Goal: Contribute content

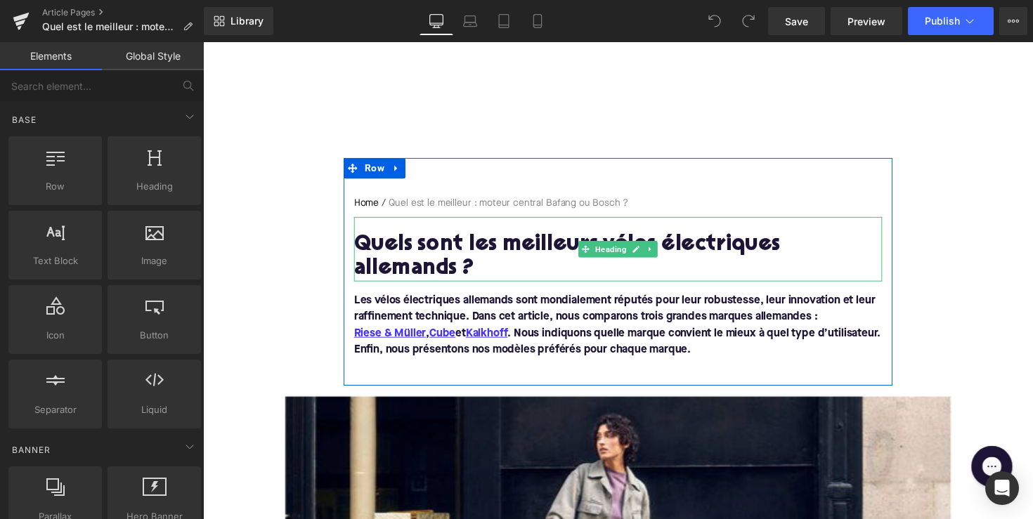
click at [540, 249] on h1 "Quels sont les meilleurs vélos électriques allemands ?" at bounding box center [628, 262] width 541 height 49
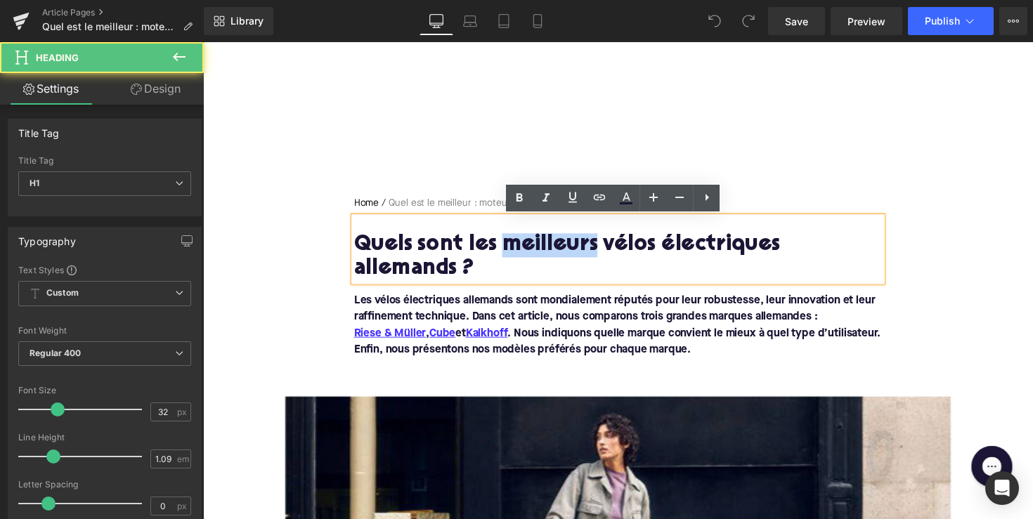
click at [540, 249] on h1 "Quels sont les meilleurs vélos électriques allemands ?" at bounding box center [628, 262] width 541 height 49
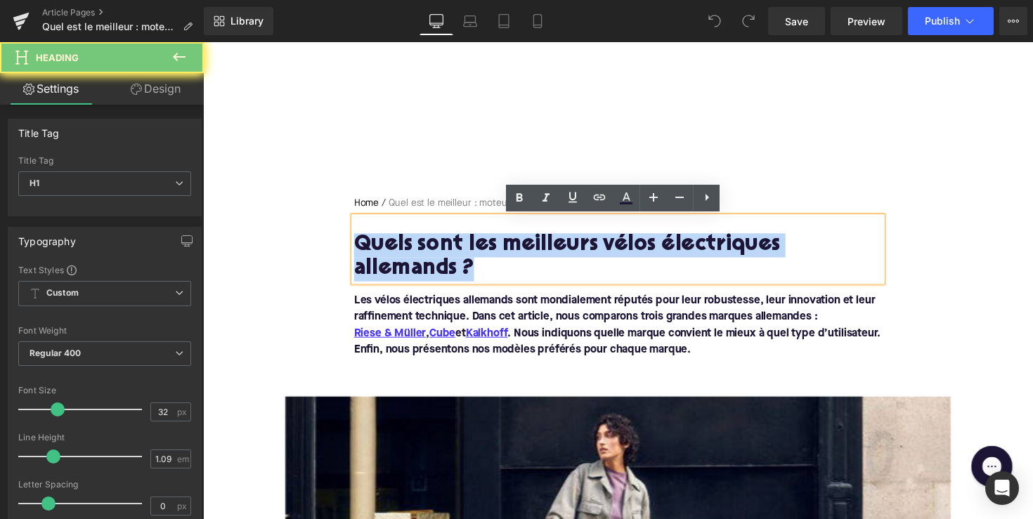
click at [540, 249] on h1 "Quels sont les meilleurs vélos électriques allemands ?" at bounding box center [628, 262] width 541 height 49
paste div
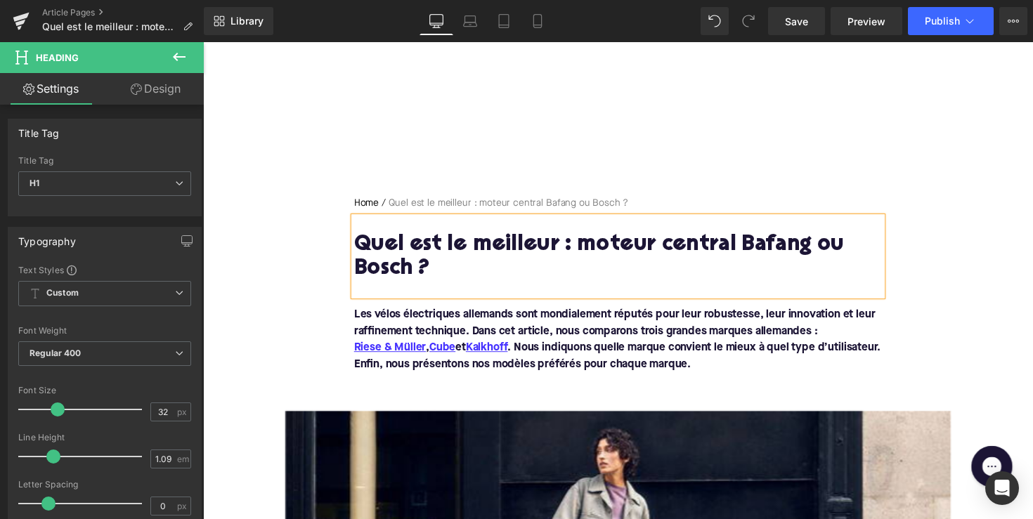
click at [572, 369] on font "Les vélos électriques allemands sont mondialement réputés pour leur robustesse,…" at bounding box center [628, 347] width 540 height 62
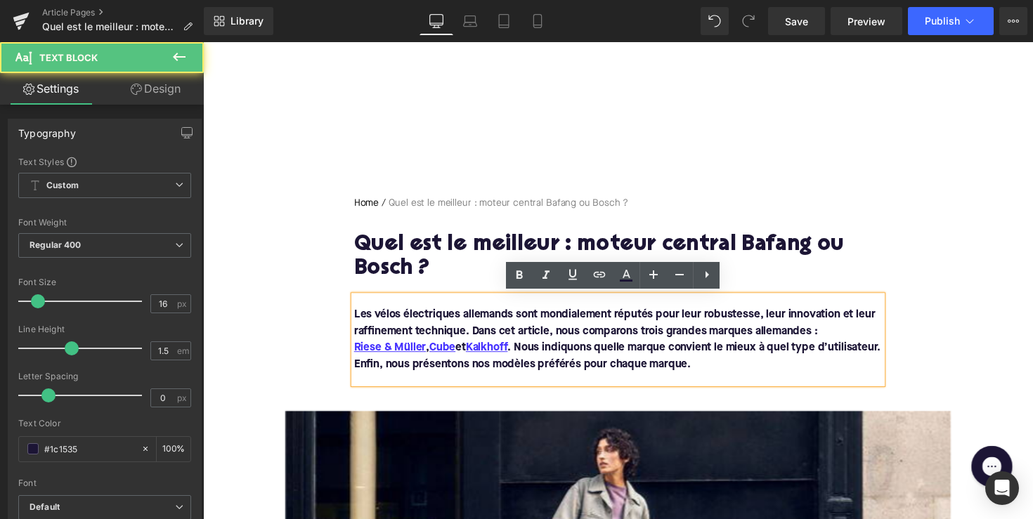
click at [572, 369] on font "Les vélos électriques allemands sont mondialement réputés pour leur robustesse,…" at bounding box center [628, 347] width 540 height 62
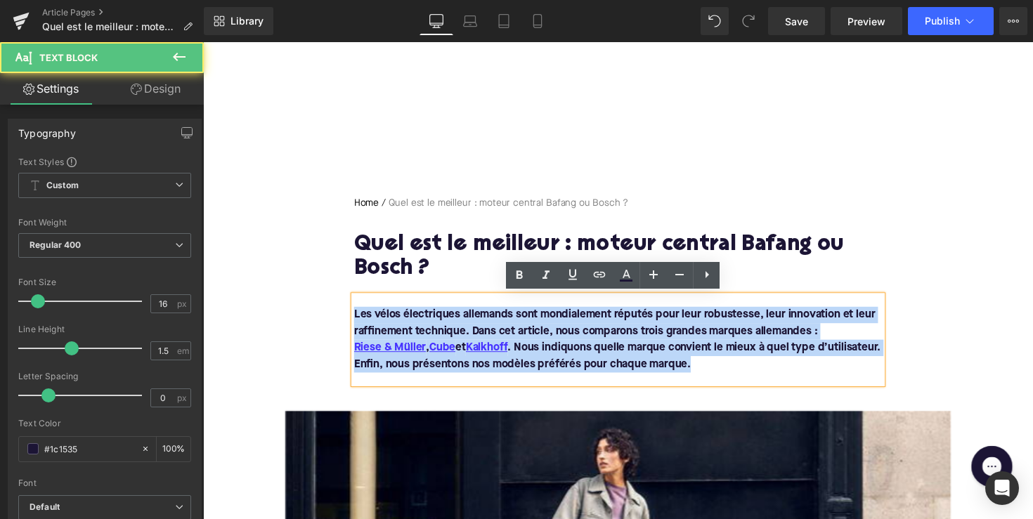
click at [572, 369] on font "Les vélos électriques allemands sont mondialement réputés pour leur robustesse,…" at bounding box center [628, 347] width 540 height 62
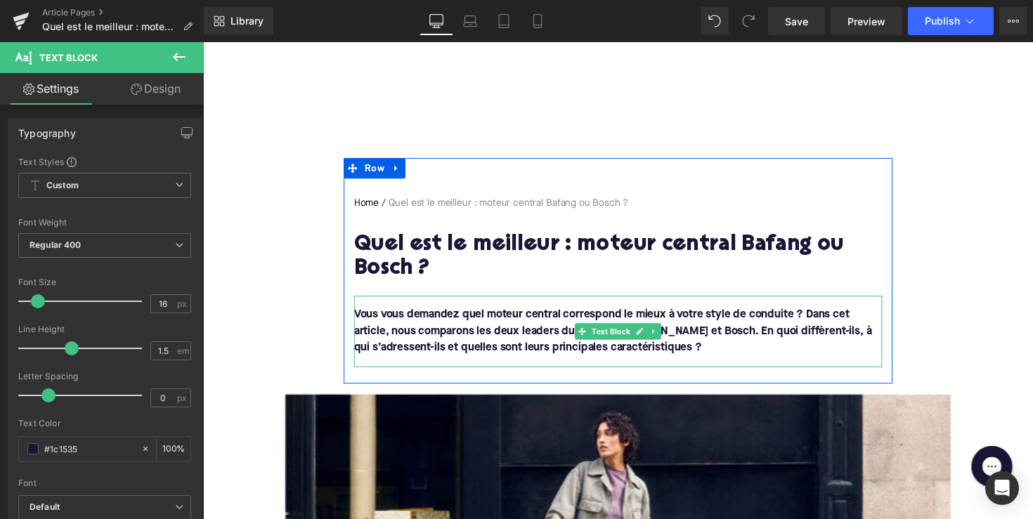
click at [568, 361] on p "Vous vous demandez quel moteur central correspond le mieux à votre style de con…" at bounding box center [628, 338] width 541 height 51
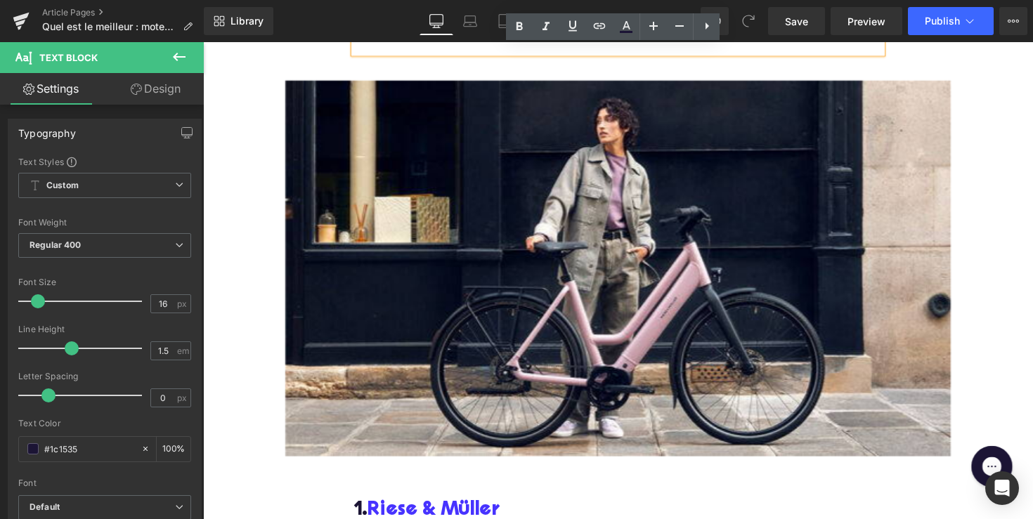
scroll to position [398, 0]
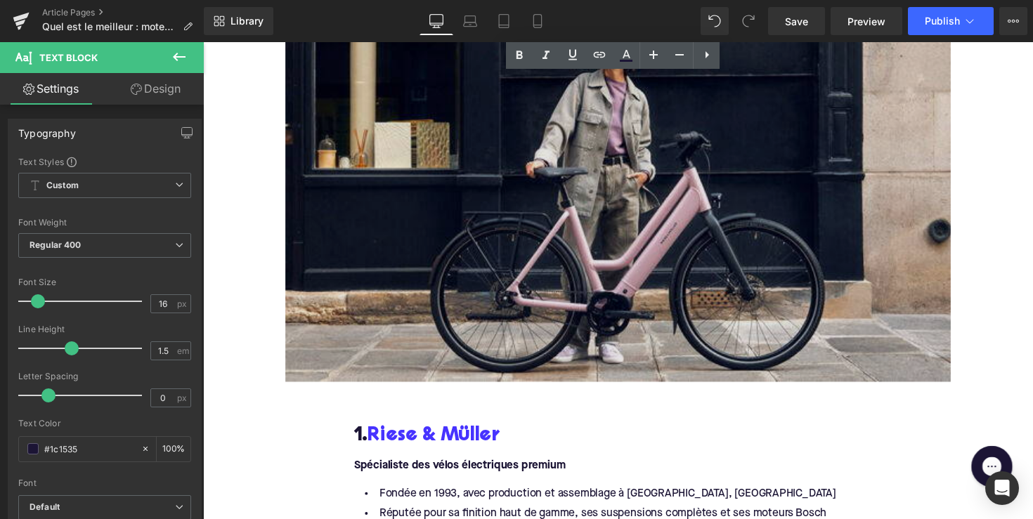
click at [559, 287] on img at bounding box center [628, 197] width 682 height 385
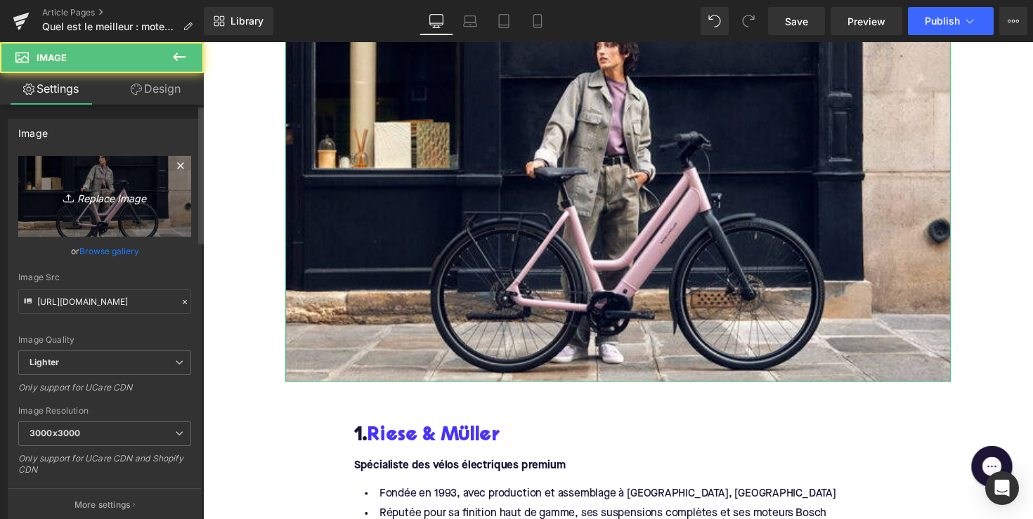
click at [140, 214] on link "Replace Image" at bounding box center [104, 196] width 173 height 81
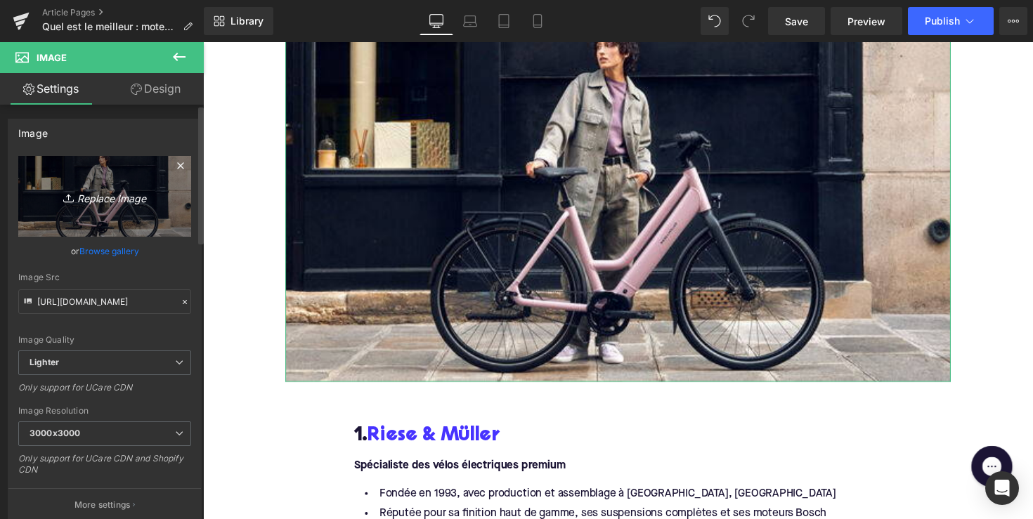
type input "C:\fakepath\moteur-bosch-velo-electrique-couv.avif"
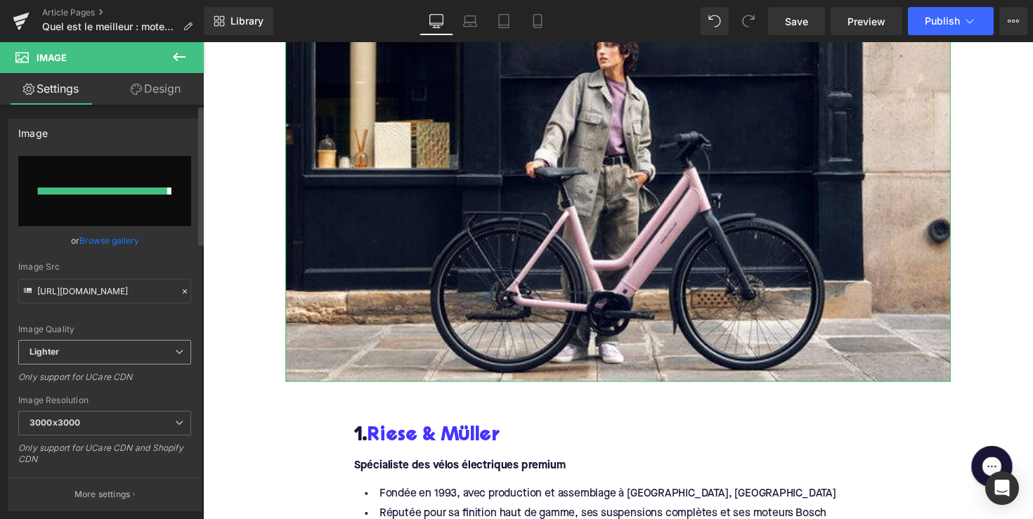
type input "[URL][DOMAIN_NAME]"
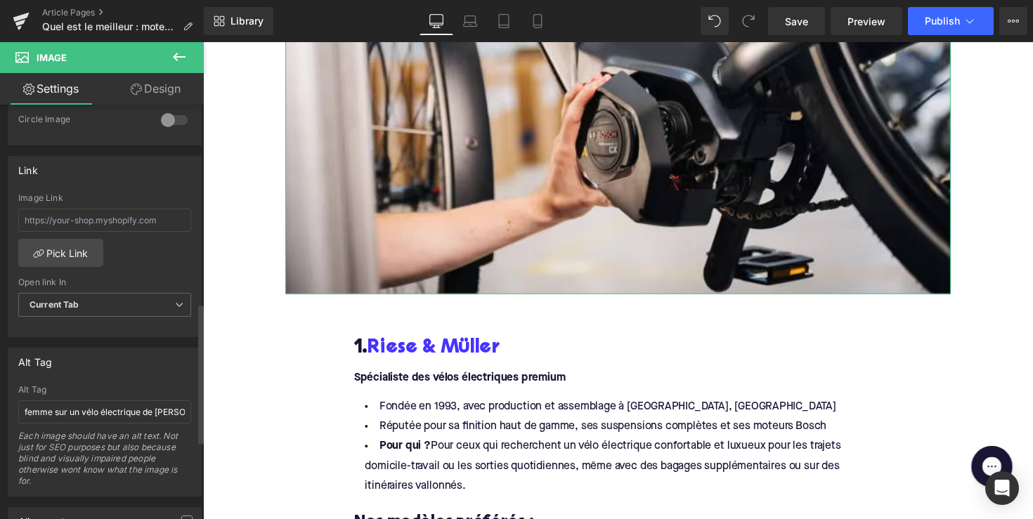
scroll to position [589, 0]
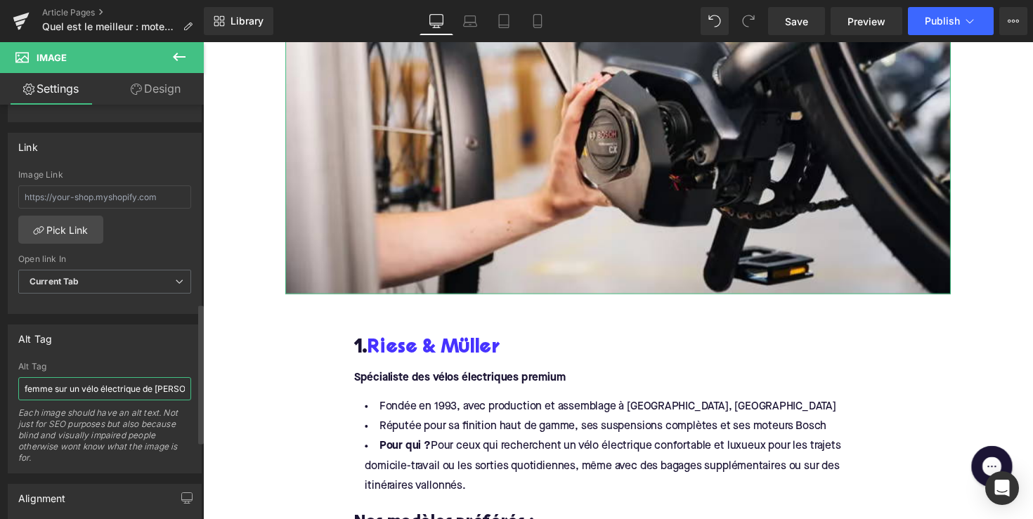
click at [82, 392] on input "femme sur un vélo électrique de [PERSON_NAME] & Müller" at bounding box center [104, 388] width 173 height 23
type input "moteur Bosch"
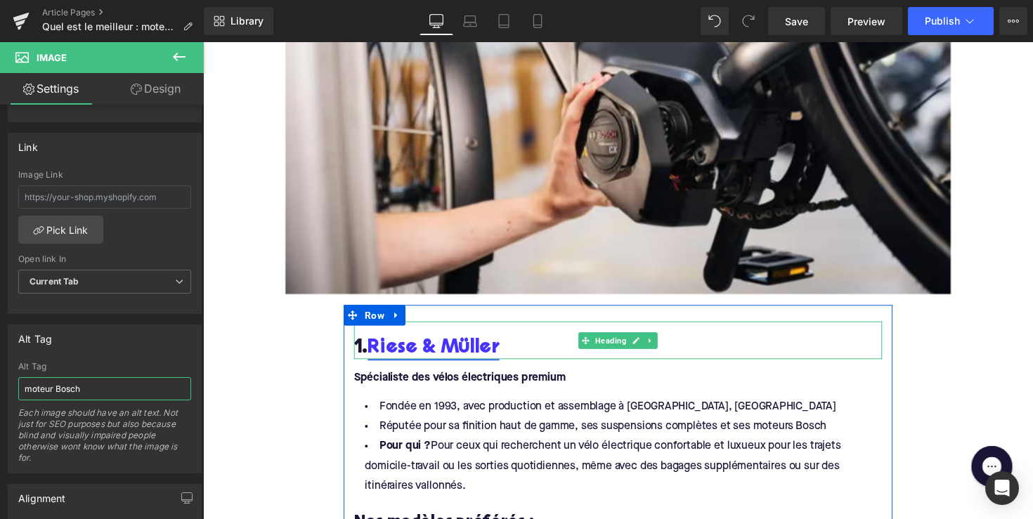
click at [475, 358] on link "Riese & Müller" at bounding box center [439, 356] width 135 height 22
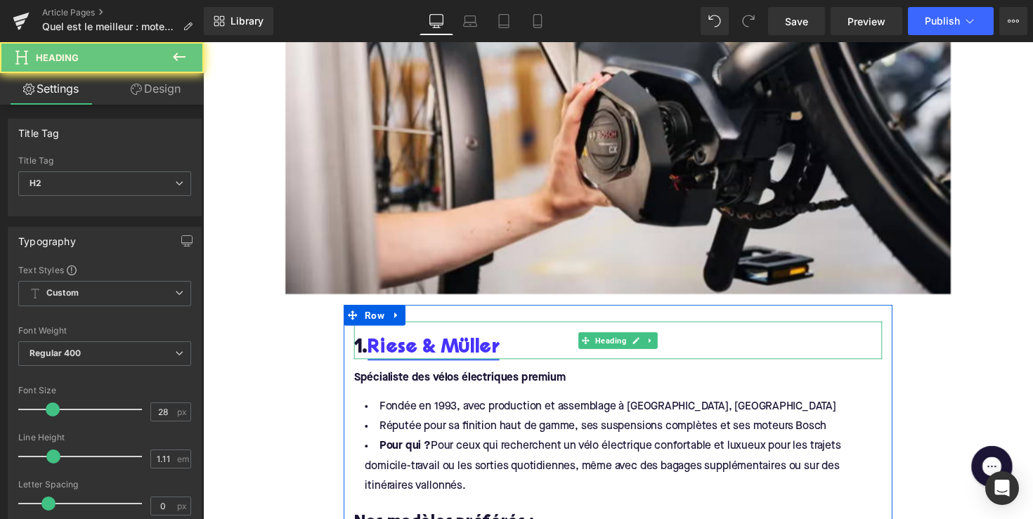
click at [475, 358] on link "Riese & Müller" at bounding box center [439, 356] width 135 height 22
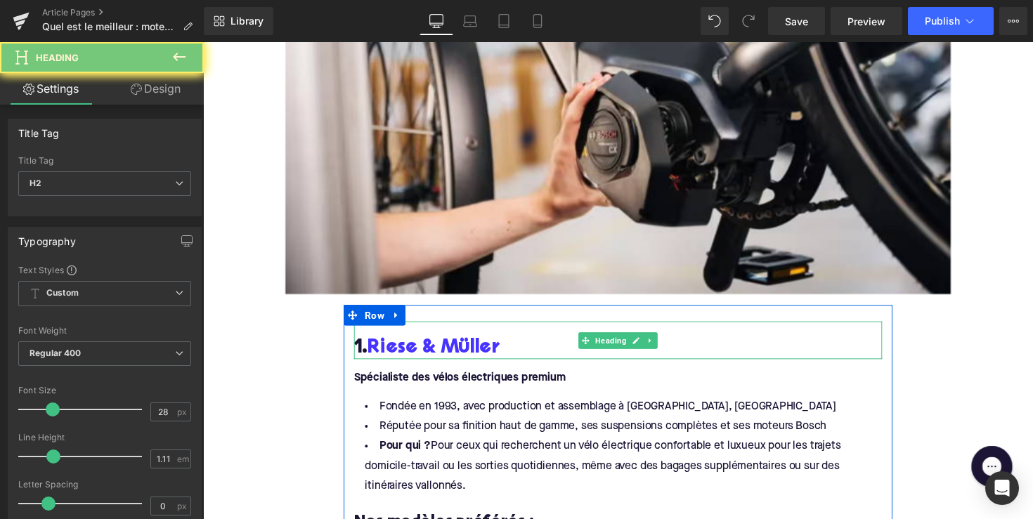
click at [533, 359] on h2 "1. [PERSON_NAME] & Müller" at bounding box center [628, 356] width 541 height 22
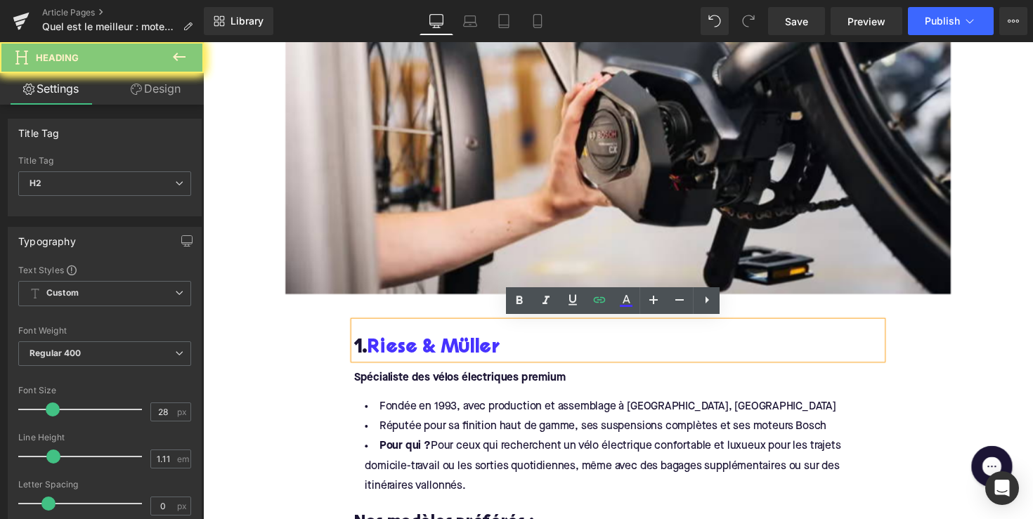
click at [533, 359] on h2 "1. [PERSON_NAME] & Müller" at bounding box center [628, 356] width 541 height 22
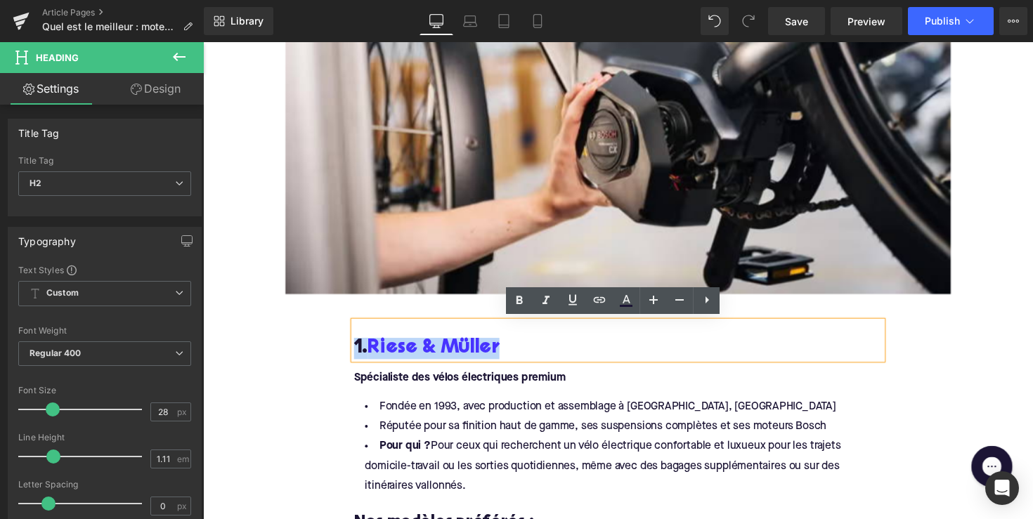
paste div
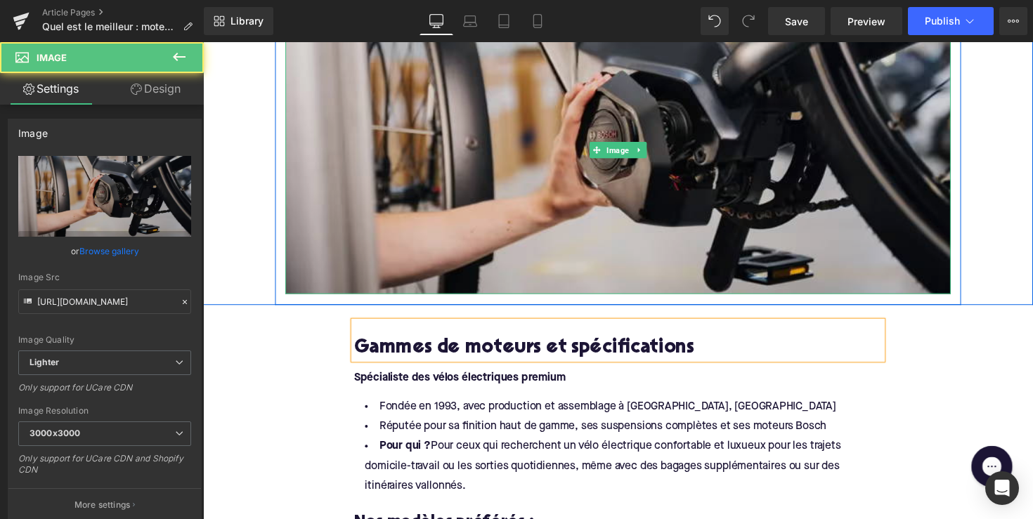
click at [772, 279] on img at bounding box center [628, 152] width 682 height 295
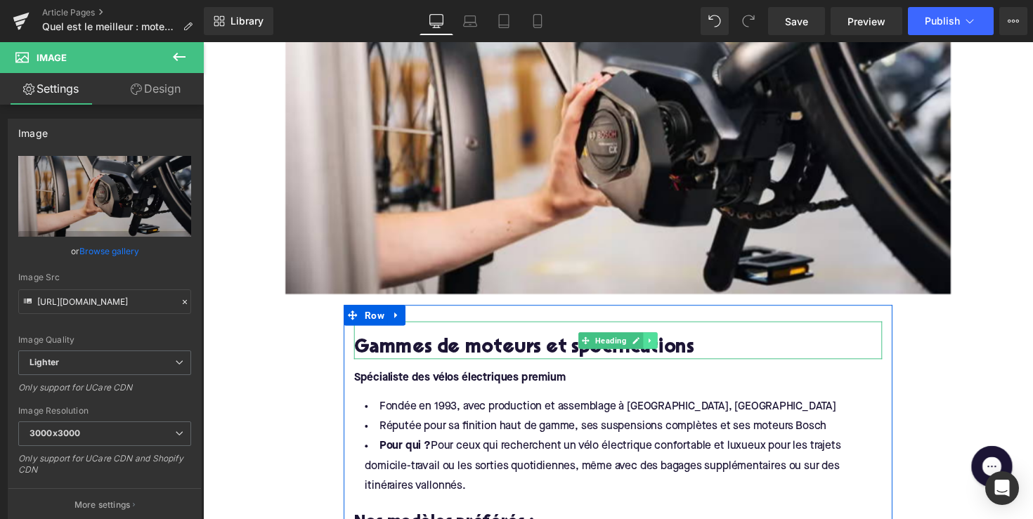
click at [664, 344] on link at bounding box center [661, 347] width 15 height 17
click at [651, 349] on icon at bounding box center [654, 348] width 8 height 8
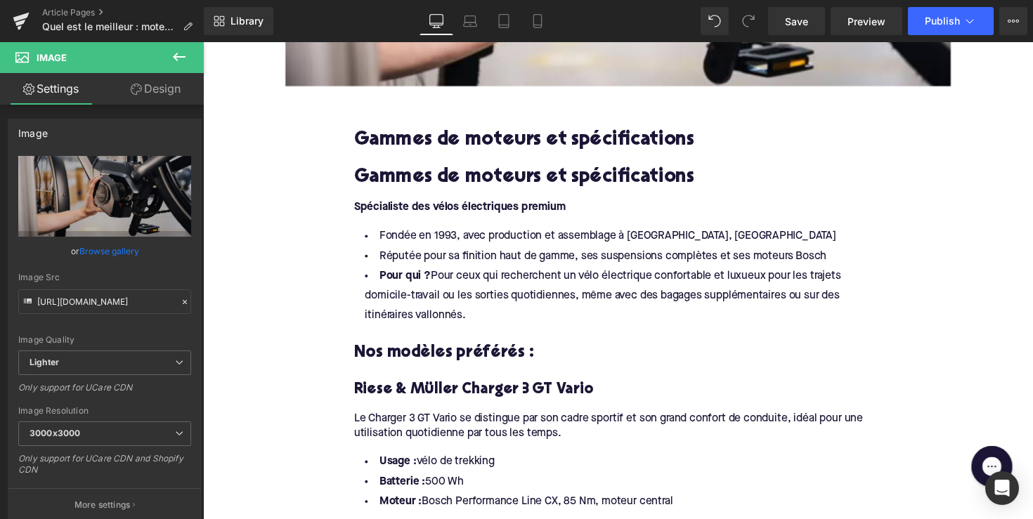
scroll to position [585, 0]
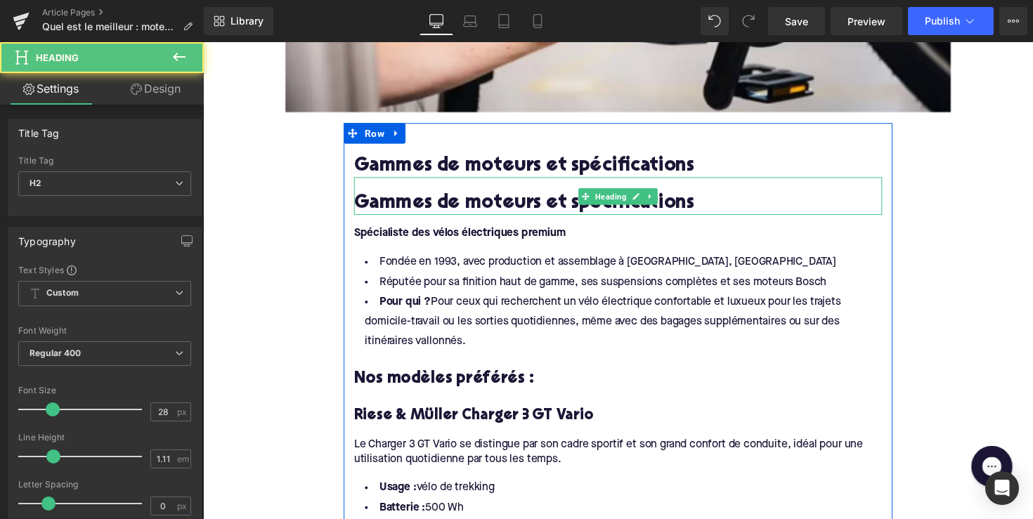
click at [479, 205] on h2 "Gammes de moteurs et spécifications" at bounding box center [628, 208] width 541 height 22
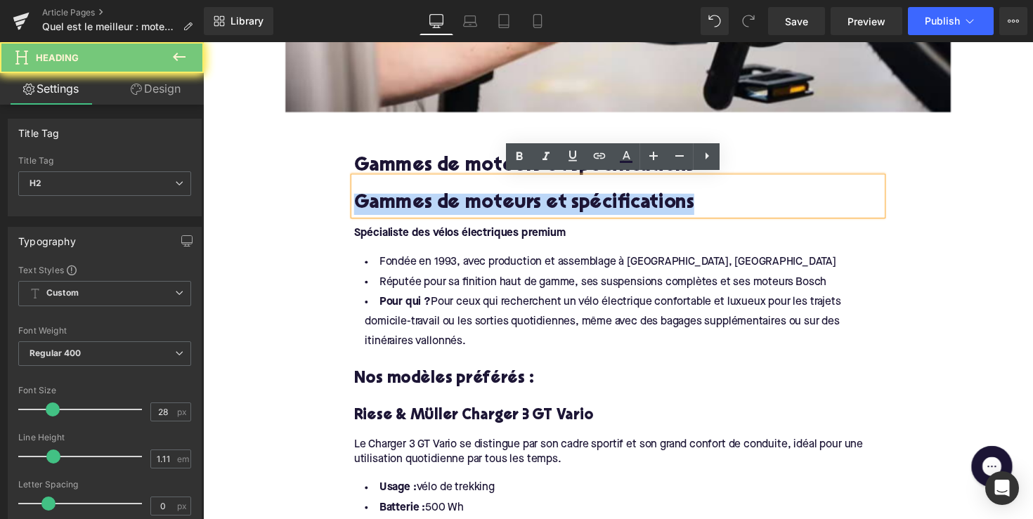
paste div
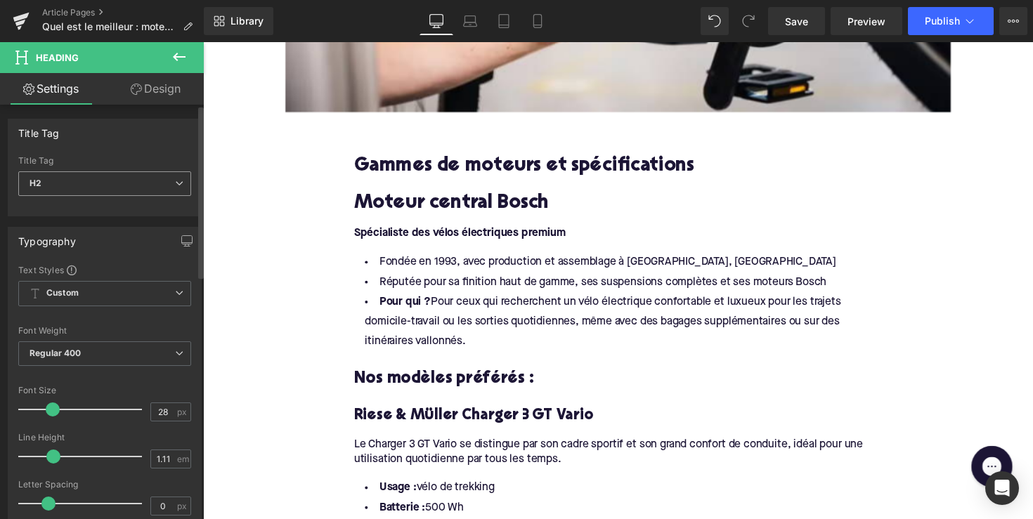
click at [135, 176] on span "H2" at bounding box center [104, 183] width 173 height 25
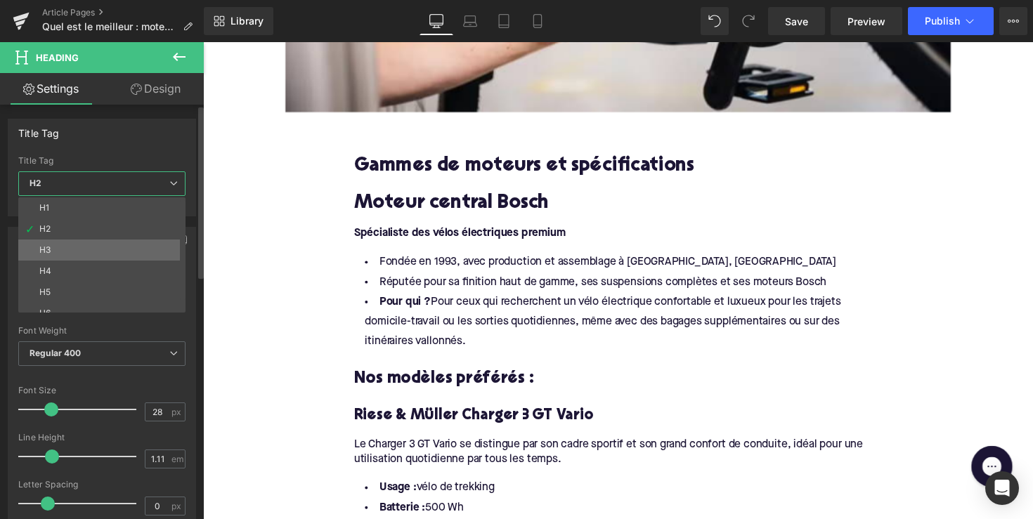
click at [122, 246] on li "H3" at bounding box center [105, 250] width 174 height 21
type input "24"
type input "1.29"
type input "100"
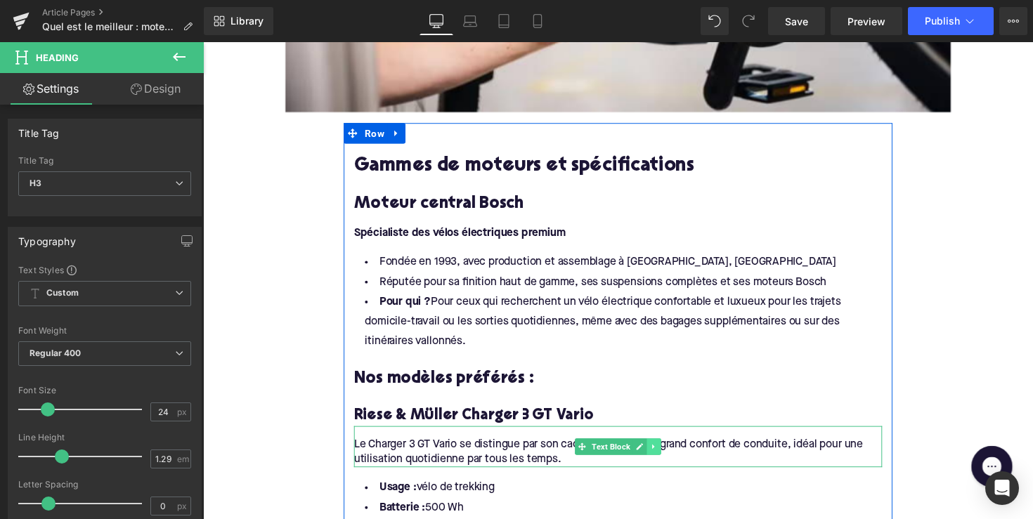
click at [666, 457] on icon at bounding box center [665, 457] width 8 height 8
click at [654, 453] on icon at bounding box center [658, 457] width 8 height 8
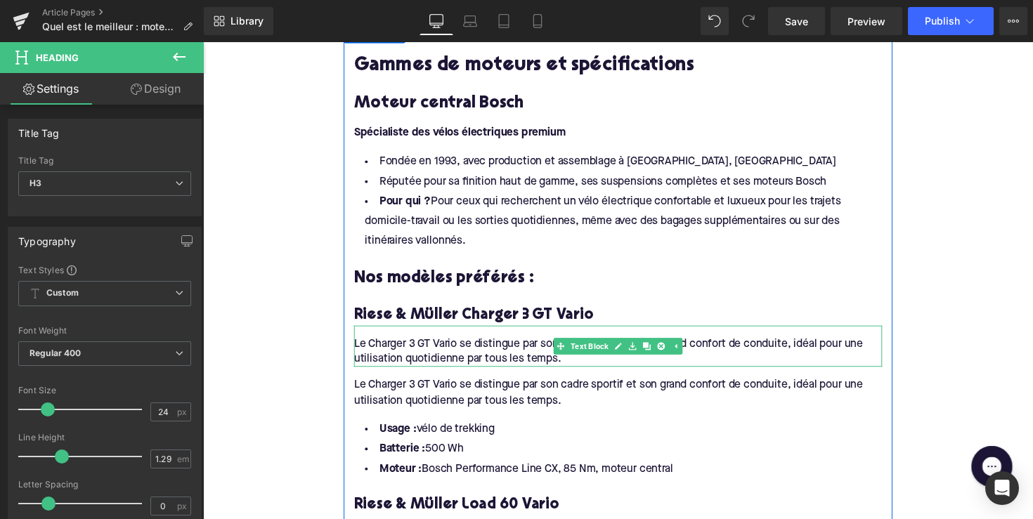
scroll to position [674, 0]
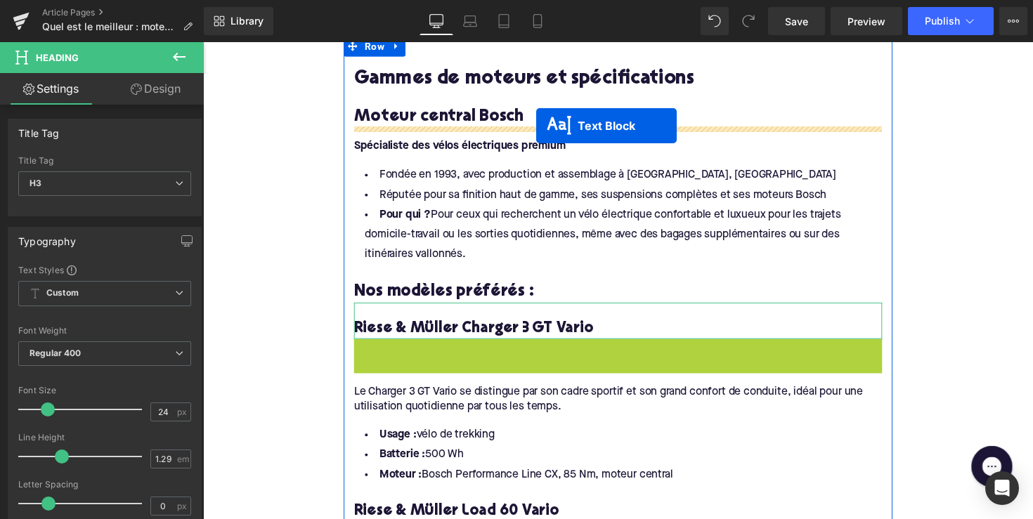
drag, startPoint x: 565, startPoint y: 363, endPoint x: 545, endPoint y: 128, distance: 236.3
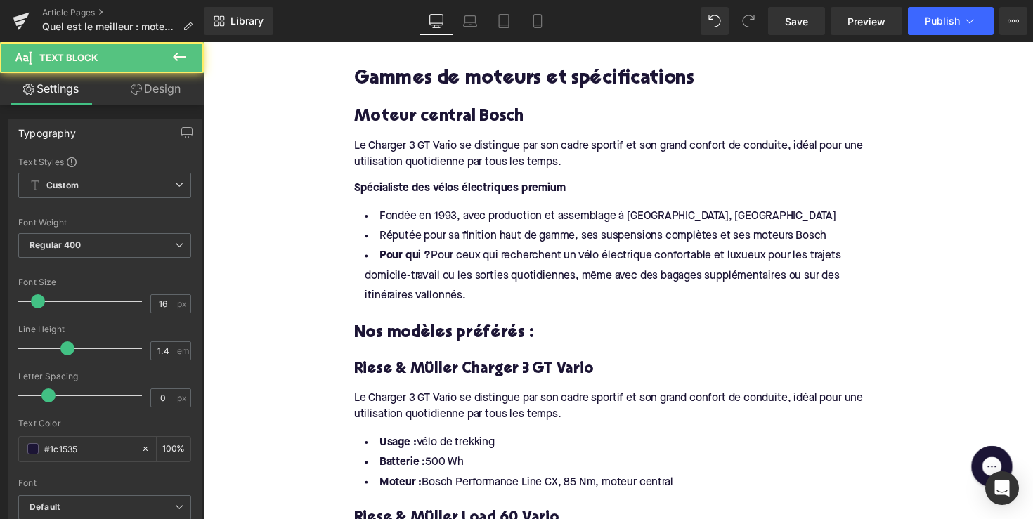
click at [493, 157] on div "Le Charger 3 GT Vario se distingue par son cadre sportif et son grand confort d…" at bounding box center [628, 151] width 541 height 43
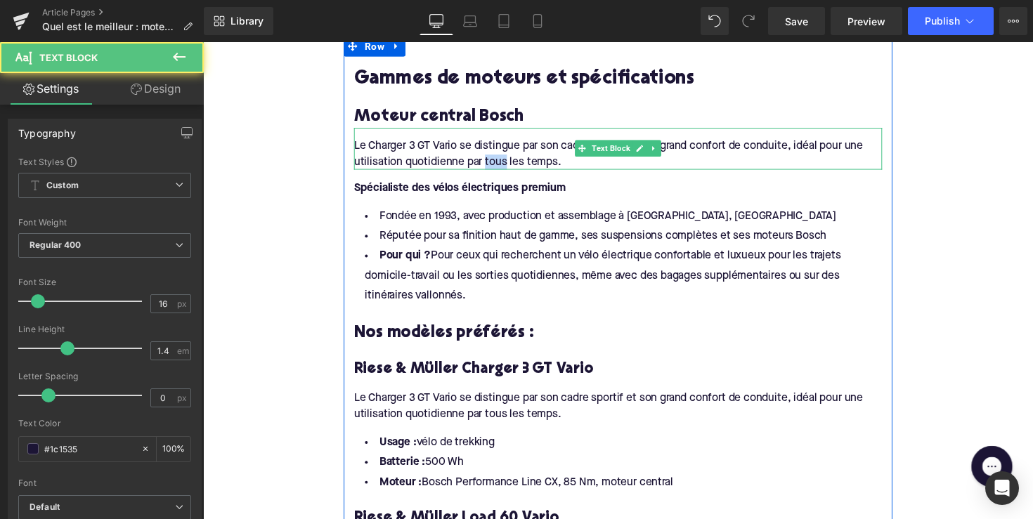
click at [493, 157] on div "Le Charger 3 GT Vario se distingue par son cadre sportif et son grand confort d…" at bounding box center [628, 151] width 541 height 43
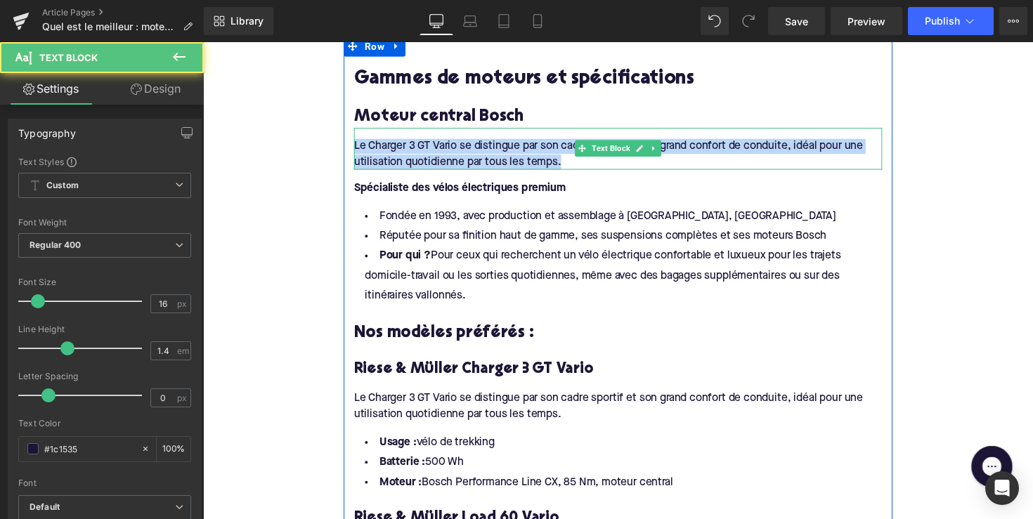
click at [493, 157] on div "Le Charger 3 GT Vario se distingue par son cadre sportif et son grand confort d…" at bounding box center [628, 151] width 541 height 43
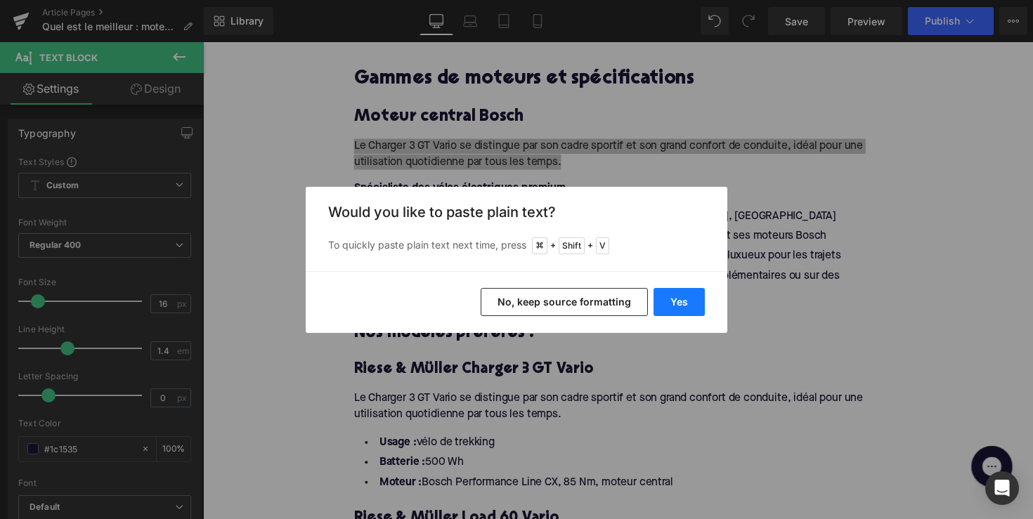
click at [683, 302] on button "Yes" at bounding box center [679, 302] width 51 height 28
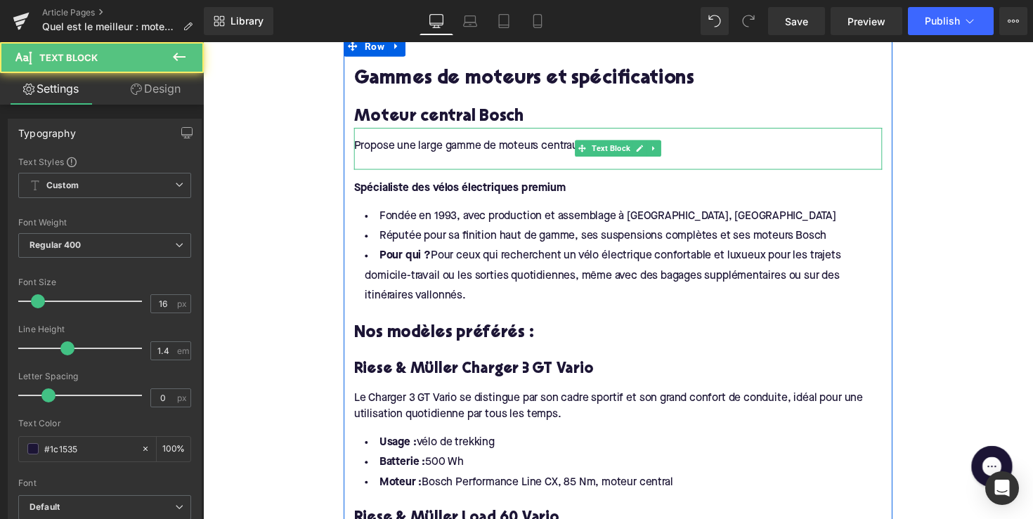
click at [633, 165] on div at bounding box center [628, 164] width 541 height 15
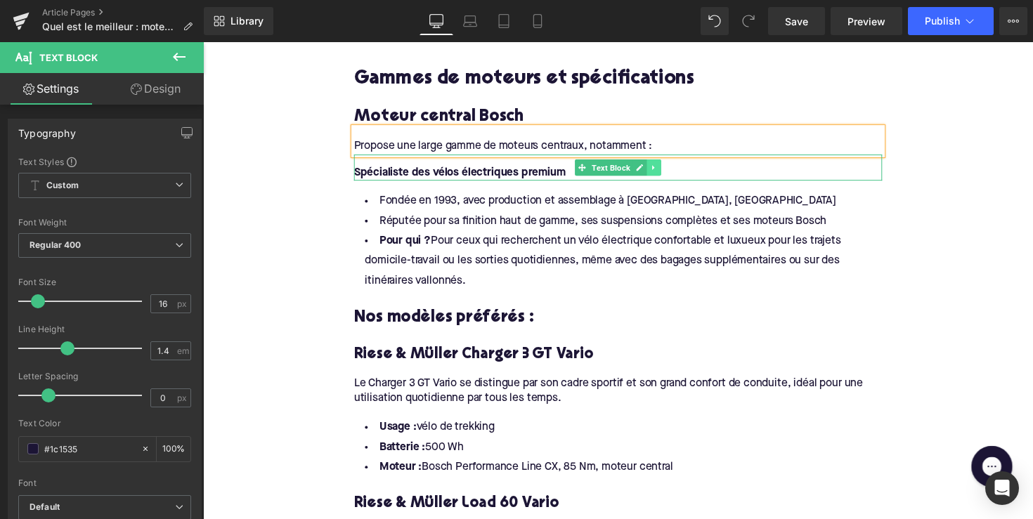
click at [668, 166] on link at bounding box center [665, 170] width 15 height 17
click at [665, 169] on link at bounding box center [672, 170] width 15 height 17
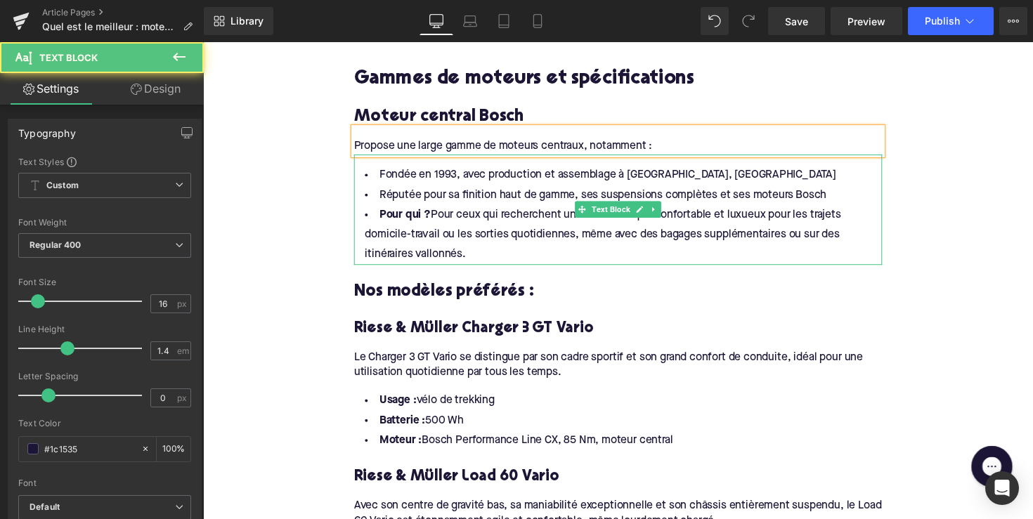
click at [498, 248] on li "Pour qui ? Pour ceux qui recherchent un vélo électrique confortable et luxueux …" at bounding box center [628, 239] width 541 height 61
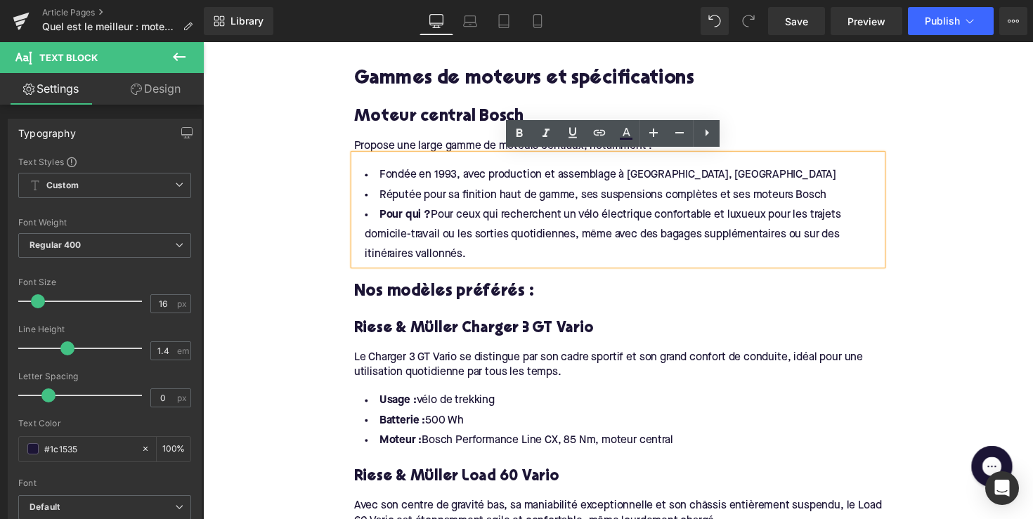
drag, startPoint x: 483, startPoint y: 260, endPoint x: 373, endPoint y: 164, distance: 145.4
click at [373, 164] on div "Fondée en 1993, avec production et assemblage à [GEOGRAPHIC_DATA], Allemagne Ré…" at bounding box center [628, 213] width 541 height 113
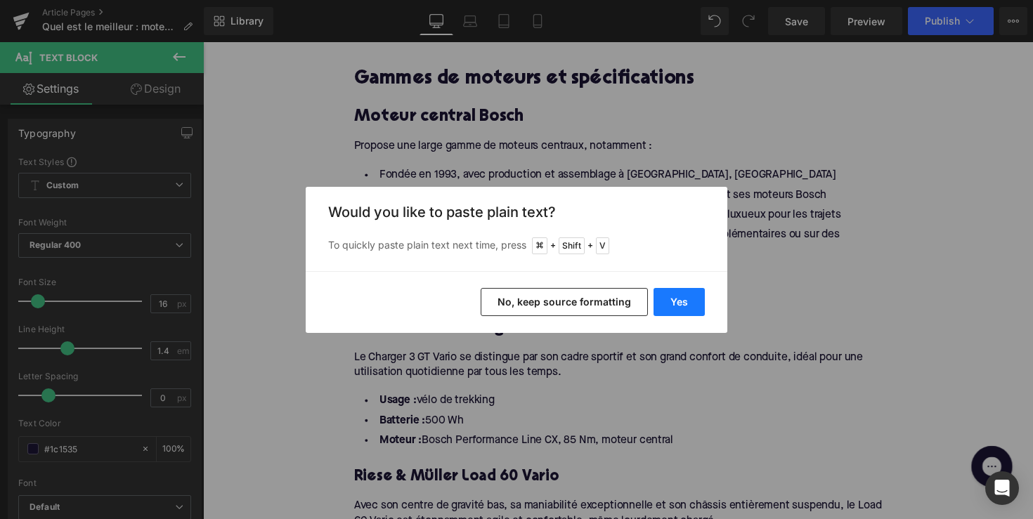
click at [691, 307] on button "Yes" at bounding box center [679, 302] width 51 height 28
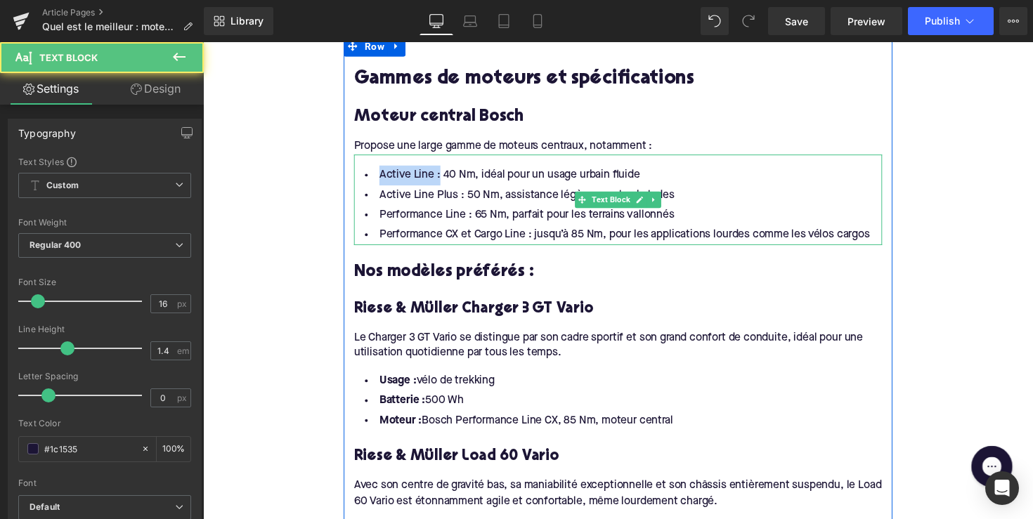
drag, startPoint x: 438, startPoint y: 177, endPoint x: 358, endPoint y: 177, distance: 80.1
click at [358, 177] on div "Active Line : 40 Nm, idéal pour un usage urbain fluide Active Line Plus : 50 Nm…" at bounding box center [628, 203] width 541 height 93
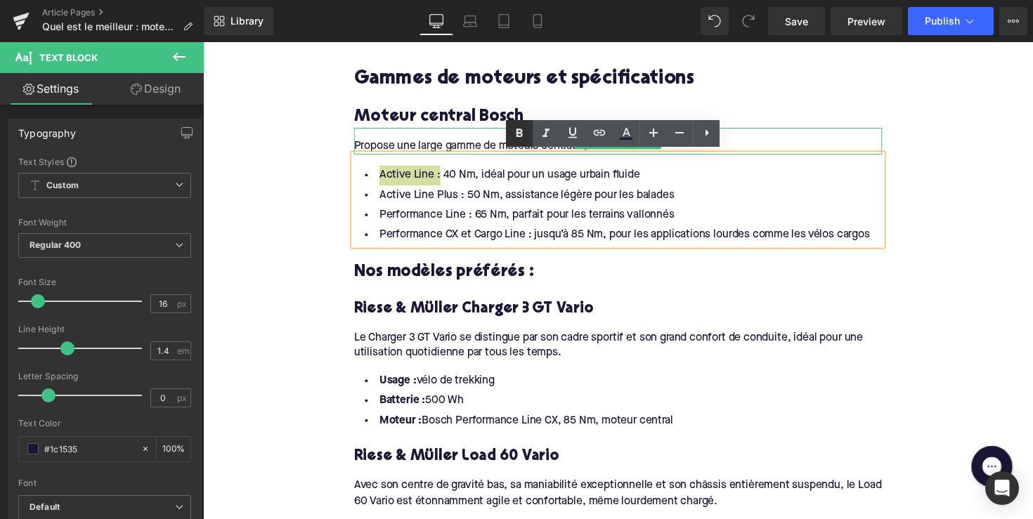
click at [517, 134] on icon at bounding box center [519, 133] width 17 height 17
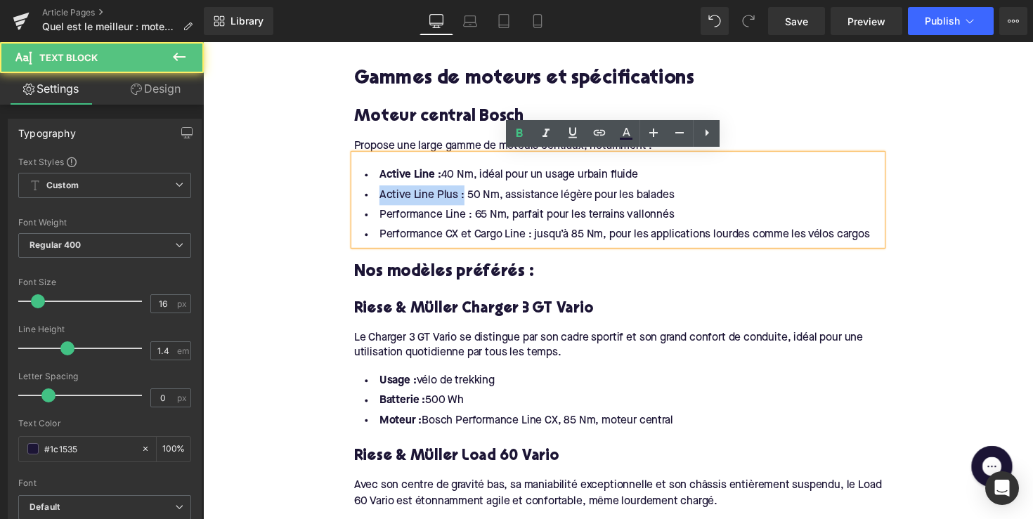
drag, startPoint x: 463, startPoint y: 200, endPoint x: 370, endPoint y: 198, distance: 92.8
click at [370, 198] on li "Active Line Plus : 50 Nm, assistance légère pour les balades" at bounding box center [628, 199] width 541 height 20
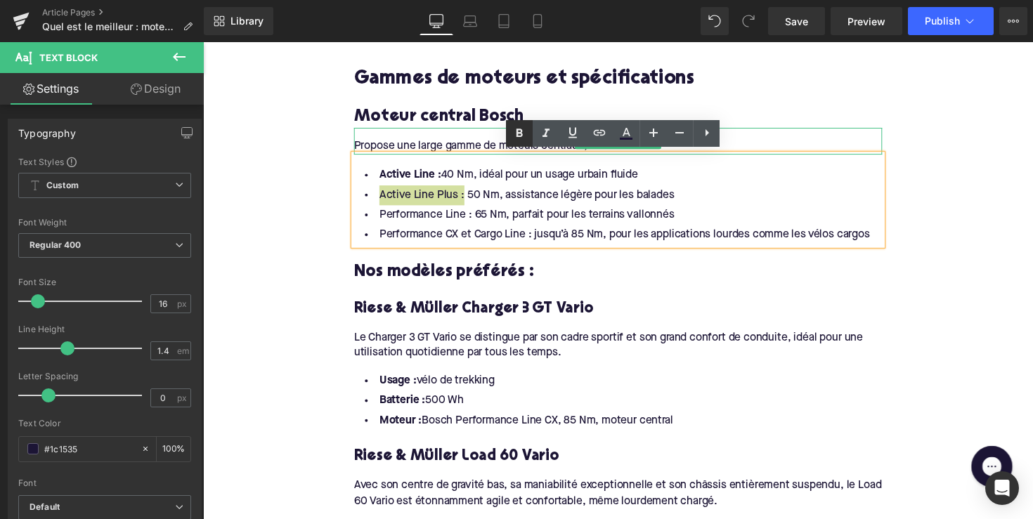
click at [517, 139] on icon at bounding box center [519, 133] width 17 height 17
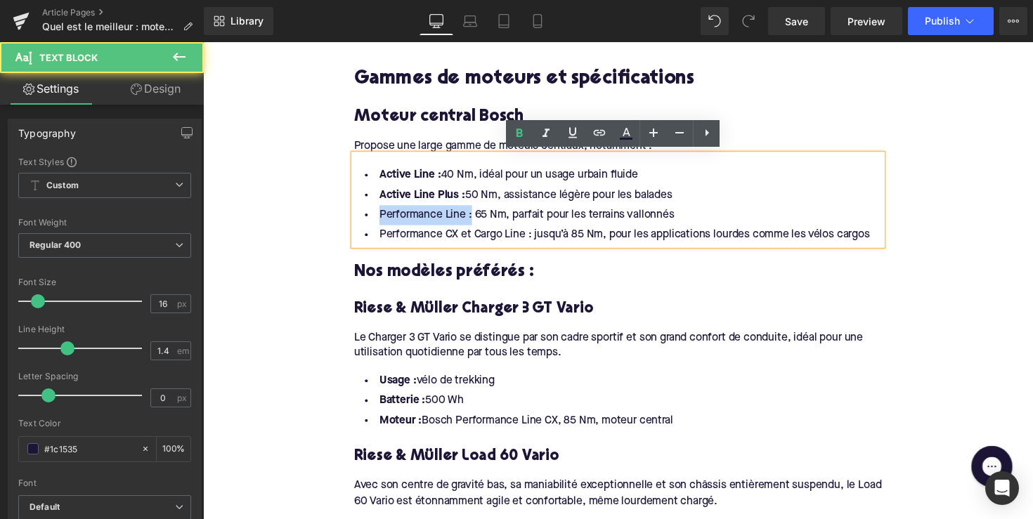
drag, startPoint x: 473, startPoint y: 217, endPoint x: 351, endPoint y: 217, distance: 121.6
click at [358, 217] on div "Active Line : 40 Nm, idéal pour un usage urbain fluide Active Line Plus : 50 Nm…" at bounding box center [628, 203] width 541 height 93
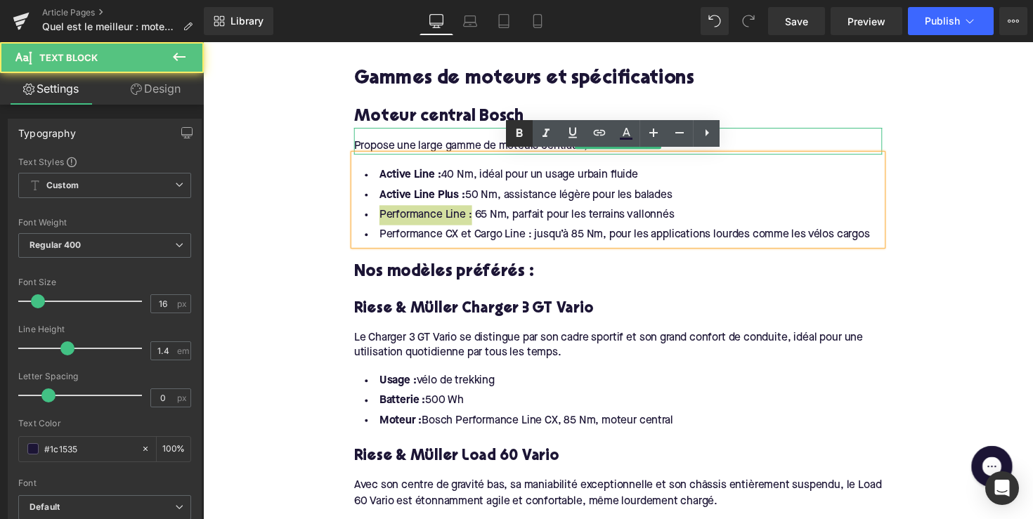
click at [522, 138] on icon at bounding box center [519, 133] width 17 height 17
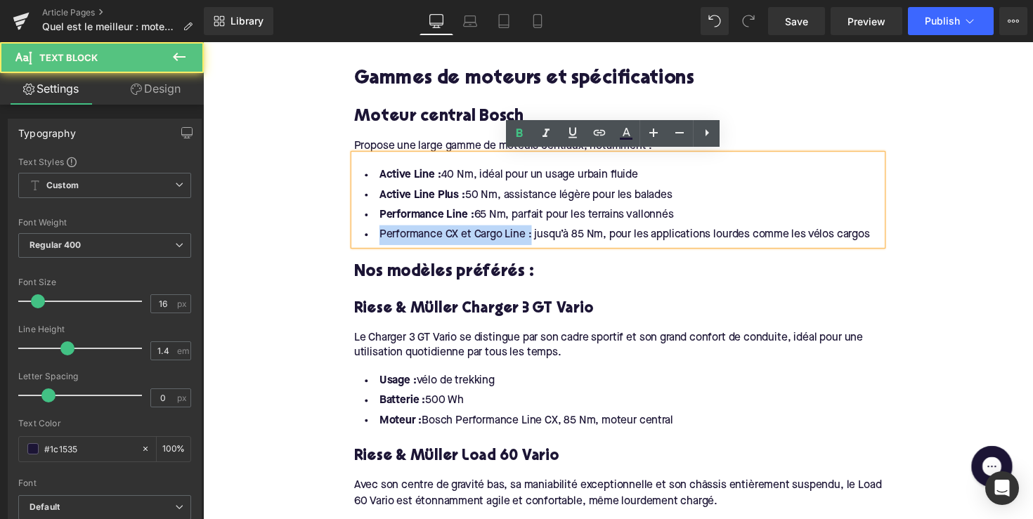
drag, startPoint x: 534, startPoint y: 241, endPoint x: 358, endPoint y: 239, distance: 175.7
click at [358, 239] on li "Performance CX et Cargo Line : jusqu’à 85 Nm, pour les applications lourdes com…" at bounding box center [628, 240] width 541 height 20
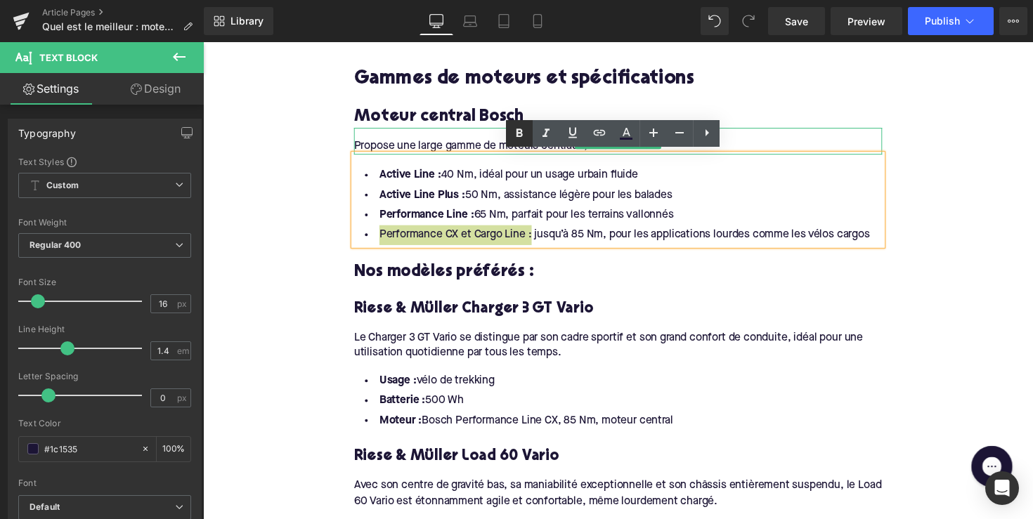
click at [522, 134] on icon at bounding box center [520, 133] width 6 height 8
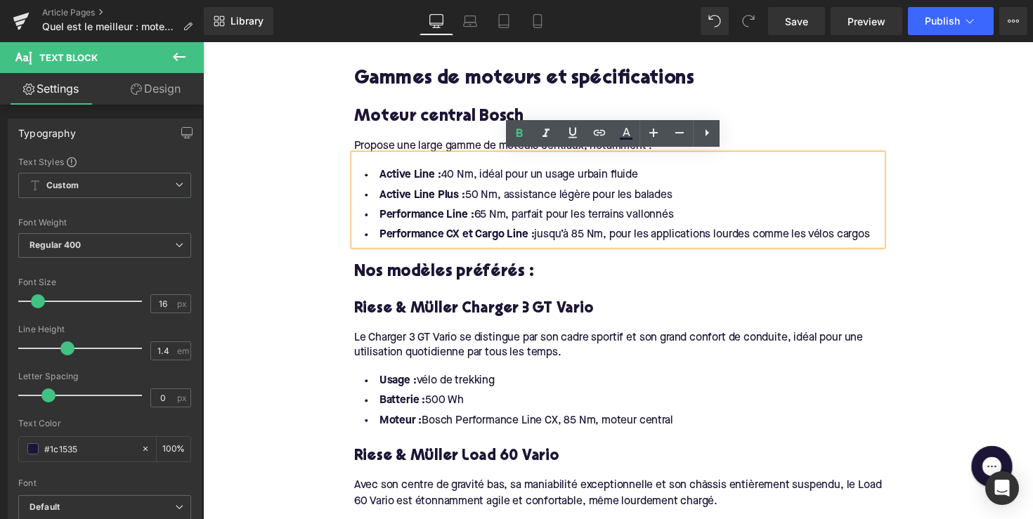
click at [468, 278] on h3 "Nos modèles préférés :" at bounding box center [628, 278] width 541 height 22
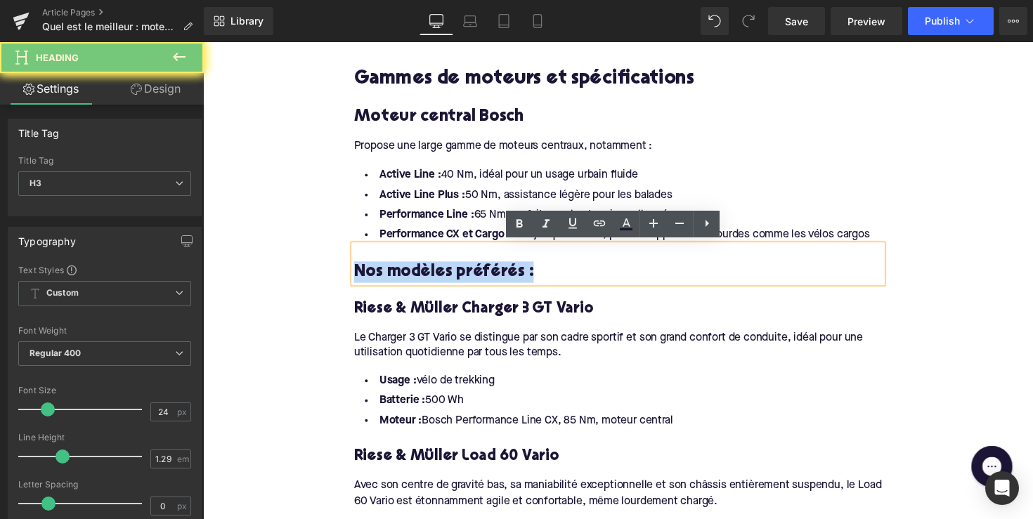
paste div
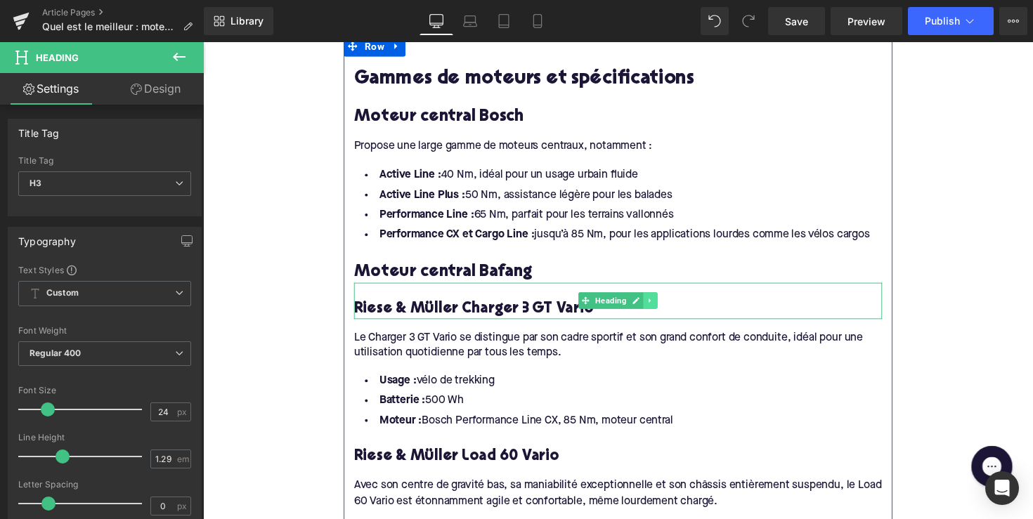
click at [666, 303] on link at bounding box center [661, 307] width 15 height 17
click at [668, 304] on icon at bounding box center [669, 307] width 8 height 8
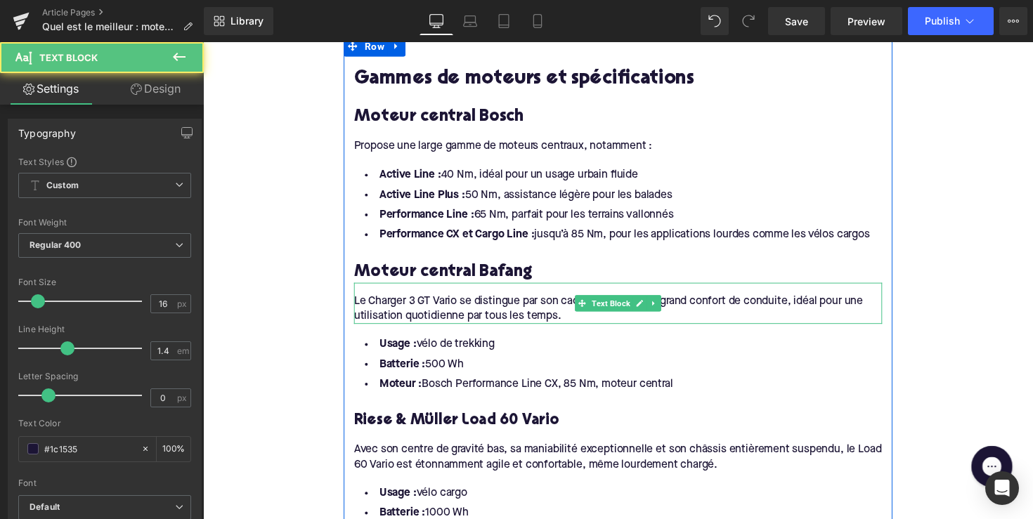
click at [457, 311] on div "Le Charger 3 GT Vario se distingue par son cadre sportif et son grand confort d…" at bounding box center [628, 310] width 541 height 43
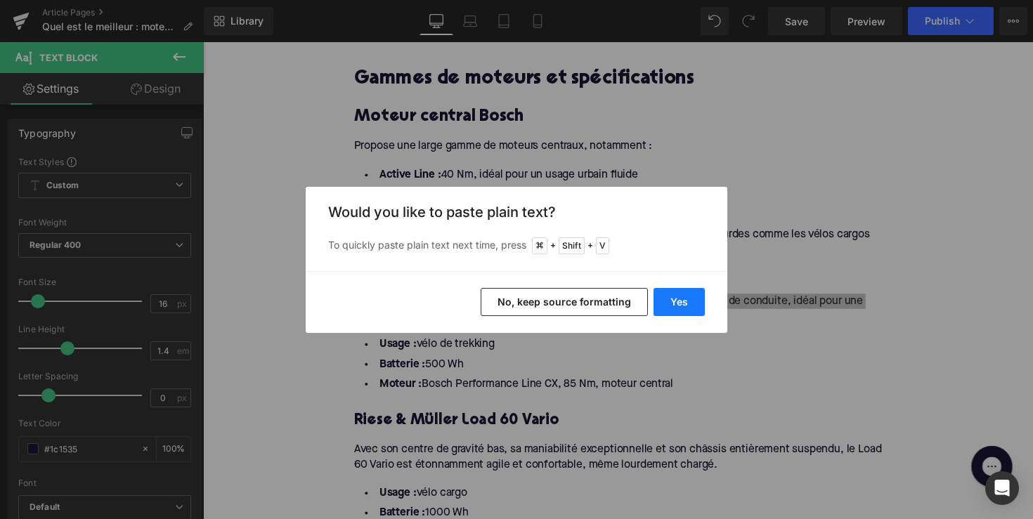
click at [686, 294] on button "Yes" at bounding box center [679, 302] width 51 height 28
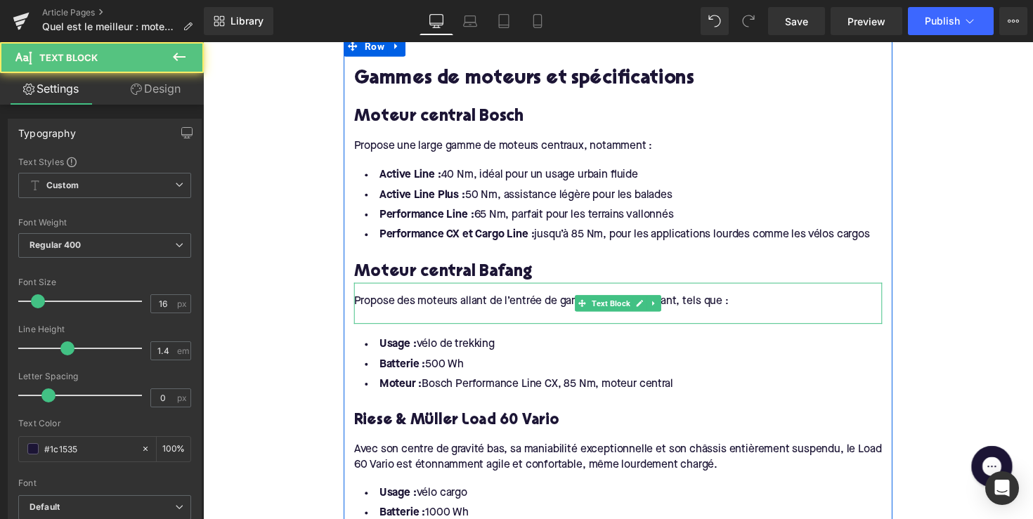
click at [548, 323] on div at bounding box center [628, 323] width 541 height 15
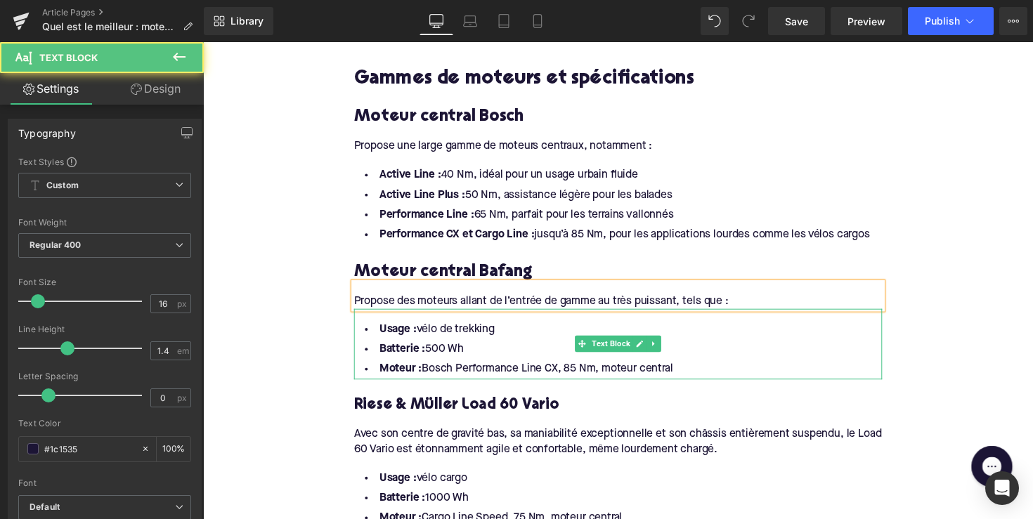
click at [587, 368] on li "Moteur : Bosch Performance Line CX, 85 Nm, moteur central" at bounding box center [628, 378] width 541 height 20
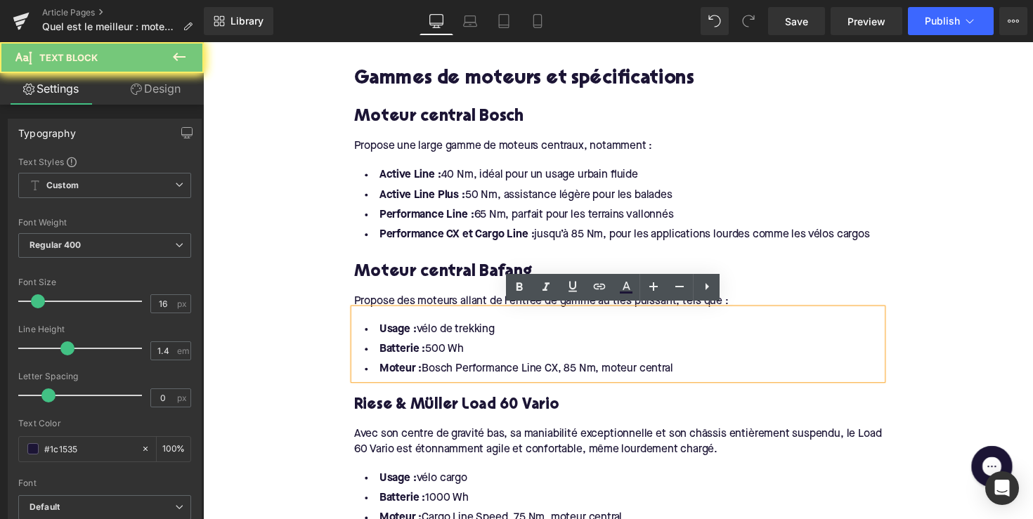
click at [677, 368] on li "Moteur : Bosch Performance Line CX, 85 Nm, moteur central" at bounding box center [628, 378] width 541 height 20
click at [689, 368] on li "Moteur : Bosch Performance Line CX, 85 Nm, moteur central" at bounding box center [628, 378] width 541 height 20
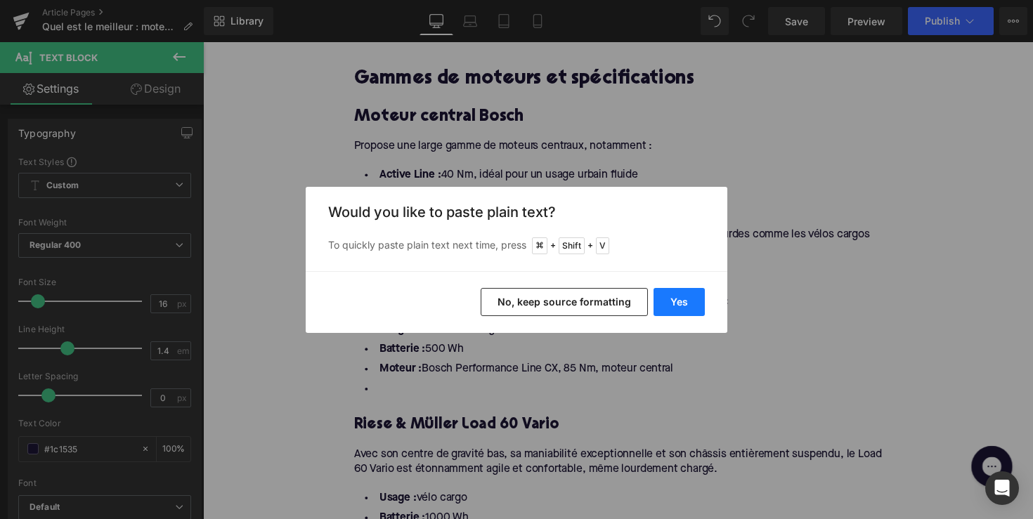
click at [670, 299] on button "Yes" at bounding box center [679, 302] width 51 height 28
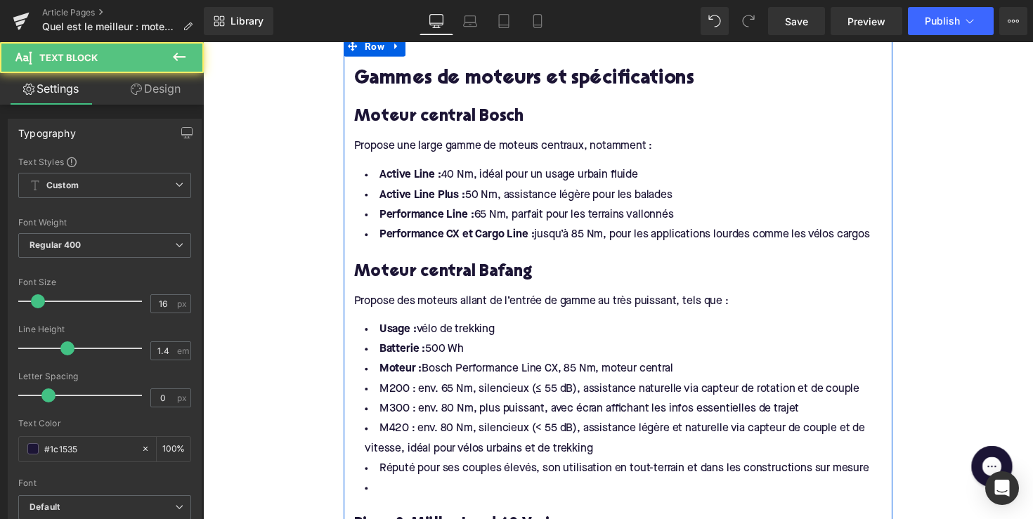
drag, startPoint x: 698, startPoint y: 381, endPoint x: 349, endPoint y: 318, distance: 354.3
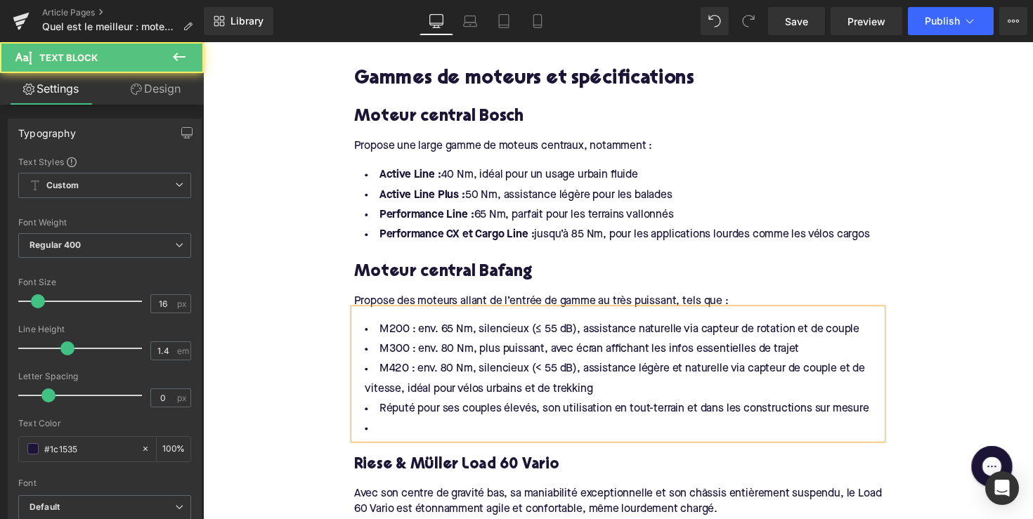
click at [411, 434] on li at bounding box center [628, 439] width 541 height 20
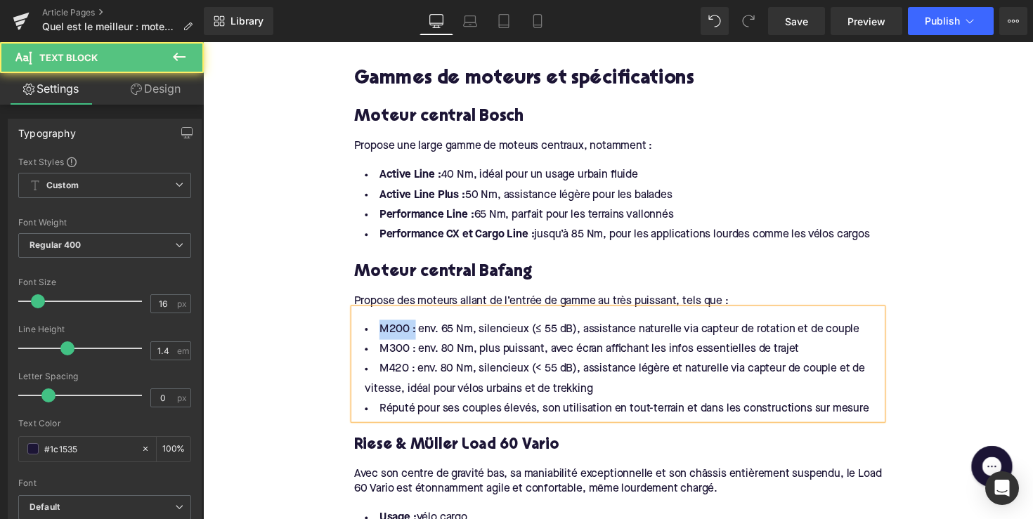
drag, startPoint x: 414, startPoint y: 337, endPoint x: 368, endPoint y: 335, distance: 46.5
click at [368, 335] on li "M200 : env. 65 Nm, silencieux (≤ 55 dB), assistance naturelle via capteur de ro…" at bounding box center [628, 337] width 541 height 20
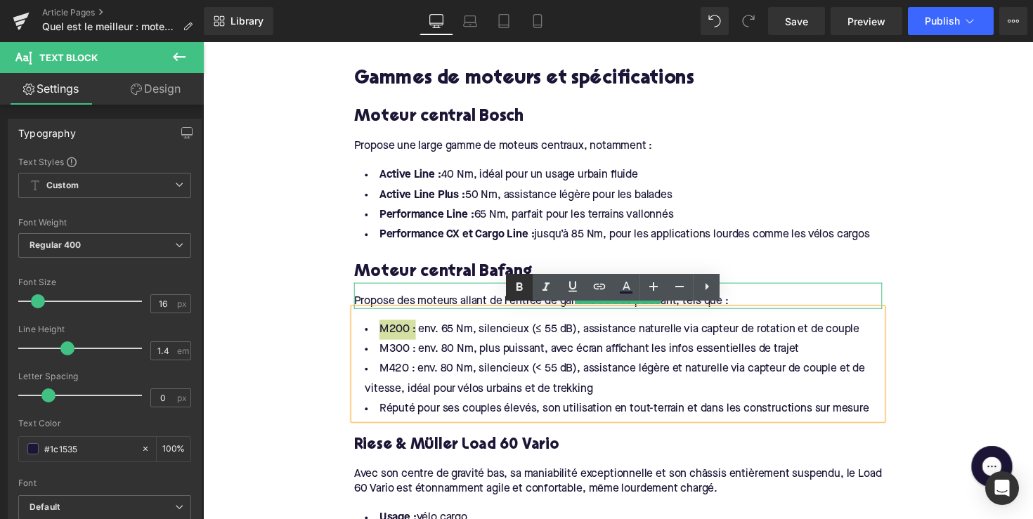
click at [524, 291] on icon at bounding box center [519, 287] width 17 height 17
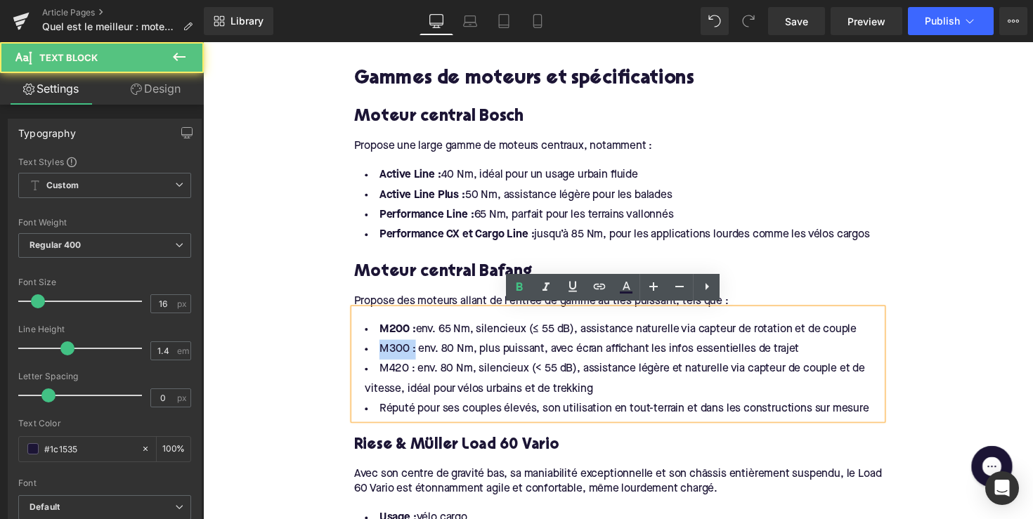
drag, startPoint x: 414, startPoint y: 355, endPoint x: 381, endPoint y: 355, distance: 33.0
click at [381, 355] on li "M300 : env. 80 Nm, plus puissant, avec écran affichant les infos essentielles d…" at bounding box center [628, 357] width 541 height 20
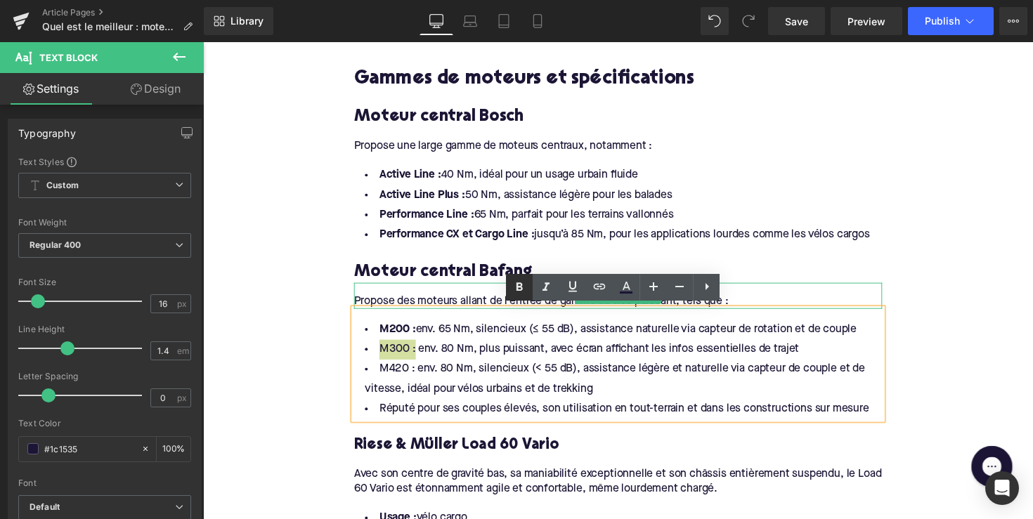
click at [524, 284] on icon at bounding box center [519, 287] width 17 height 17
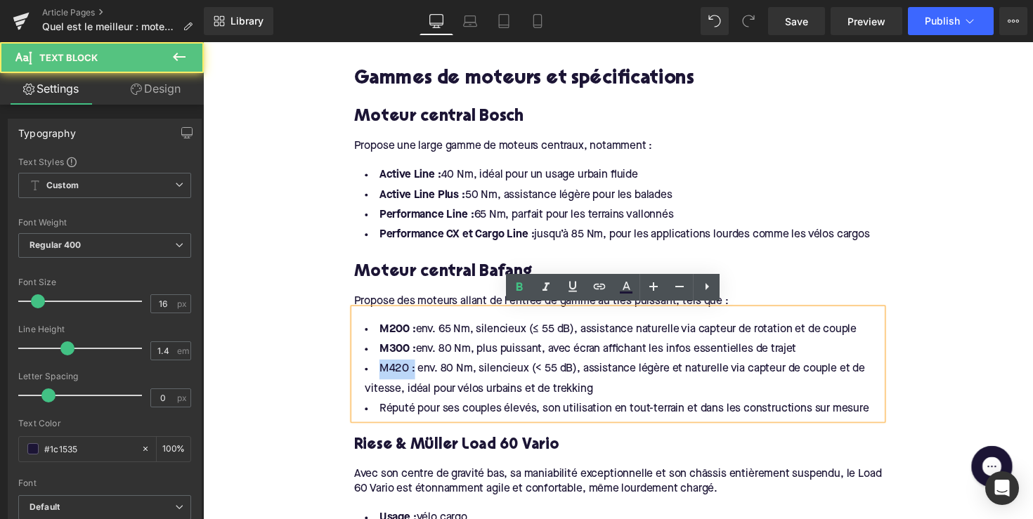
drag, startPoint x: 413, startPoint y: 376, endPoint x: 356, endPoint y: 376, distance: 56.2
click at [358, 376] on li "M420 : env. 80 Nm, silencieux (< 55 dB), assistance légère et naturelle via cap…" at bounding box center [628, 388] width 541 height 41
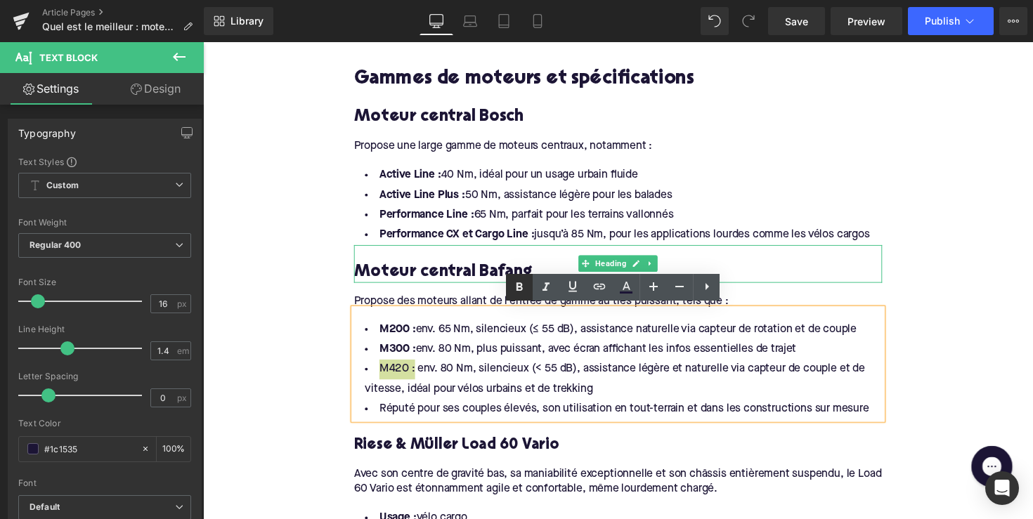
click at [521, 281] on icon at bounding box center [519, 287] width 17 height 17
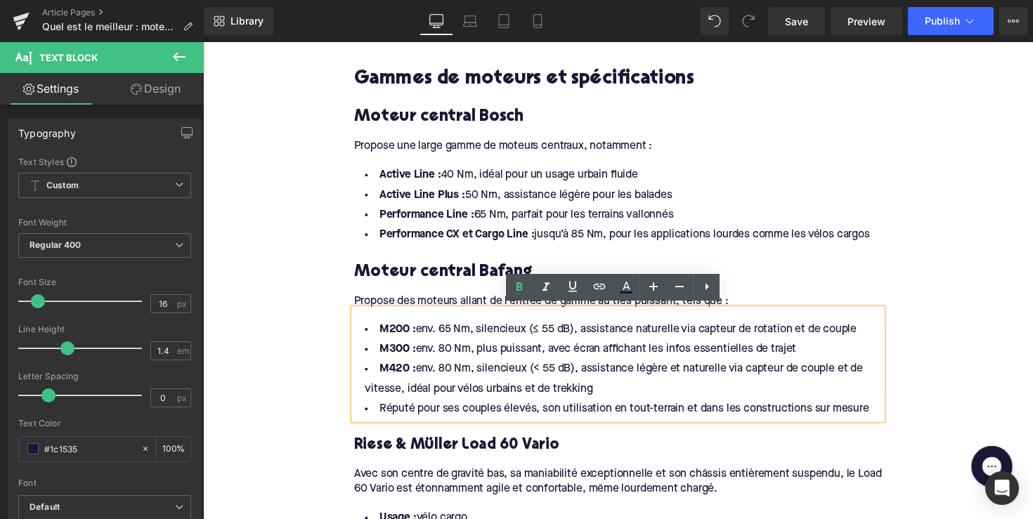
click at [437, 455] on h4 "Riese & Müller Load 60 Vario" at bounding box center [628, 456] width 541 height 20
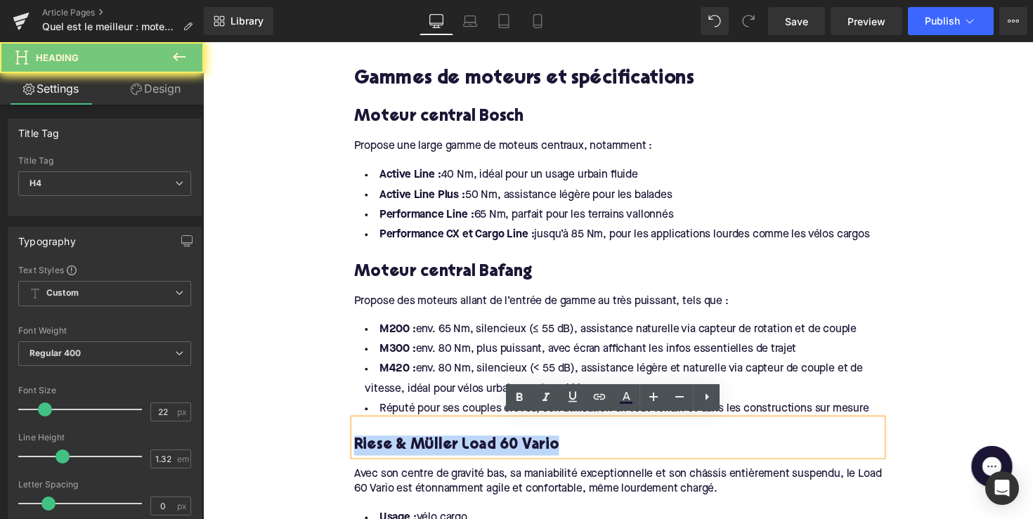
click at [437, 455] on h4 "Riese & Müller Load 60 Vario" at bounding box center [628, 456] width 541 height 20
paste div
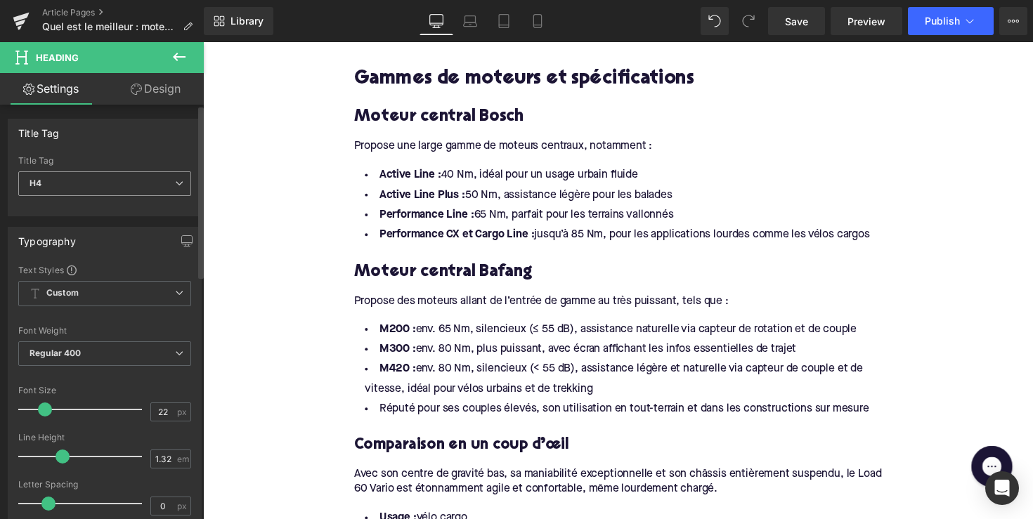
click at [165, 186] on span "H4" at bounding box center [104, 183] width 173 height 25
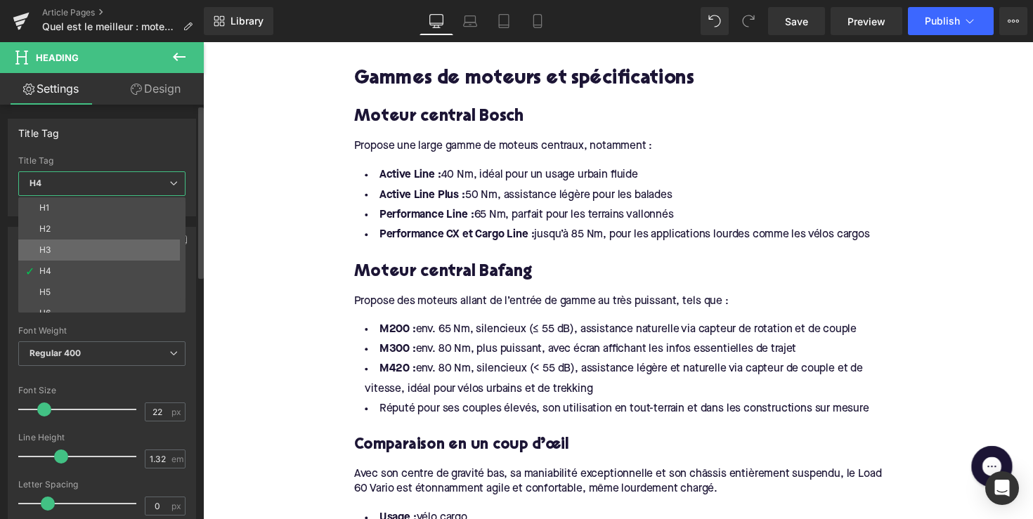
click at [143, 245] on li "H3" at bounding box center [105, 250] width 174 height 21
type input "24"
type input "1.29"
type input "100"
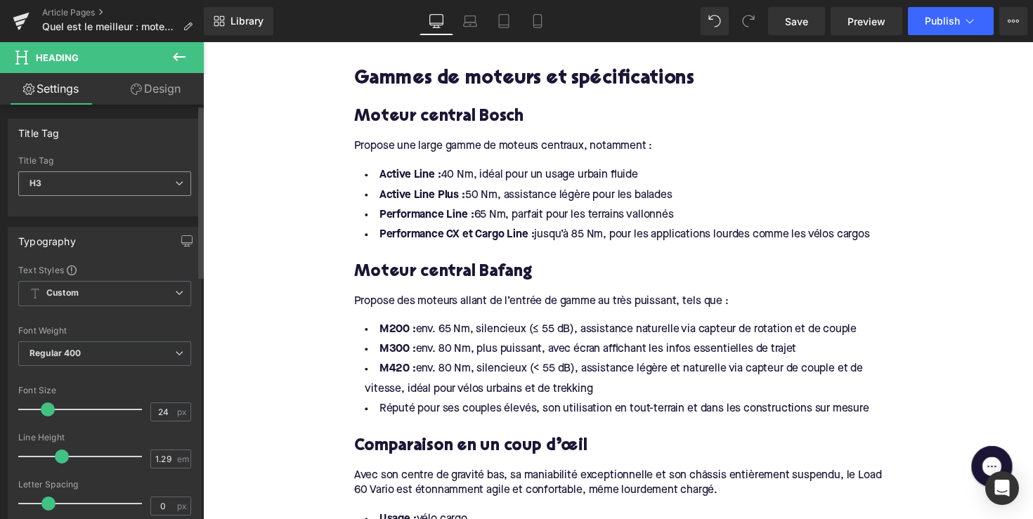
click at [141, 190] on span "H3" at bounding box center [104, 183] width 173 height 25
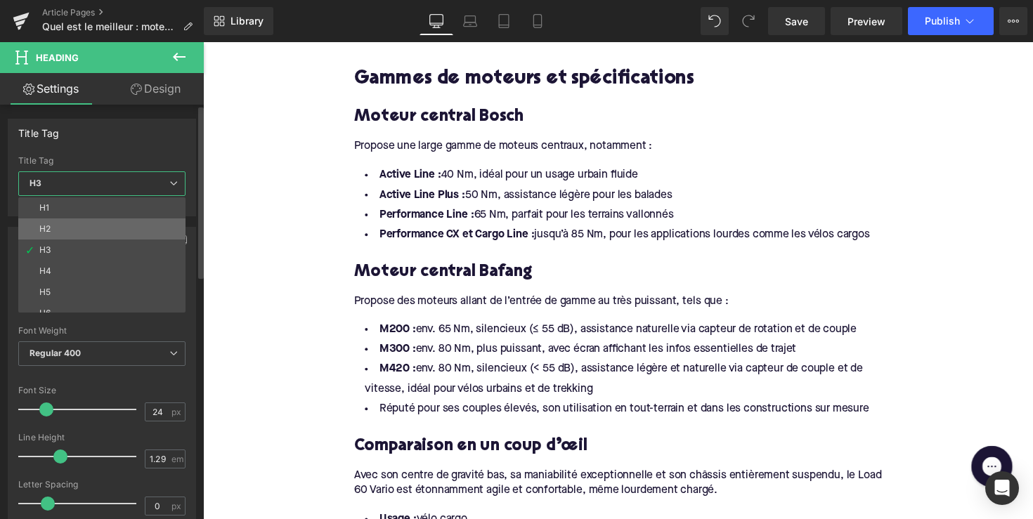
click at [131, 225] on li "H2" at bounding box center [105, 229] width 174 height 21
type input "28"
type input "1.11"
type input "100"
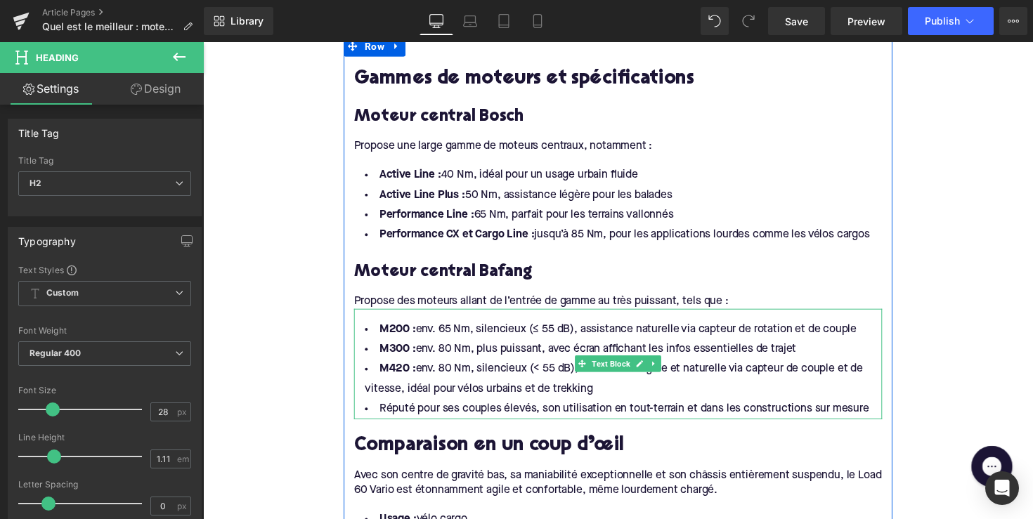
scroll to position [768, 0]
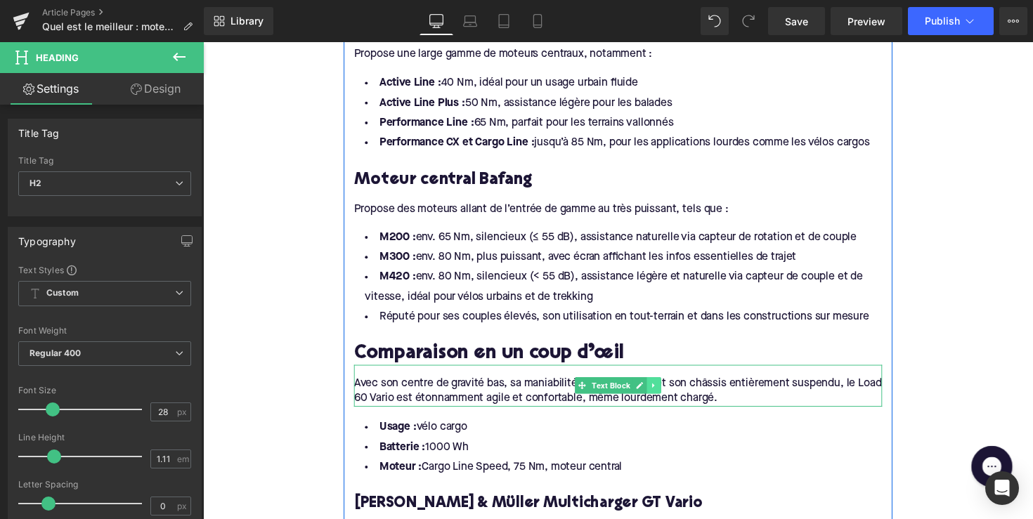
click at [663, 390] on icon at bounding box center [665, 394] width 8 height 8
click at [670, 391] on icon at bounding box center [672, 394] width 8 height 8
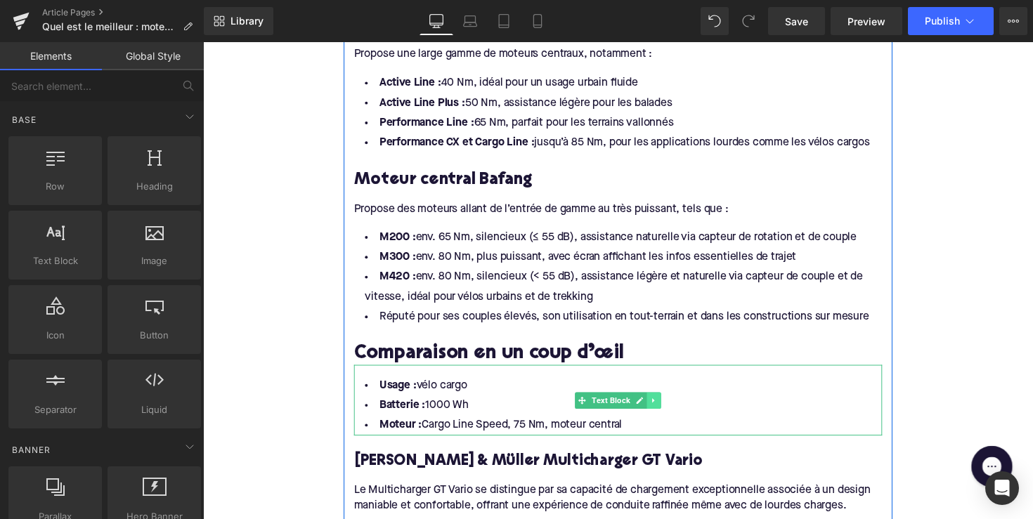
click at [663, 408] on icon at bounding box center [664, 409] width 2 height 5
click at [671, 405] on icon at bounding box center [672, 409] width 8 height 8
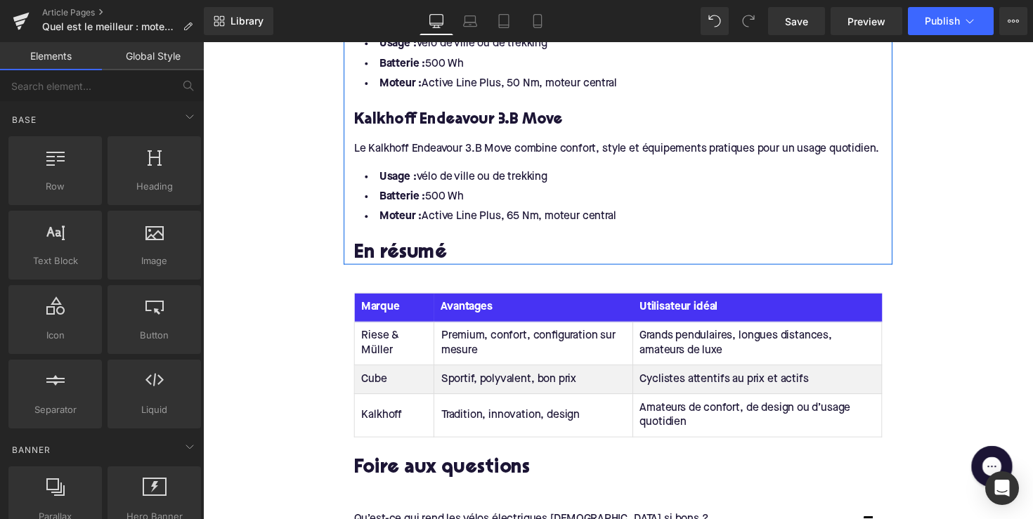
scroll to position [2919, 0]
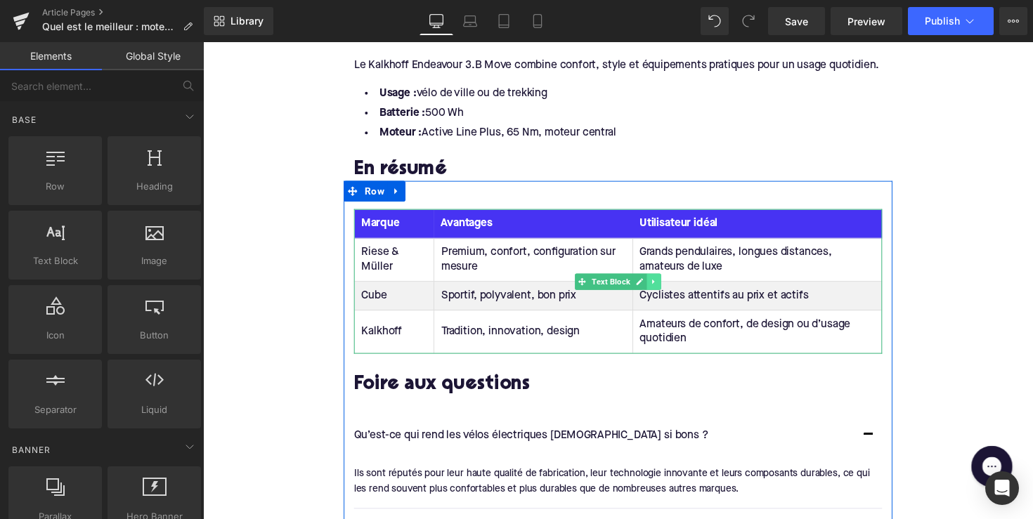
click at [664, 292] on icon at bounding box center [665, 287] width 8 height 8
click at [655, 291] on icon at bounding box center [658, 287] width 8 height 8
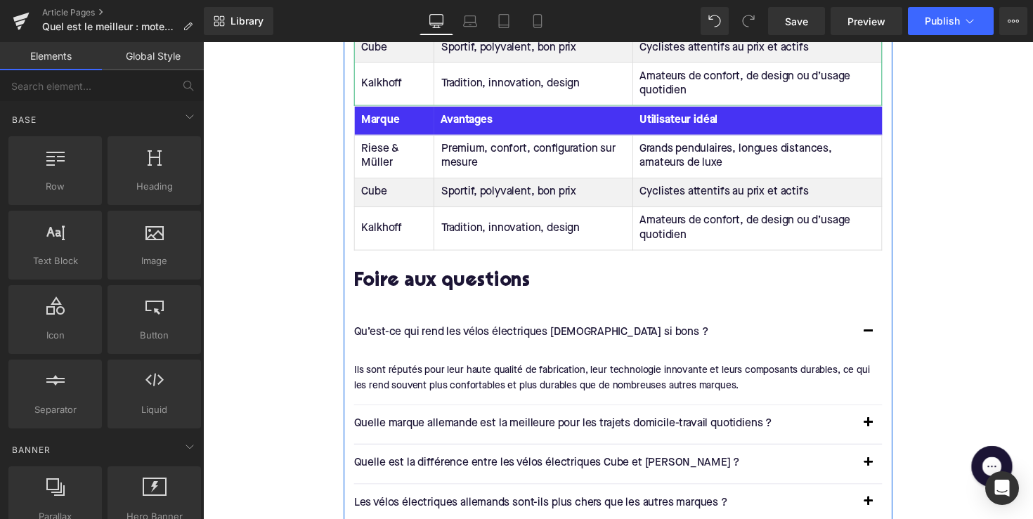
scroll to position [3146, 0]
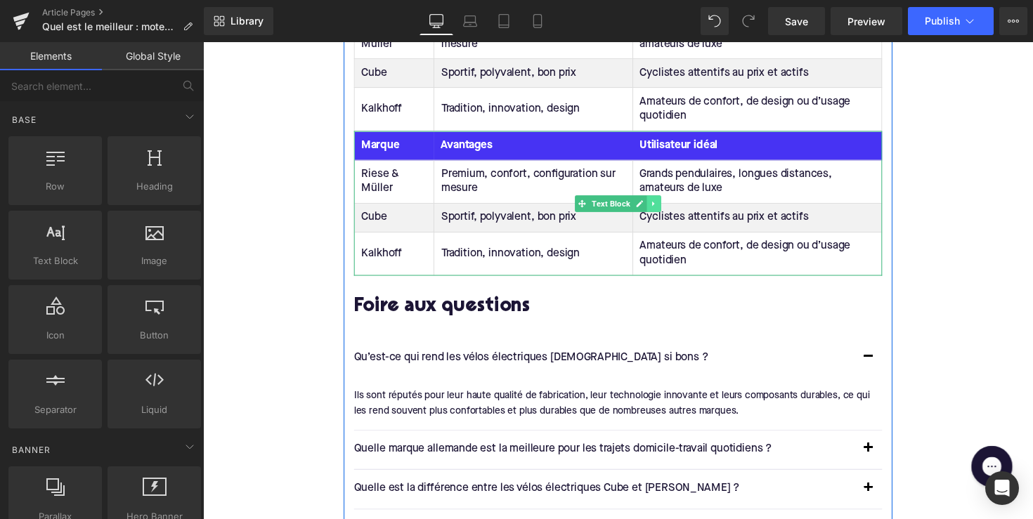
click at [666, 212] on icon at bounding box center [665, 208] width 8 height 8
click at [666, 216] on link at bounding box center [672, 208] width 15 height 17
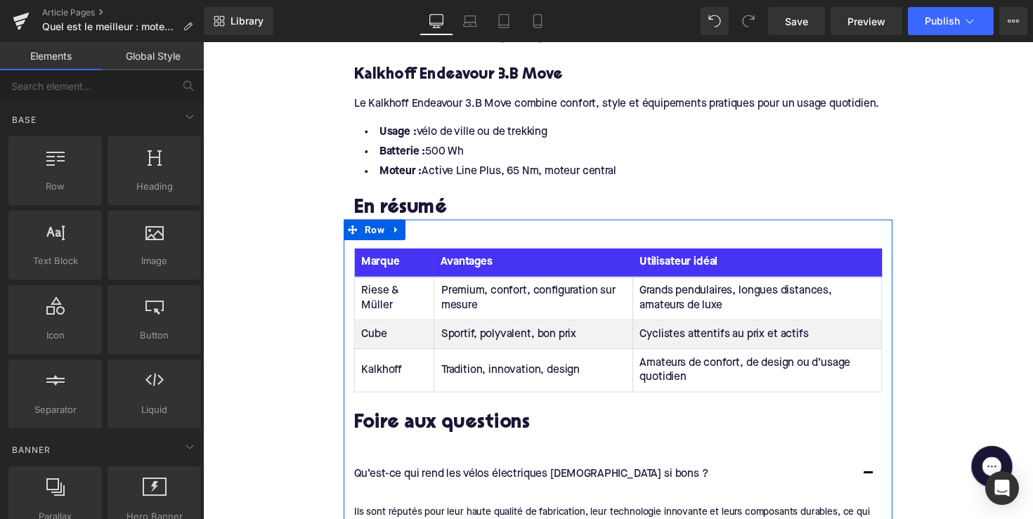
scroll to position [2873, 0]
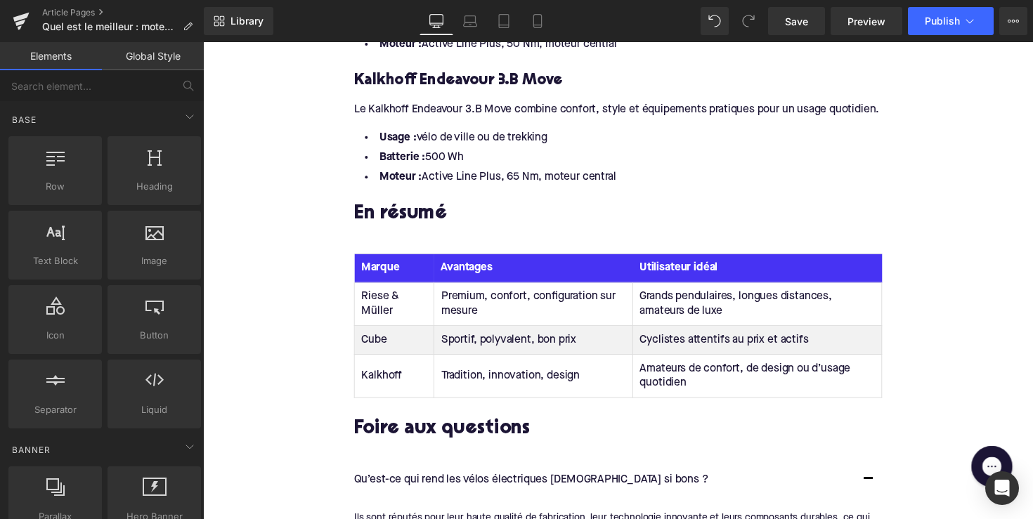
click at [625, 191] on div "Usage : vélo de ville ou de trekking Batterie : 500 Wh Moteur : Active Line Plu…" at bounding box center [628, 155] width 541 height 72
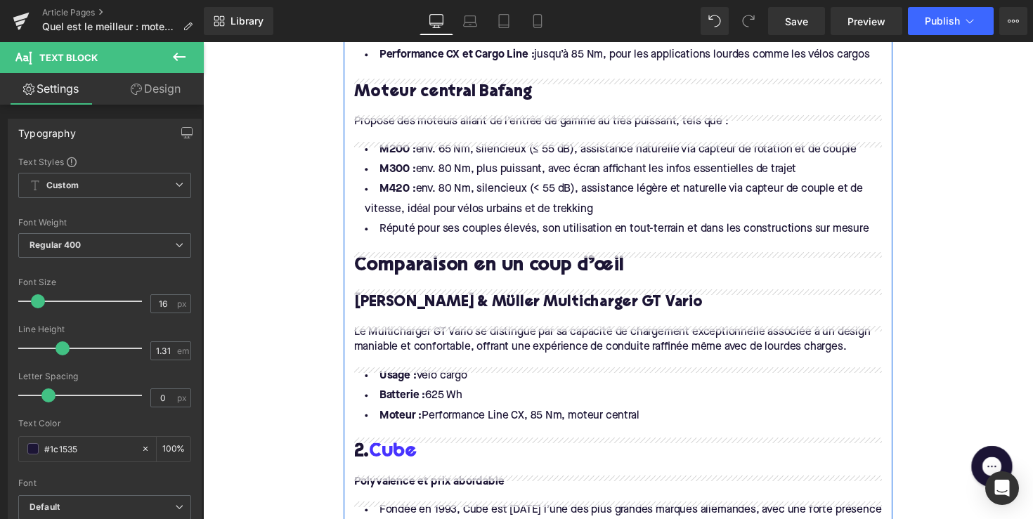
scroll to position [843, 0]
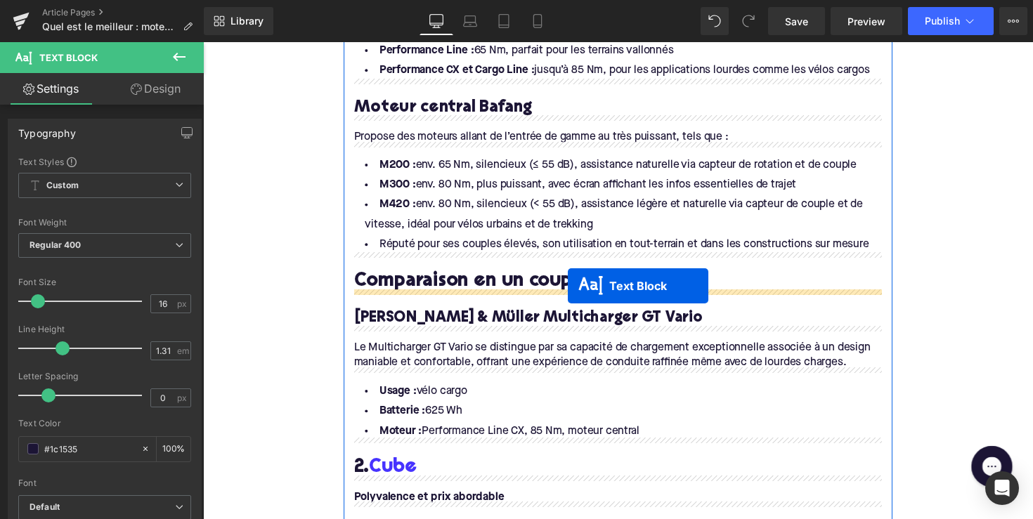
drag, startPoint x: 585, startPoint y: 357, endPoint x: 577, endPoint y: 292, distance: 65.2
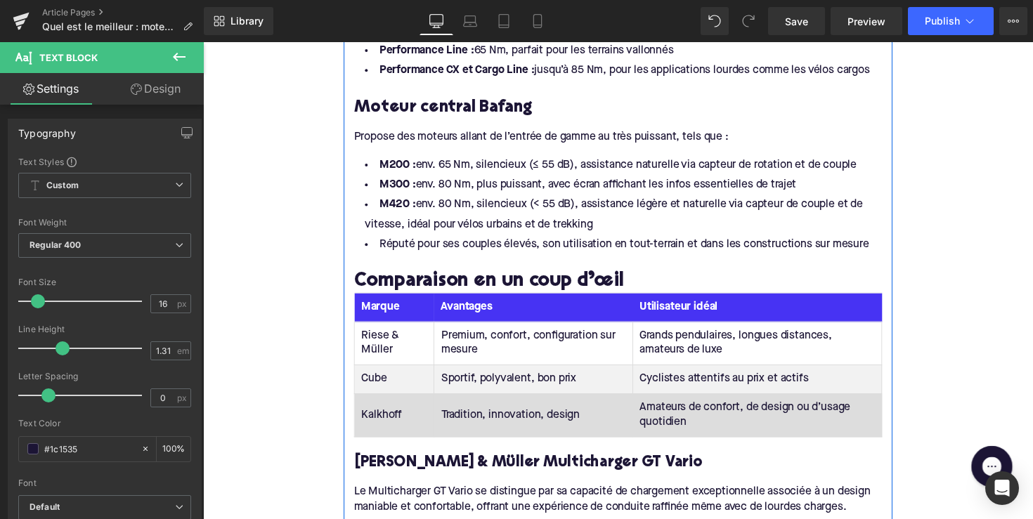
click at [702, 434] on td "Amateurs de confort, de design ou d’usage quotidien" at bounding box center [770, 425] width 255 height 44
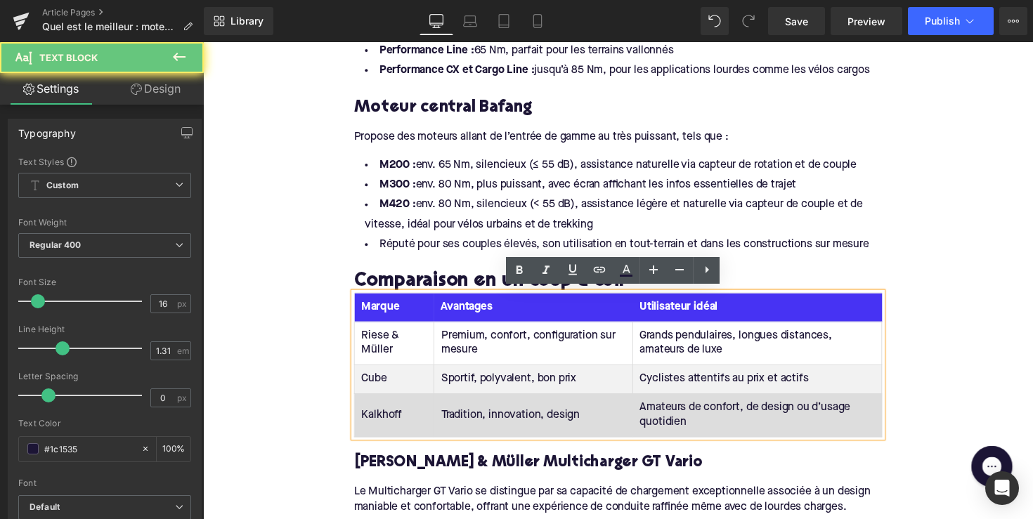
click at [702, 434] on td "Amateurs de confort, de design ou d’usage quotidien" at bounding box center [770, 425] width 255 height 44
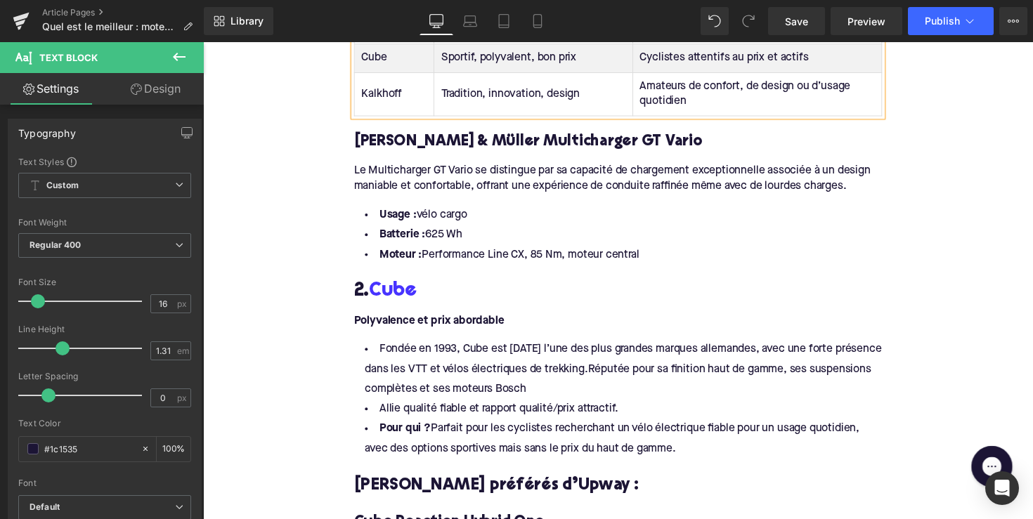
scroll to position [1011, 0]
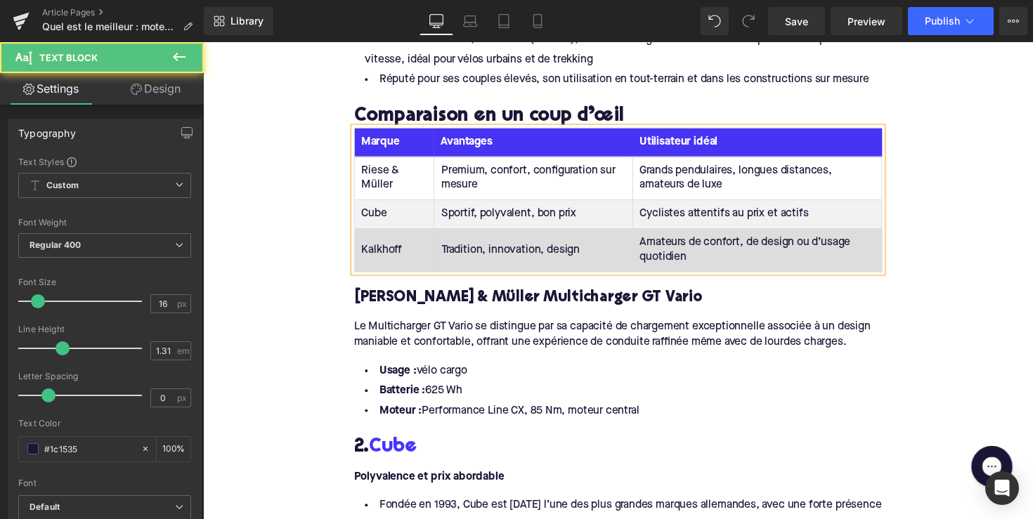
click at [711, 259] on td "Amateurs de confort, de design ou d’usage quotidien" at bounding box center [770, 256] width 255 height 44
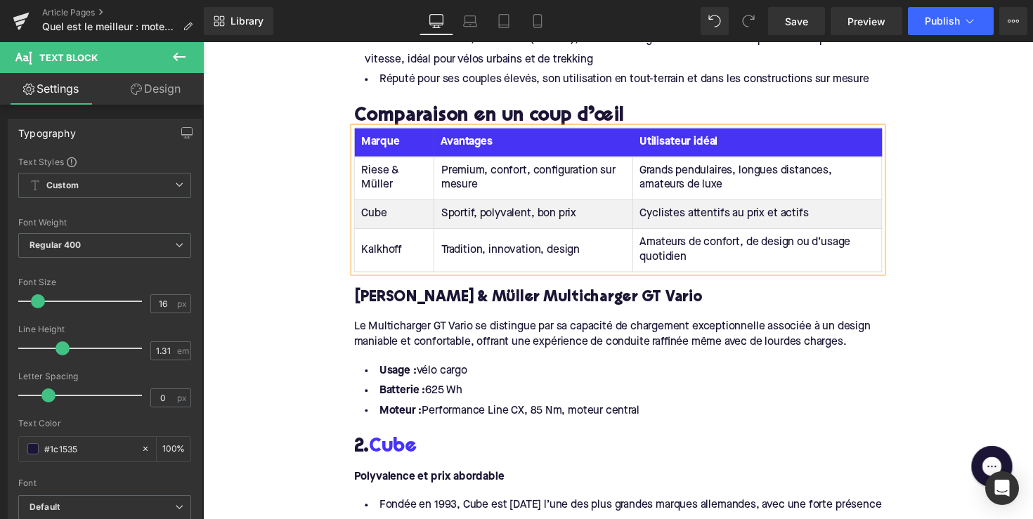
click at [588, 144] on th "Avantages" at bounding box center [542, 146] width 204 height 30
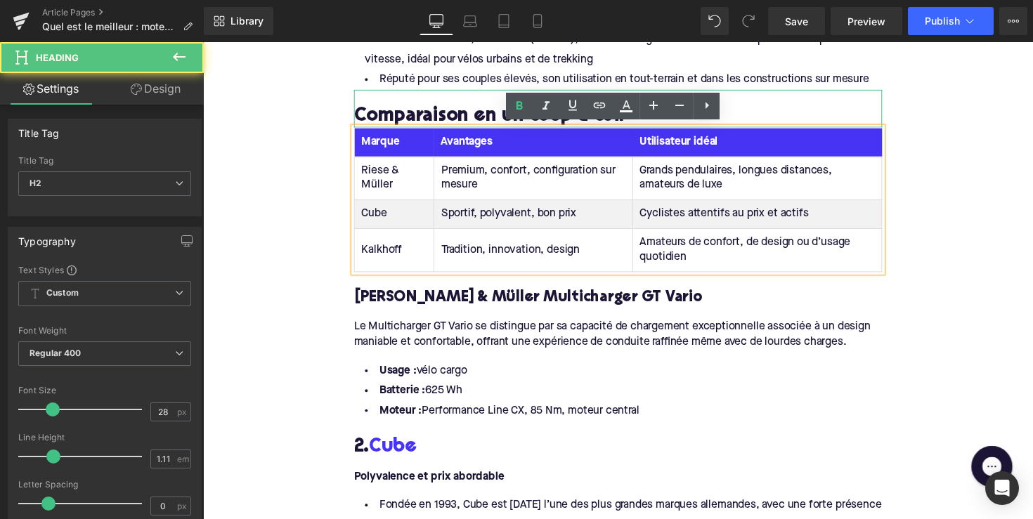
click at [464, 96] on div "Comparaison en un coup d’œil" at bounding box center [628, 110] width 541 height 39
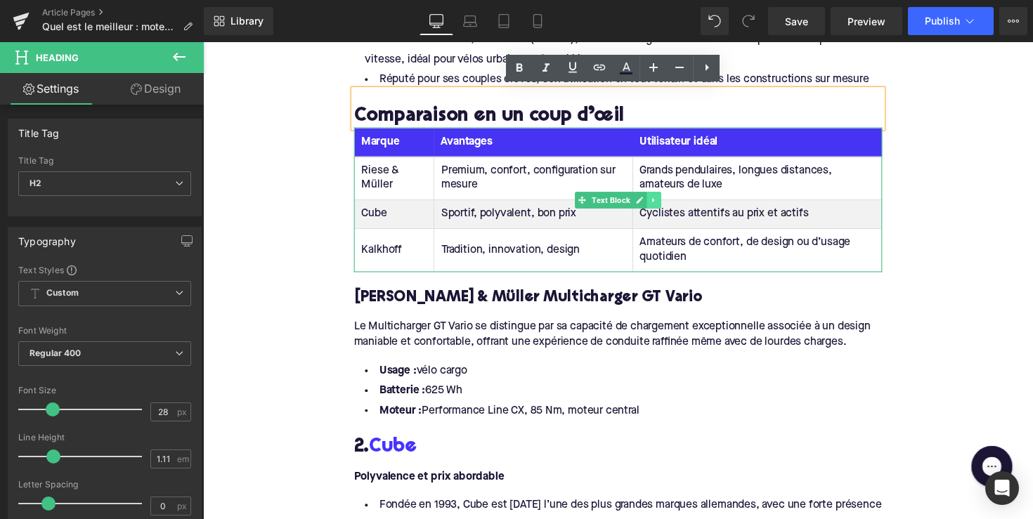
click at [661, 202] on icon at bounding box center [665, 204] width 8 height 8
click at [665, 202] on link at bounding box center [672, 204] width 15 height 17
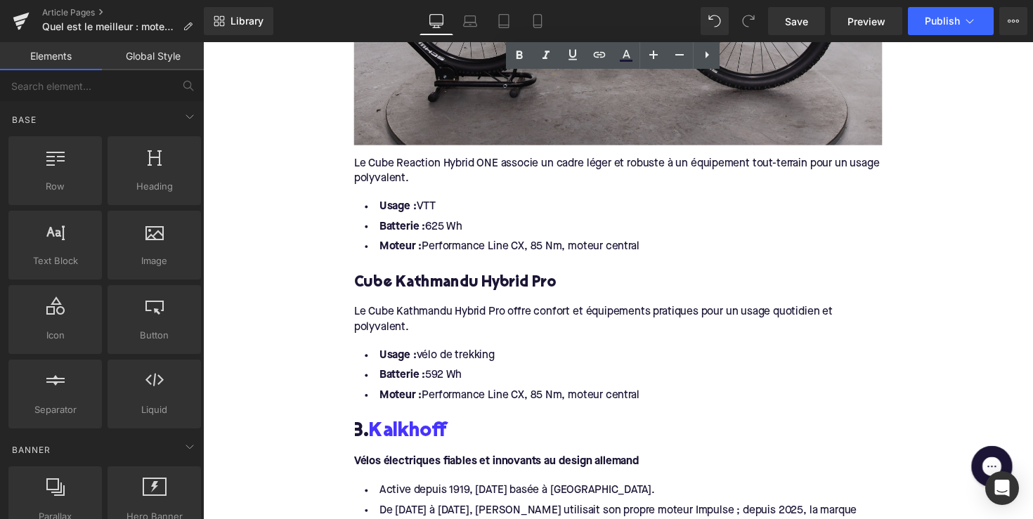
scroll to position [2146, 0]
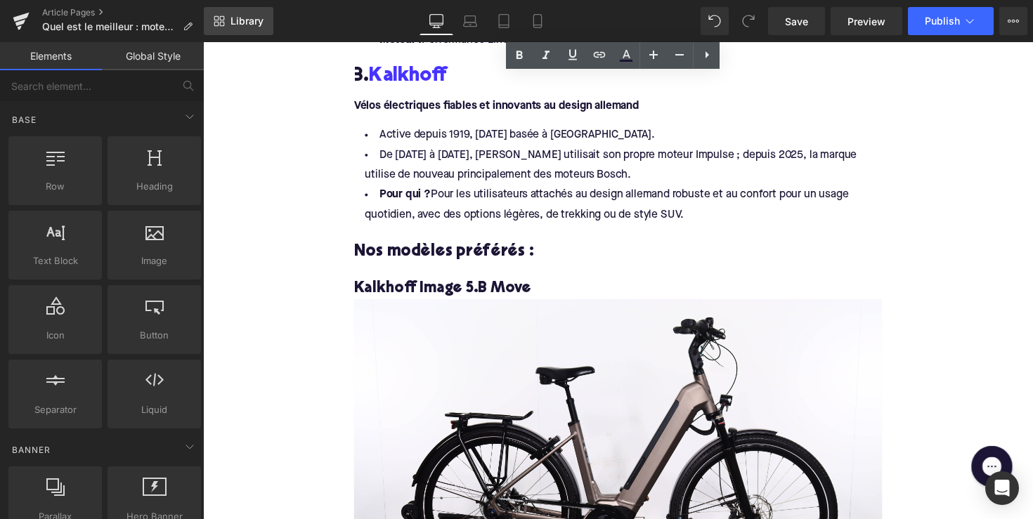
click at [239, 9] on link "Library" at bounding box center [239, 21] width 70 height 28
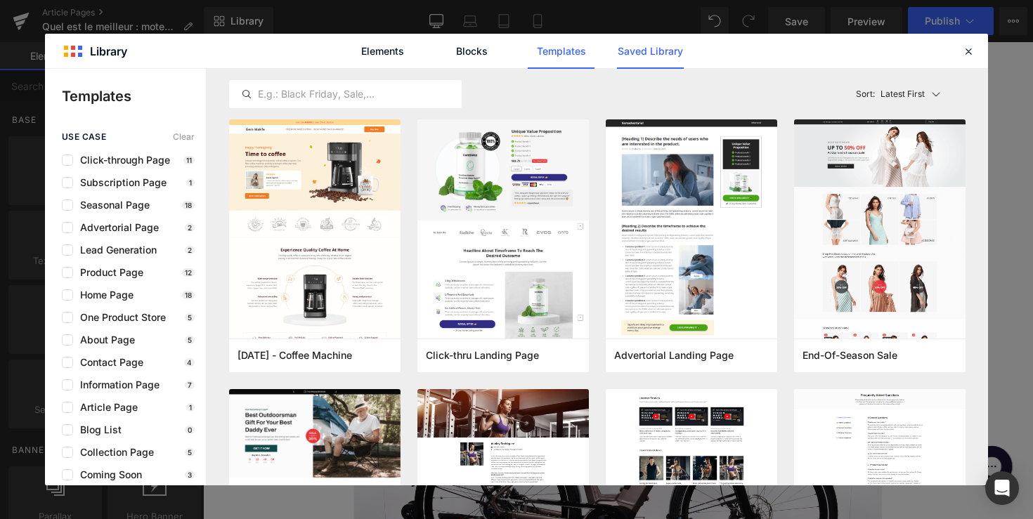
click at [640, 44] on link "Saved Library" at bounding box center [650, 51] width 67 height 35
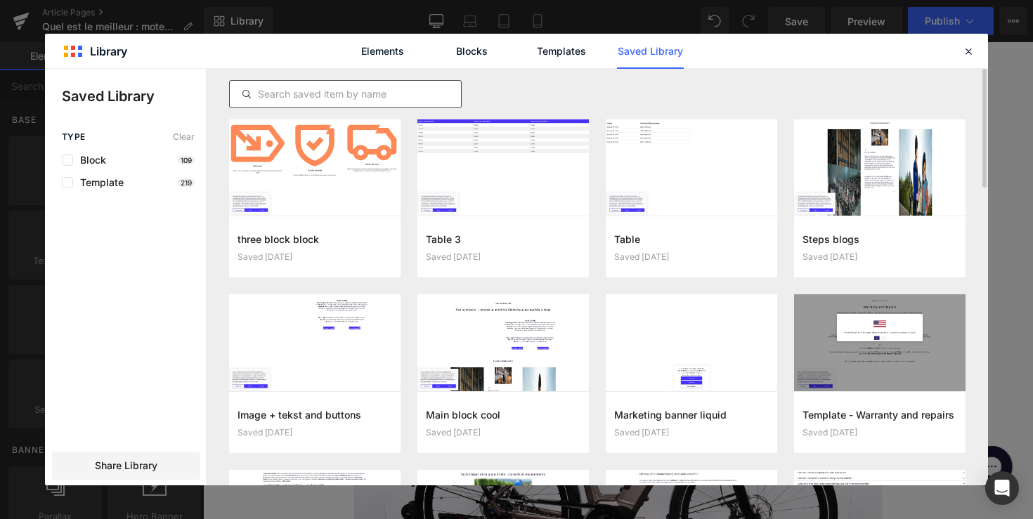
click at [301, 96] on input "text" at bounding box center [345, 94] width 231 height 17
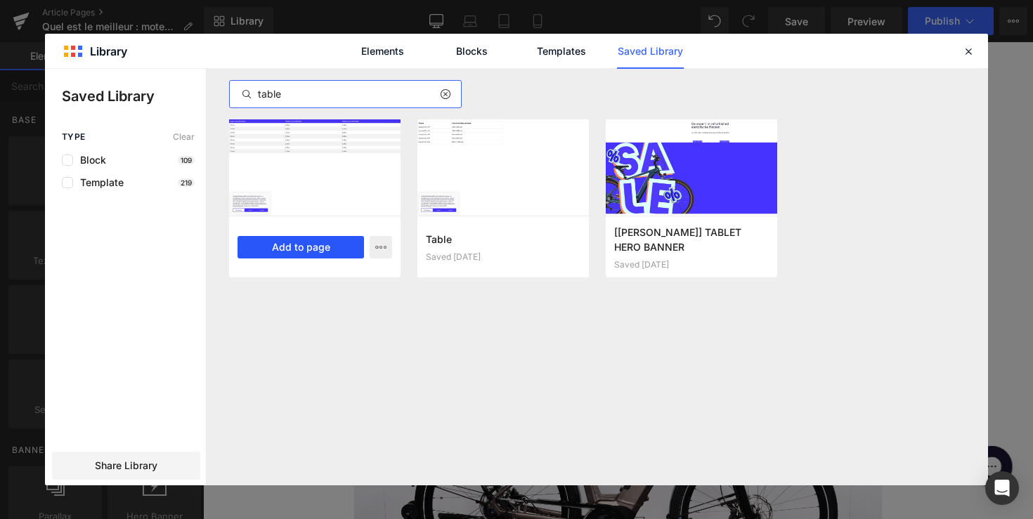
type input "table"
click at [288, 252] on button "Add to page" at bounding box center [301, 247] width 126 height 22
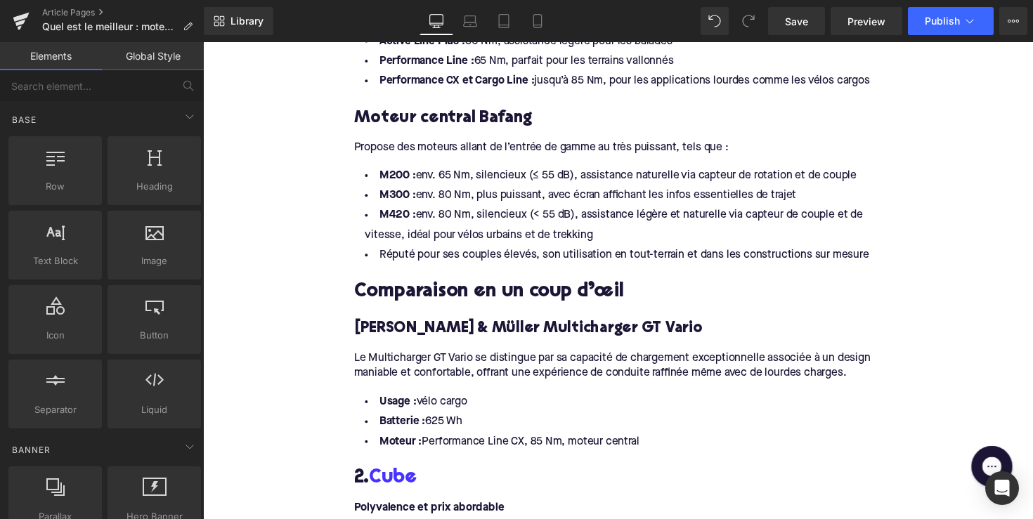
scroll to position [868, 0]
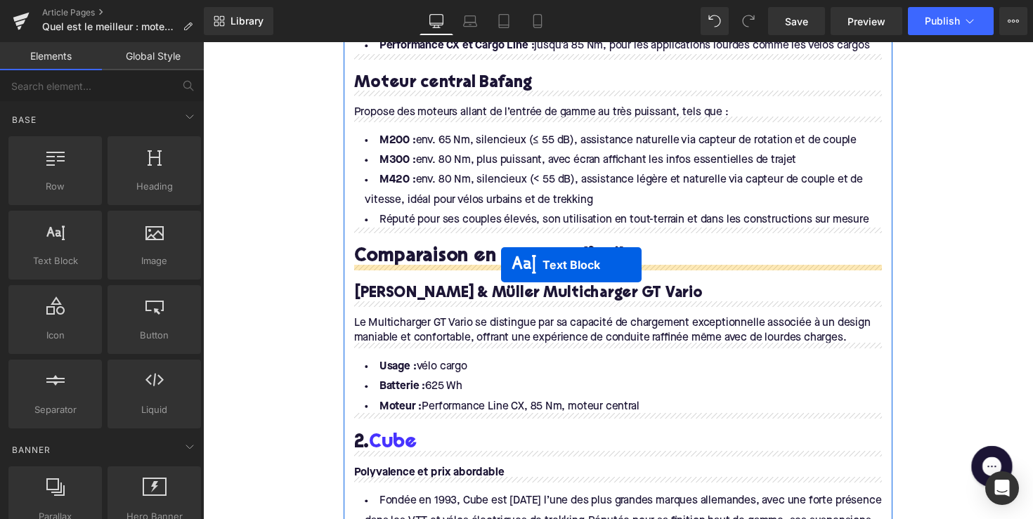
drag, startPoint x: 587, startPoint y: 245, endPoint x: 508, endPoint y: 271, distance: 82.9
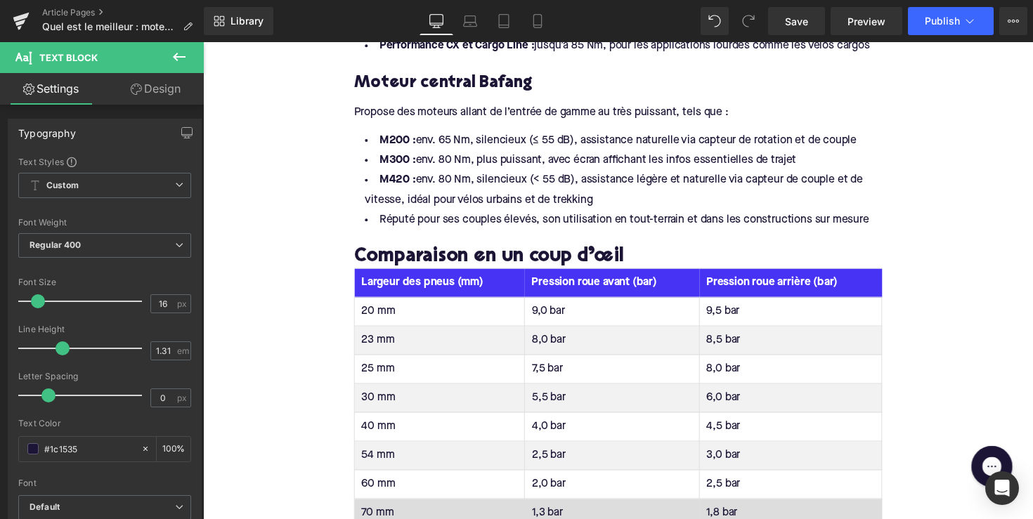
click at [410, 282] on th "Largeur des pneus (mm)" at bounding box center [445, 289] width 174 height 30
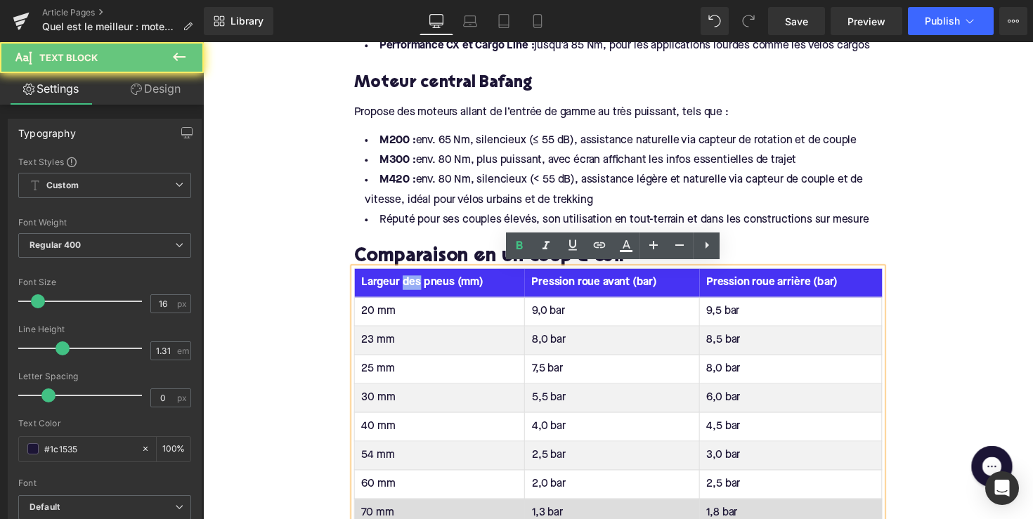
click at [410, 282] on th "Largeur des pneus (mm)" at bounding box center [445, 289] width 174 height 30
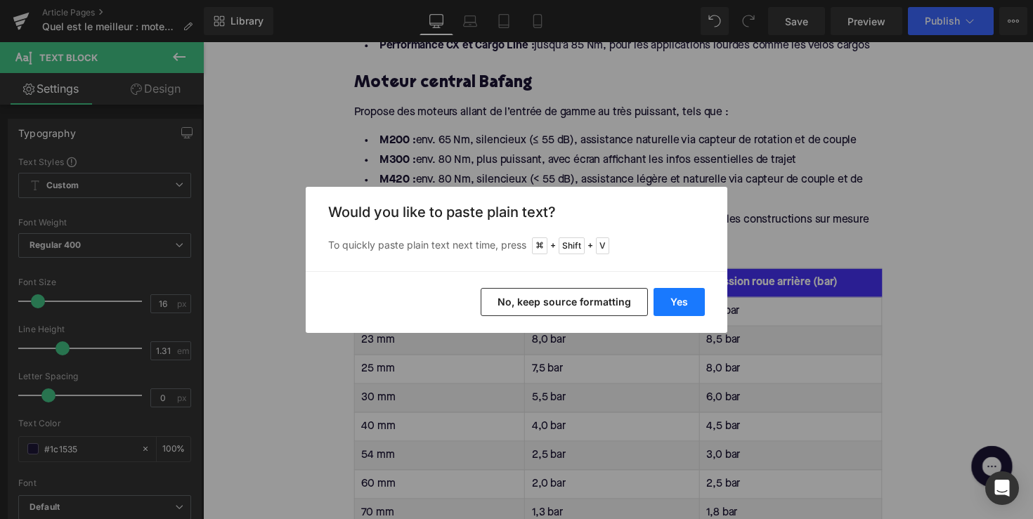
click at [689, 309] on button "Yes" at bounding box center [679, 302] width 51 height 28
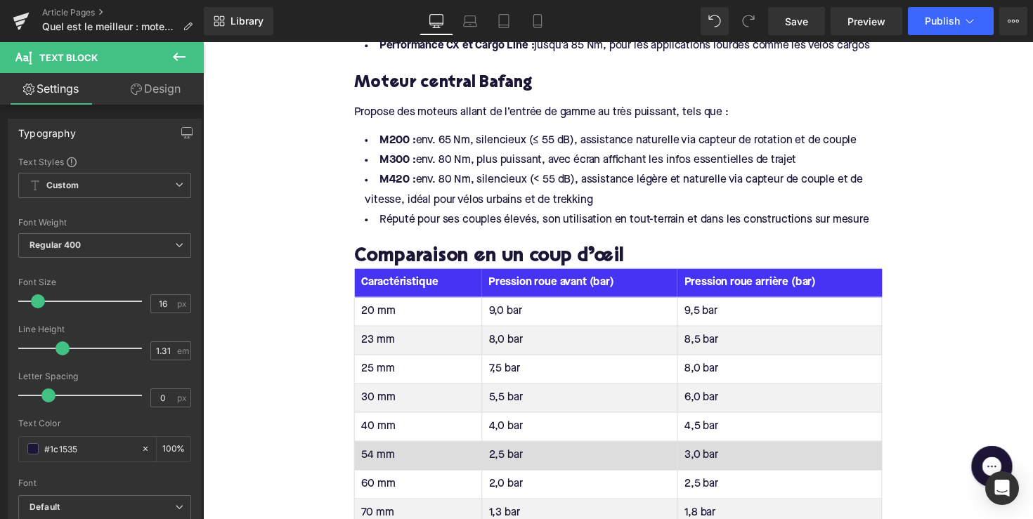
click at [536, 285] on th "Pression roue avant (bar)" at bounding box center [588, 289] width 200 height 30
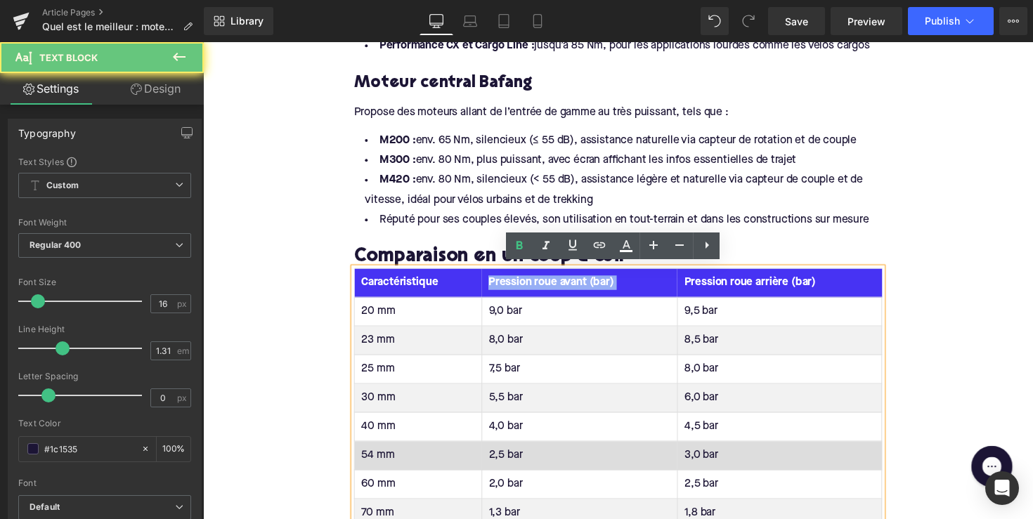
click at [536, 285] on th "Pression roue avant (bar)" at bounding box center [588, 289] width 200 height 30
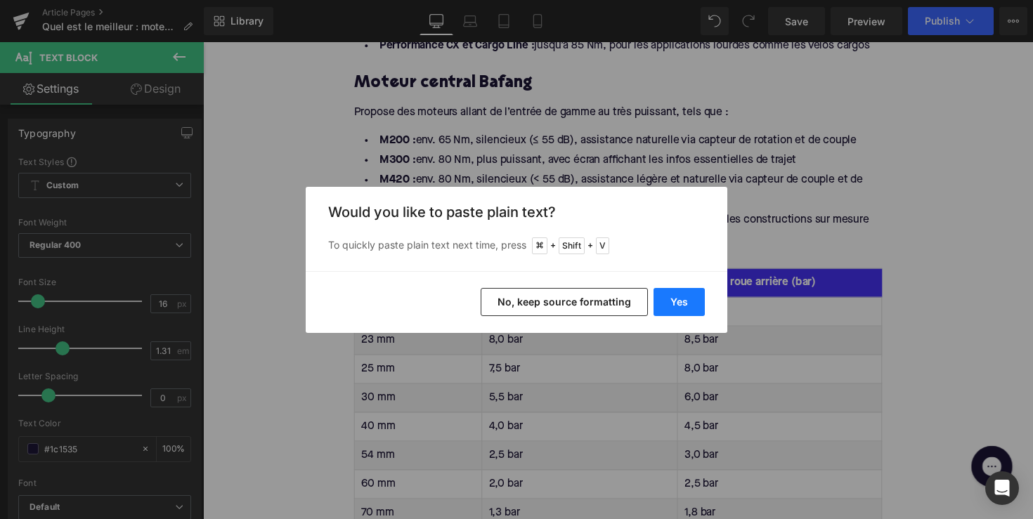
click at [675, 299] on button "Yes" at bounding box center [679, 302] width 51 height 28
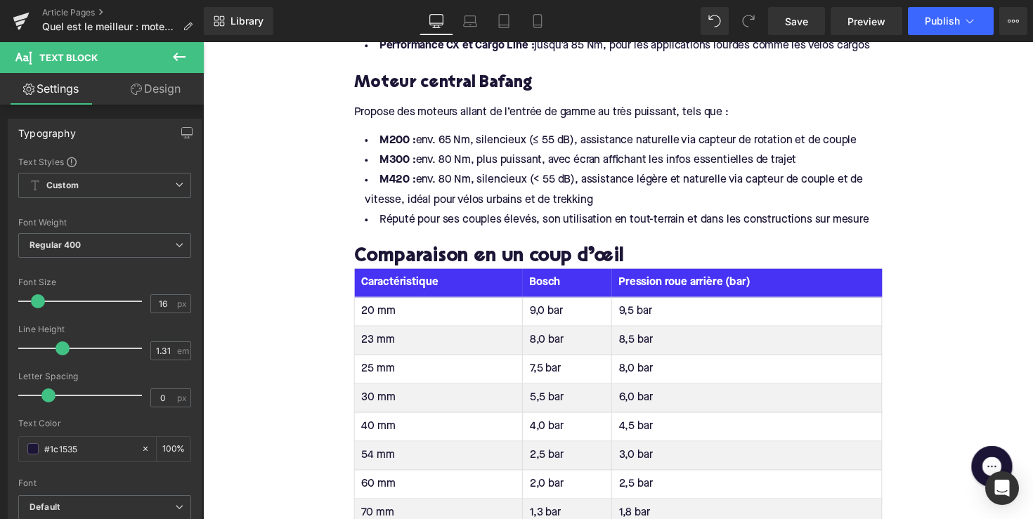
click at [691, 284] on th "Pression roue arrière (bar)" at bounding box center [760, 289] width 277 height 30
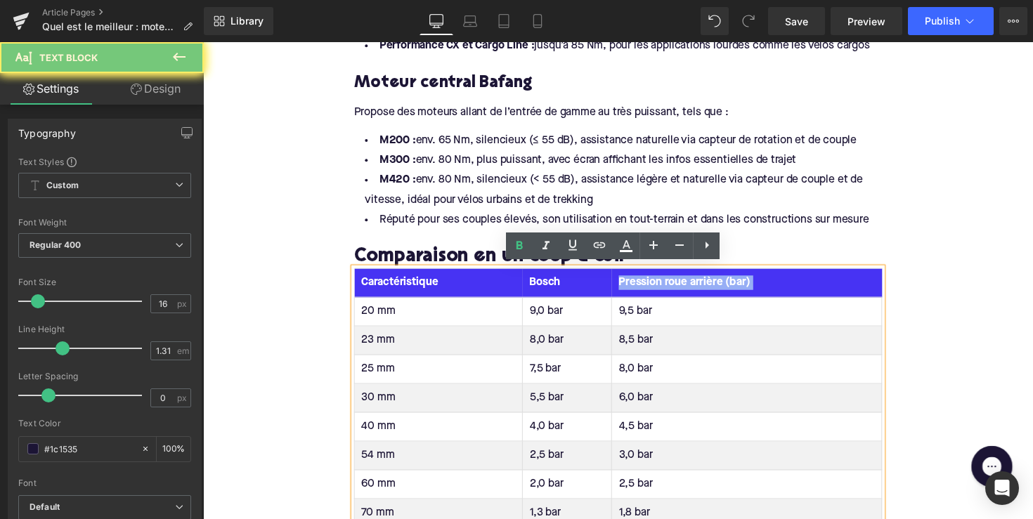
click at [691, 284] on th "Pression roue arrière (bar)" at bounding box center [760, 289] width 277 height 30
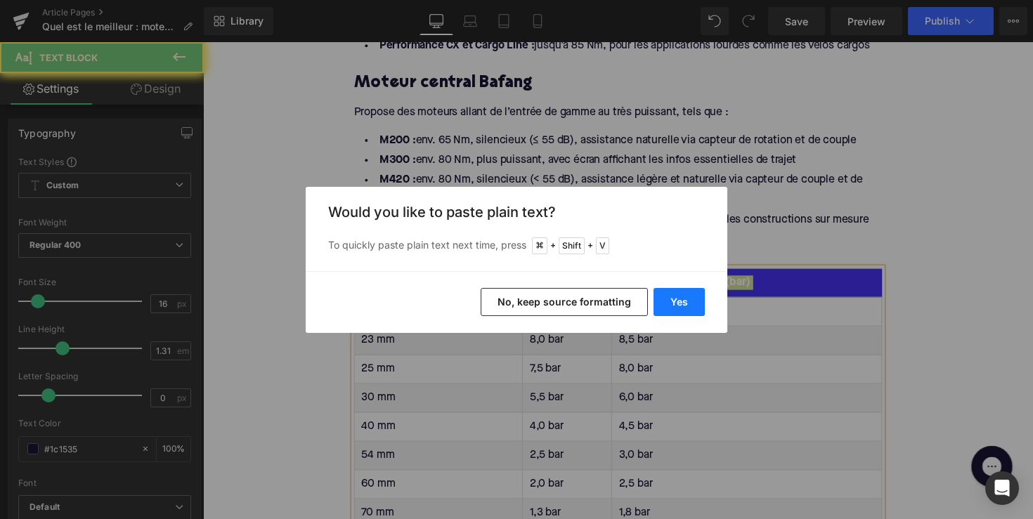
click at [697, 303] on button "Yes" at bounding box center [679, 302] width 51 height 28
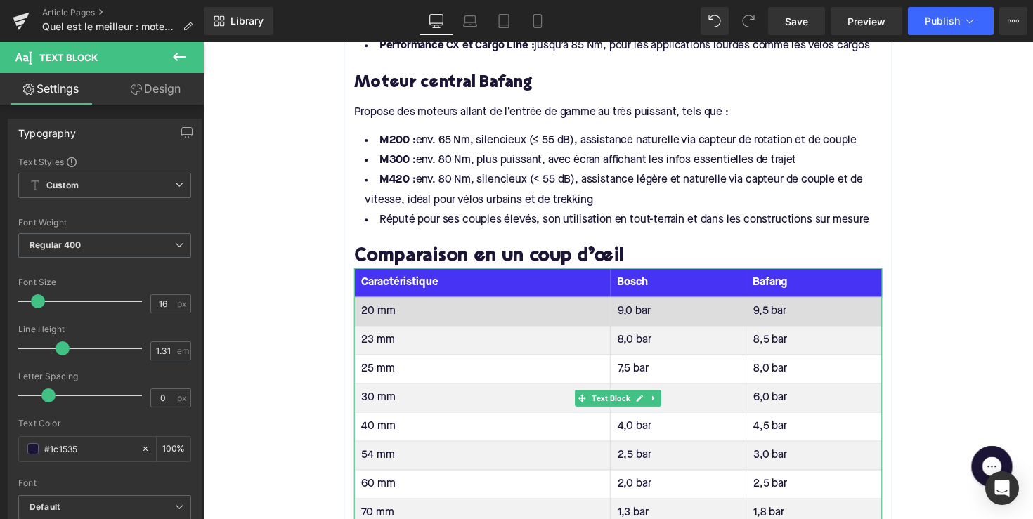
click at [375, 313] on td "20 mm" at bounding box center [489, 319] width 262 height 30
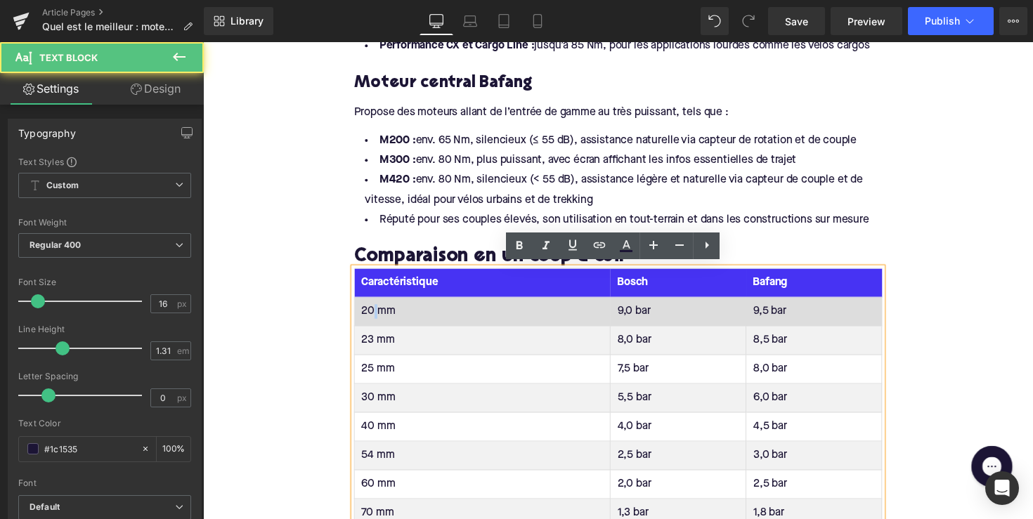
click at [375, 313] on td "20 mm" at bounding box center [489, 319] width 262 height 30
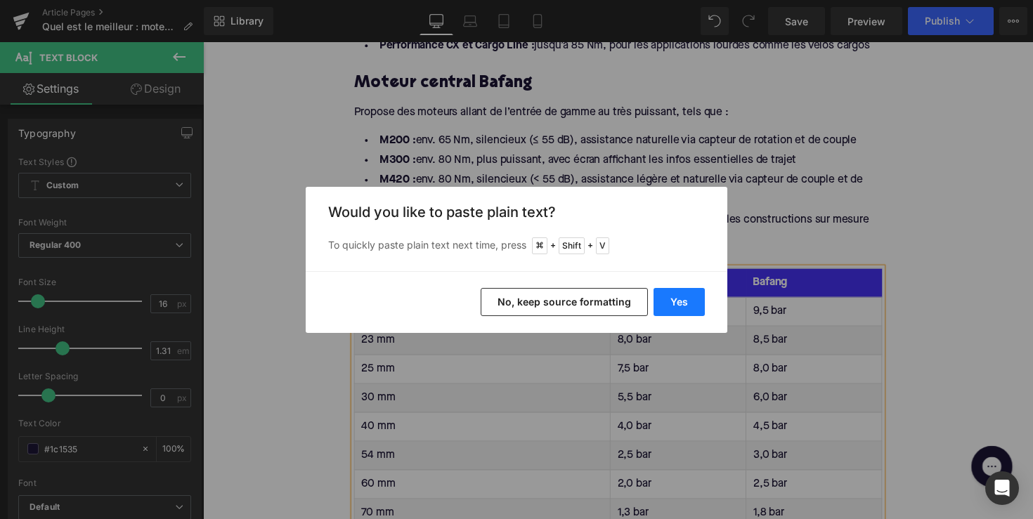
click at [663, 291] on button "Yes" at bounding box center [679, 302] width 51 height 28
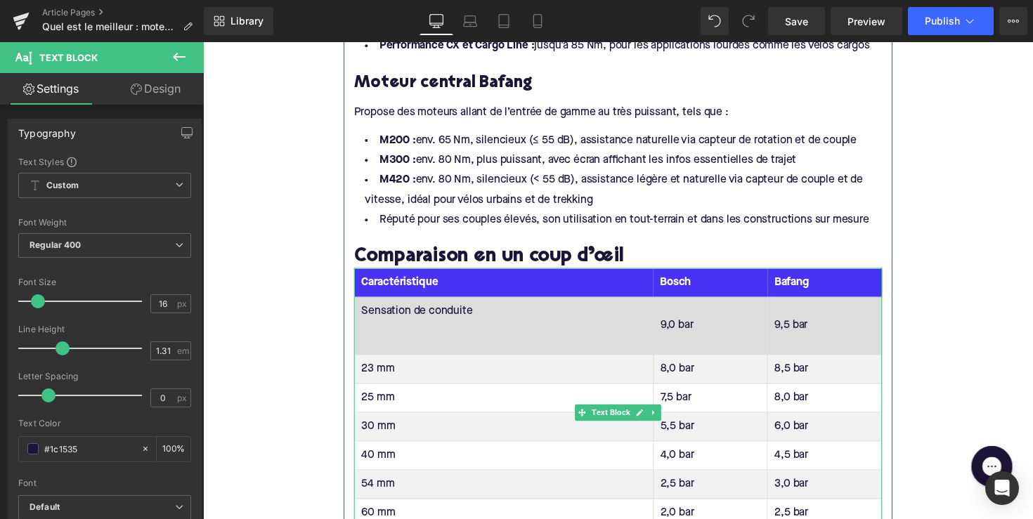
click at [549, 349] on td "Sensation de conduite" at bounding box center [511, 333] width 306 height 59
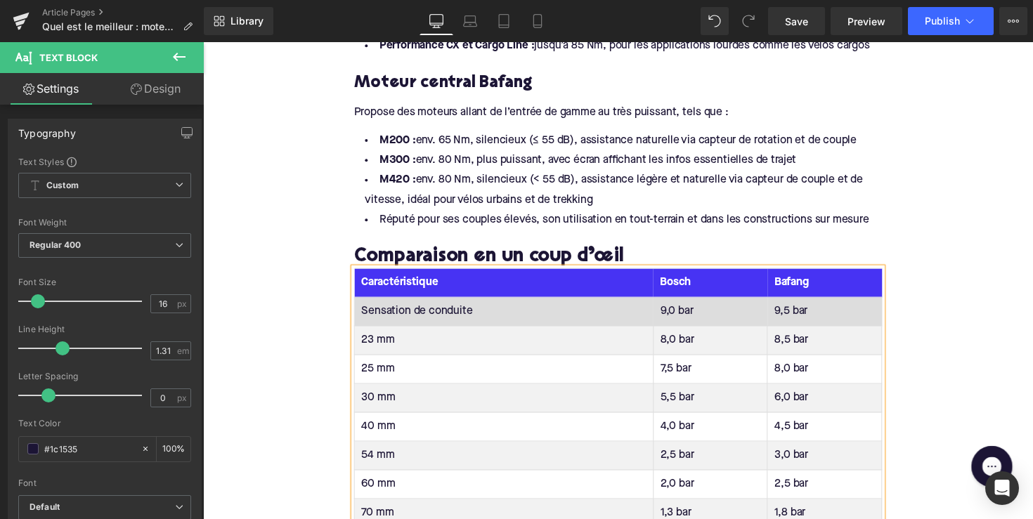
click at [688, 313] on td "9,0 bar" at bounding box center [722, 319] width 117 height 30
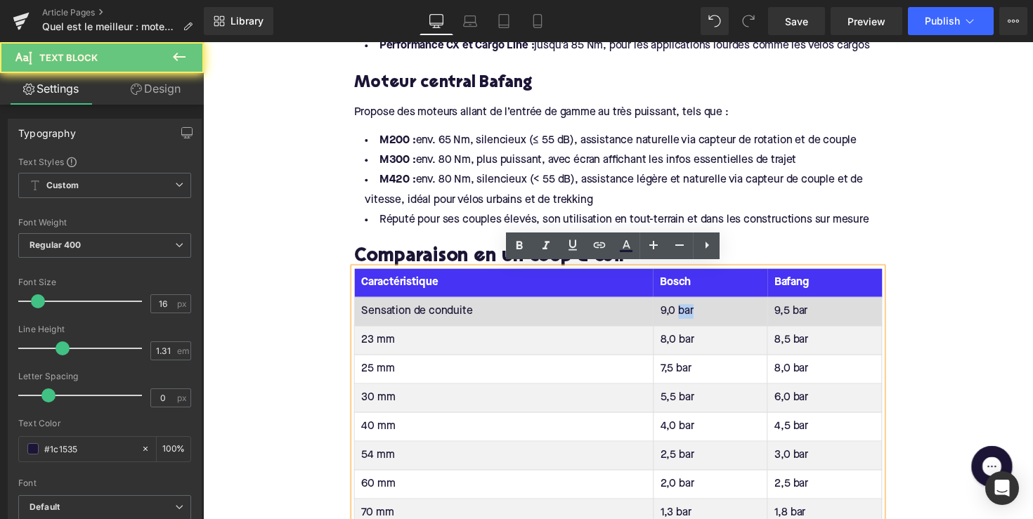
click at [688, 313] on td "9,0 bar" at bounding box center [722, 319] width 117 height 30
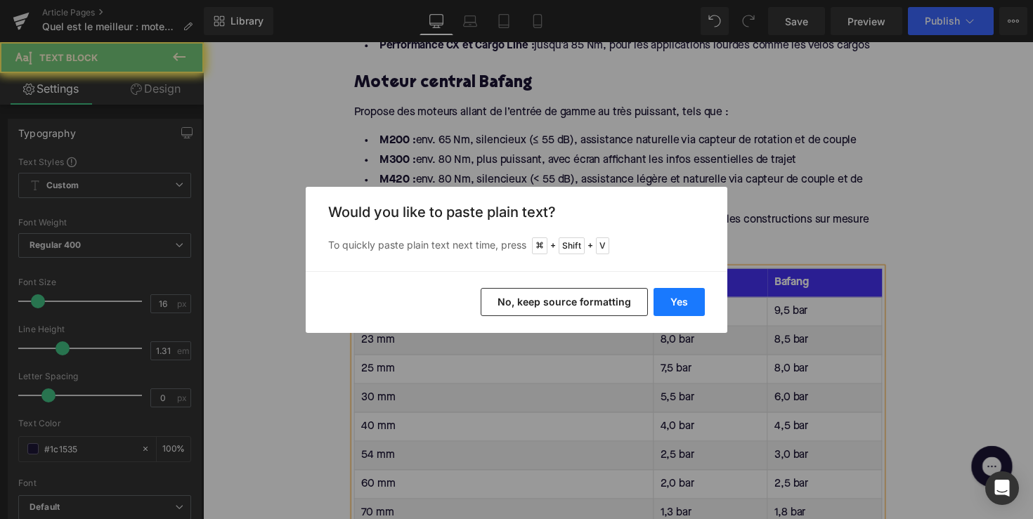
click at [683, 306] on button "Yes" at bounding box center [679, 302] width 51 height 28
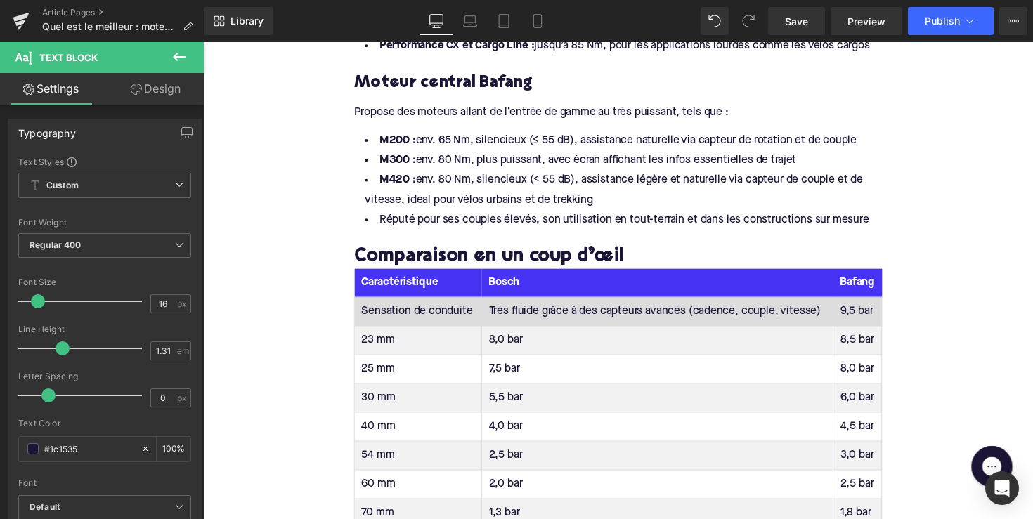
click at [873, 316] on td "9,5 bar" at bounding box center [873, 319] width 50 height 30
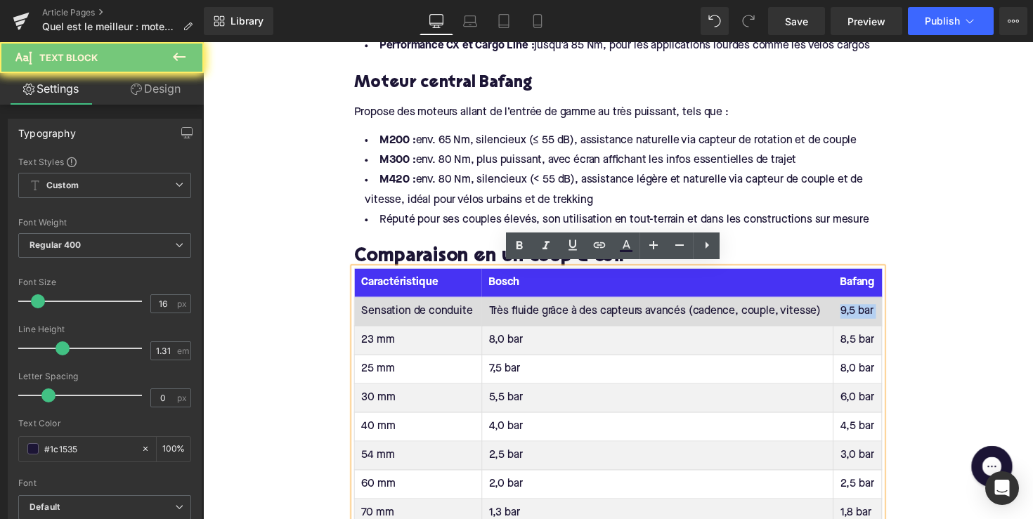
click at [873, 316] on td "9,5 bar" at bounding box center [873, 319] width 50 height 30
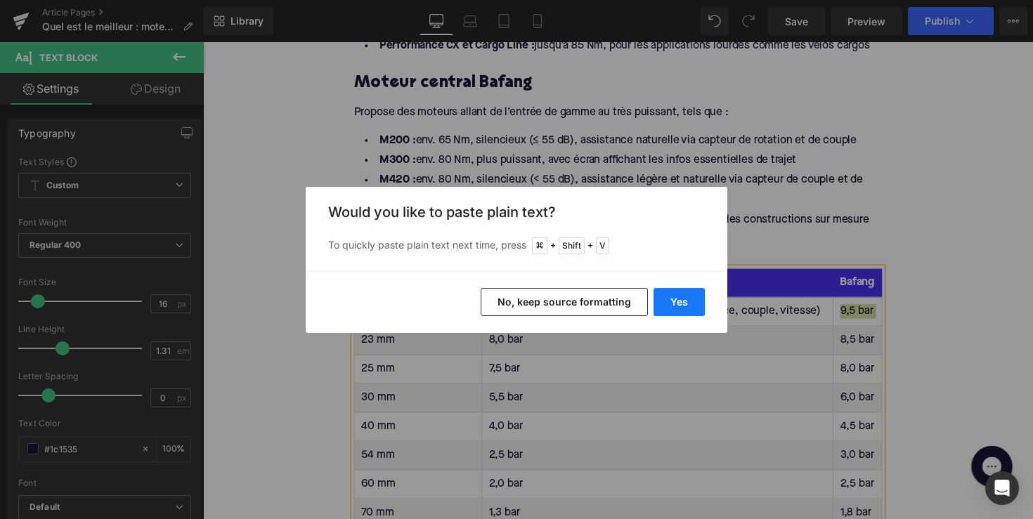
click at [691, 304] on button "Yes" at bounding box center [679, 302] width 51 height 28
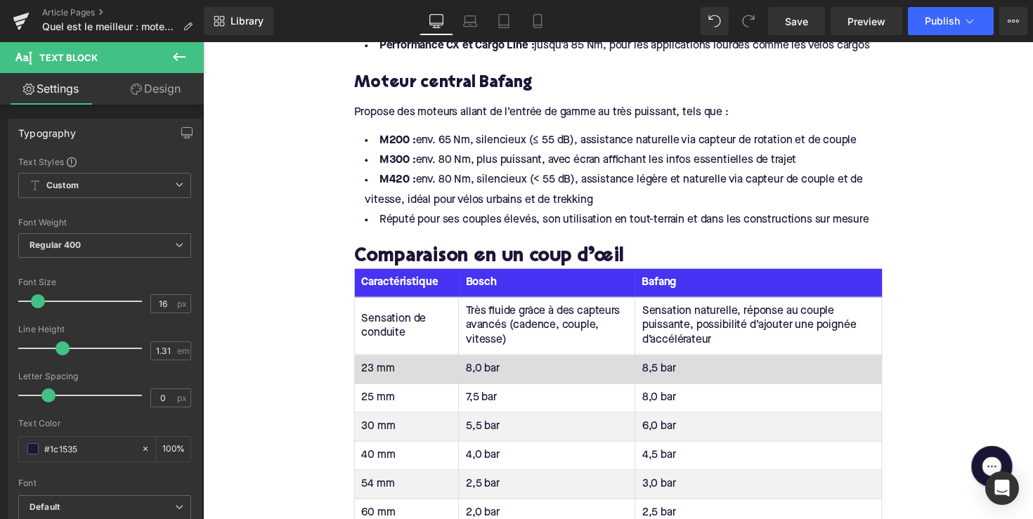
click at [381, 371] on td "23 mm" at bounding box center [411, 378] width 107 height 30
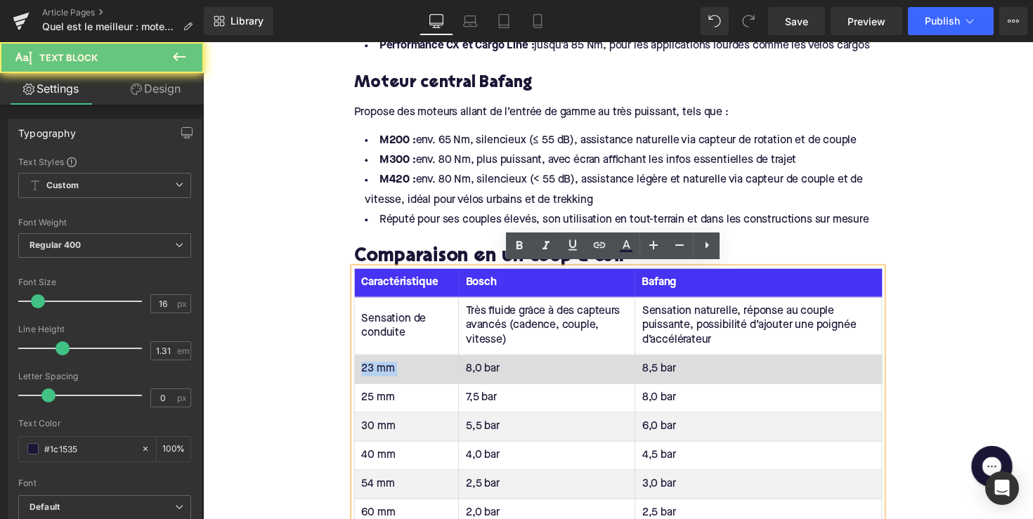
click at [381, 371] on td "23 mm" at bounding box center [411, 378] width 107 height 30
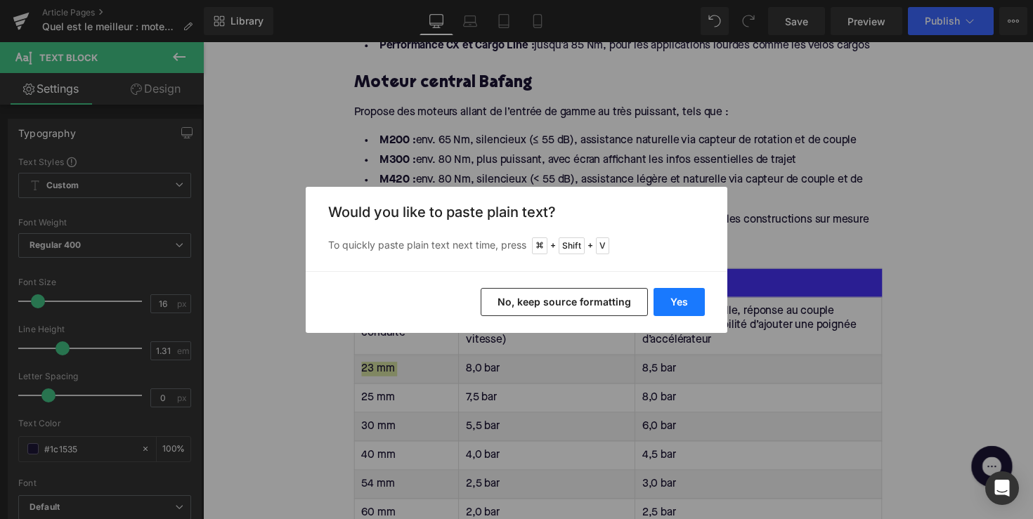
click at [672, 301] on button "Yes" at bounding box center [679, 302] width 51 height 28
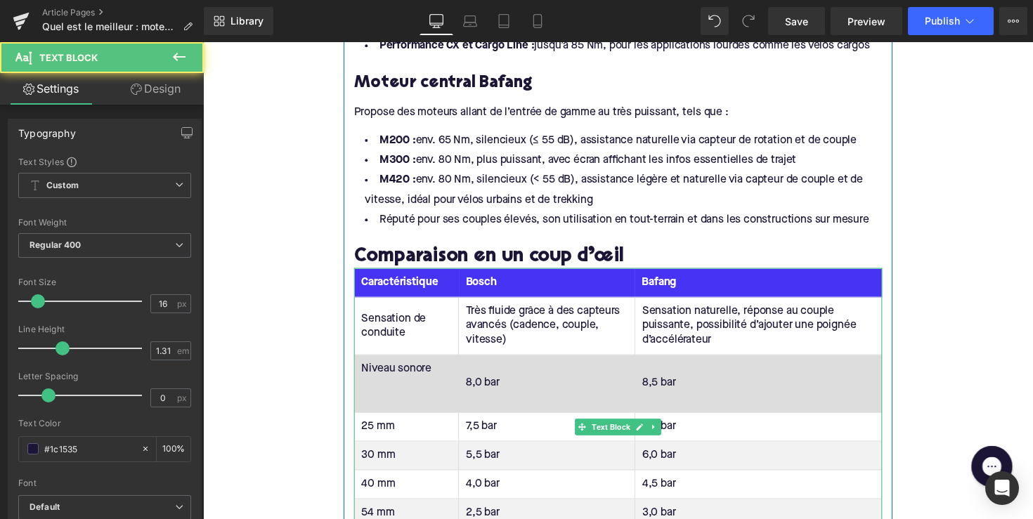
click at [388, 408] on td "Niveau sonore" at bounding box center [411, 392] width 107 height 59
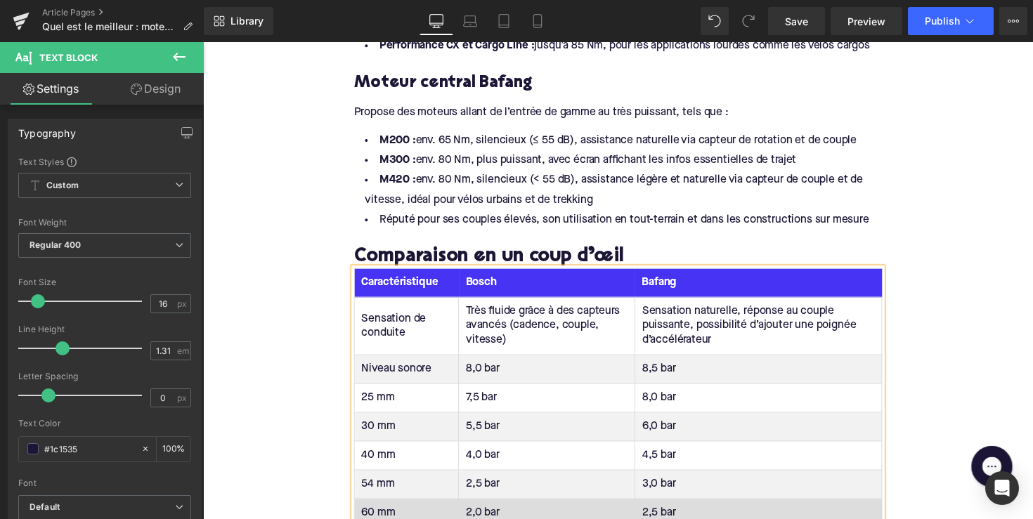
click at [480, 372] on td "8,0 bar" at bounding box center [555, 378] width 181 height 30
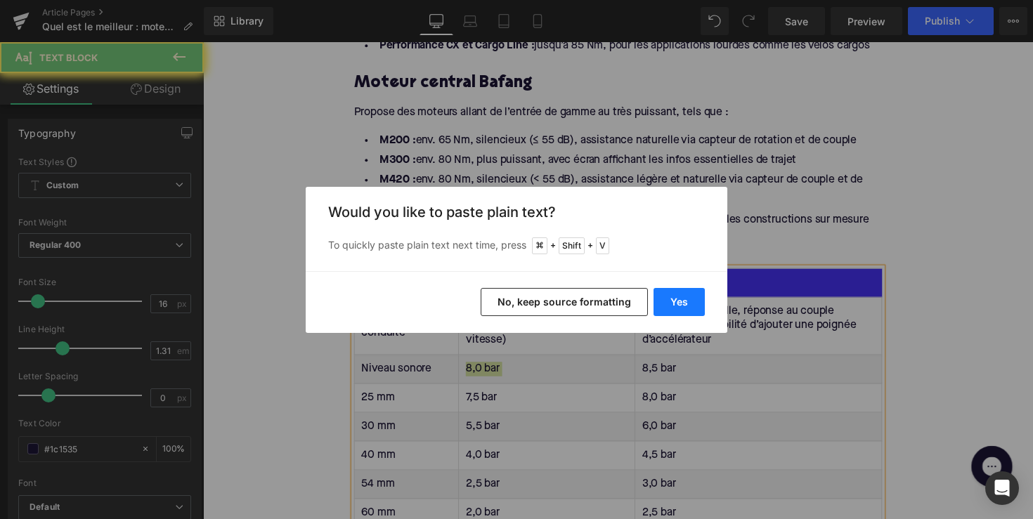
click at [682, 313] on button "Yes" at bounding box center [679, 302] width 51 height 28
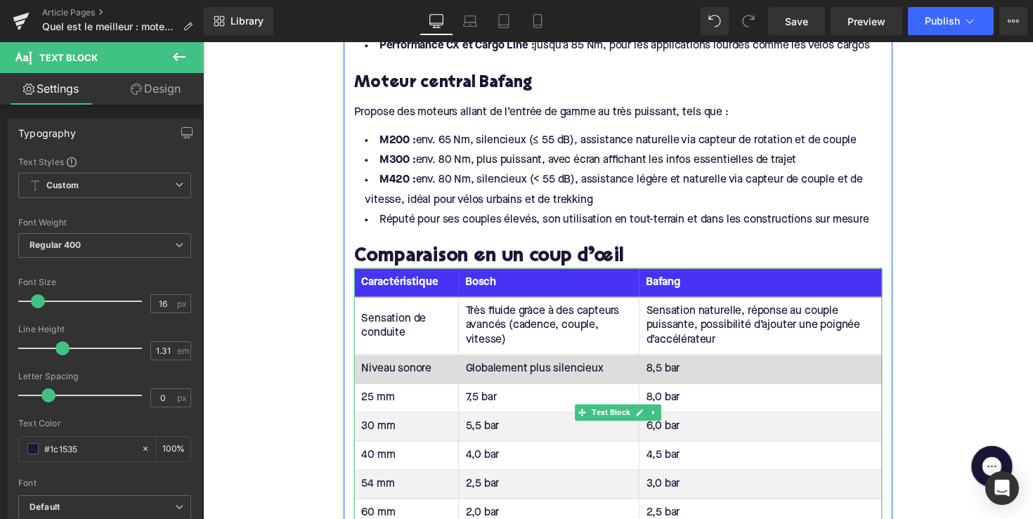
click at [661, 377] on td "8,5 bar" at bounding box center [774, 378] width 249 height 30
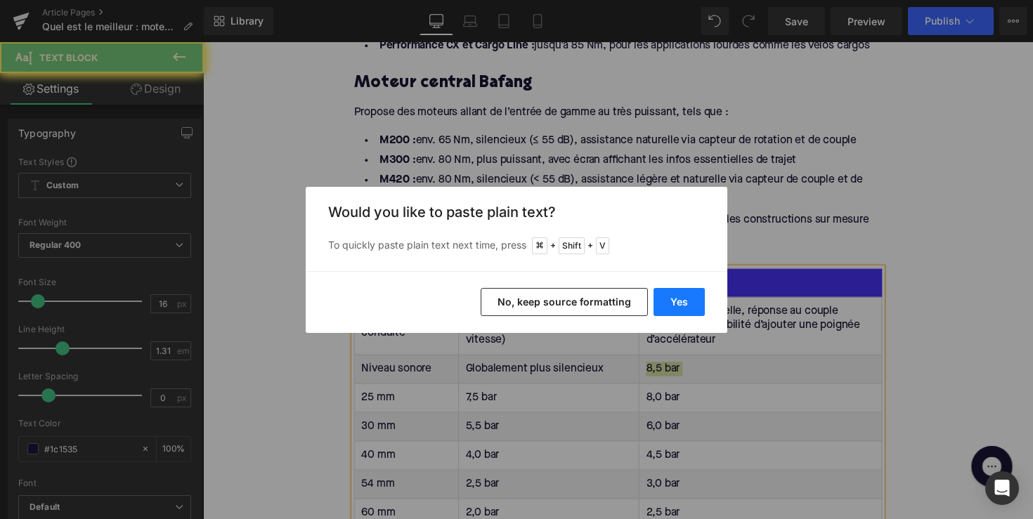
click at [690, 300] on button "Yes" at bounding box center [679, 302] width 51 height 28
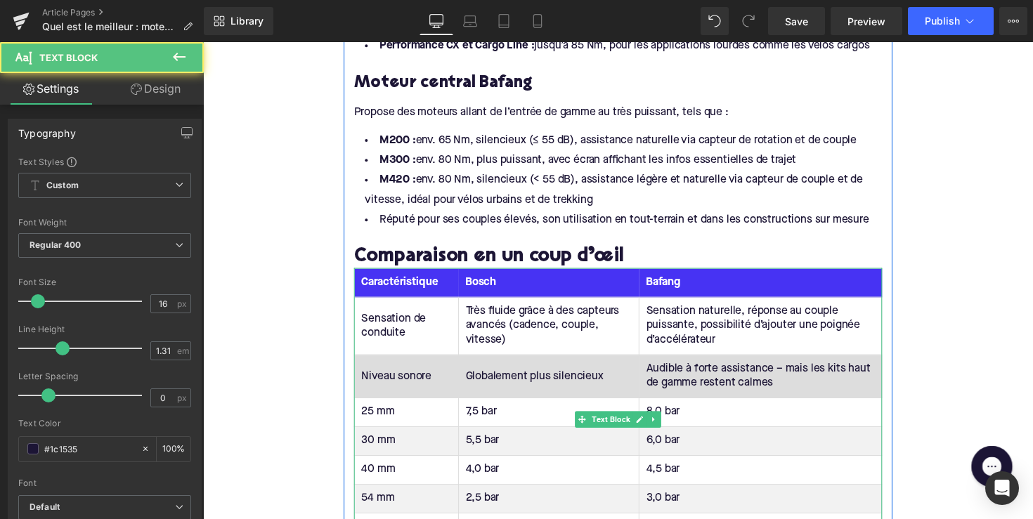
click at [779, 375] on td "Audible à forte assistance – mais les kits haut de gamme restent calmes" at bounding box center [774, 385] width 249 height 44
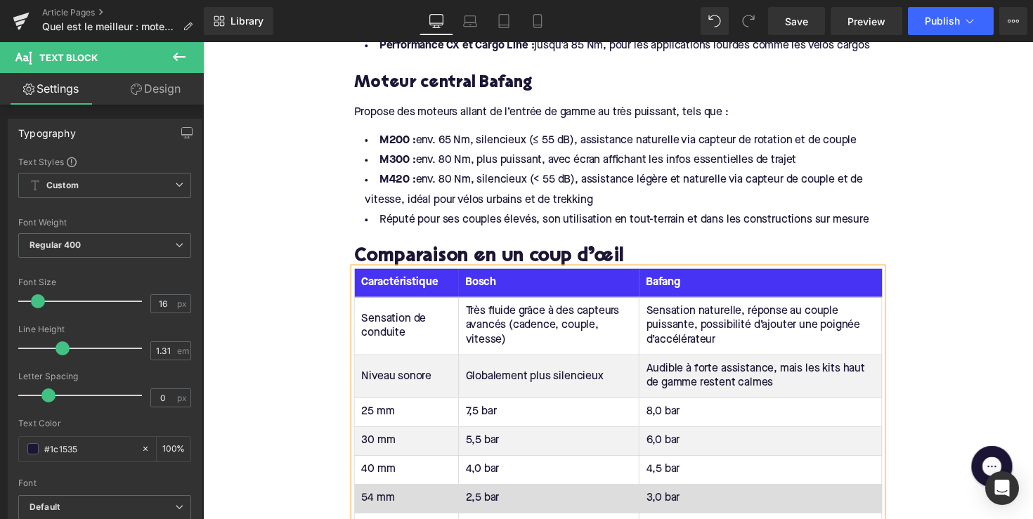
scroll to position [1002, 0]
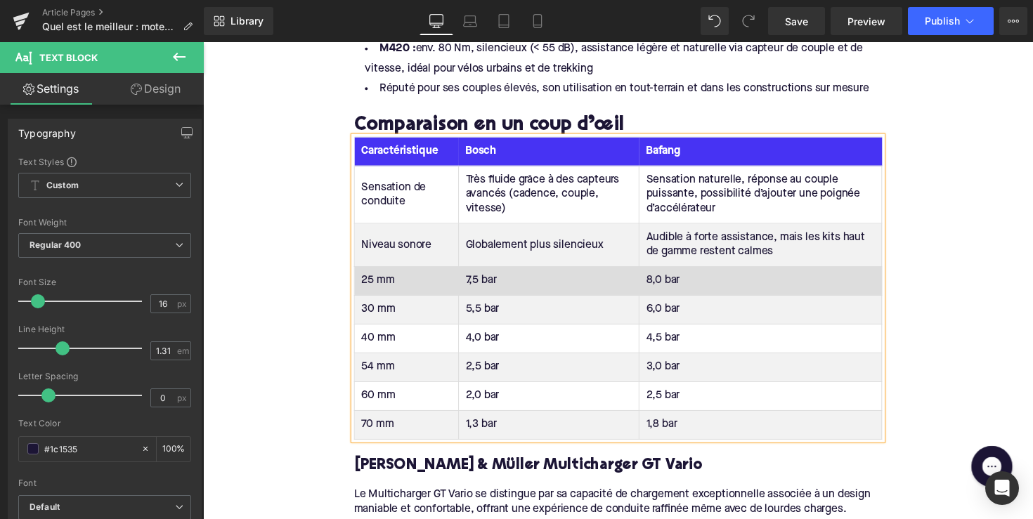
click at [374, 282] on td "25 mm" at bounding box center [411, 288] width 107 height 30
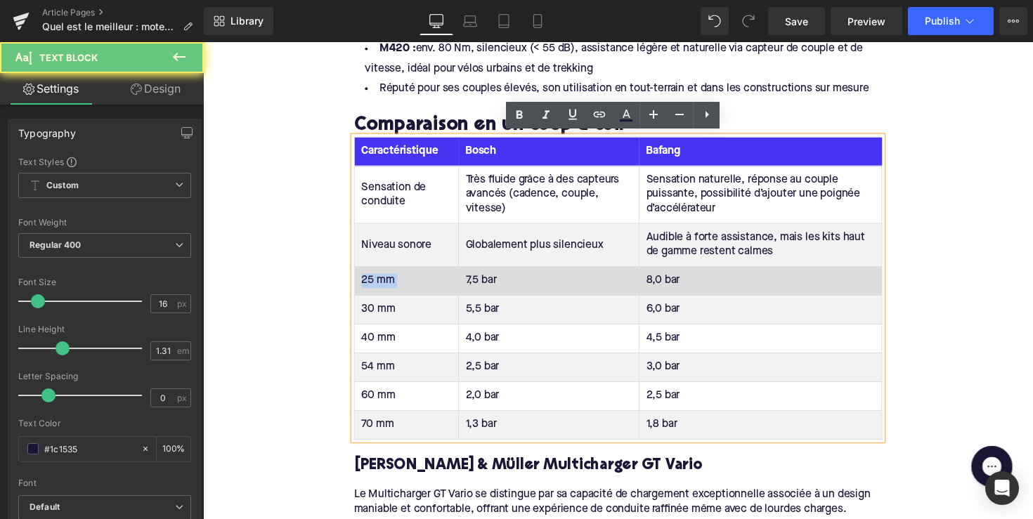
click at [374, 282] on td "25 mm" at bounding box center [411, 288] width 107 height 30
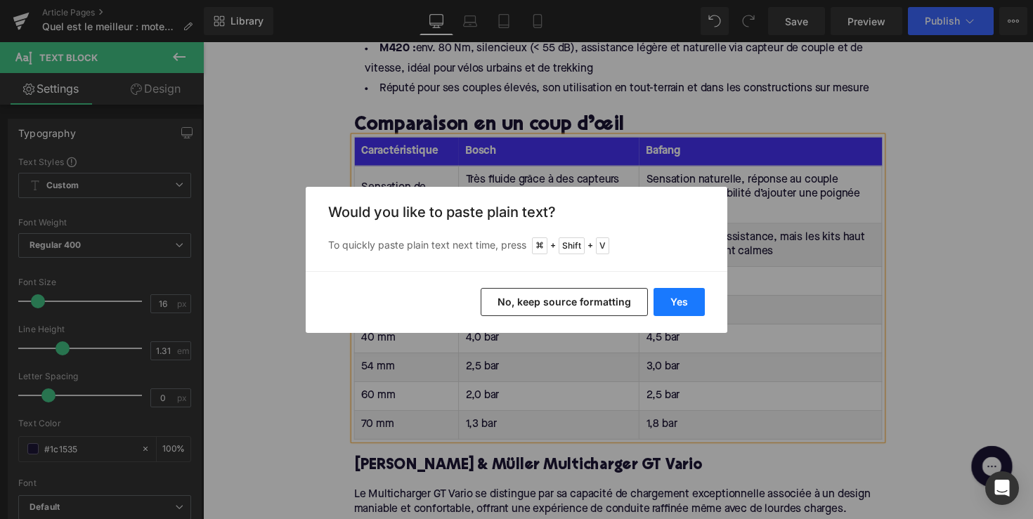
click at [660, 306] on button "Yes" at bounding box center [679, 302] width 51 height 28
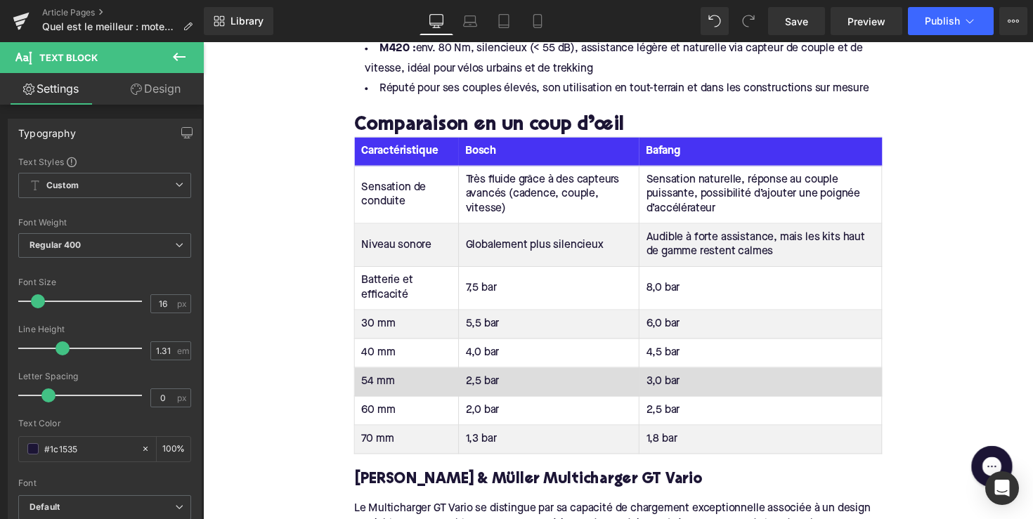
click at [519, 248] on td "Globalement plus silencieux" at bounding box center [557, 250] width 185 height 44
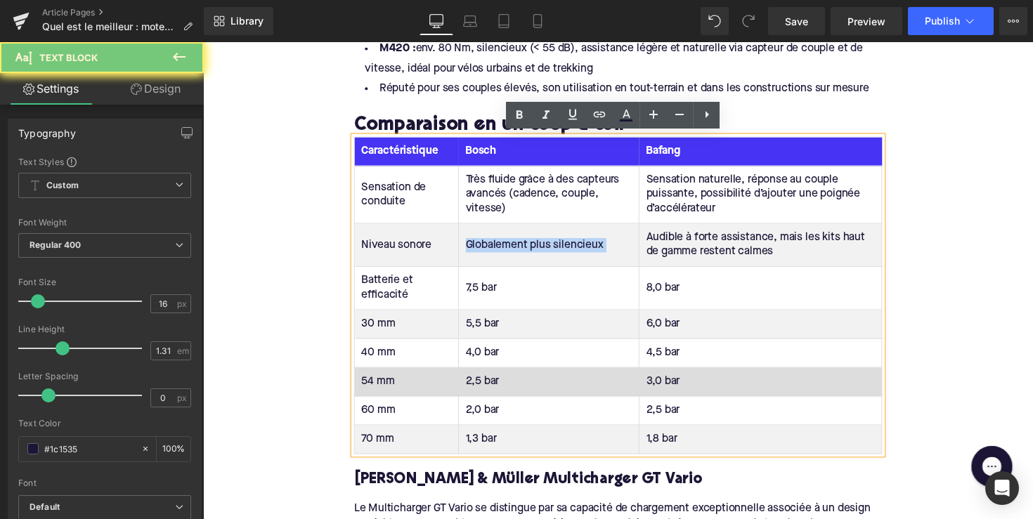
click at [519, 248] on td "Globalement plus silencieux" at bounding box center [557, 250] width 185 height 44
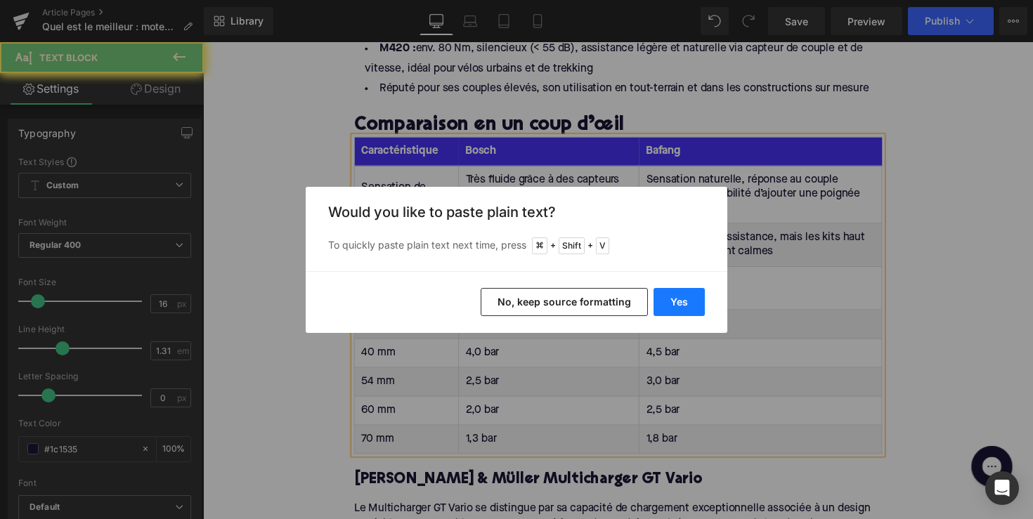
click at [695, 310] on button "Yes" at bounding box center [679, 302] width 51 height 28
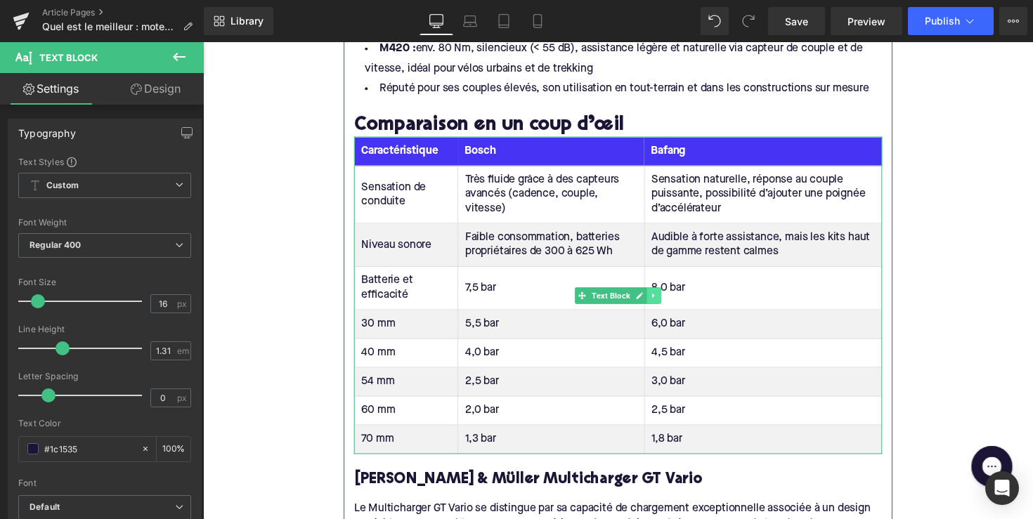
click at [666, 294] on link at bounding box center [665, 302] width 15 height 17
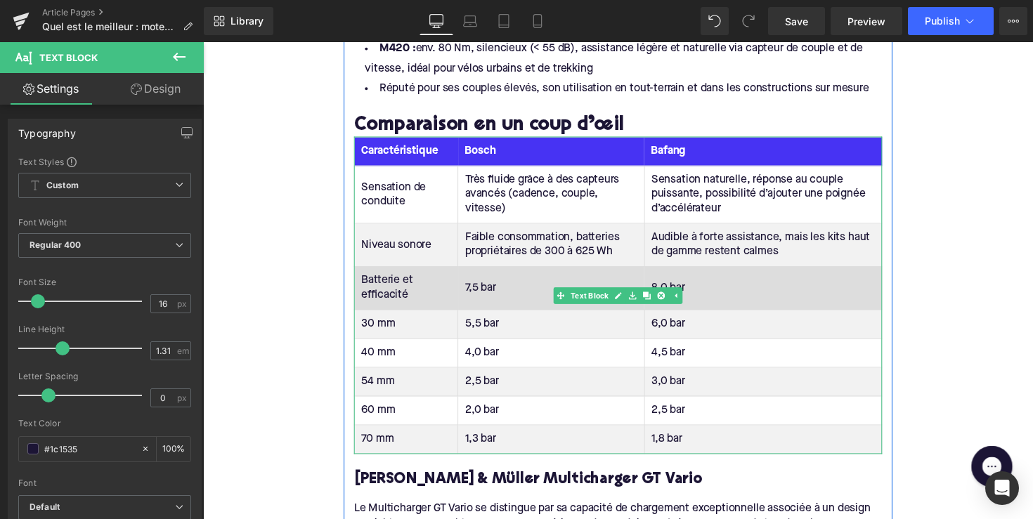
click at [698, 287] on td "8,0 bar" at bounding box center [776, 295] width 243 height 44
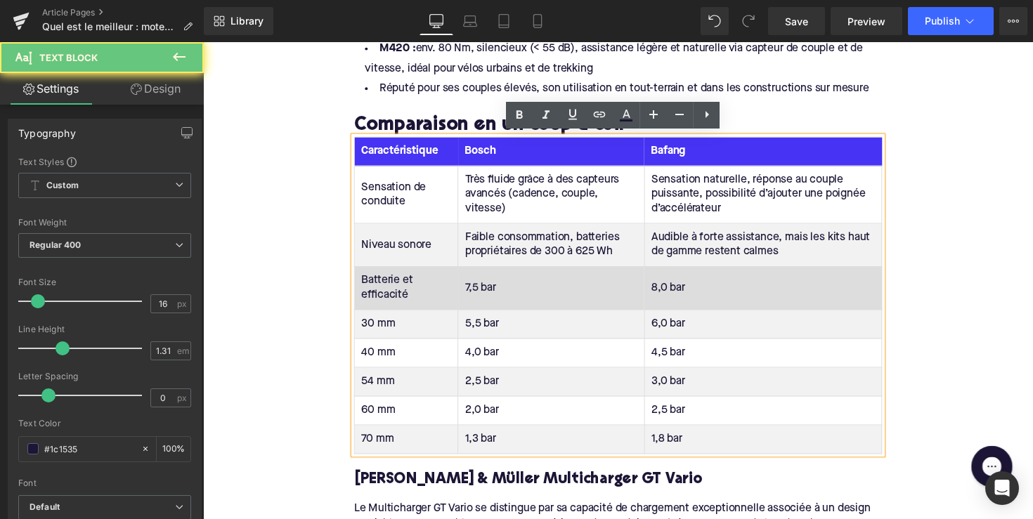
click at [698, 287] on td "8,0 bar" at bounding box center [776, 295] width 243 height 44
click at [659, 290] on td "8,0 bar" at bounding box center [776, 295] width 243 height 44
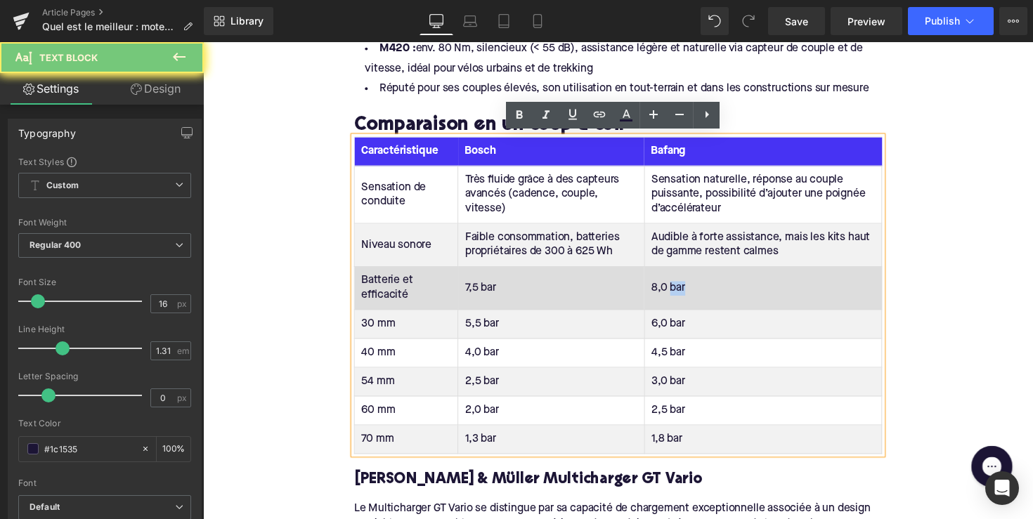
click at [659, 290] on td "8,0 bar" at bounding box center [776, 295] width 243 height 44
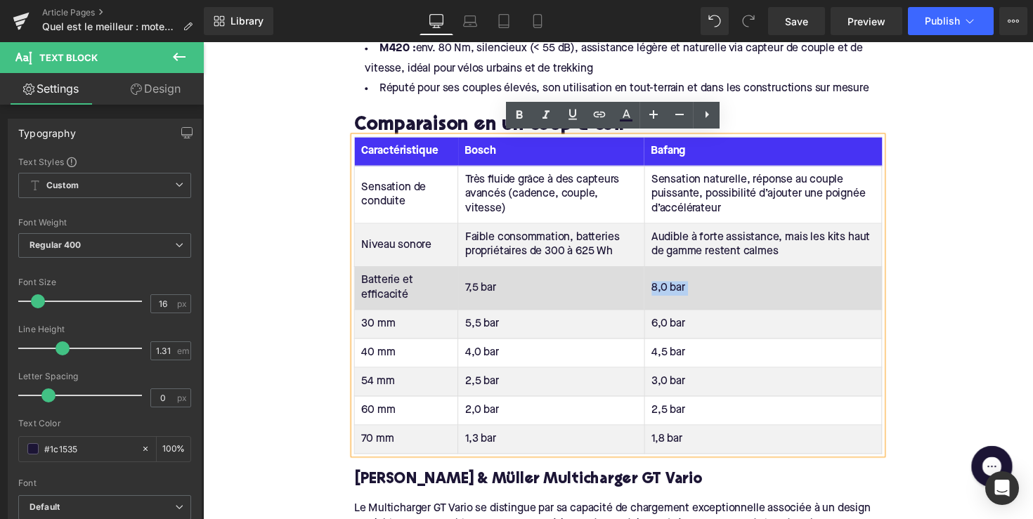
click at [659, 290] on td "8,0 bar" at bounding box center [776, 295] width 243 height 44
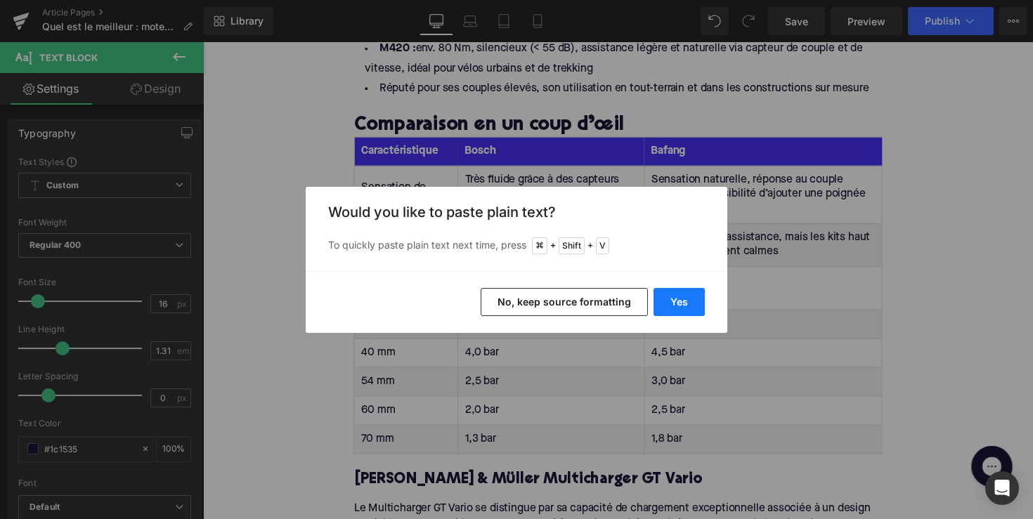
click at [701, 308] on button "Yes" at bounding box center [679, 302] width 51 height 28
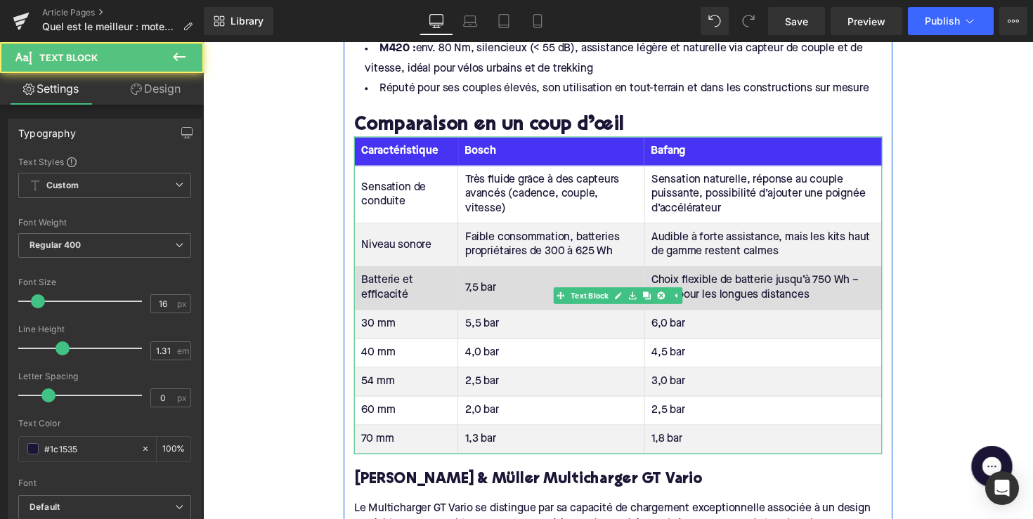
click at [852, 286] on td "Choix flexible de batterie jusqu’à 750 Wh – idéal pour les longues distances" at bounding box center [776, 295] width 243 height 44
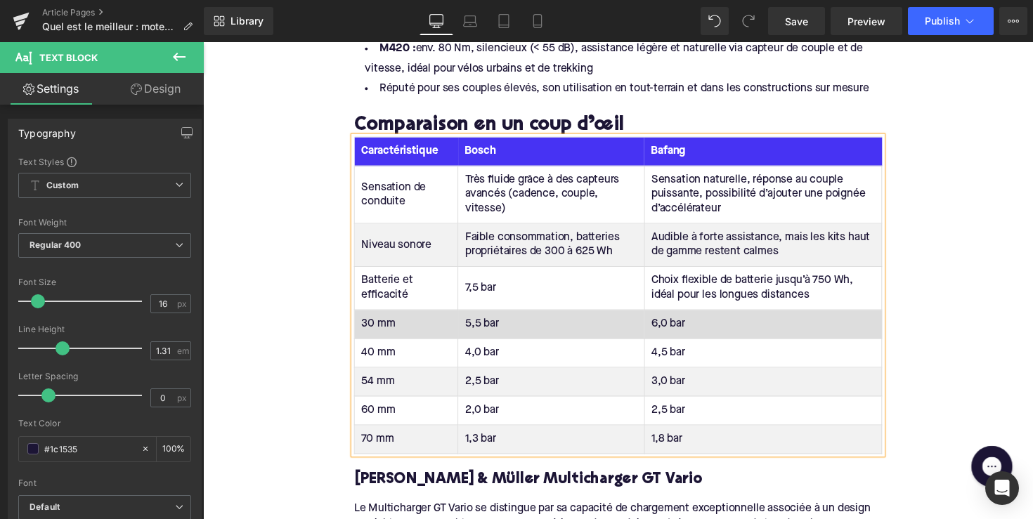
click at [387, 330] on td "30 mm" at bounding box center [411, 332] width 106 height 30
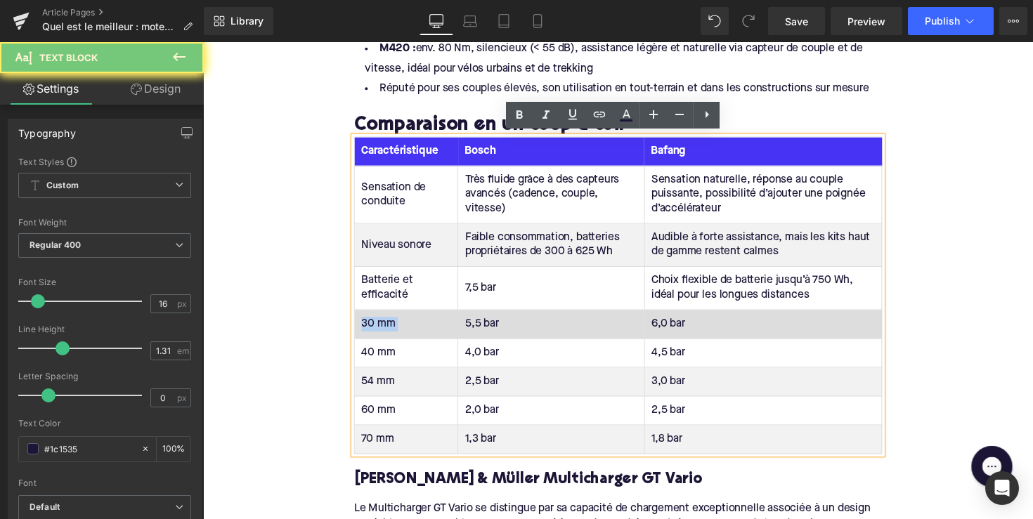
click at [387, 330] on td "30 mm" at bounding box center [411, 332] width 106 height 30
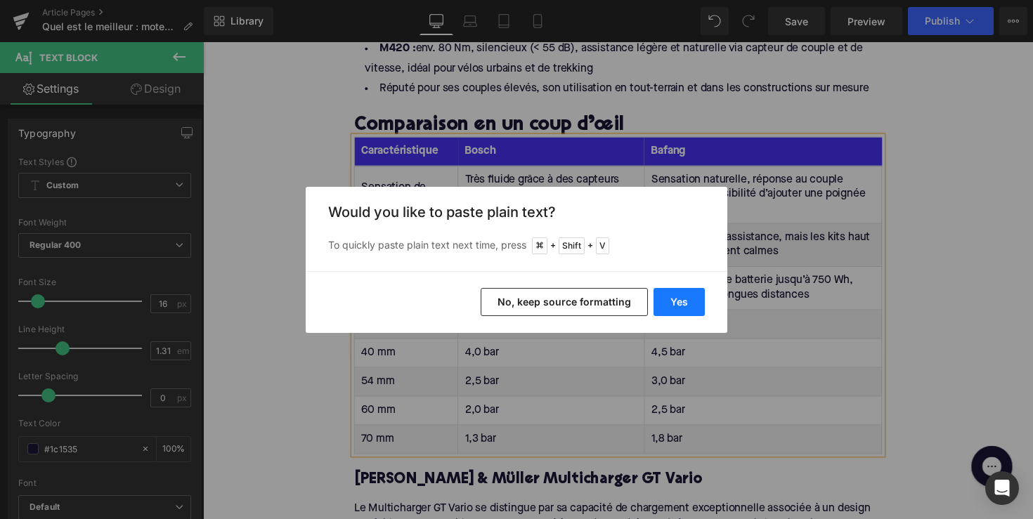
click at [665, 305] on button "Yes" at bounding box center [679, 302] width 51 height 28
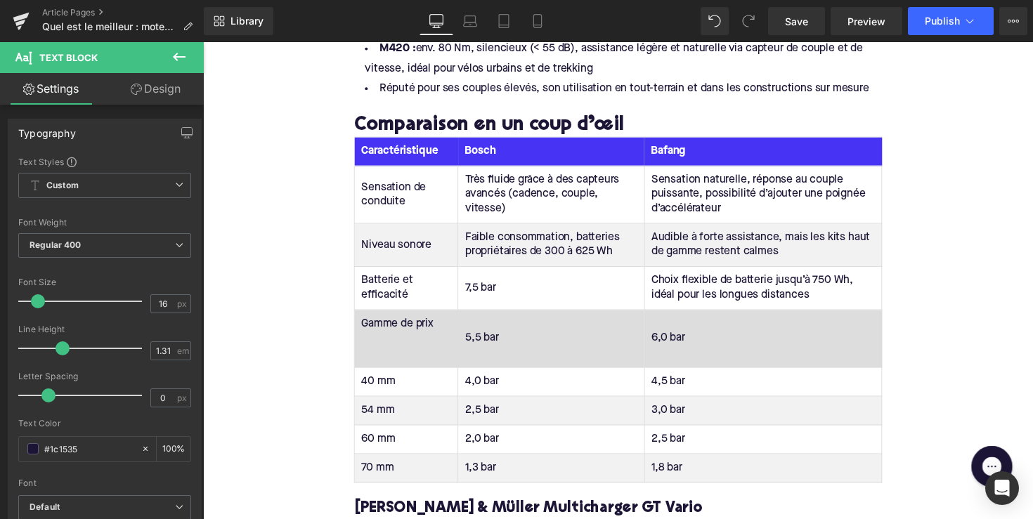
click at [465, 337] on td "5,5 bar" at bounding box center [560, 346] width 191 height 59
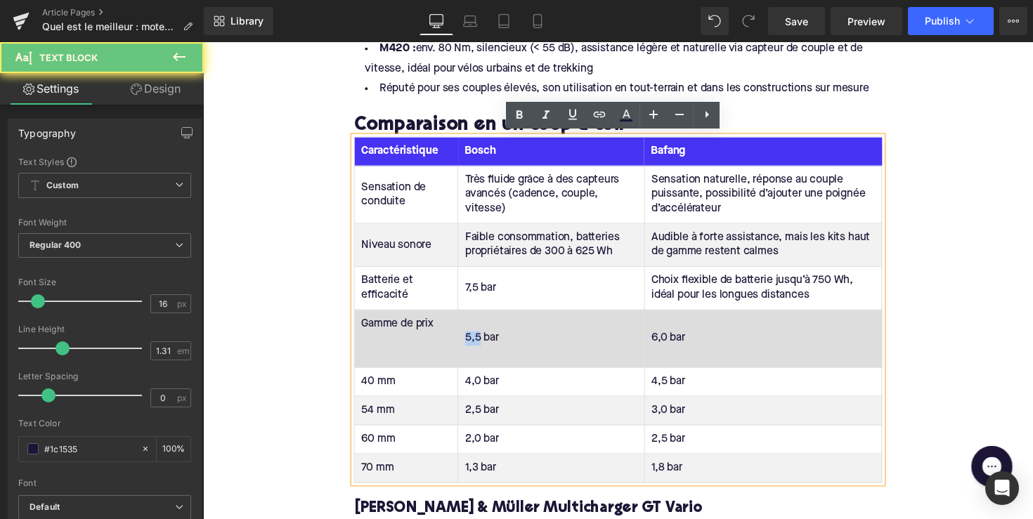
click at [465, 337] on td "5,5 bar" at bounding box center [560, 346] width 191 height 59
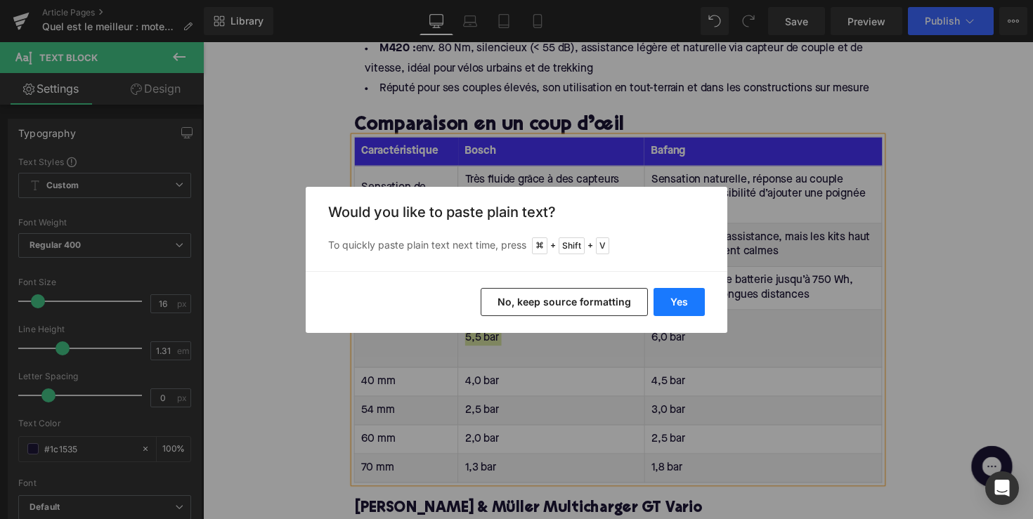
click at [679, 301] on button "Yes" at bounding box center [679, 302] width 51 height 28
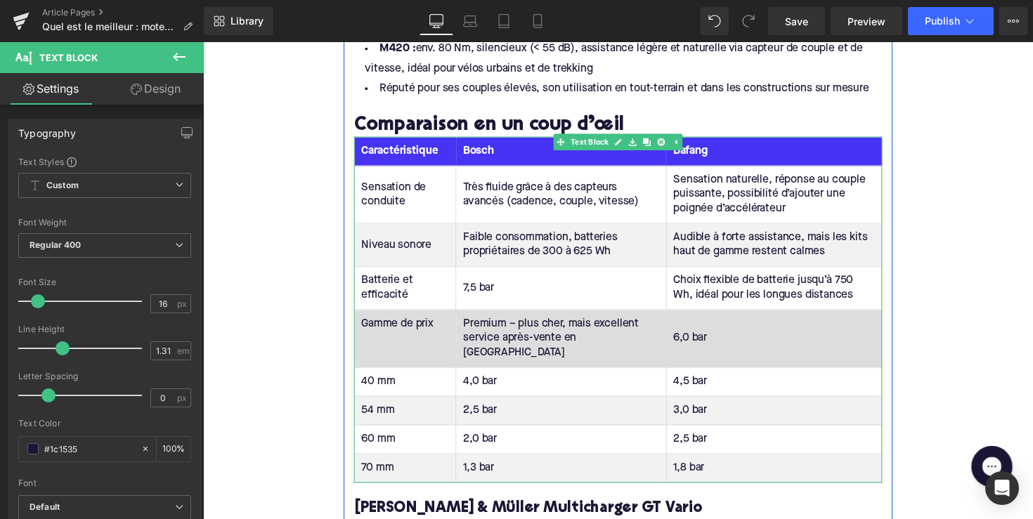
click at [410, 356] on td "Gamme de prix" at bounding box center [410, 346] width 104 height 59
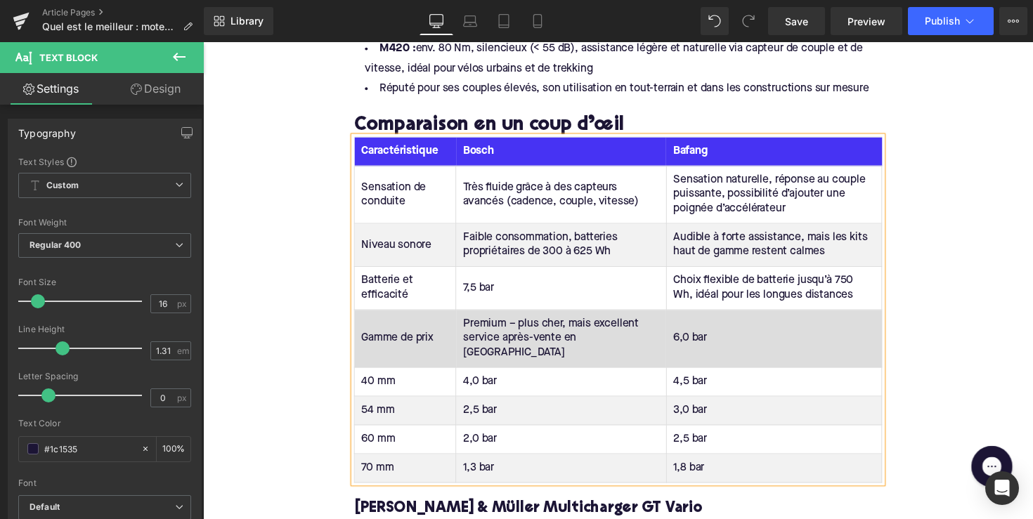
click at [507, 331] on td "Premium – plus cher, mais excellent service après-vente en [GEOGRAPHIC_DATA]" at bounding box center [569, 346] width 215 height 59
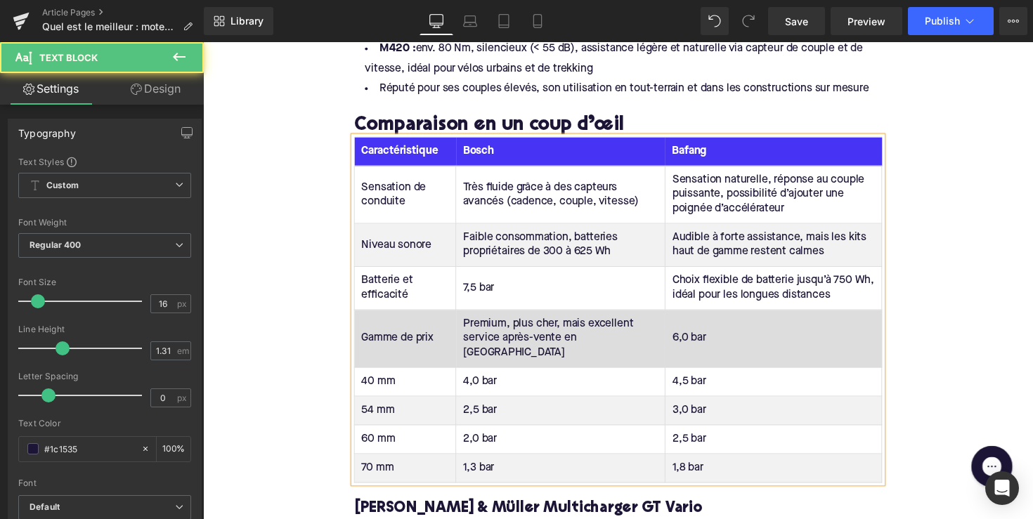
click at [677, 340] on td "6,0 bar" at bounding box center [788, 346] width 222 height 59
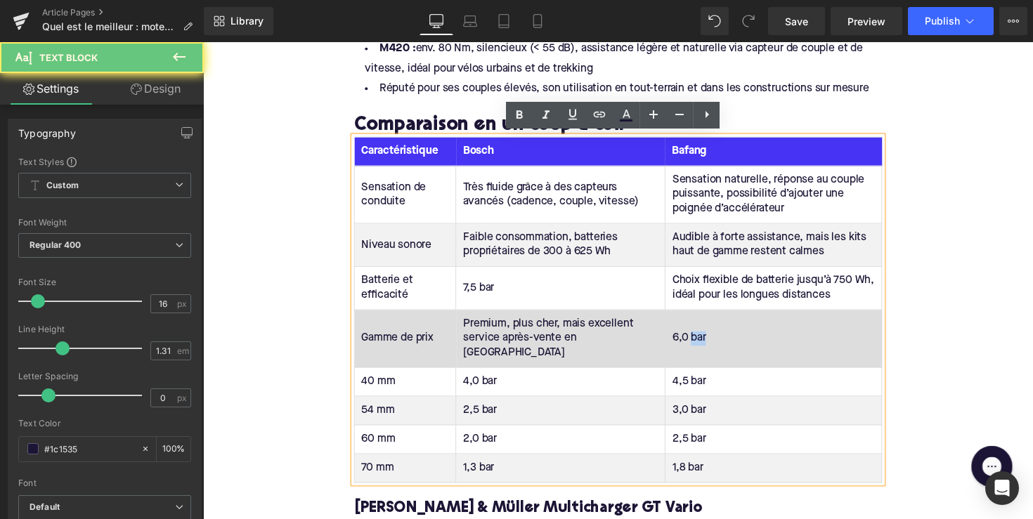
click at [677, 340] on td "6,0 bar" at bounding box center [788, 346] width 222 height 59
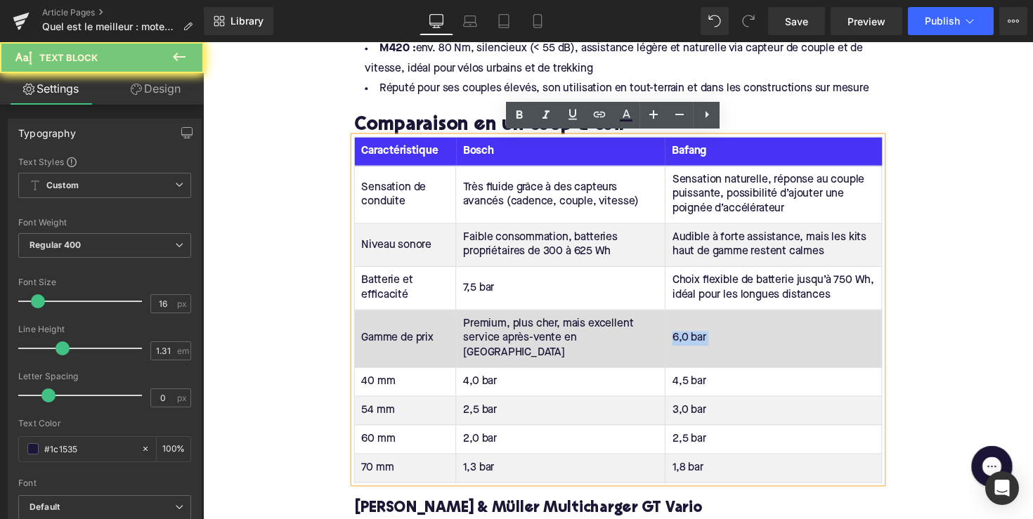
click at [677, 340] on td "6,0 bar" at bounding box center [788, 346] width 222 height 59
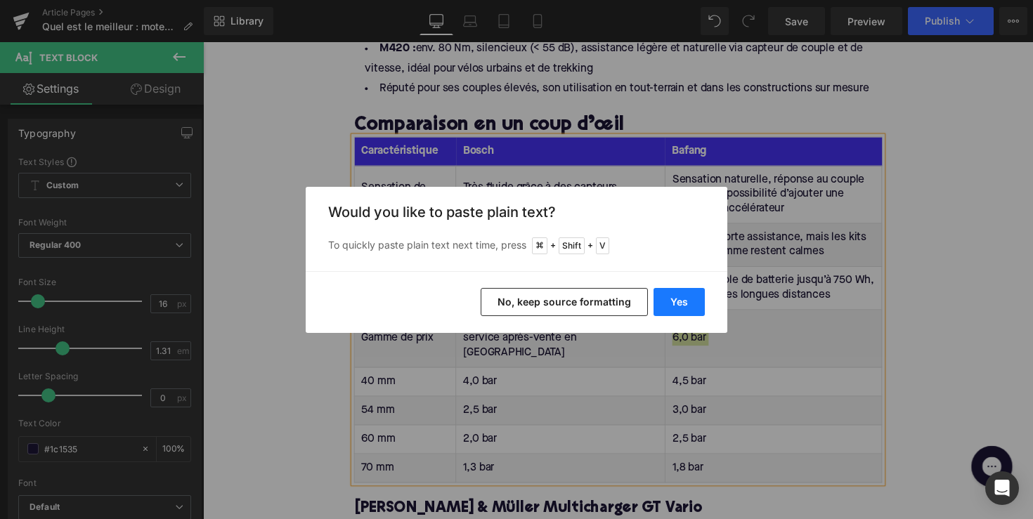
click at [691, 301] on button "Yes" at bounding box center [679, 302] width 51 height 28
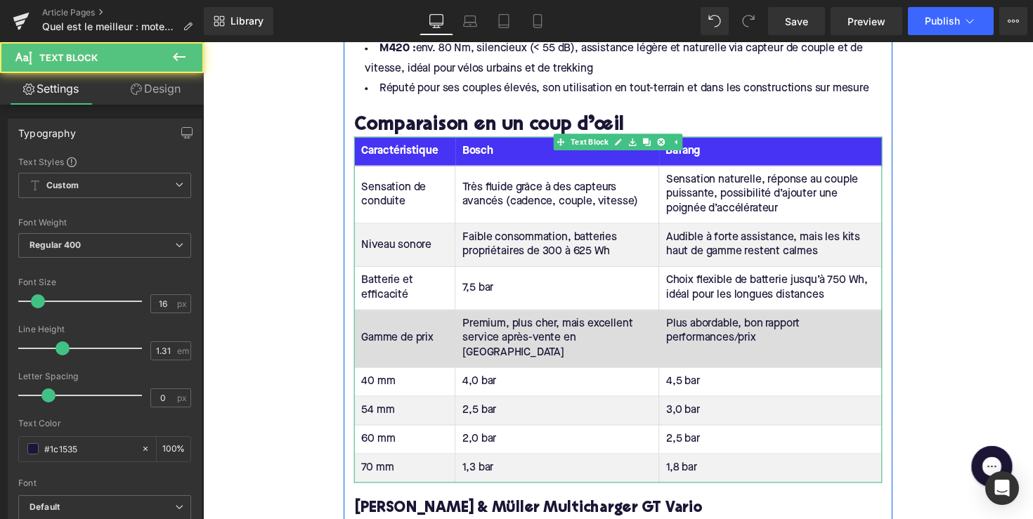
click at [670, 357] on td "Plus abordable, bon rapport performances/prix" at bounding box center [784, 346] width 228 height 59
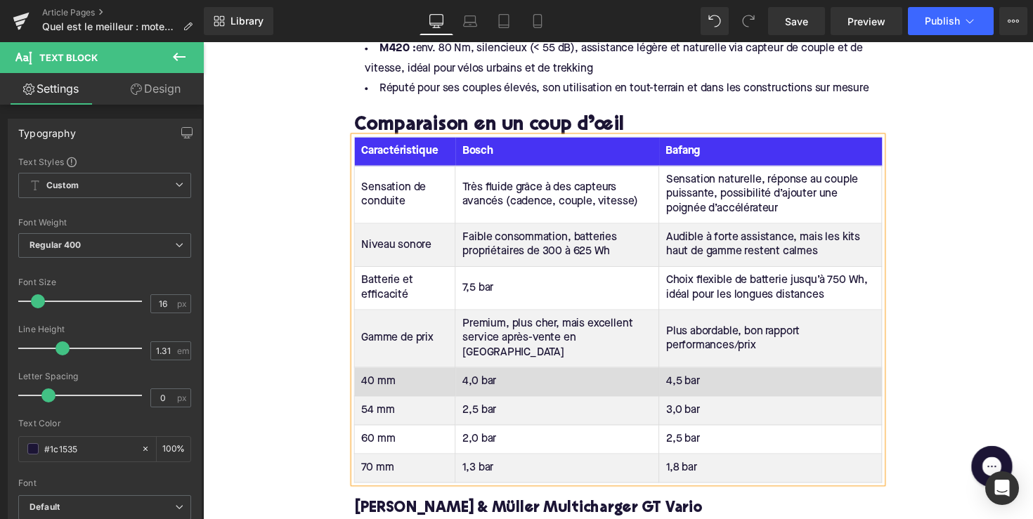
click at [375, 382] on td "40 mm" at bounding box center [409, 391] width 103 height 30
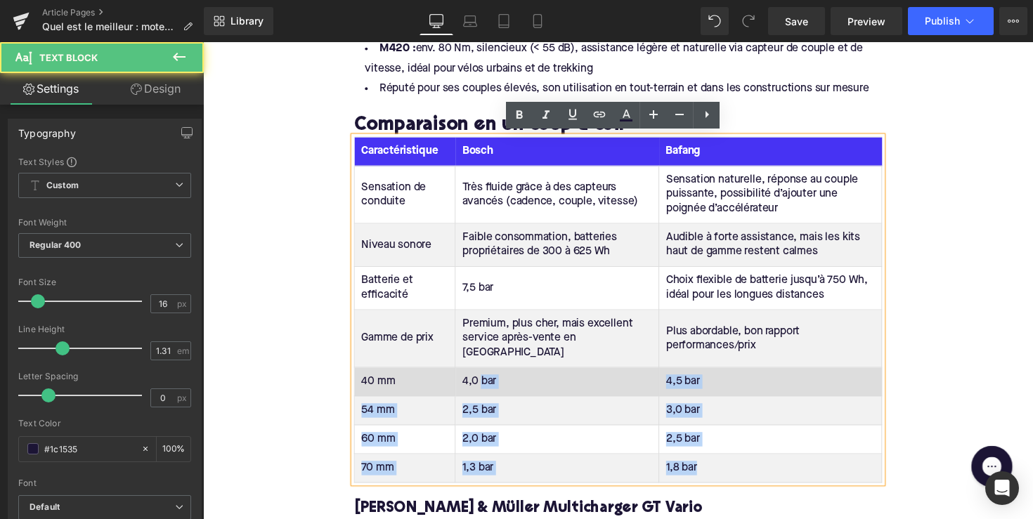
drag, startPoint x: 711, startPoint y: 475, endPoint x: 475, endPoint y: 382, distance: 253.7
click at [475, 382] on tbody "Sensation de conduite Très fluide grâce à des capteurs avancés (cadence, couple…" at bounding box center [628, 331] width 540 height 325
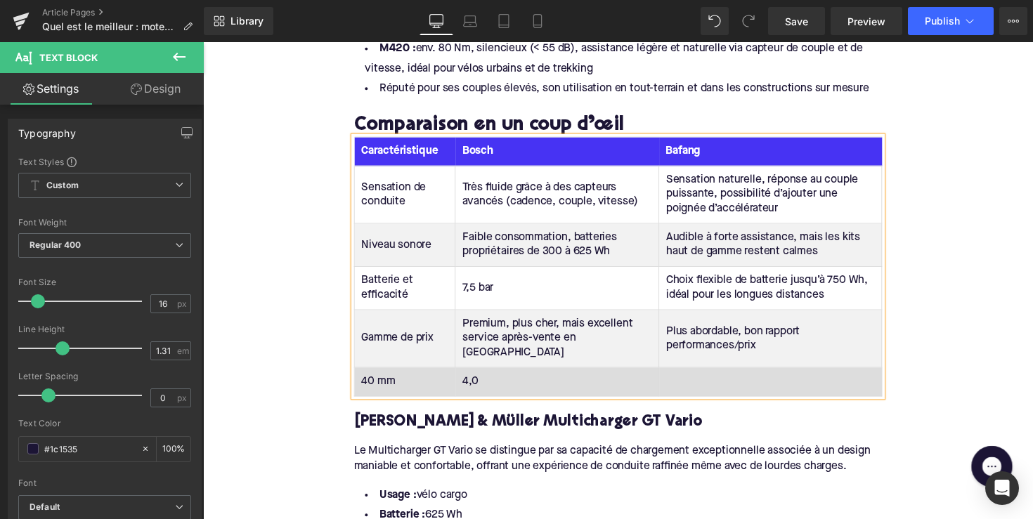
click at [387, 382] on td "40 mm" at bounding box center [409, 391] width 103 height 30
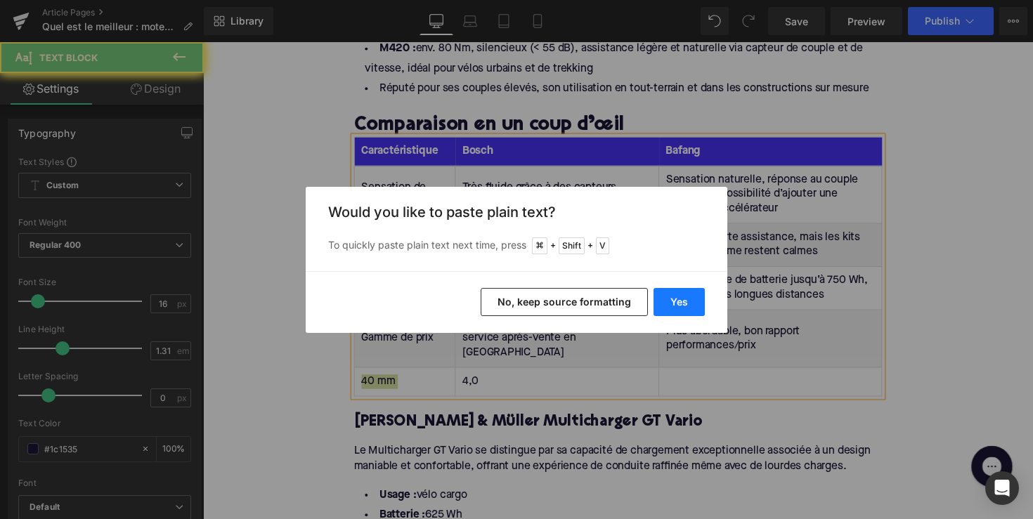
click at [661, 295] on button "Yes" at bounding box center [679, 302] width 51 height 28
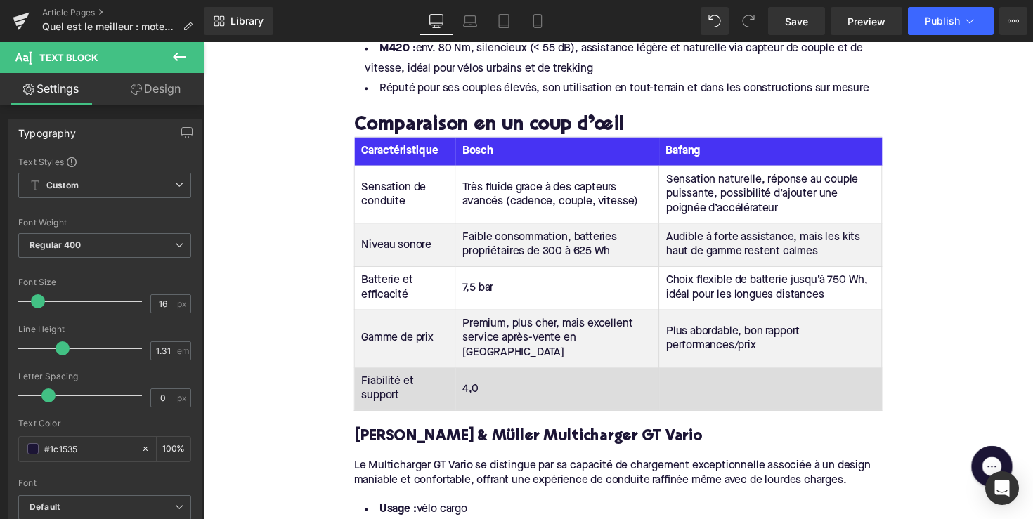
click at [463, 391] on td "4,0" at bounding box center [566, 398] width 209 height 44
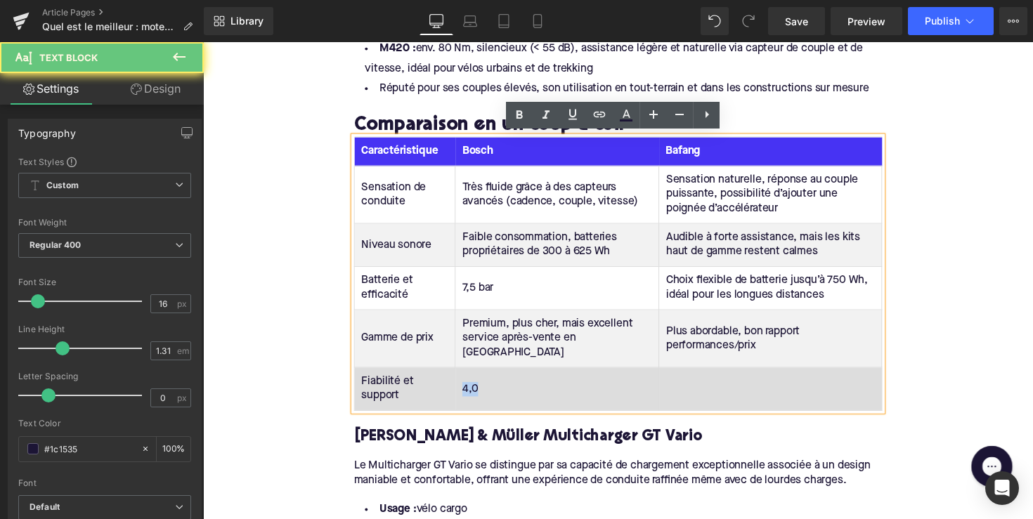
click at [463, 391] on td "4,0" at bounding box center [566, 398] width 209 height 44
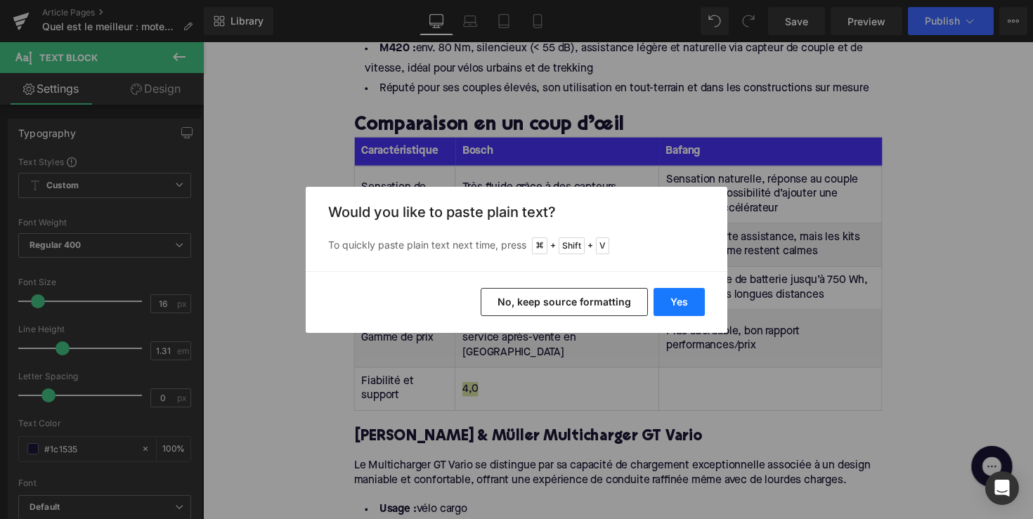
click at [668, 304] on button "Yes" at bounding box center [679, 302] width 51 height 28
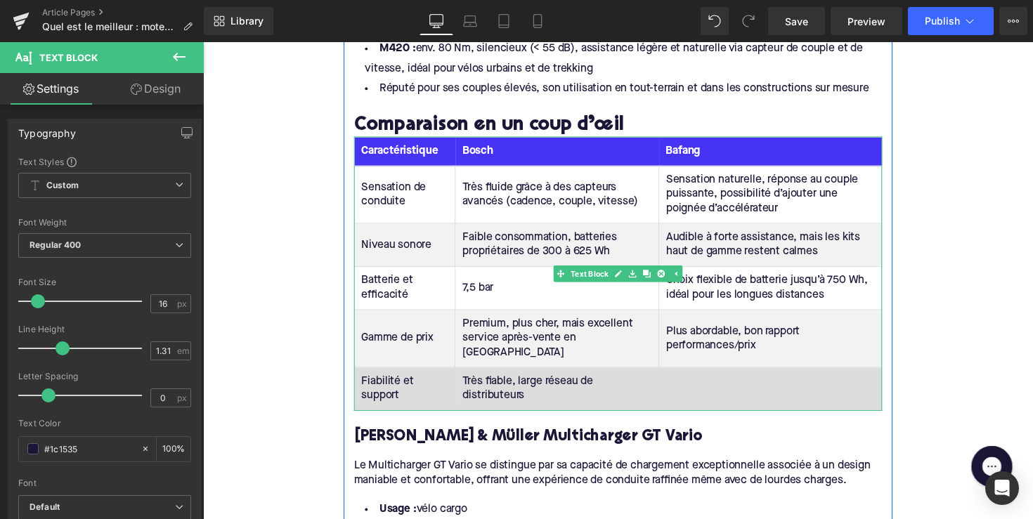
click at [701, 394] on td at bounding box center [784, 398] width 228 height 44
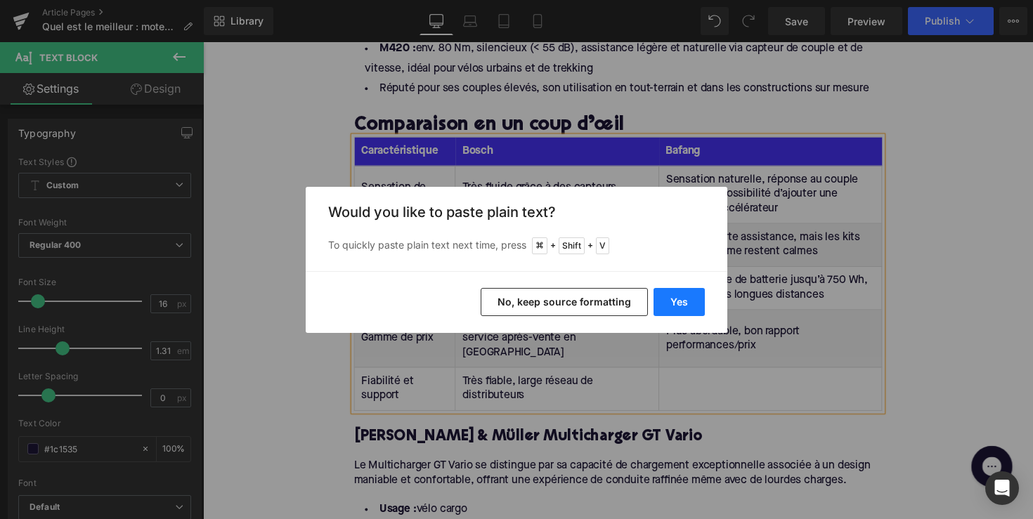
click at [689, 292] on button "Yes" at bounding box center [679, 302] width 51 height 28
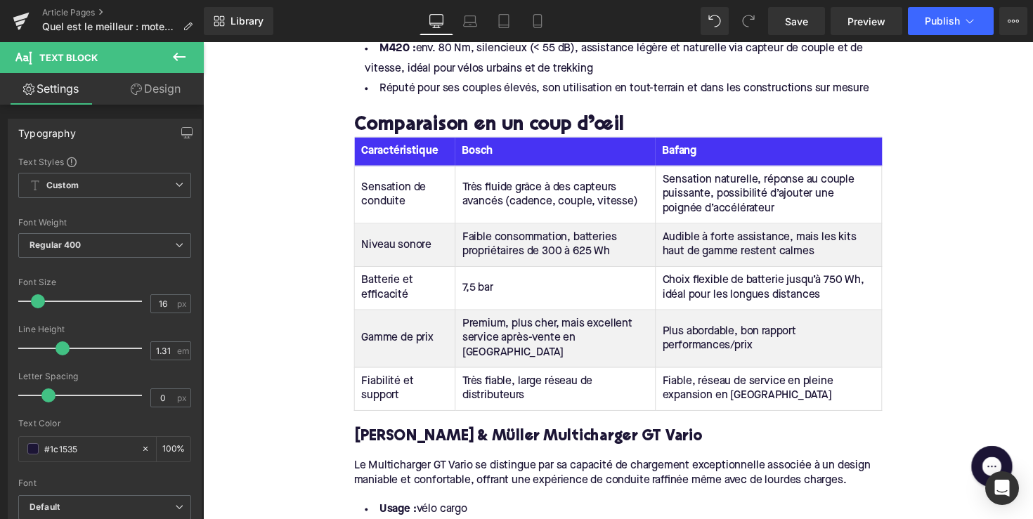
click at [491, 446] on h4 "[PERSON_NAME] & Müller Multicharger GT Vario" at bounding box center [628, 447] width 541 height 20
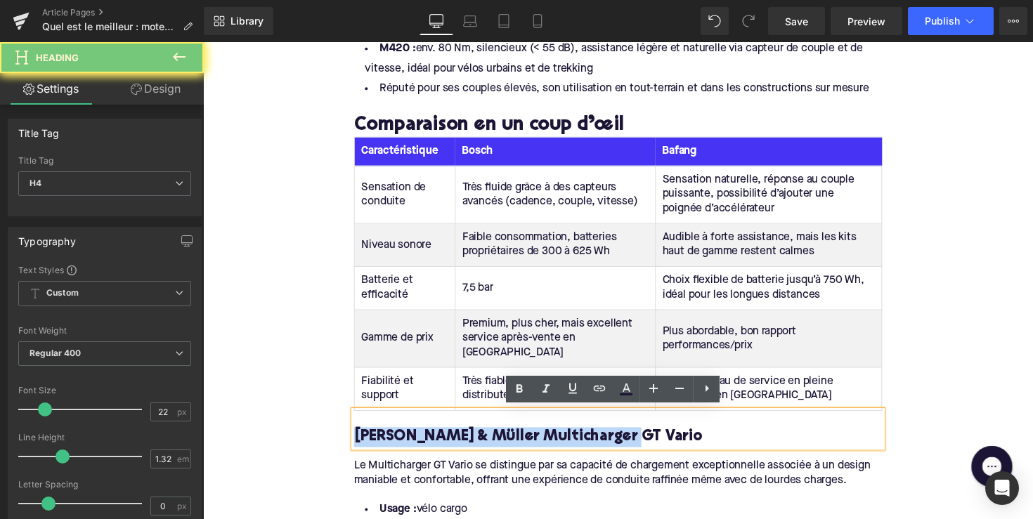
click at [491, 446] on h4 "[PERSON_NAME] & Müller Multicharger GT Vario" at bounding box center [628, 447] width 541 height 20
paste div
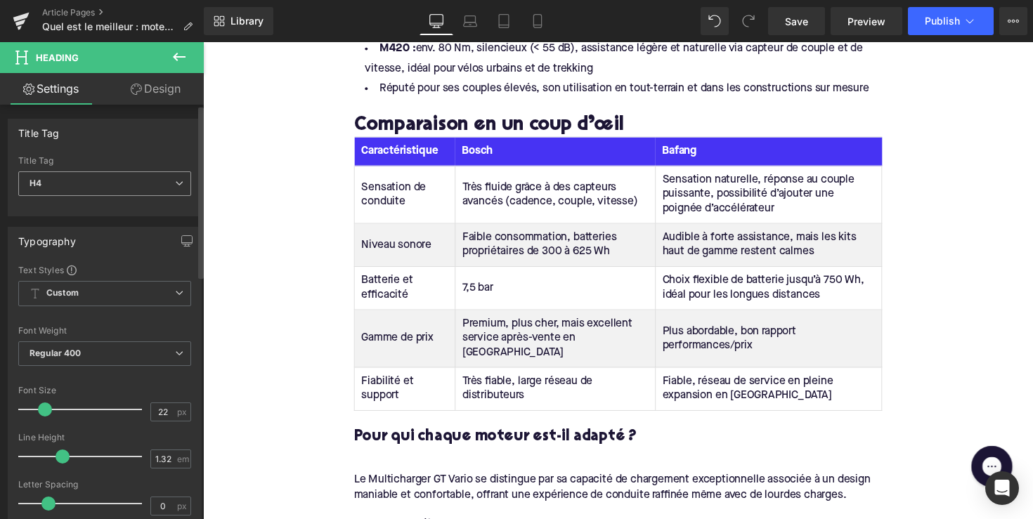
click at [160, 197] on div "H4 H1 H2 H3 H4 H5 H6" at bounding box center [104, 187] width 173 height 32
click at [150, 180] on span "H4" at bounding box center [104, 183] width 173 height 25
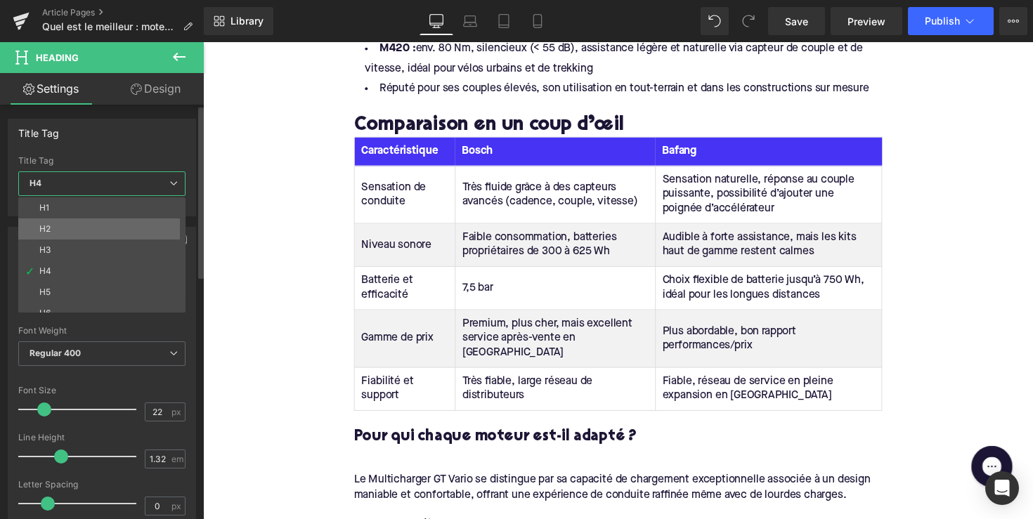
click at [126, 230] on li "H2" at bounding box center [105, 229] width 174 height 21
type input "28"
type input "1.11"
type input "100"
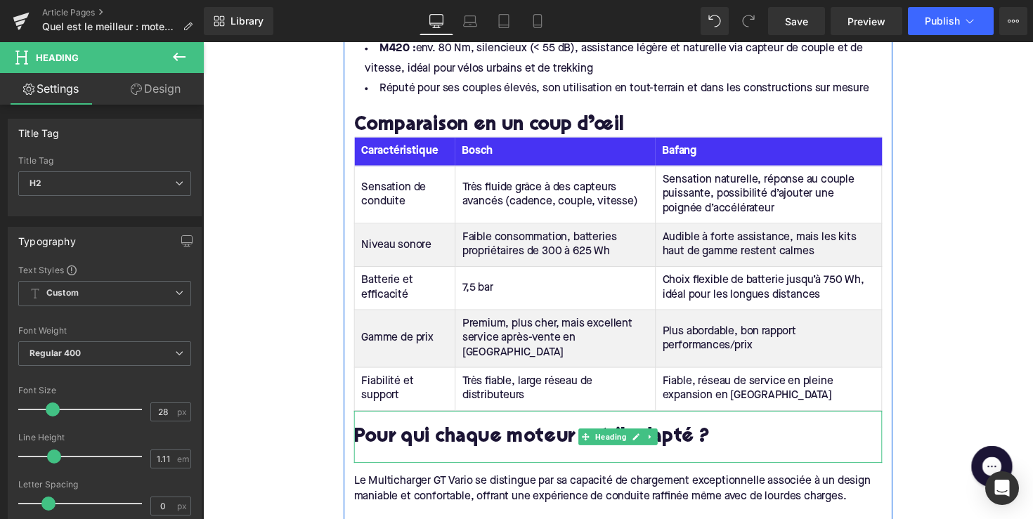
click at [375, 452] on h2 "Pour qui chaque moteur est-il adapté ?" at bounding box center [628, 448] width 541 height 22
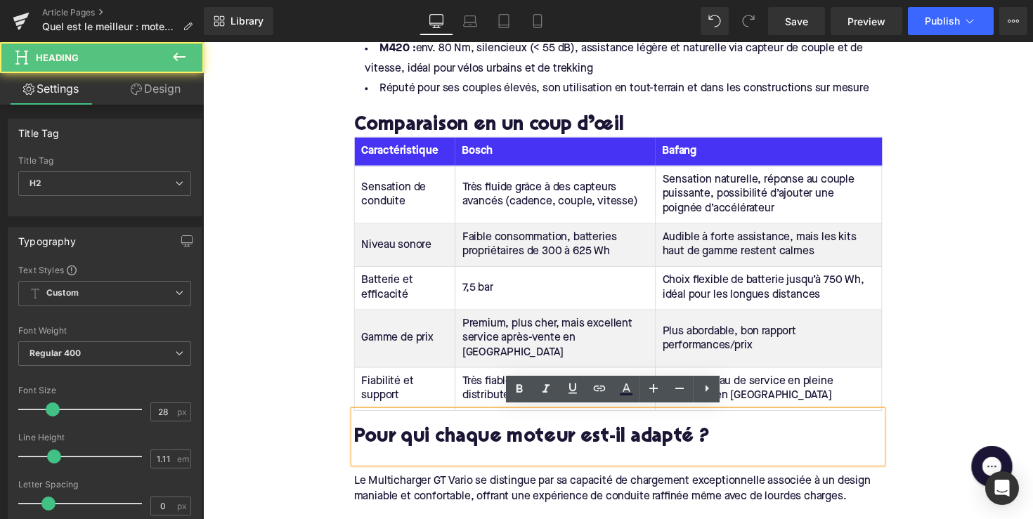
click at [372, 465] on div at bounding box center [628, 466] width 541 height 15
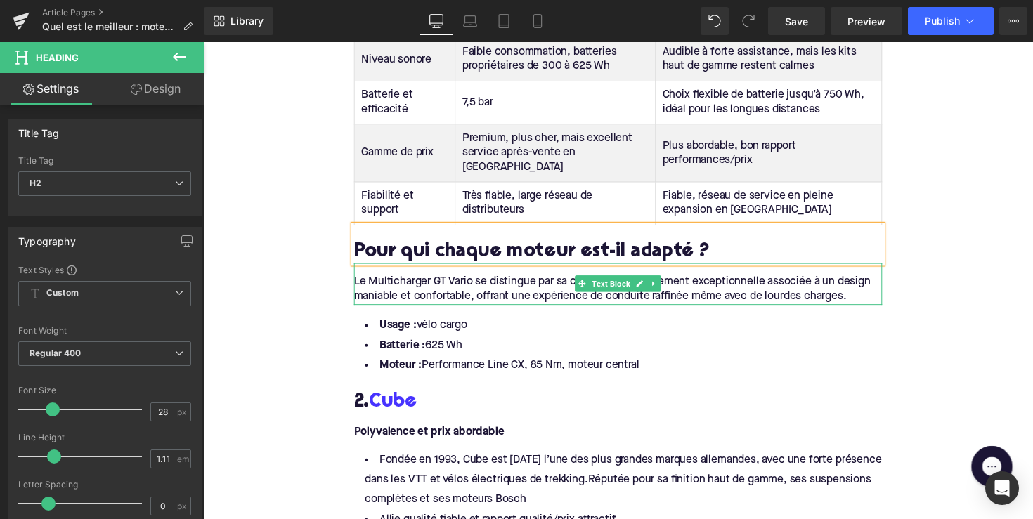
scroll to position [1206, 0]
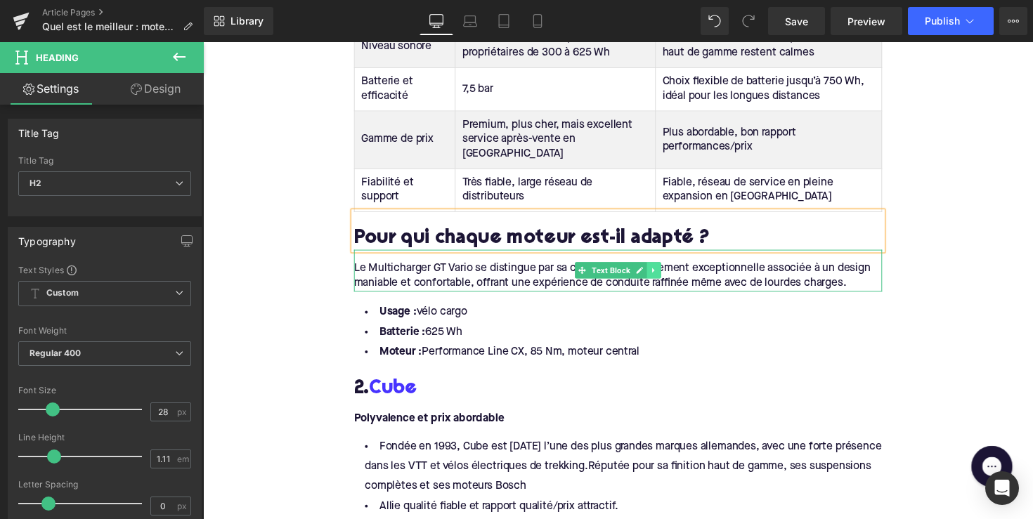
click at [663, 275] on icon at bounding box center [664, 276] width 2 height 5
click at [669, 275] on icon at bounding box center [672, 276] width 8 height 8
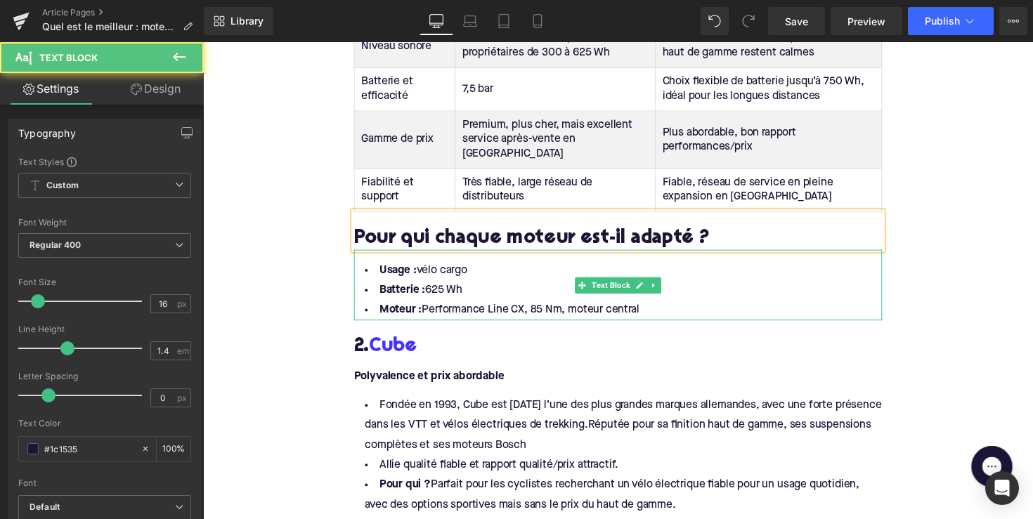
click at [656, 316] on li "Moteur : Performance Line CX, 85 Nm, moteur central" at bounding box center [628, 317] width 541 height 20
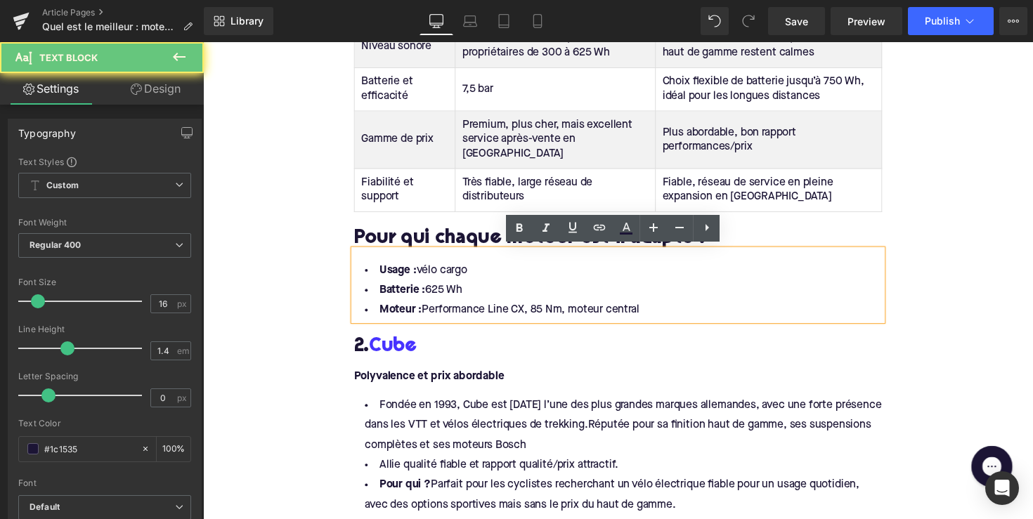
click at [655, 316] on li "Moteur : Performance Line CX, 85 Nm, moteur central" at bounding box center [628, 317] width 541 height 20
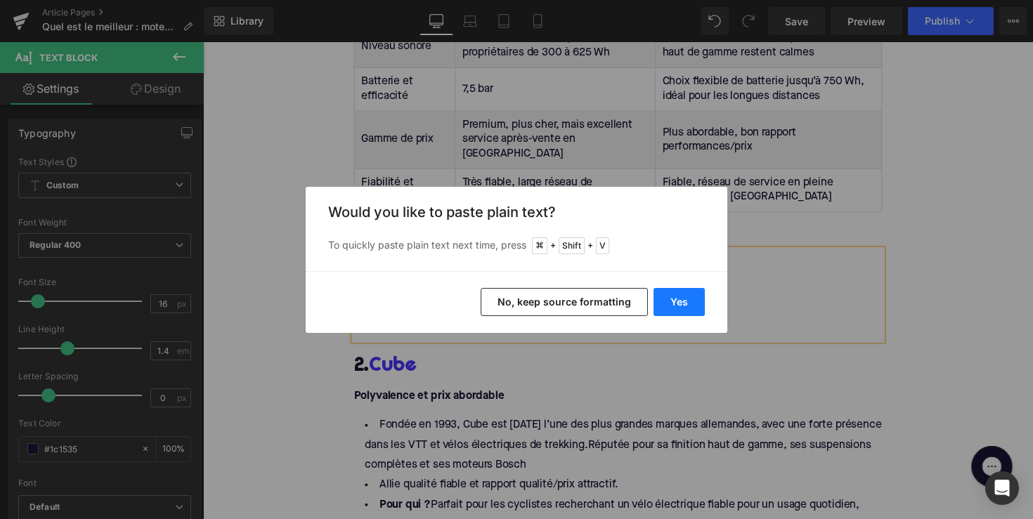
click at [673, 305] on button "Yes" at bounding box center [679, 302] width 51 height 28
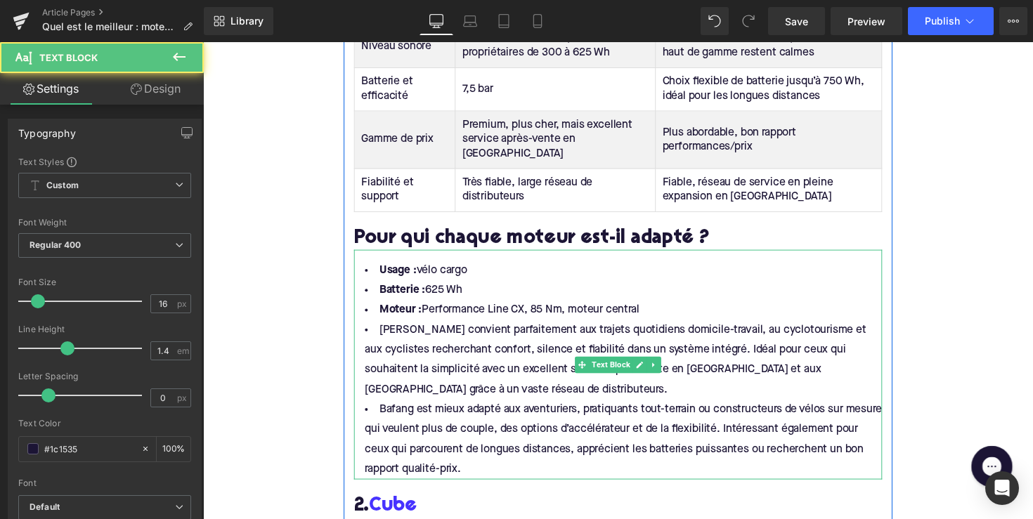
drag, startPoint x: 660, startPoint y: 309, endPoint x: 366, endPoint y: 266, distance: 296.9
click at [366, 266] on ul "Usage : vélo cargo Batterie : 625 Wh Moteur : Performance Line CX, 85 Nm, moteu…" at bounding box center [628, 378] width 541 height 224
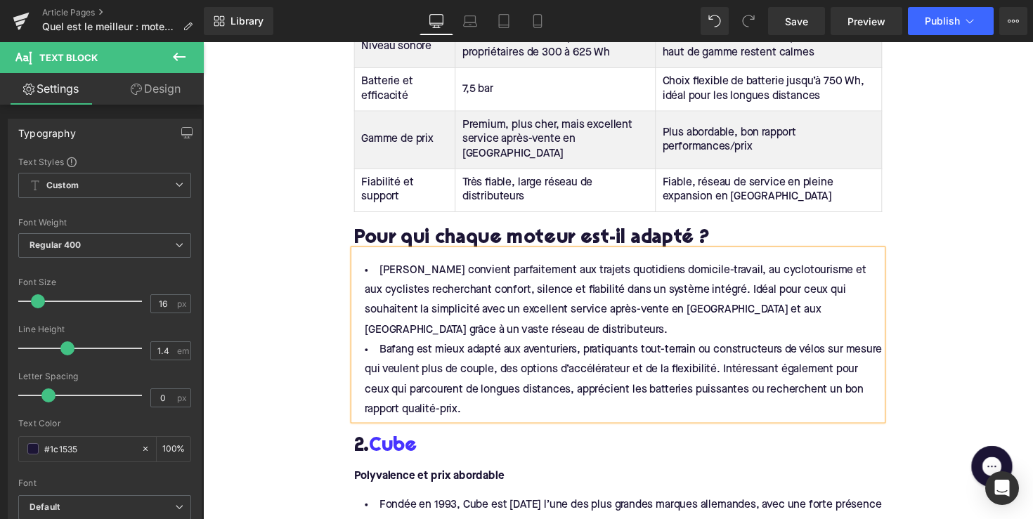
click at [391, 267] on li "[PERSON_NAME] convient parfaitement aux trajets quotidiens domicile-travail, au…" at bounding box center [628, 307] width 541 height 82
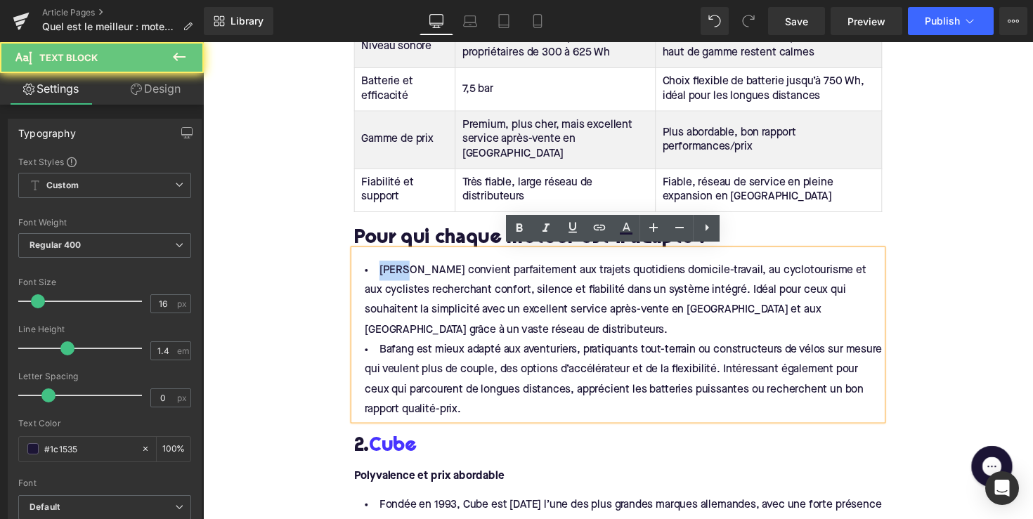
click at [391, 267] on li "[PERSON_NAME] convient parfaitement aux trajets quotidiens domicile-travail, au…" at bounding box center [628, 307] width 541 height 82
click at [512, 232] on icon at bounding box center [519, 228] width 17 height 17
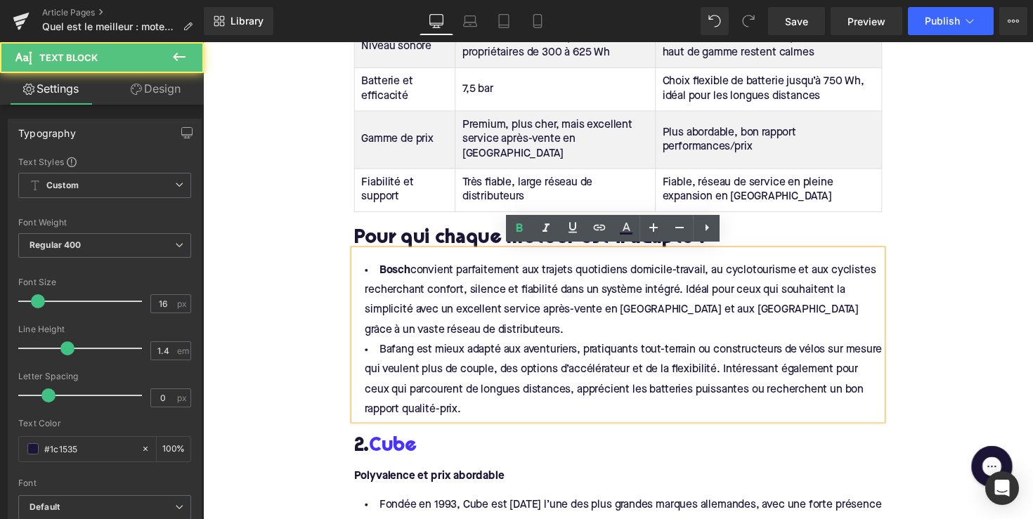
click at [399, 351] on li "Bafang est mieux adapté aux aventuriers, pratiquants tout-terrain ou constructe…" at bounding box center [628, 389] width 541 height 82
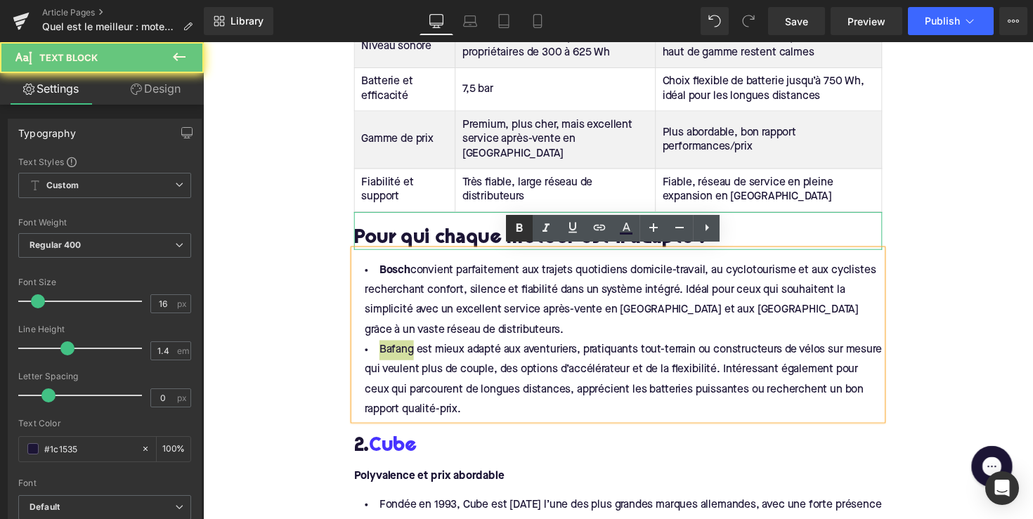
click at [515, 229] on icon at bounding box center [519, 228] width 17 height 17
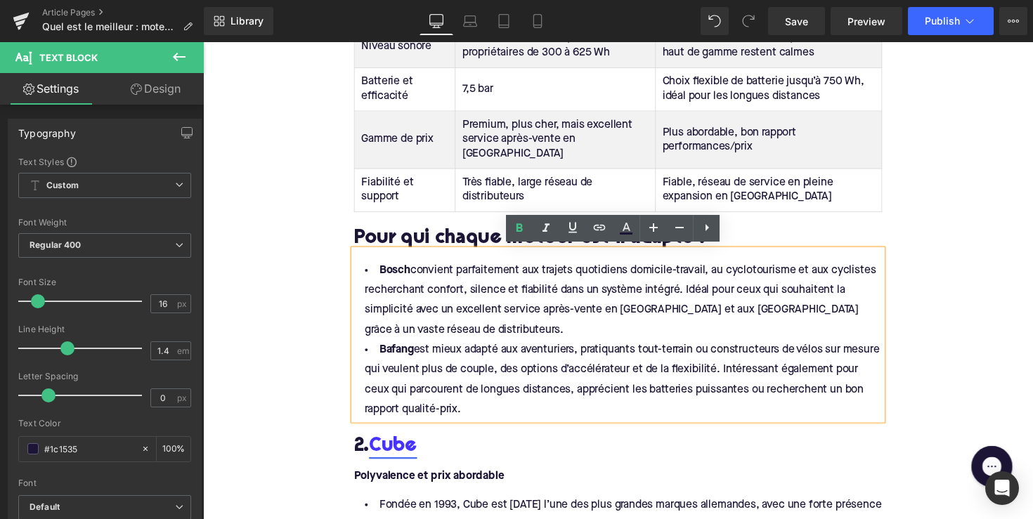
click at [399, 458] on link "Cube" at bounding box center [397, 457] width 49 height 22
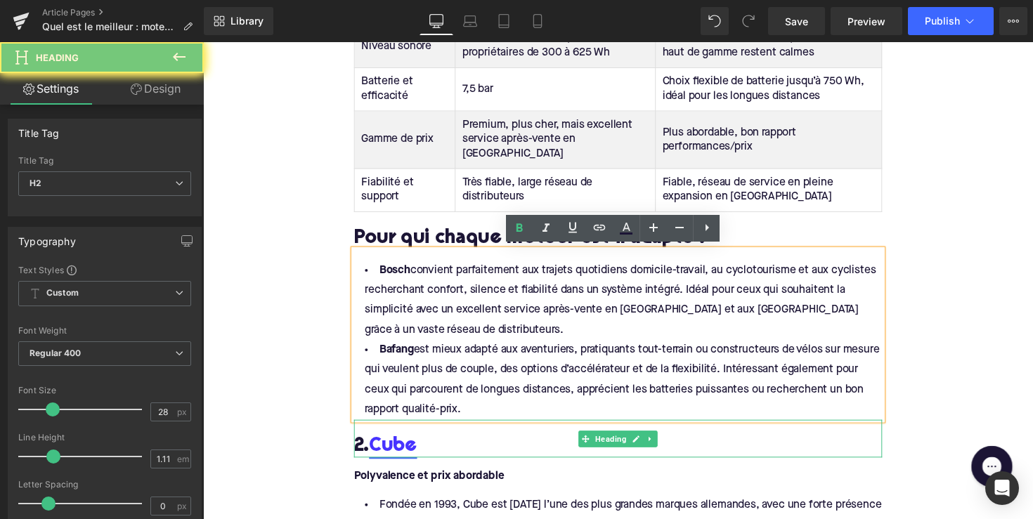
click at [399, 458] on link "Cube" at bounding box center [397, 457] width 49 height 22
click at [451, 457] on h2 "2. Cube" at bounding box center [628, 457] width 541 height 22
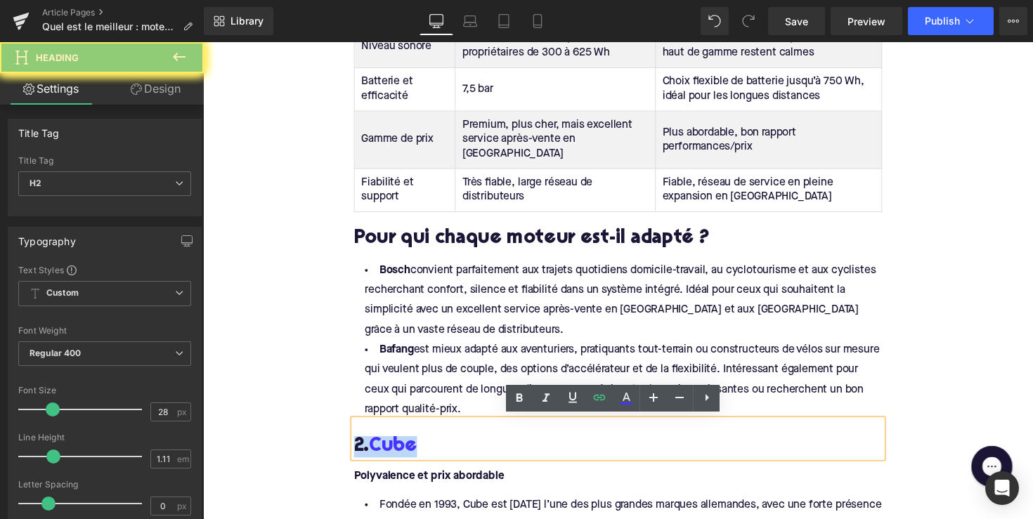
click at [451, 457] on h2 "2. Cube" at bounding box center [628, 457] width 541 height 22
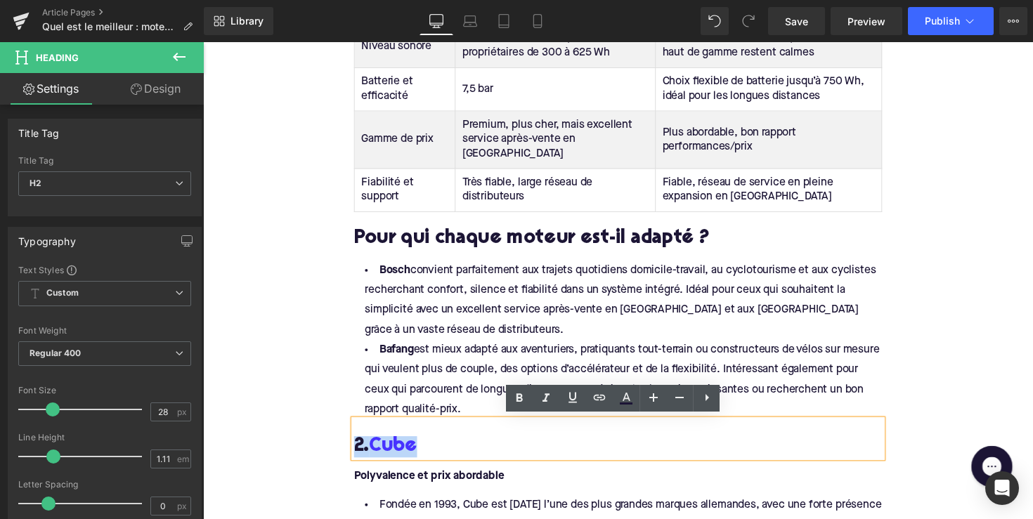
paste div
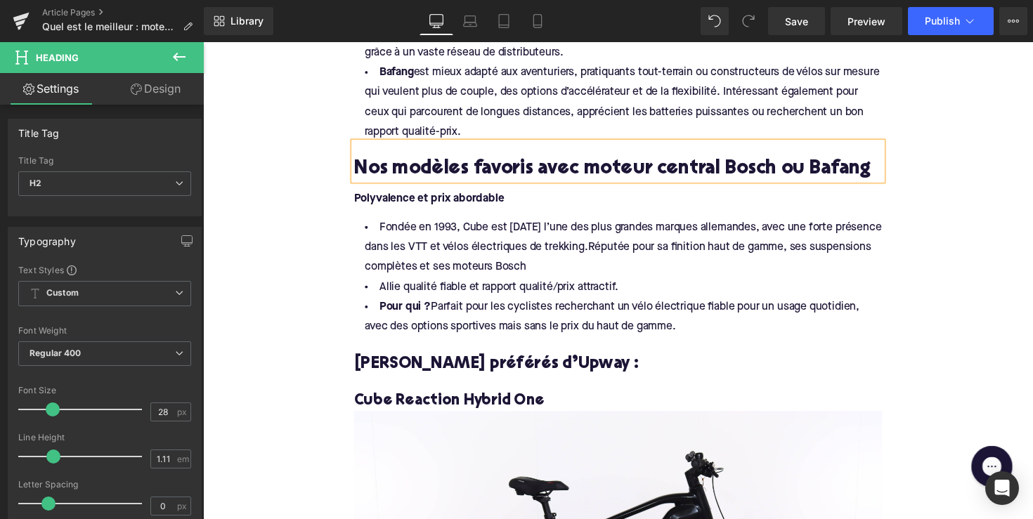
scroll to position [1477, 0]
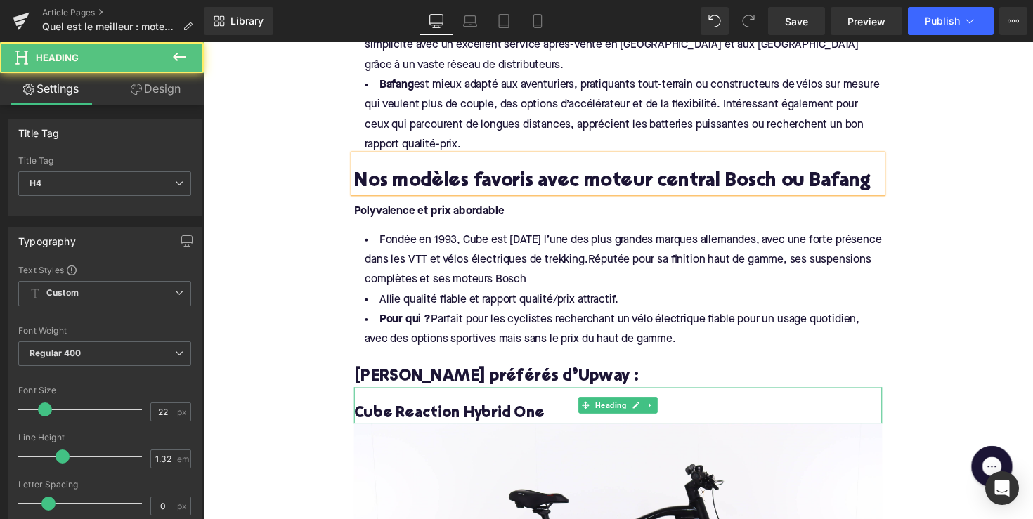
click at [590, 413] on div "Cube Reaction Hybrid One Heading" at bounding box center [628, 414] width 541 height 37
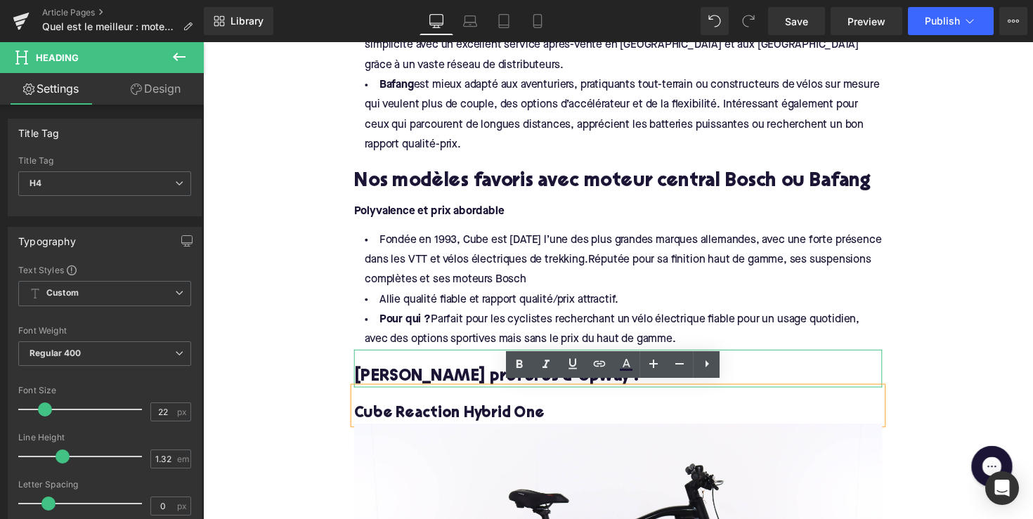
click at [469, 375] on h3 "[PERSON_NAME] préférés d’Upway :" at bounding box center [628, 386] width 541 height 22
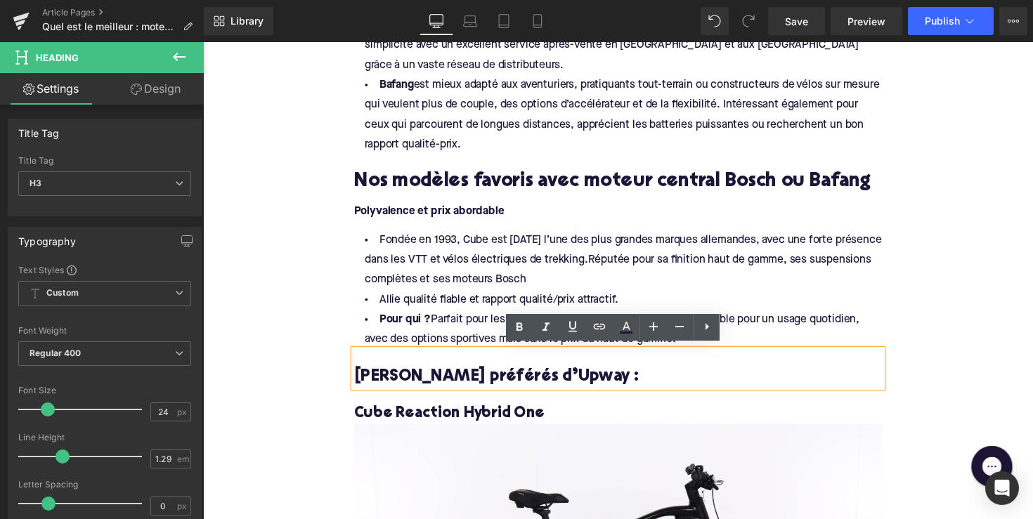
click at [432, 320] on li "Pour qui ? Parfait pour les cyclistes recherchant un vélo électrique fiable pou…" at bounding box center [628, 337] width 541 height 41
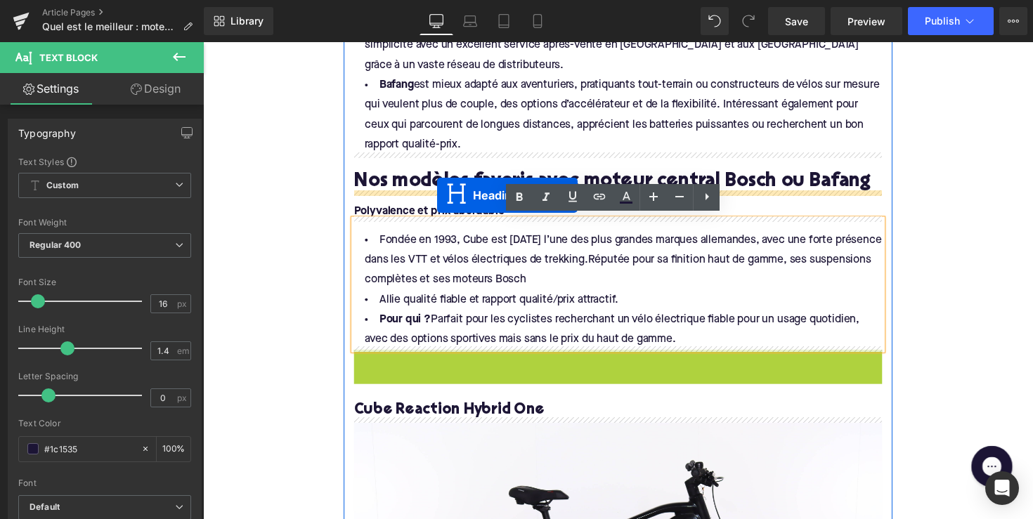
drag, startPoint x: 595, startPoint y: 375, endPoint x: 443, endPoint y: 199, distance: 232.7
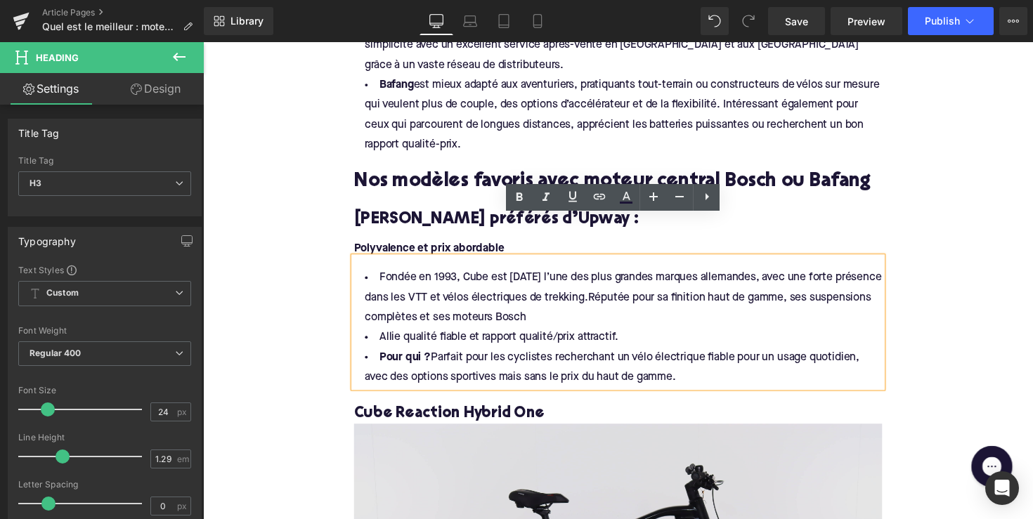
click at [417, 220] on h3 "[PERSON_NAME] préférés d’Upway :" at bounding box center [628, 225] width 541 height 22
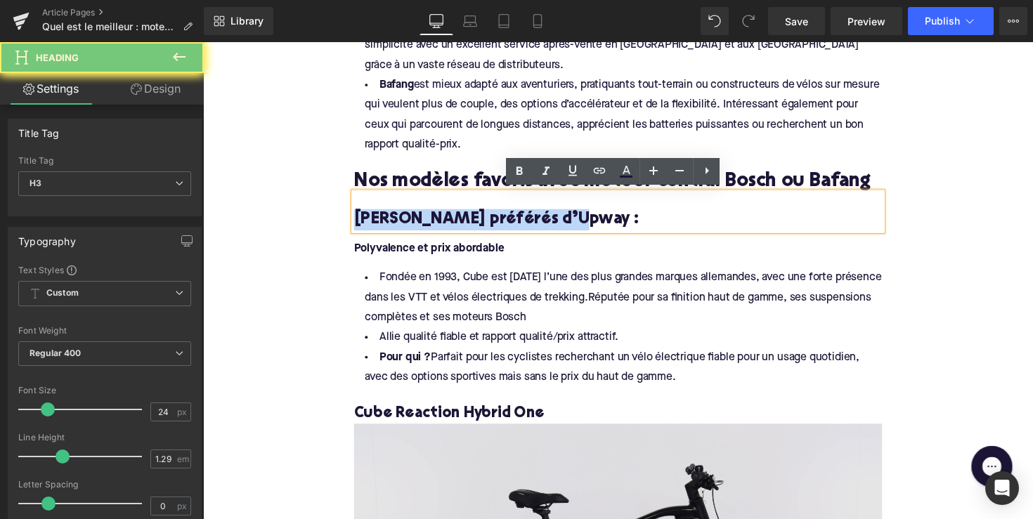
click at [417, 220] on h3 "[PERSON_NAME] préférés d’Upway :" at bounding box center [628, 225] width 541 height 22
paste div
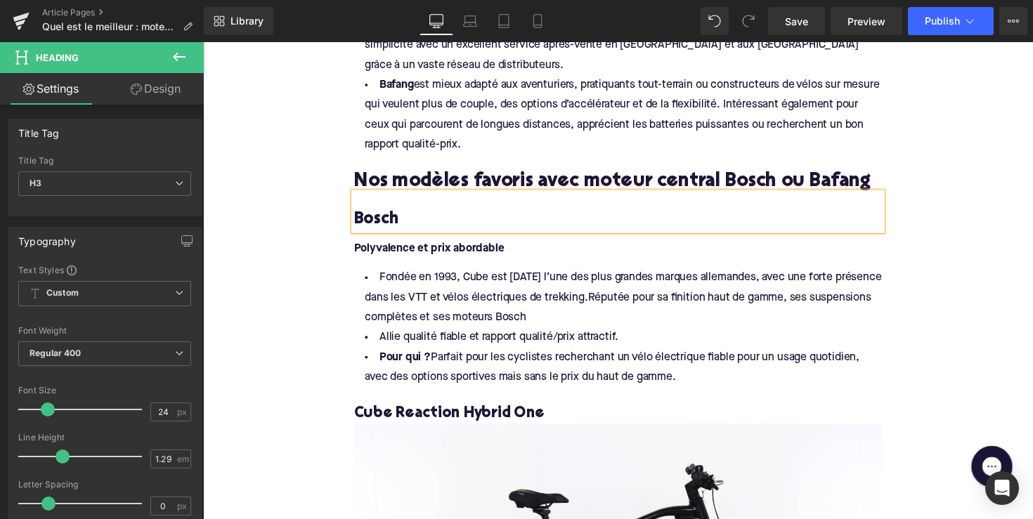
click at [450, 250] on strong "Polyvalence et prix abordable" at bounding box center [435, 254] width 154 height 11
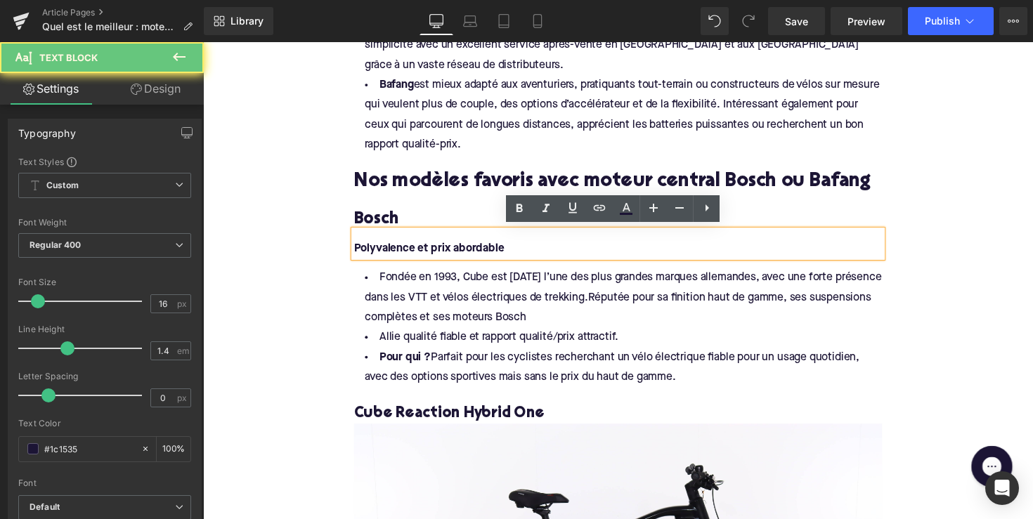
click at [450, 250] on strong "Polyvalence et prix abordable" at bounding box center [435, 254] width 154 height 11
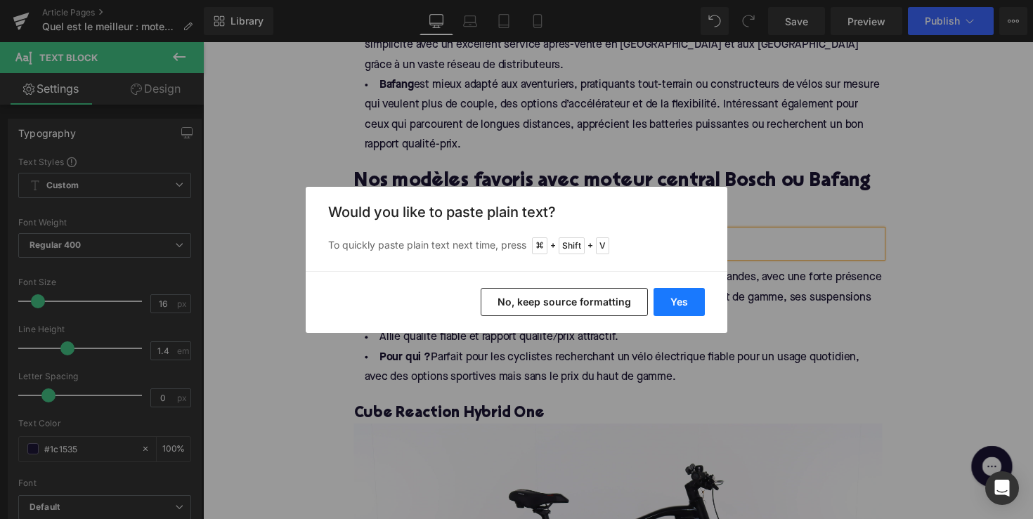
click at [679, 297] on button "Yes" at bounding box center [679, 302] width 51 height 28
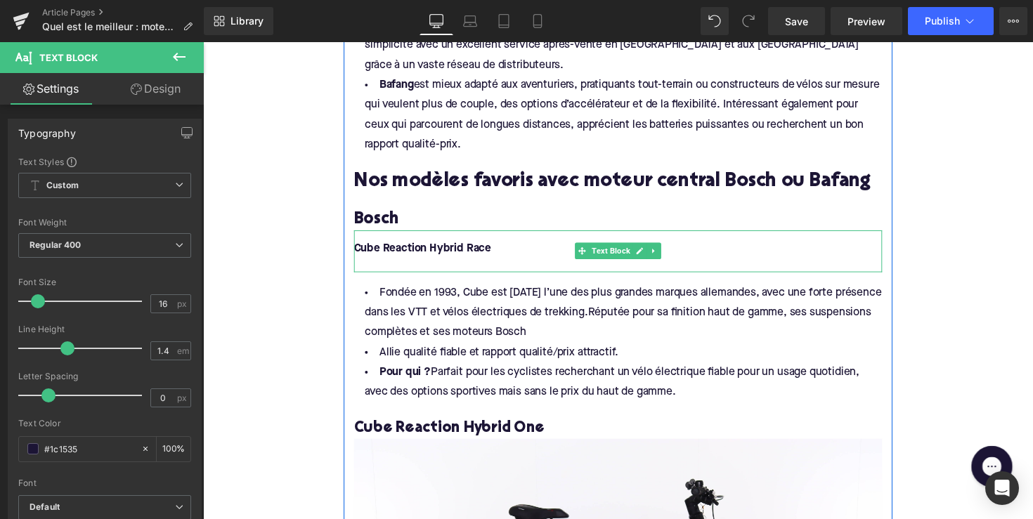
click at [421, 266] on div at bounding box center [628, 270] width 541 height 15
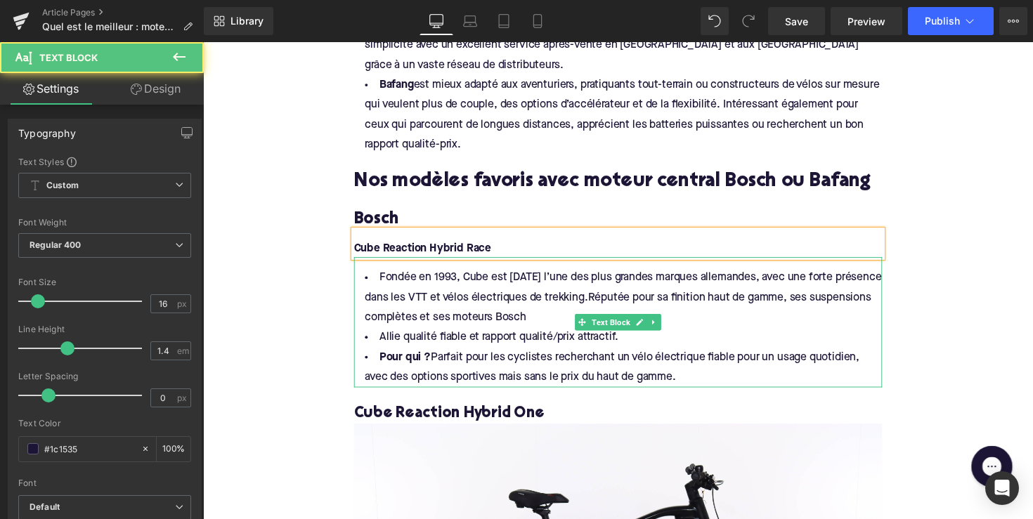
drag, startPoint x: 692, startPoint y: 379, endPoint x: 356, endPoint y: 283, distance: 349.4
click at [358, 283] on div "Fondée en 1993, Cube est [DATE] l’une des plus grandes marques allemandes, avec…" at bounding box center [628, 330] width 541 height 134
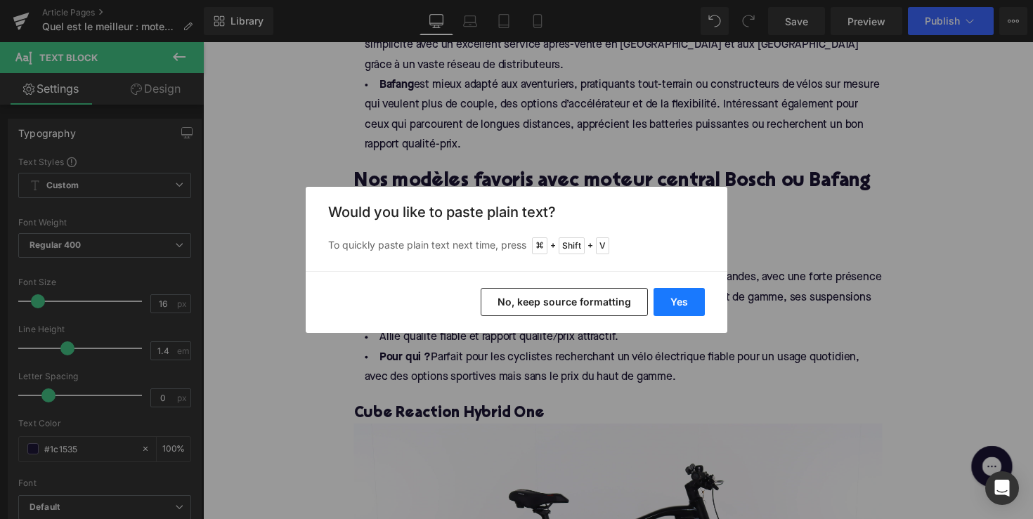
click at [684, 292] on button "Yes" at bounding box center [679, 302] width 51 height 28
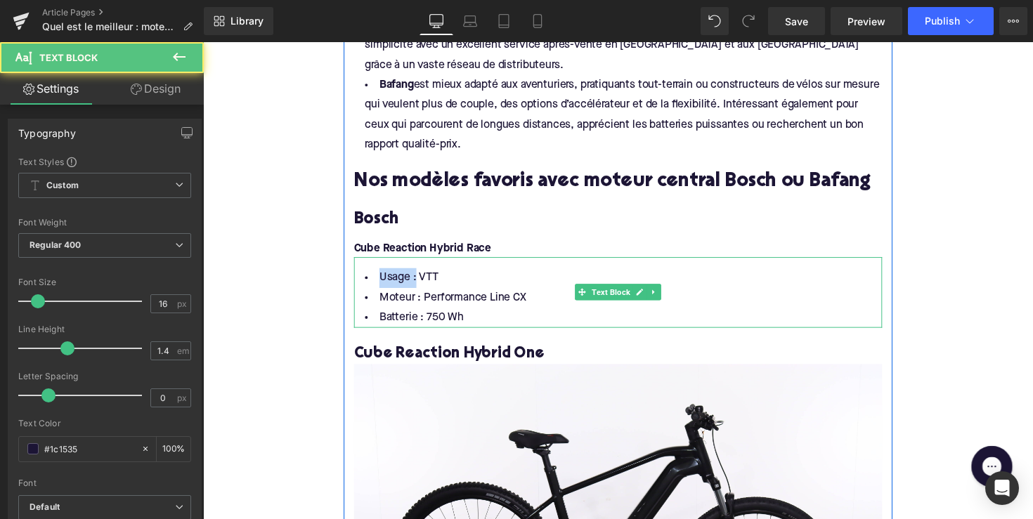
drag, startPoint x: 415, startPoint y: 281, endPoint x: 375, endPoint y: 281, distance: 40.1
click at [375, 281] on li "Usage : VTT" at bounding box center [628, 284] width 541 height 20
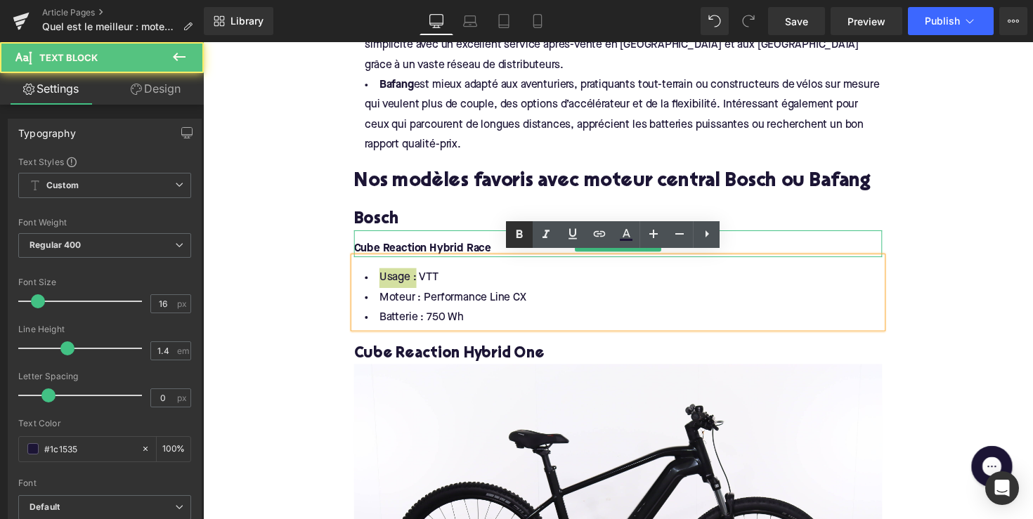
click at [513, 241] on icon at bounding box center [519, 234] width 17 height 17
drag, startPoint x: 422, startPoint y: 303, endPoint x: 376, endPoint y: 301, distance: 45.7
click at [376, 303] on li "Moteur : Performance Line CX" at bounding box center [628, 304] width 541 height 20
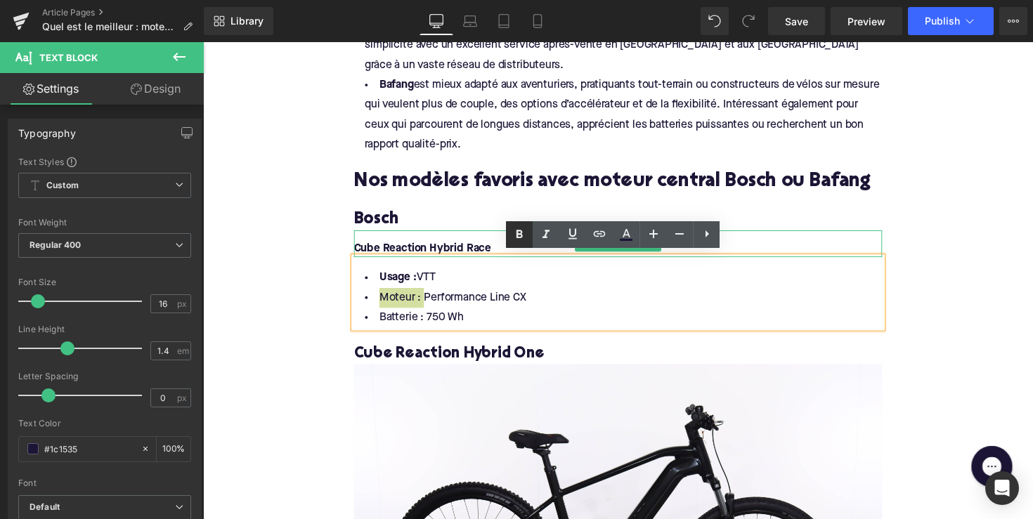
click at [516, 236] on icon at bounding box center [519, 234] width 17 height 17
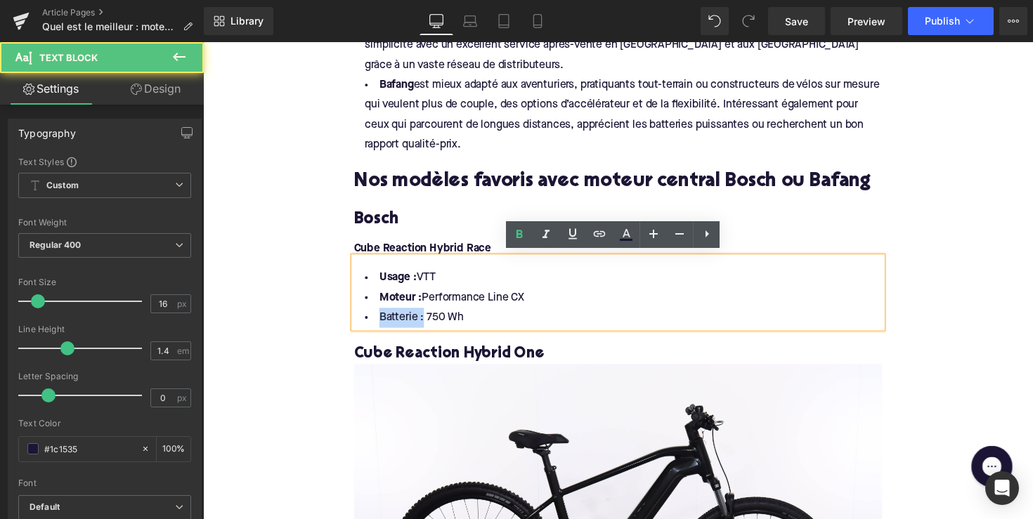
drag, startPoint x: 422, startPoint y: 322, endPoint x: 354, endPoint y: 322, distance: 68.2
click at [358, 322] on div "Usage : VTT Moteur : Performance Line CX Batterie : 750 Wh" at bounding box center [628, 299] width 541 height 72
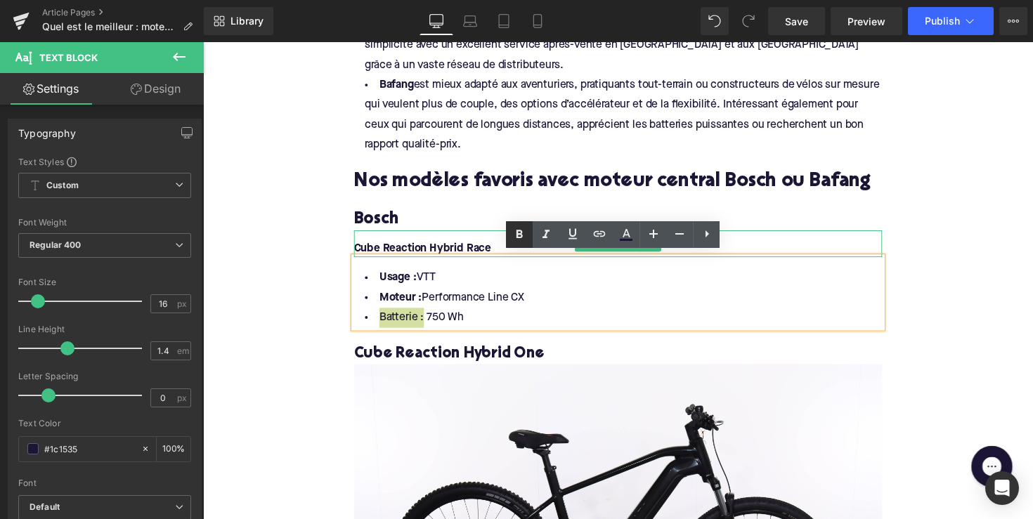
click at [513, 236] on icon at bounding box center [519, 234] width 17 height 17
click at [513, 202] on div "Bosch" at bounding box center [628, 216] width 541 height 39
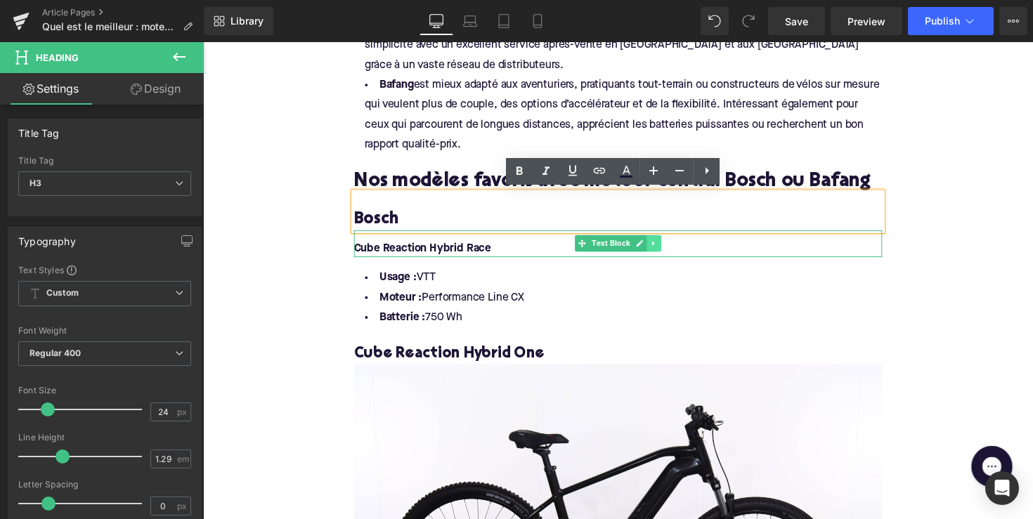
click at [658, 249] on link at bounding box center [665, 248] width 15 height 17
click at [654, 245] on icon at bounding box center [658, 249] width 8 height 8
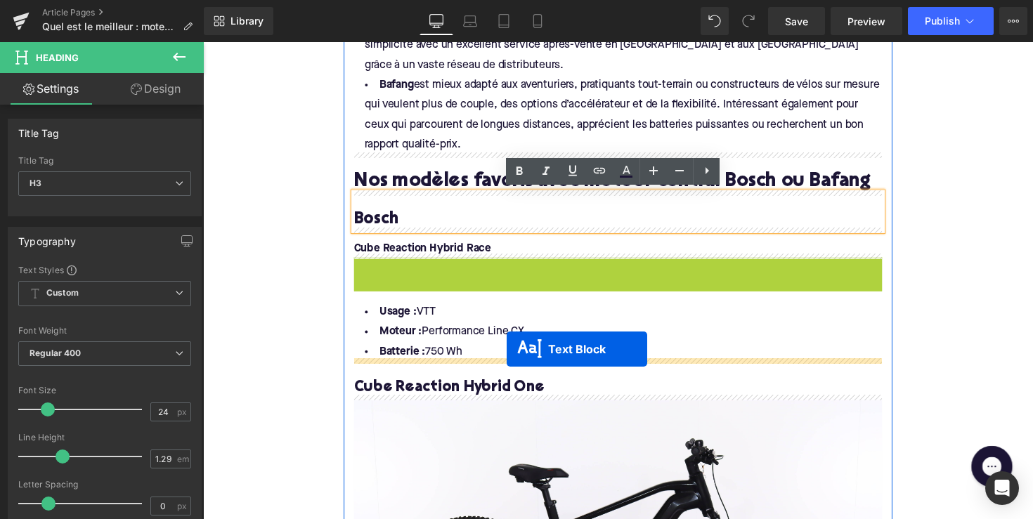
drag, startPoint x: 585, startPoint y: 270, endPoint x: 514, endPoint y: 357, distance: 112.4
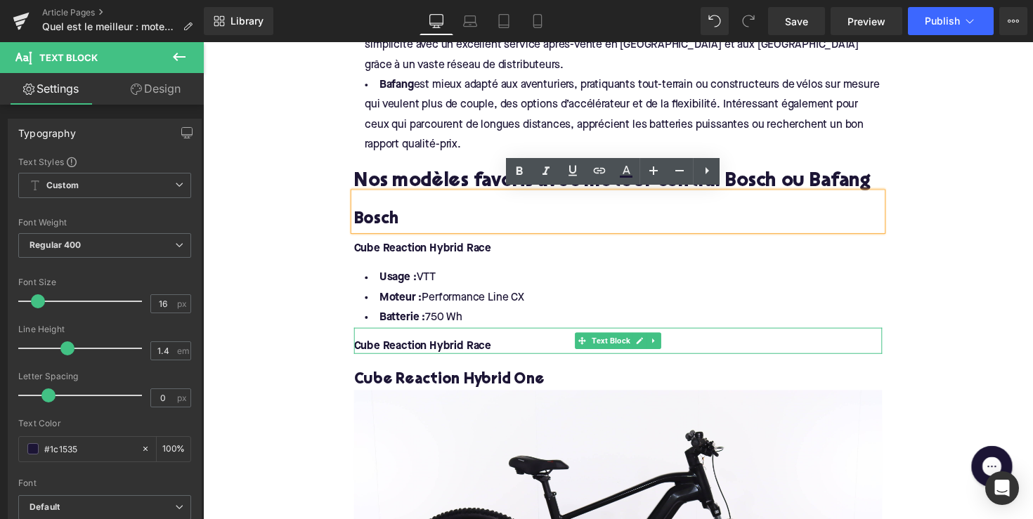
click at [435, 349] on font "Cube Reaction Hybrid Race" at bounding box center [428, 354] width 141 height 11
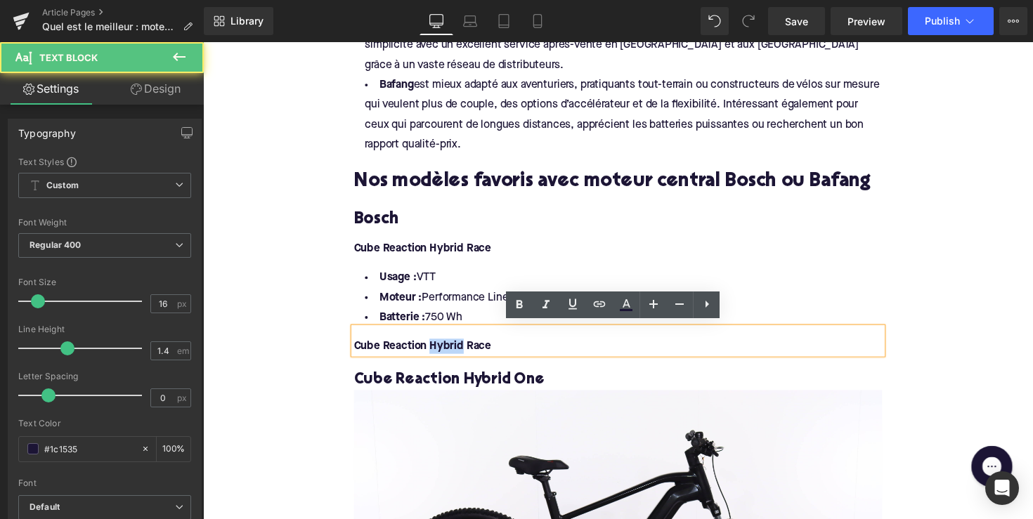
click at [435, 349] on font "Cube Reaction Hybrid Race" at bounding box center [428, 354] width 141 height 11
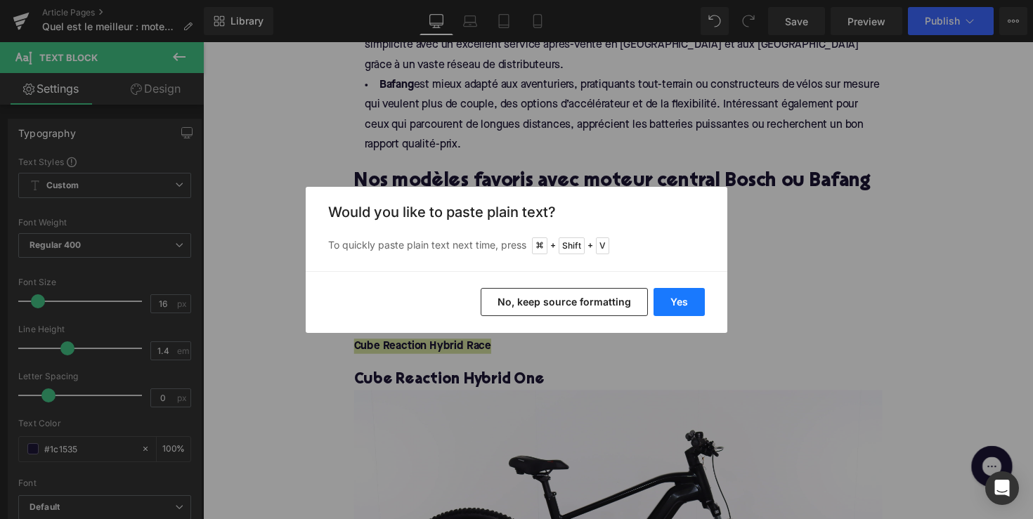
click at [680, 309] on button "Yes" at bounding box center [679, 302] width 51 height 28
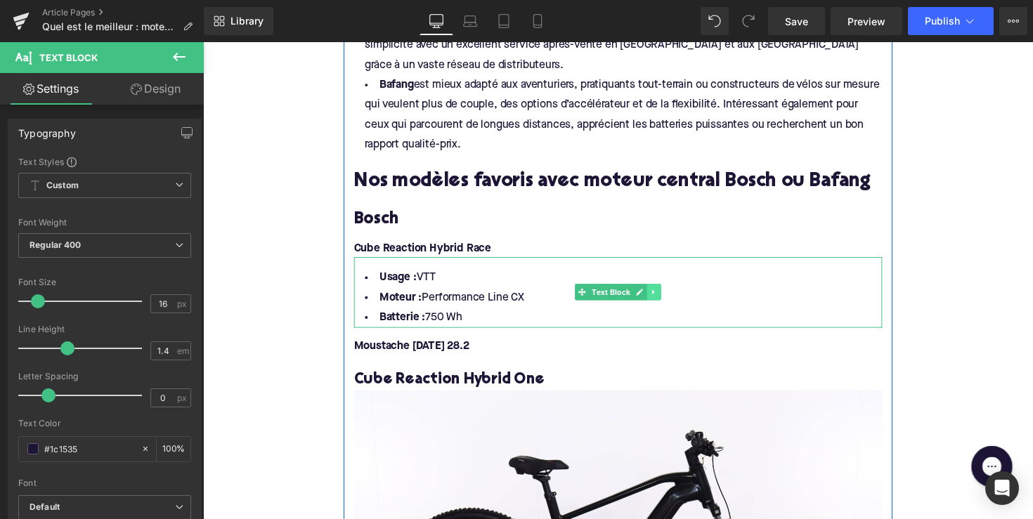
click at [658, 299] on link at bounding box center [665, 298] width 15 height 17
click at [654, 299] on icon at bounding box center [658, 298] width 8 height 8
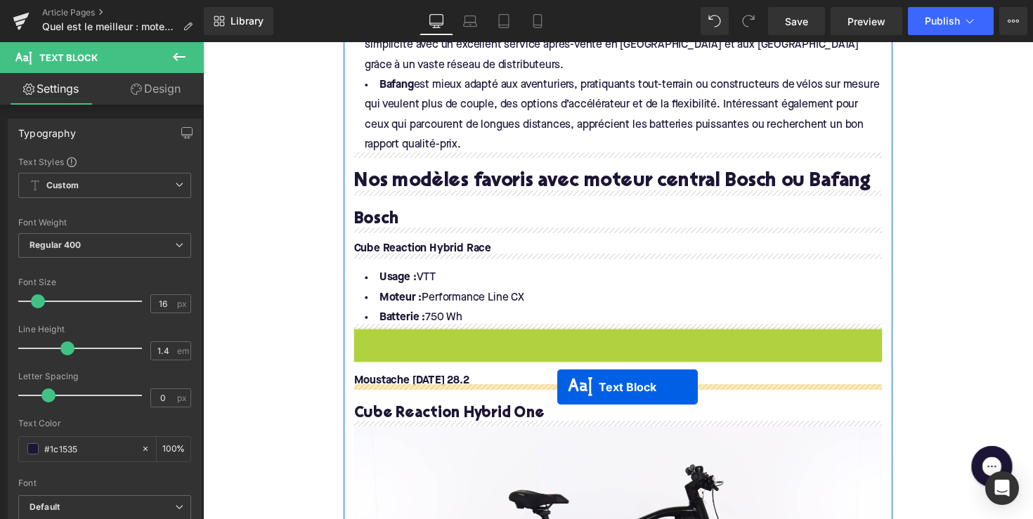
drag, startPoint x: 590, startPoint y: 365, endPoint x: 566, endPoint y: 396, distance: 38.5
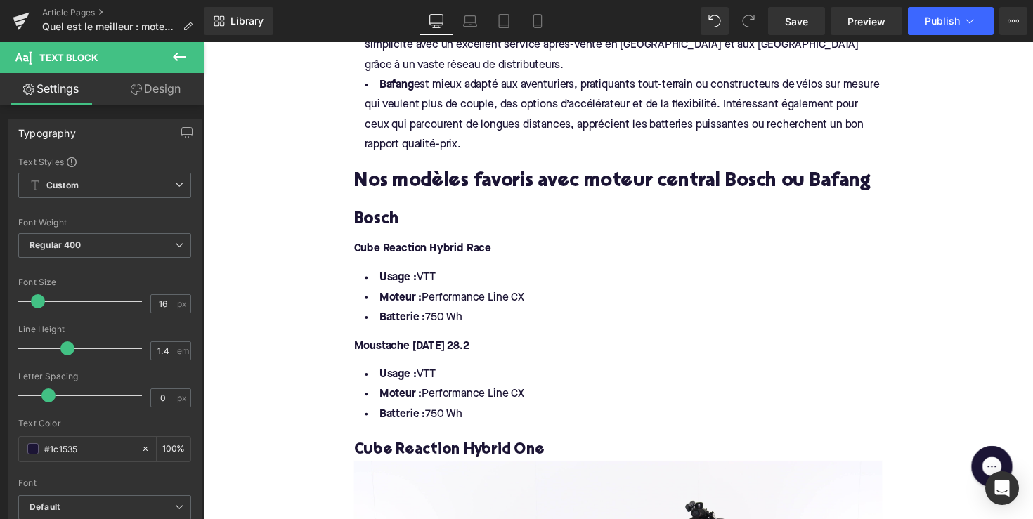
click at [462, 404] on li "Moteur : Performance Line CX" at bounding box center [628, 404] width 541 height 20
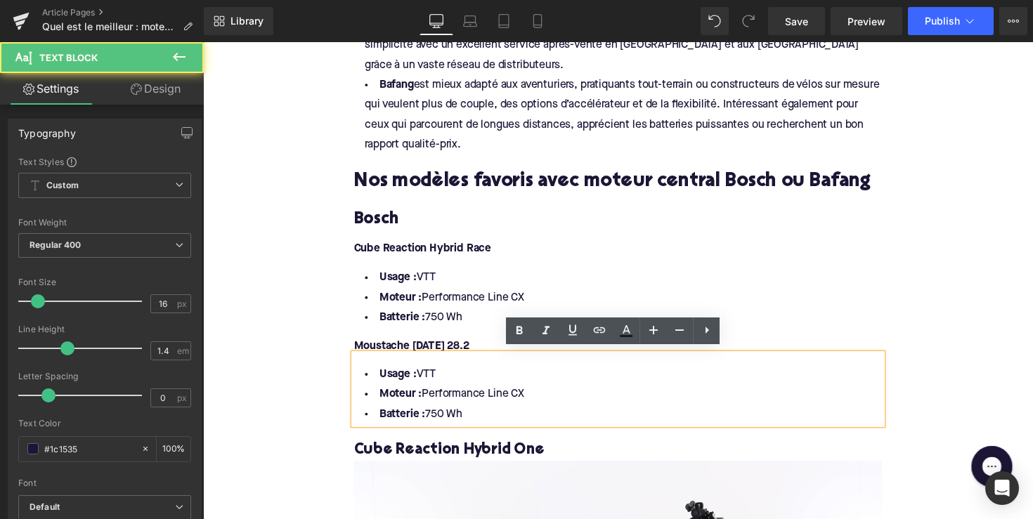
drag, startPoint x: 475, startPoint y: 417, endPoint x: 345, endPoint y: 370, distance: 138.0
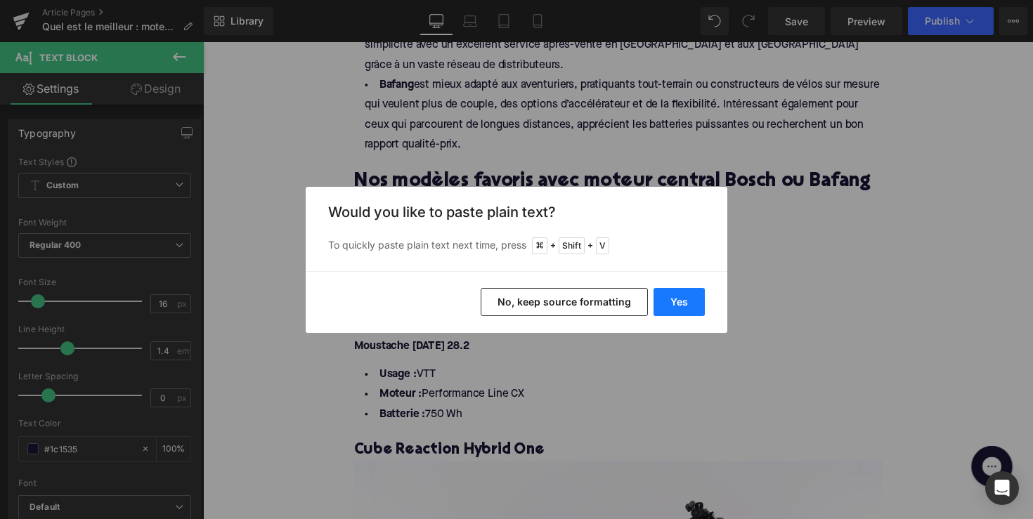
click at [691, 310] on button "Yes" at bounding box center [679, 302] width 51 height 28
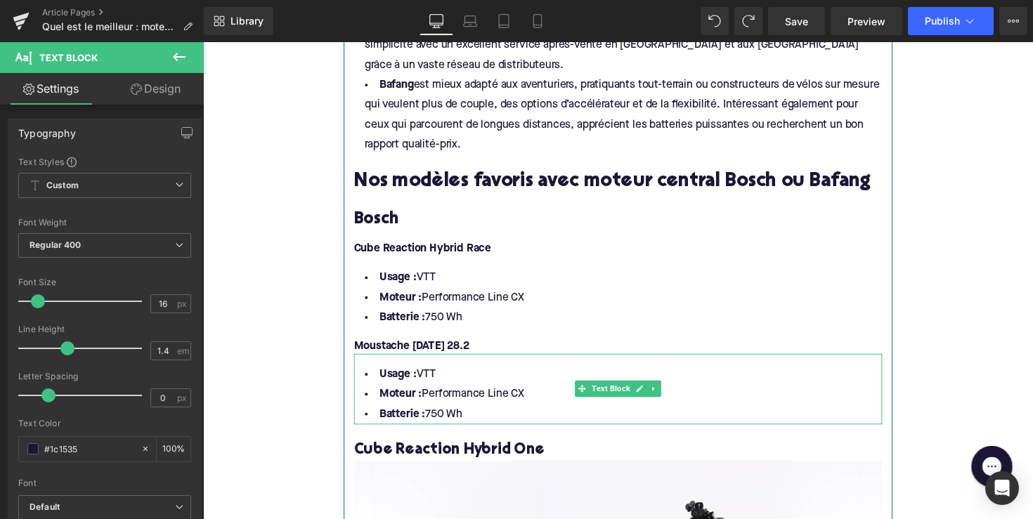
click at [476, 425] on li "Batterie : 750 Wh" at bounding box center [628, 424] width 541 height 20
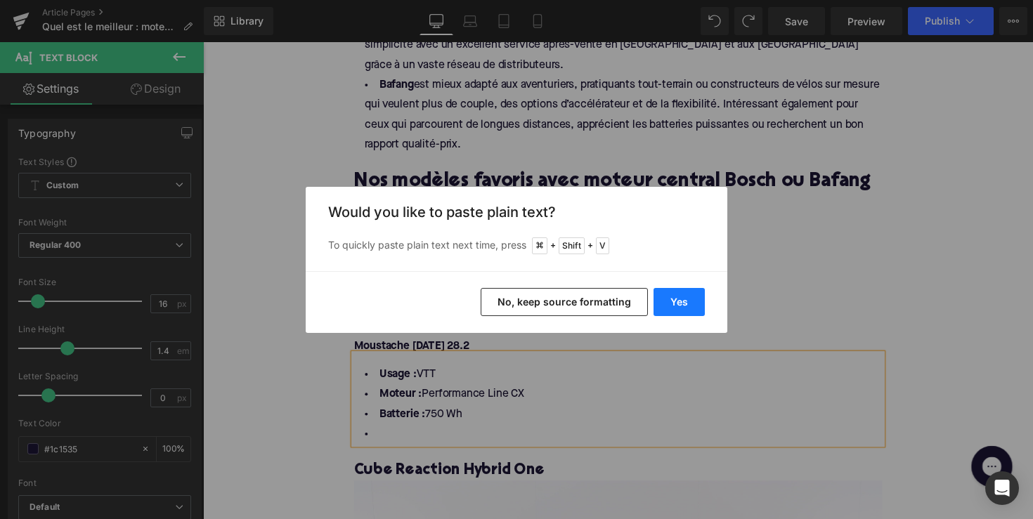
click at [681, 300] on button "Yes" at bounding box center [679, 302] width 51 height 28
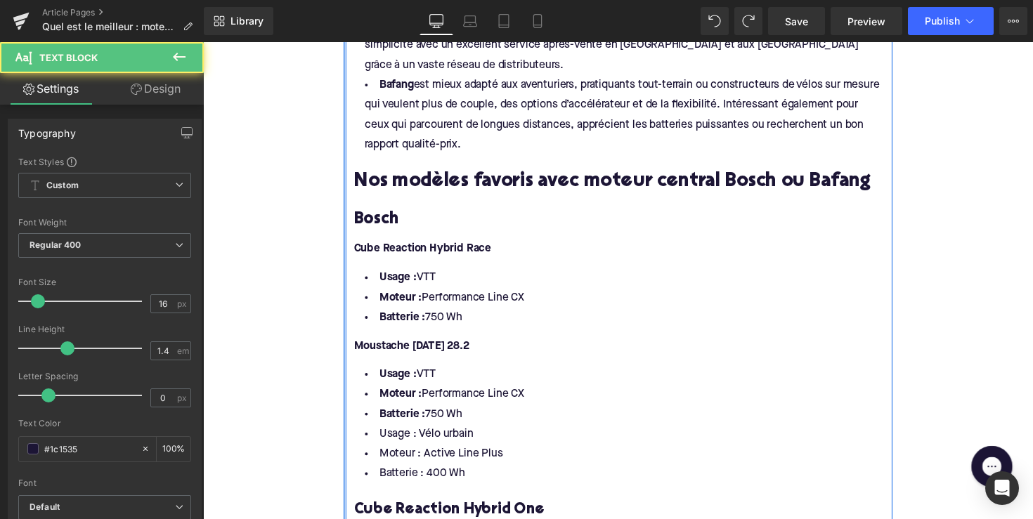
drag, startPoint x: 484, startPoint y: 420, endPoint x: 346, endPoint y: 375, distance: 144.9
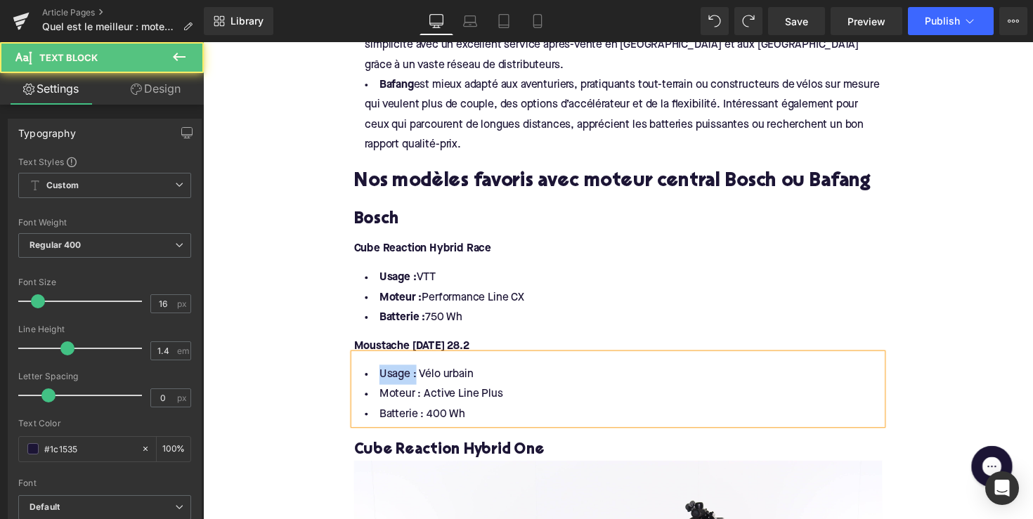
drag, startPoint x: 398, startPoint y: 381, endPoint x: 337, endPoint y: 381, distance: 60.4
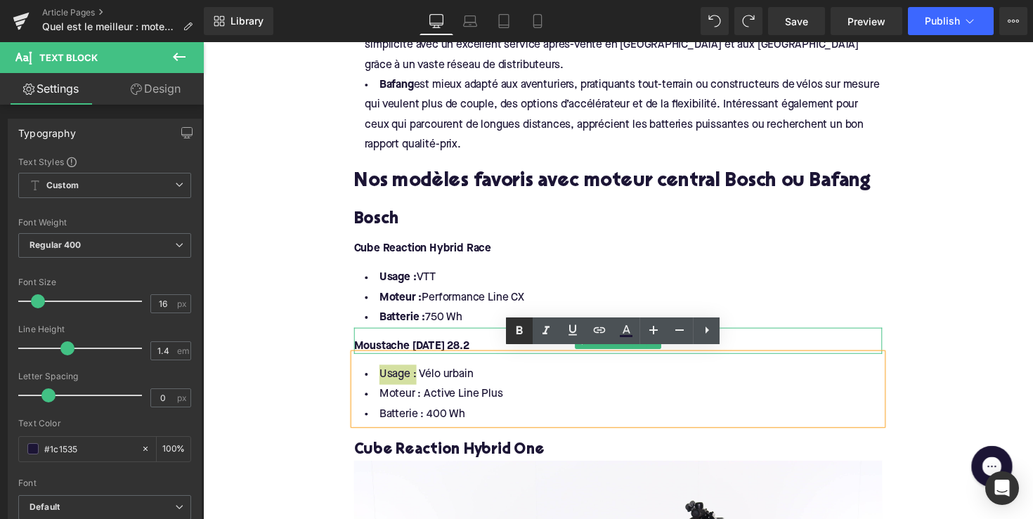
click at [518, 326] on icon at bounding box center [519, 331] width 17 height 17
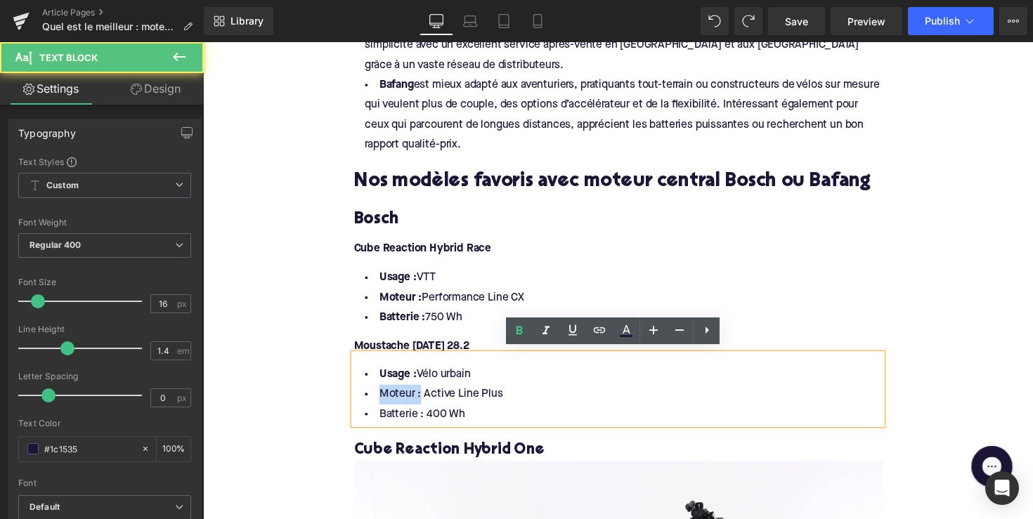
drag, startPoint x: 420, startPoint y: 398, endPoint x: 527, endPoint y: 340, distance: 121.7
click at [365, 401] on li "Moteur : Active Line Plus" at bounding box center [628, 404] width 541 height 20
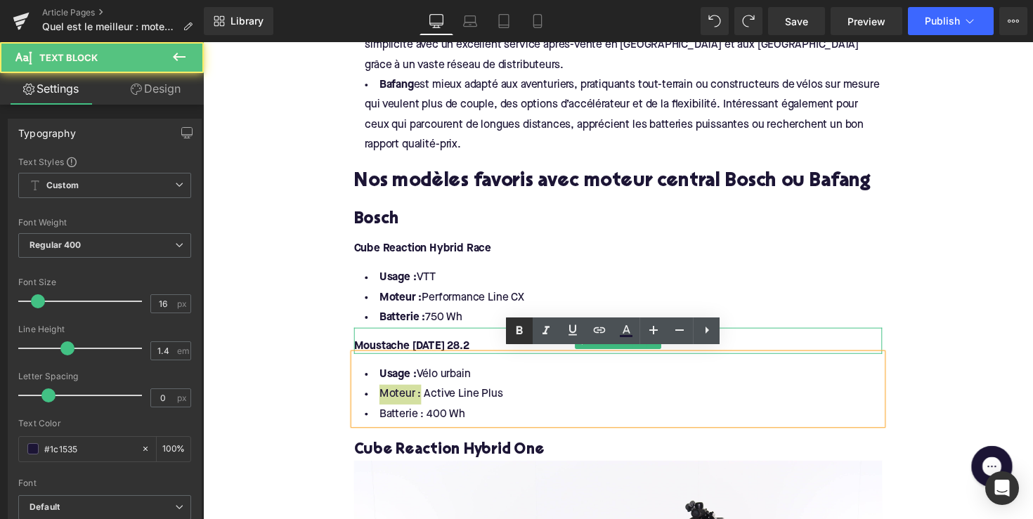
click at [526, 336] on icon at bounding box center [519, 331] width 17 height 17
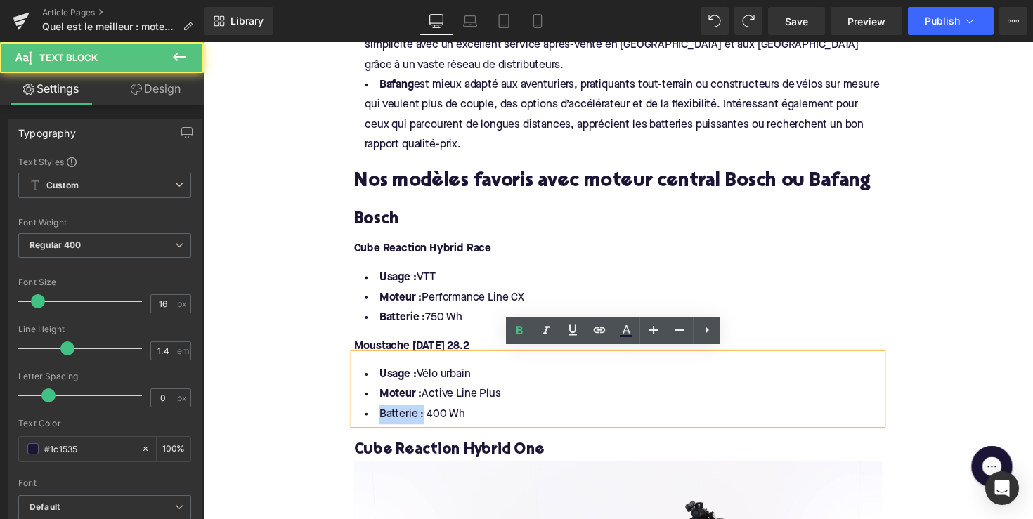
drag, startPoint x: 422, startPoint y: 422, endPoint x: 377, endPoint y: 422, distance: 45.0
click at [377, 422] on li "Batterie : 400 Wh" at bounding box center [628, 424] width 541 height 20
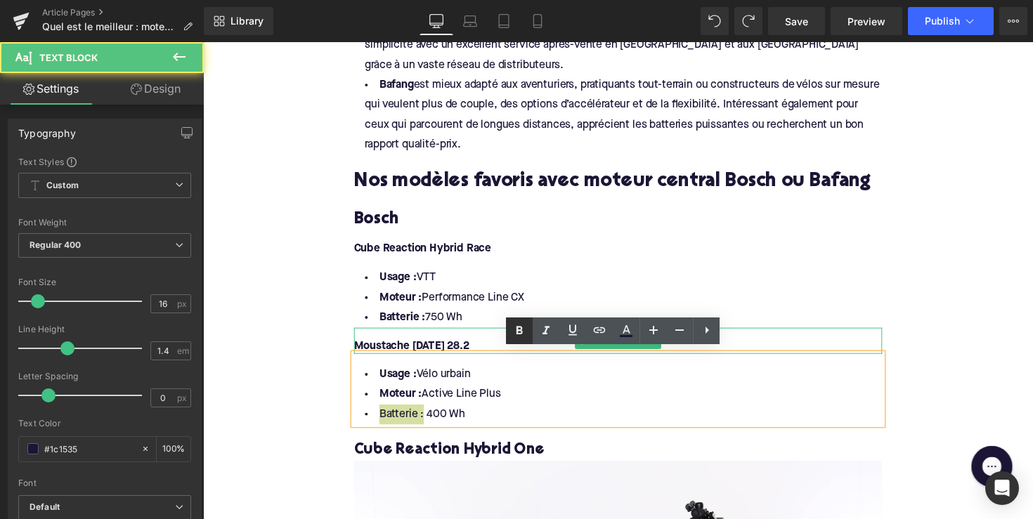
click at [517, 336] on icon at bounding box center [519, 331] width 17 height 17
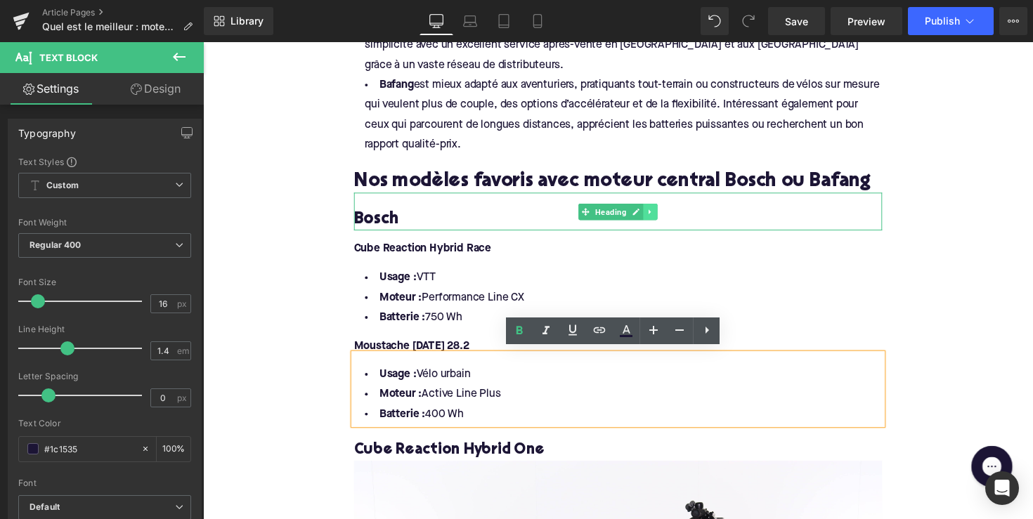
click at [658, 217] on icon at bounding box center [662, 216] width 8 height 8
click at [650, 217] on icon at bounding box center [654, 216] width 8 height 8
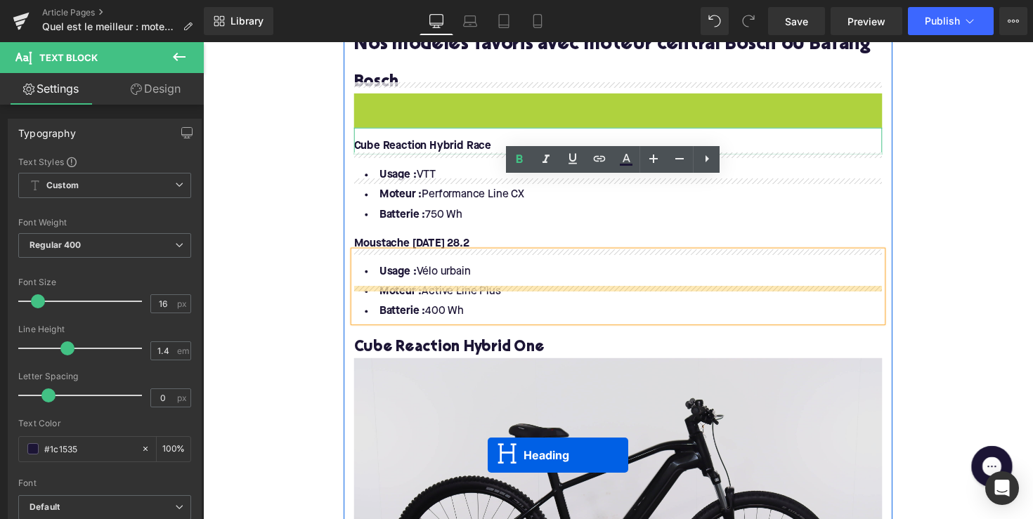
scroll to position [1688, 0]
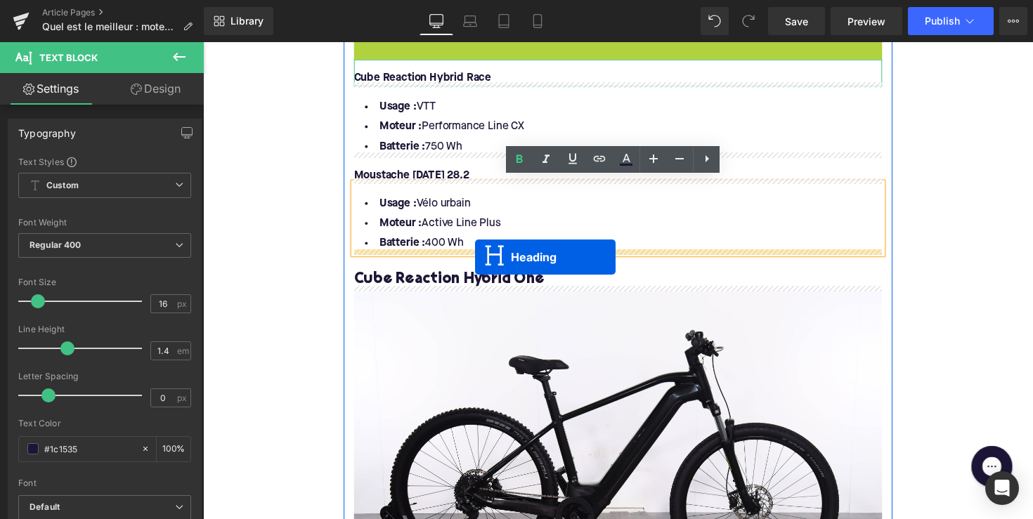
drag, startPoint x: 596, startPoint y: 250, endPoint x: 482, endPoint y: 263, distance: 114.5
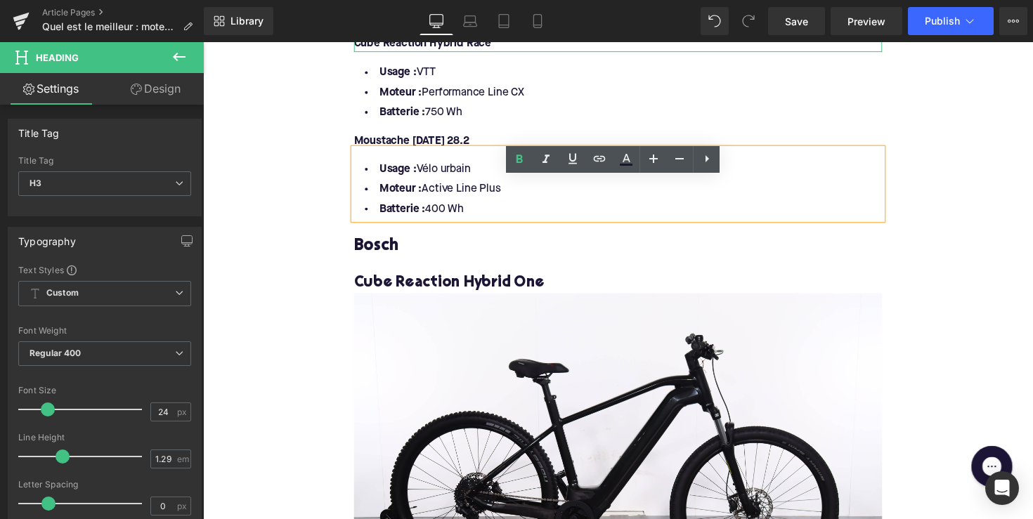
click at [368, 249] on h3 "Bosch" at bounding box center [628, 251] width 541 height 22
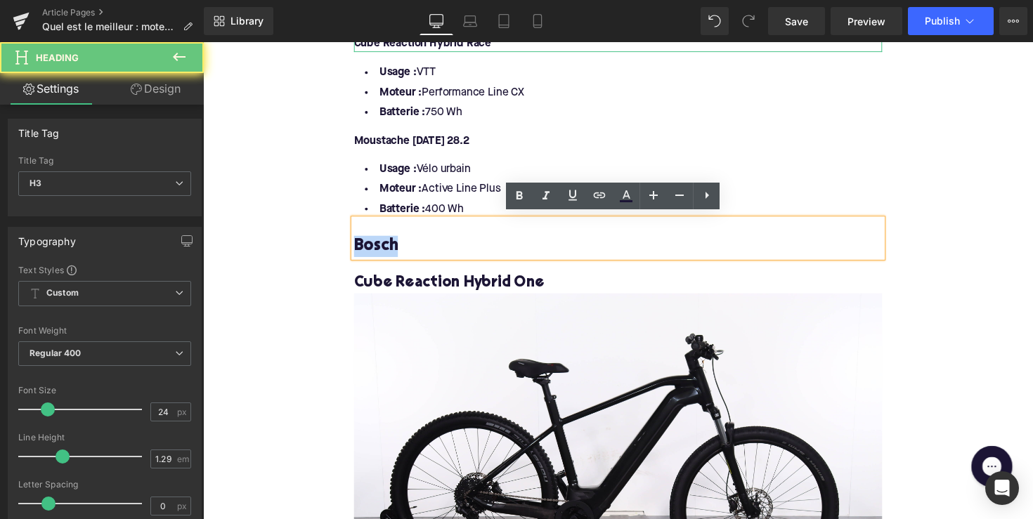
paste div
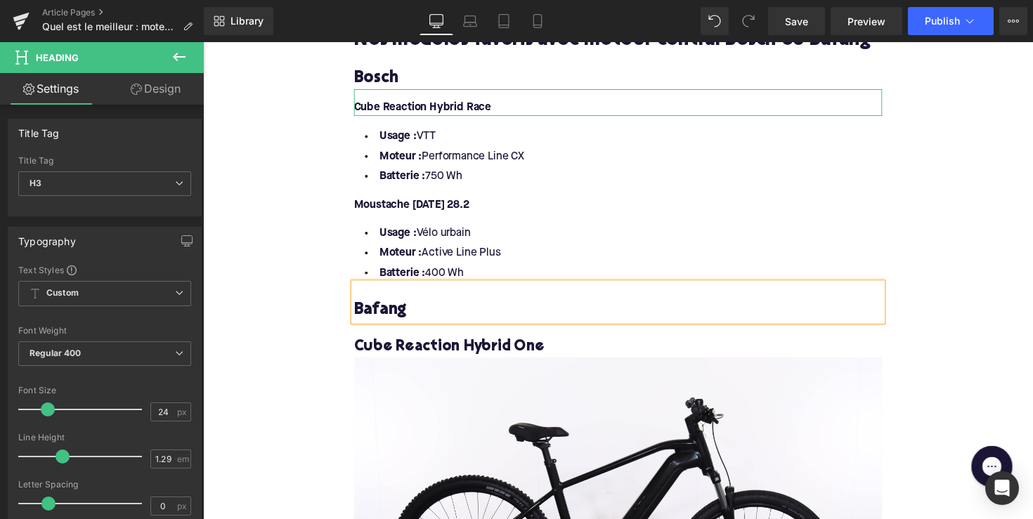
scroll to position [1609, 0]
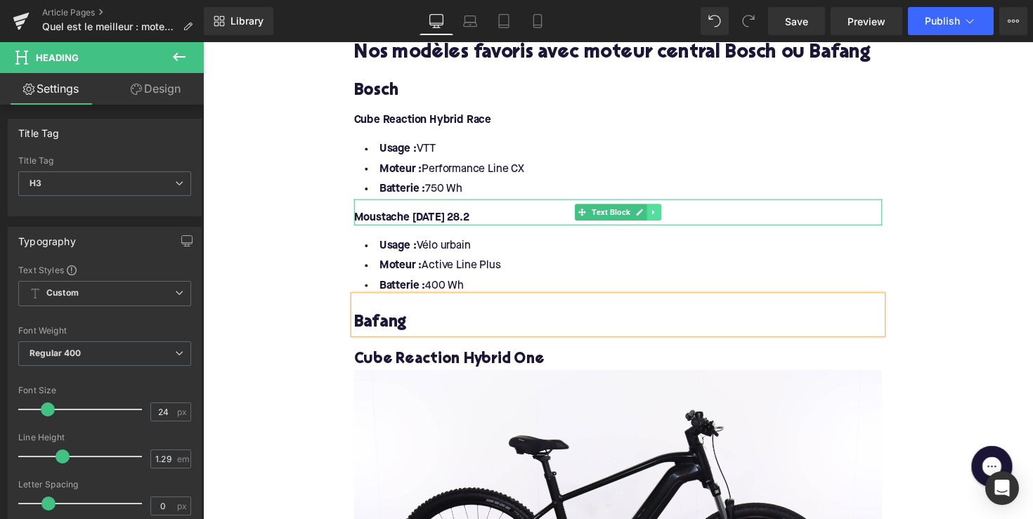
click at [661, 212] on icon at bounding box center [665, 216] width 8 height 8
click at [659, 212] on link at bounding box center [658, 216] width 15 height 17
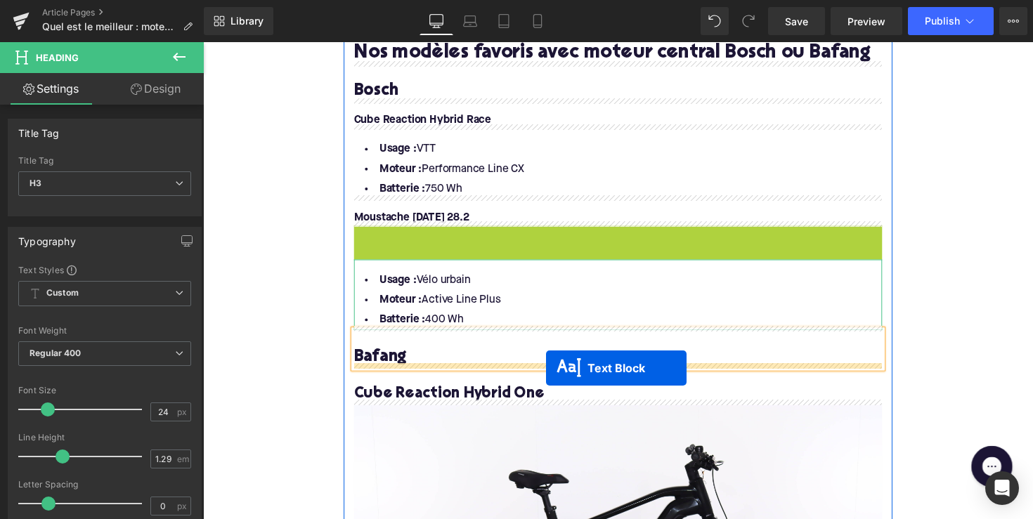
drag, startPoint x: 594, startPoint y: 240, endPoint x: 554, endPoint y: 376, distance: 141.9
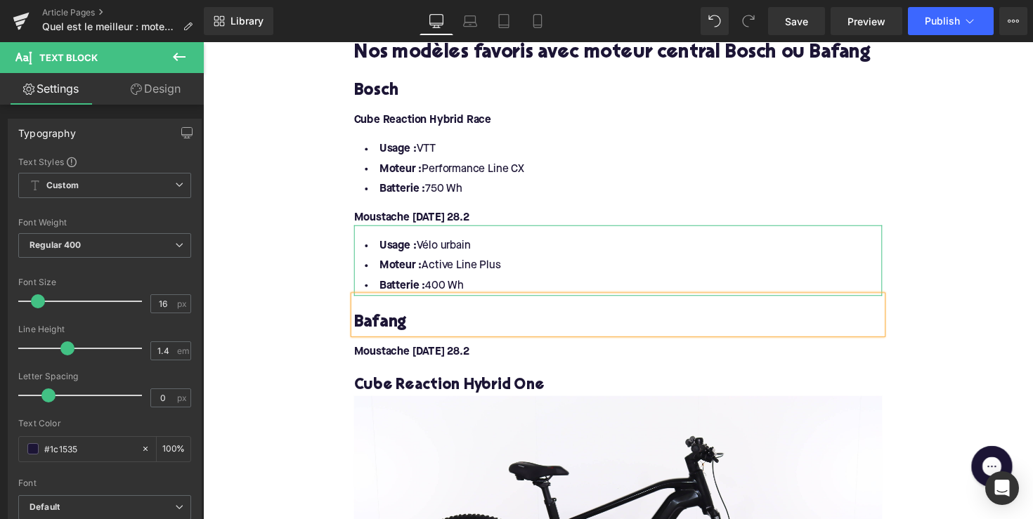
click at [462, 356] on font "Moustache [DATE] 28.2" at bounding box center [417, 359] width 118 height 11
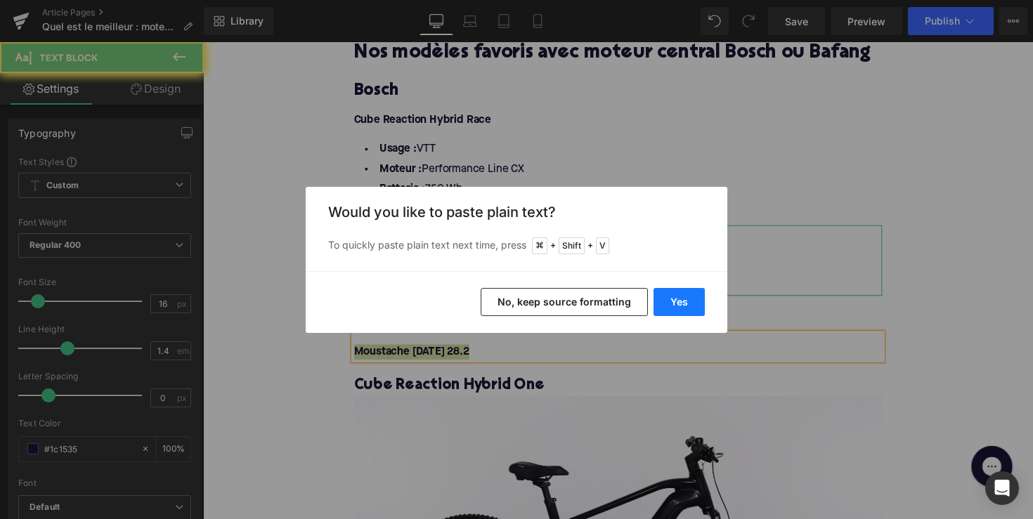
click at [694, 303] on button "Yes" at bounding box center [679, 302] width 51 height 28
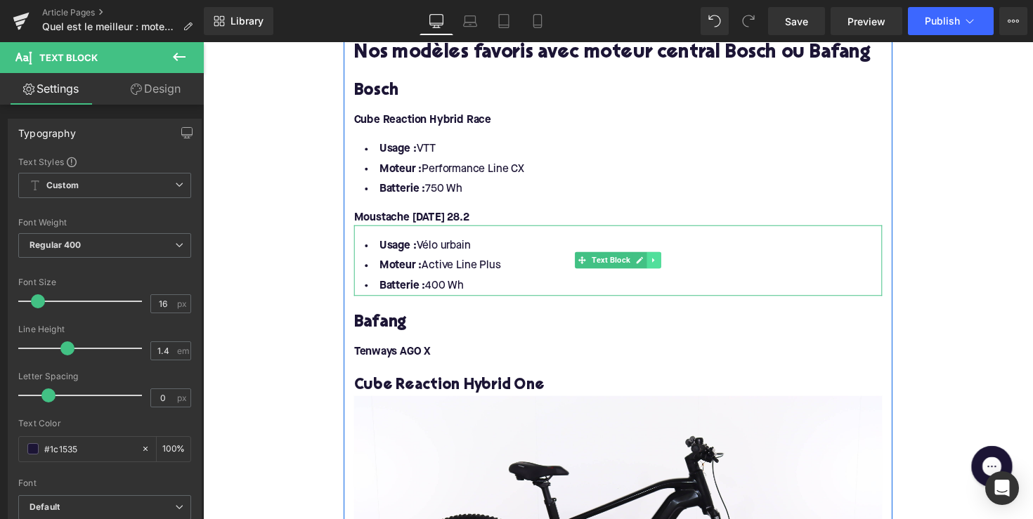
click at [668, 268] on link at bounding box center [665, 265] width 15 height 17
click at [657, 267] on link at bounding box center [658, 265] width 15 height 17
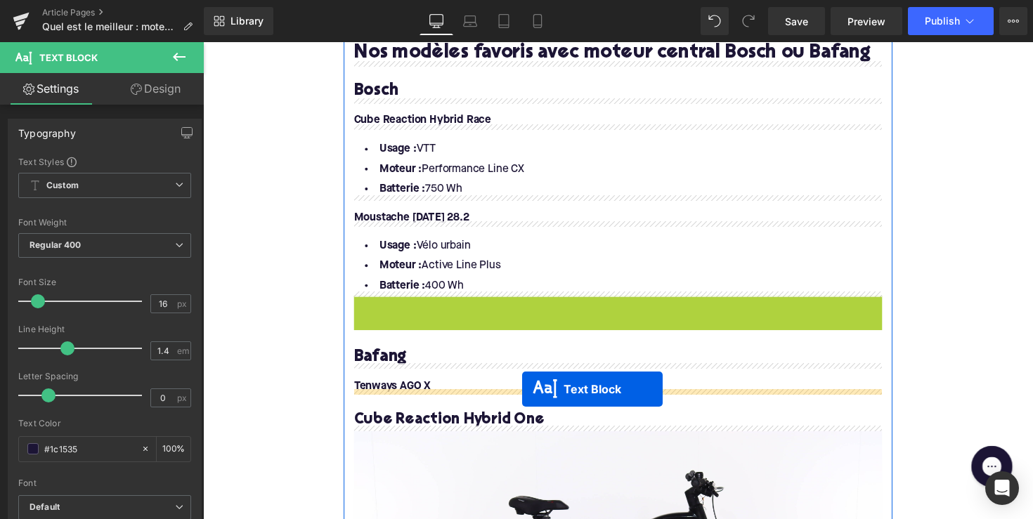
drag, startPoint x: 588, startPoint y: 337, endPoint x: 530, endPoint y: 398, distance: 83.5
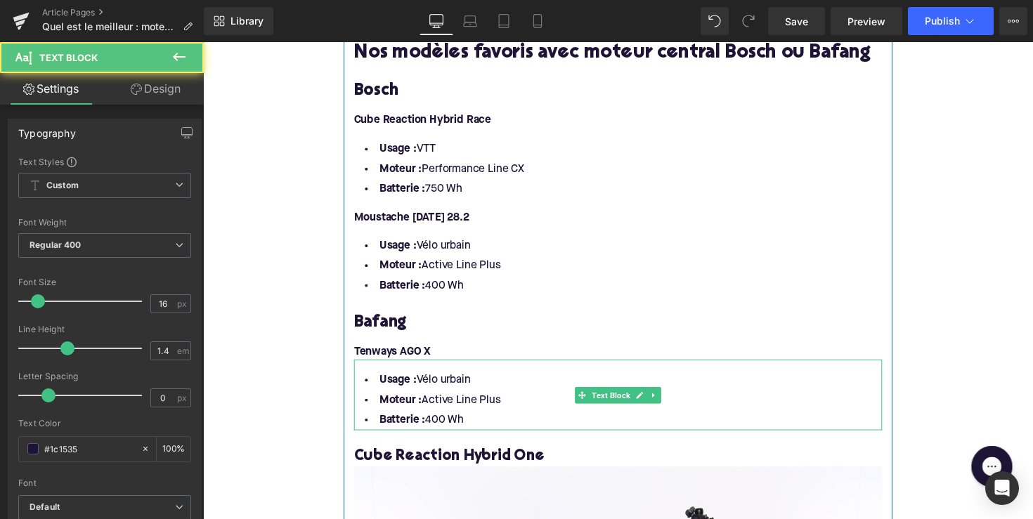
click at [473, 429] on li "Batterie : 400 Wh" at bounding box center [628, 430] width 541 height 20
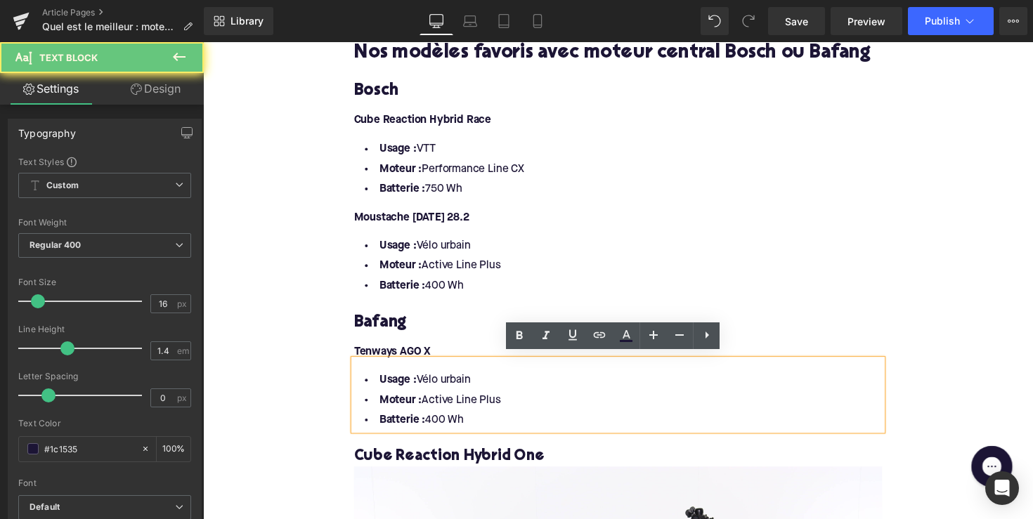
click at [469, 422] on li "Batterie : 400 Wh" at bounding box center [628, 430] width 541 height 20
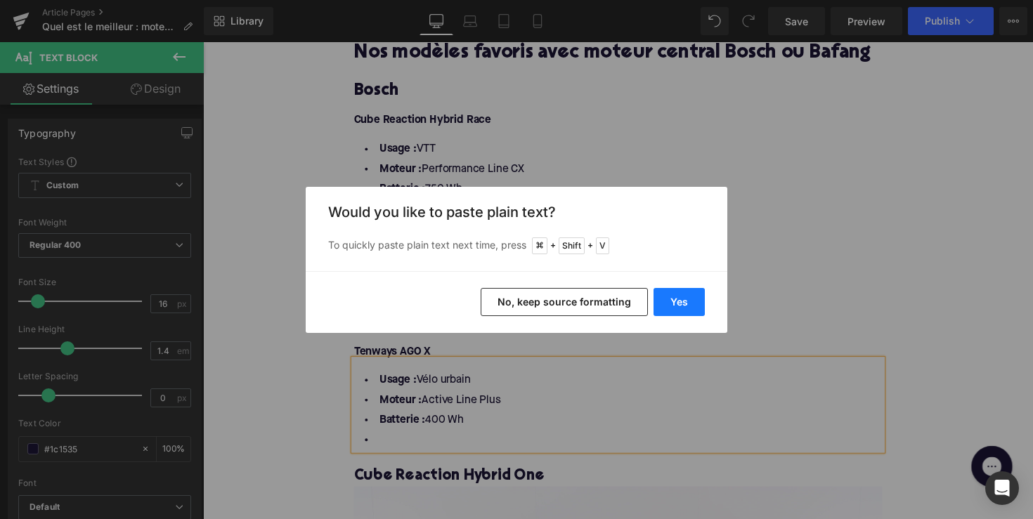
click at [690, 300] on button "Yes" at bounding box center [679, 302] width 51 height 28
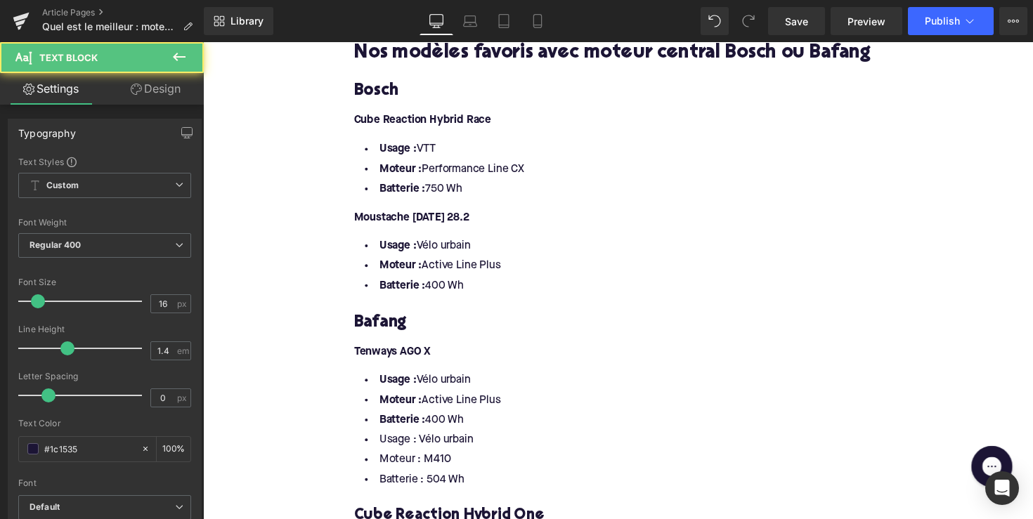
drag, startPoint x: 476, startPoint y: 434, endPoint x: 275, endPoint y: 355, distance: 215.9
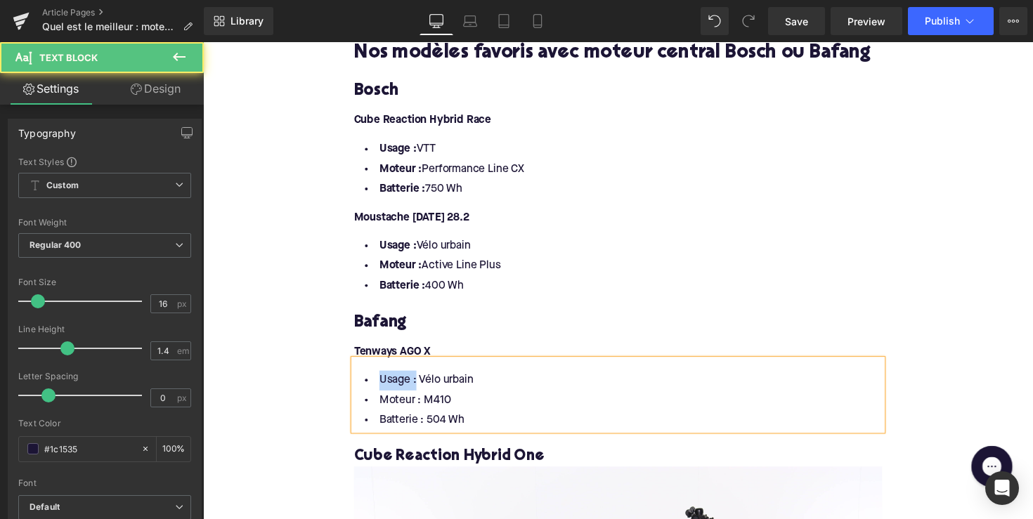
drag, startPoint x: 416, startPoint y: 384, endPoint x: 357, endPoint y: 384, distance: 59.0
click at [358, 384] on li "Usage : Vélo urbain" at bounding box center [628, 389] width 541 height 20
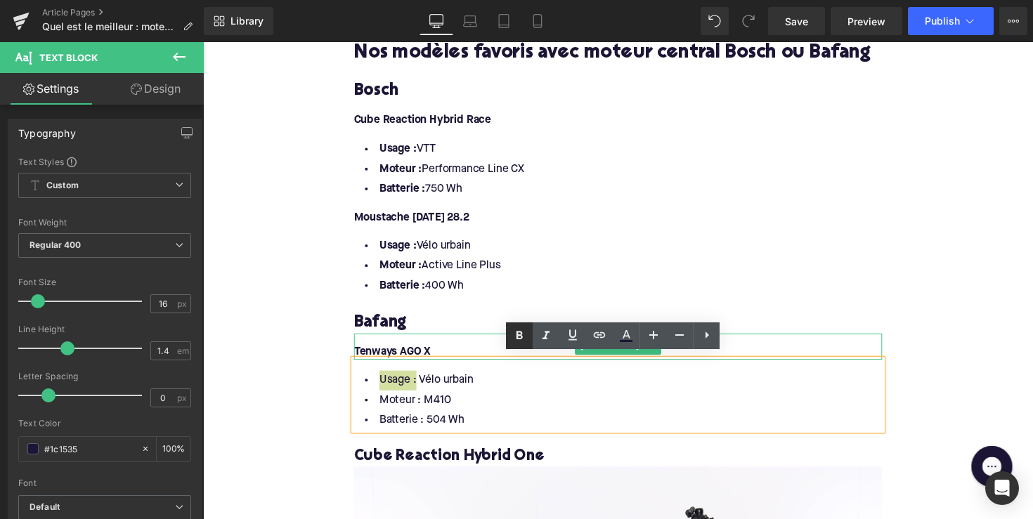
click at [521, 342] on icon at bounding box center [519, 335] width 17 height 17
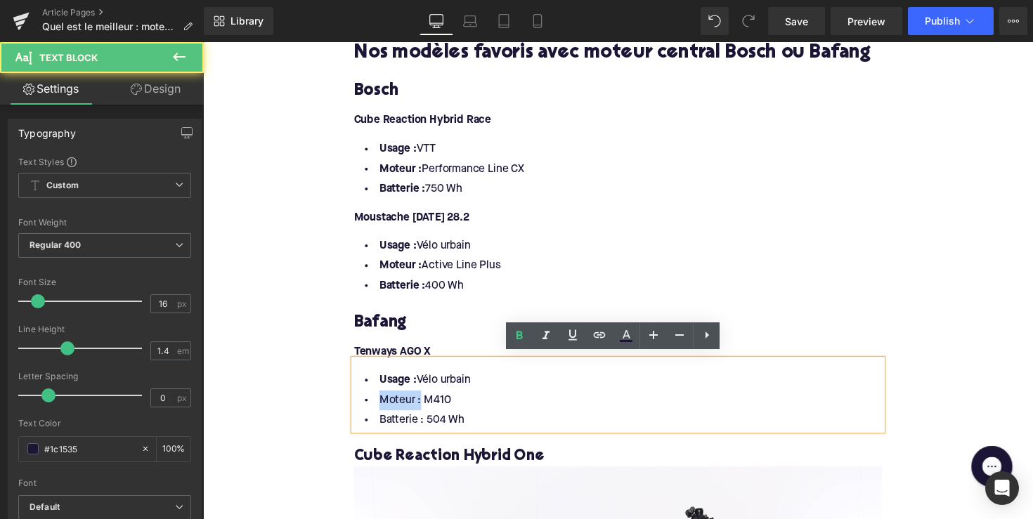
drag, startPoint x: 420, startPoint y: 407, endPoint x: 342, endPoint y: 407, distance: 78.0
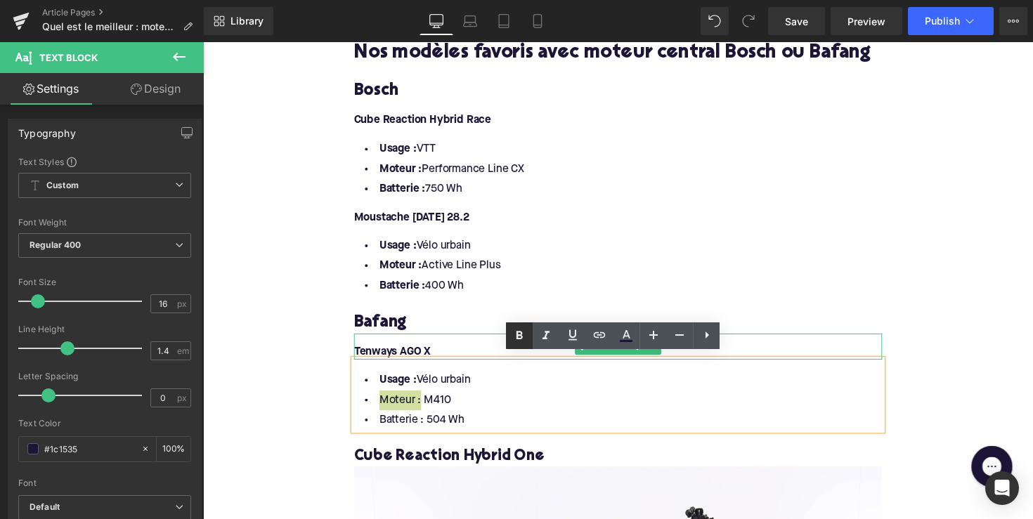
click at [521, 339] on icon at bounding box center [520, 335] width 6 height 8
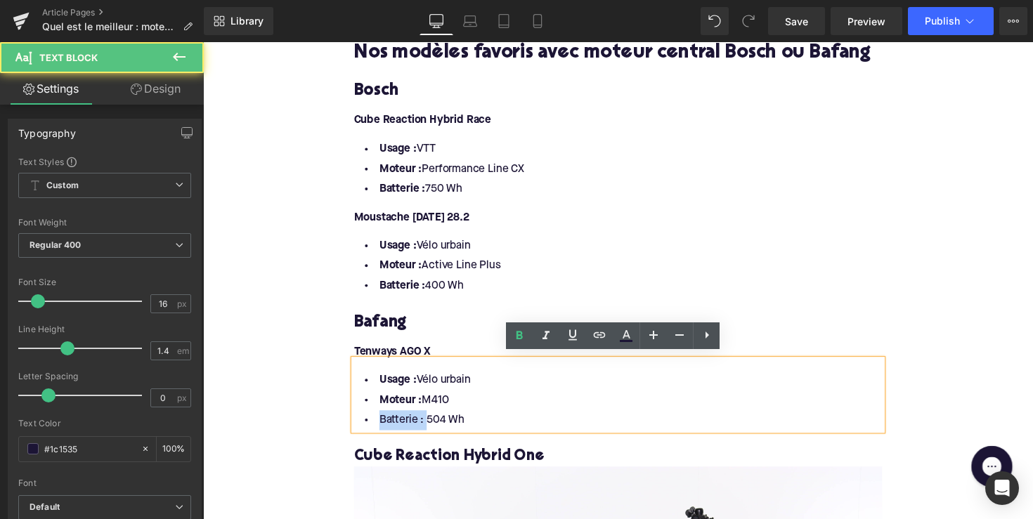
drag, startPoint x: 424, startPoint y: 427, endPoint x: 356, endPoint y: 428, distance: 68.2
click at [358, 427] on li "Batterie : 504 Wh" at bounding box center [628, 430] width 541 height 20
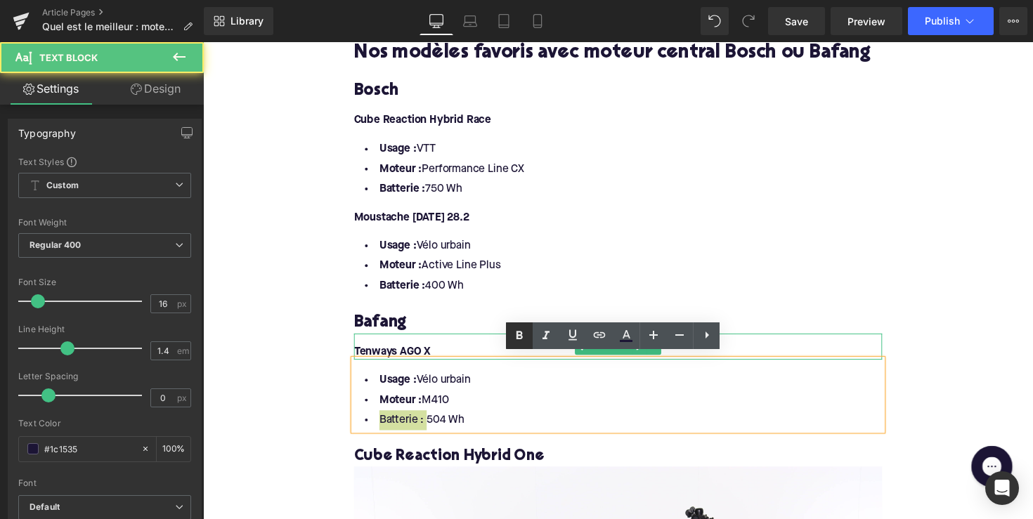
click at [525, 335] on icon at bounding box center [519, 335] width 17 height 17
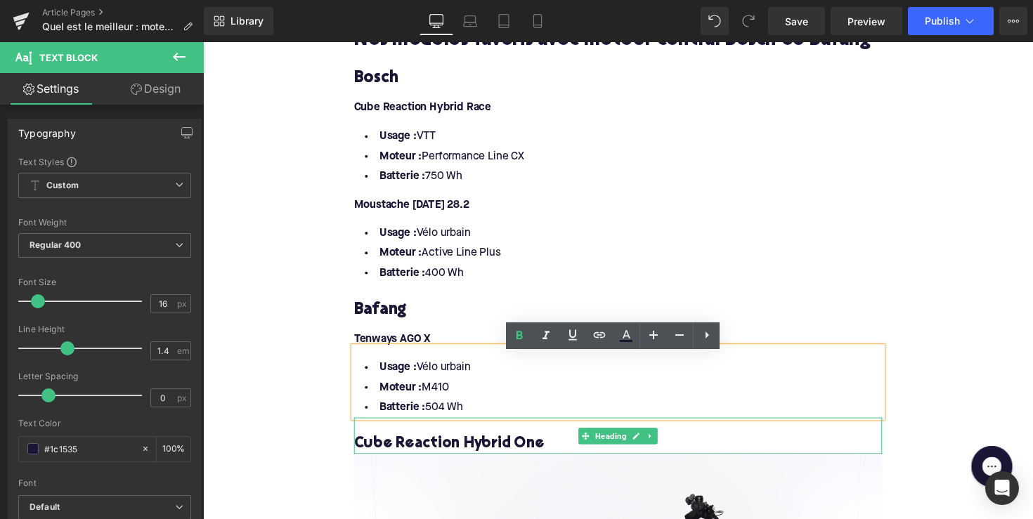
scroll to position [1626, 0]
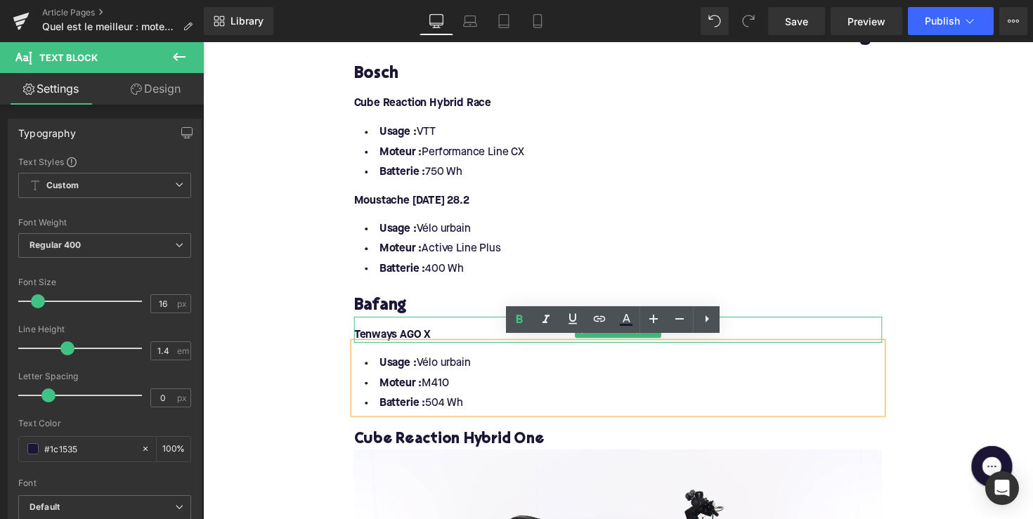
click at [464, 326] on div "Tenways AGO X" at bounding box center [628, 337] width 541 height 27
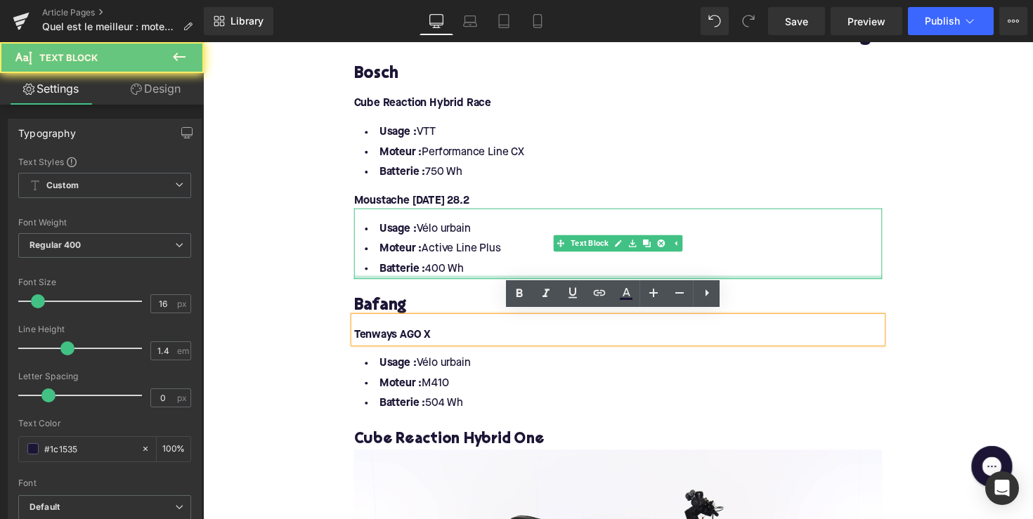
click at [495, 282] on div at bounding box center [628, 284] width 541 height 4
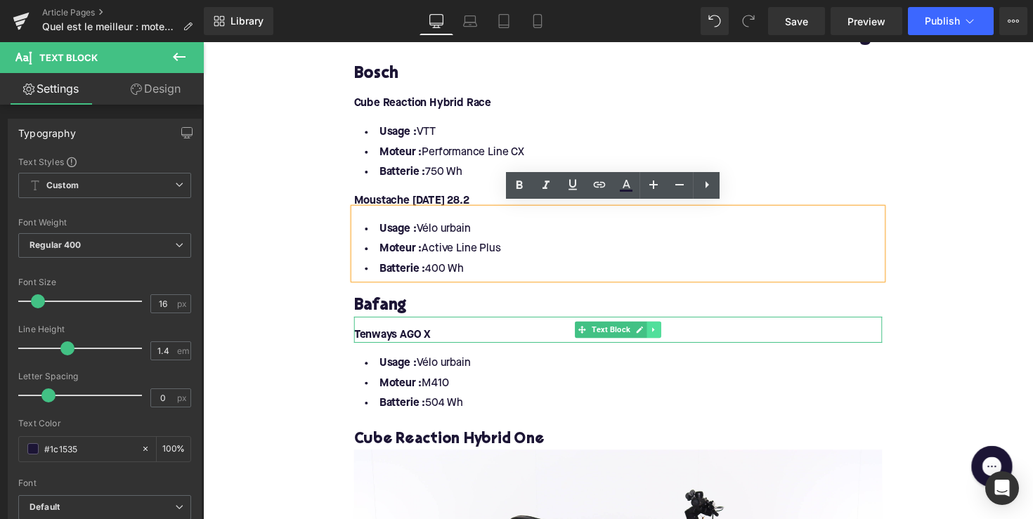
click at [666, 333] on icon at bounding box center [665, 337] width 8 height 8
click at [657, 333] on icon at bounding box center [658, 337] width 8 height 8
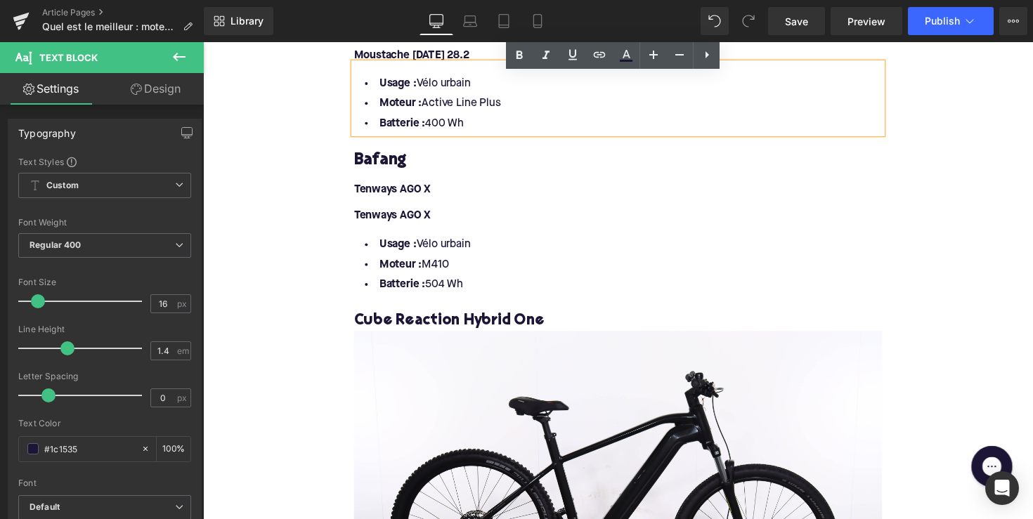
scroll to position [1723, 0]
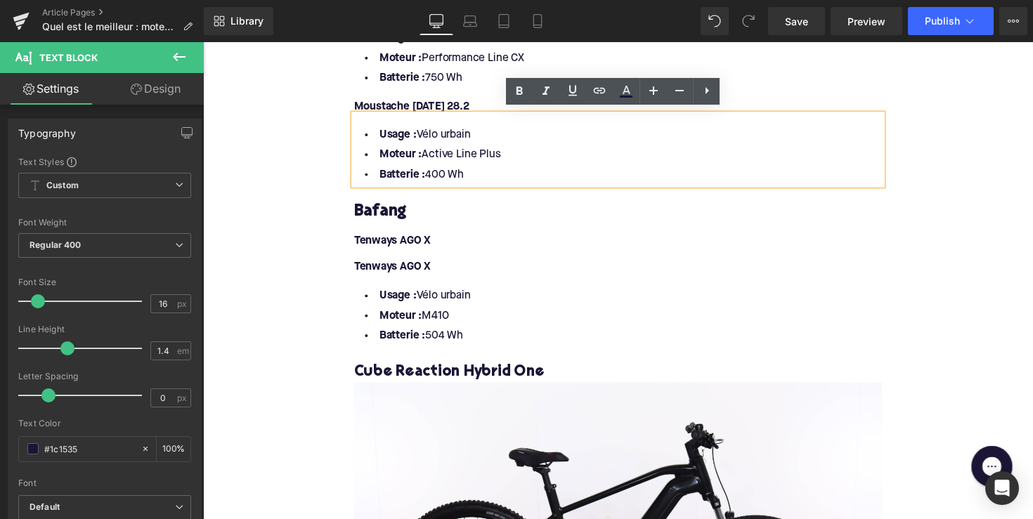
click at [578, 264] on div "Tenways AGO X" at bounding box center [628, 267] width 541 height 27
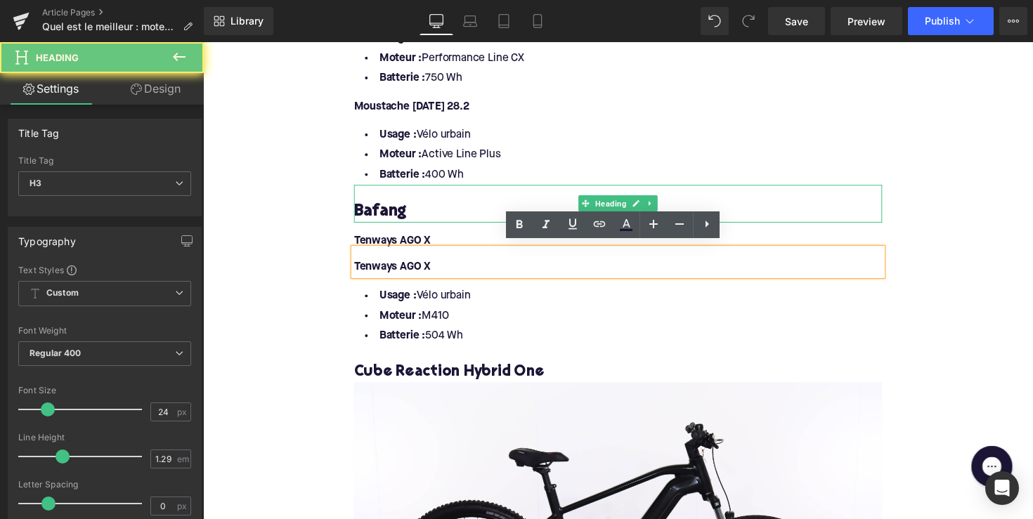
click at [496, 210] on h3 "Bafang" at bounding box center [628, 216] width 541 height 22
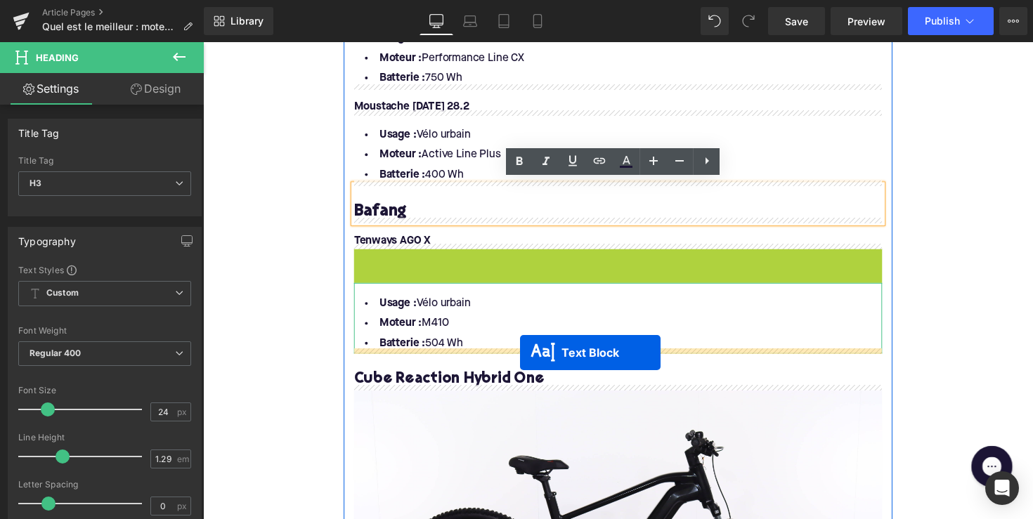
drag, startPoint x: 583, startPoint y: 261, endPoint x: 528, endPoint y: 361, distance: 113.2
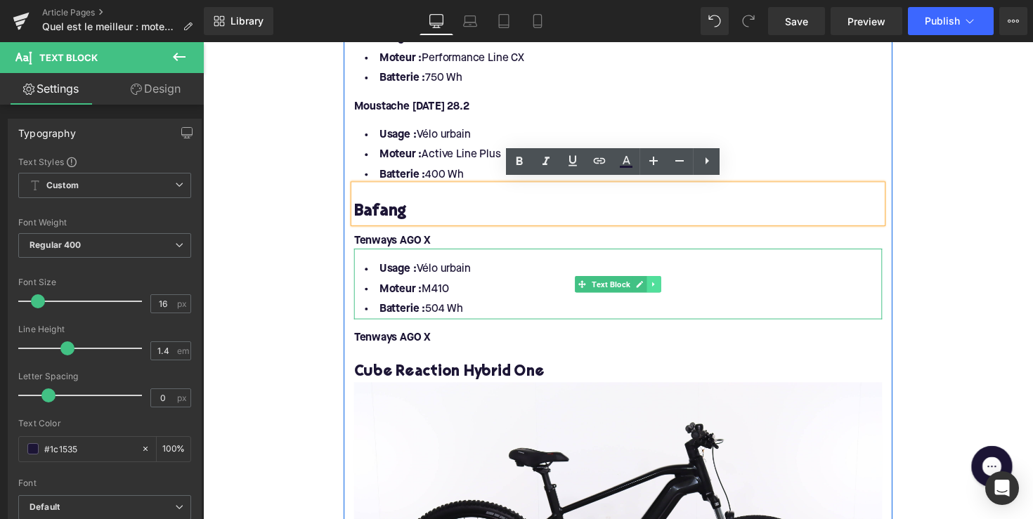
click at [668, 283] on link at bounding box center [665, 290] width 15 height 17
click at [661, 285] on link at bounding box center [658, 290] width 15 height 17
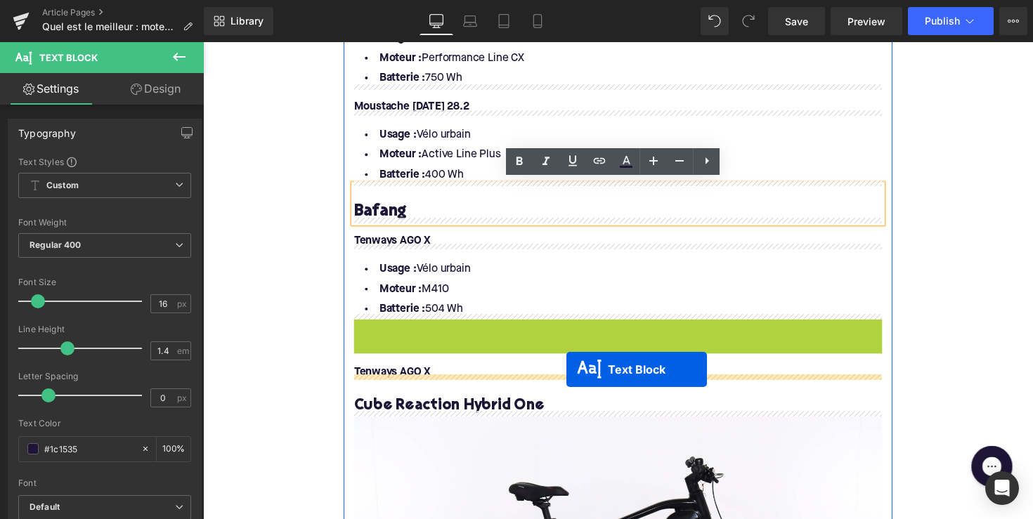
drag, startPoint x: 589, startPoint y: 361, endPoint x: 576, endPoint y: 377, distance: 21.0
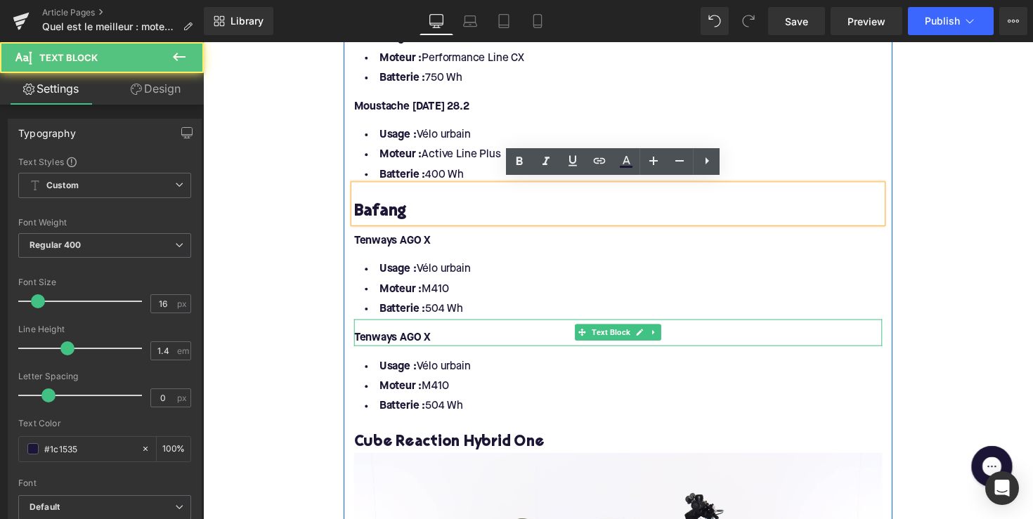
click at [406, 340] on font "Tenways AGO X" at bounding box center [397, 344] width 79 height 11
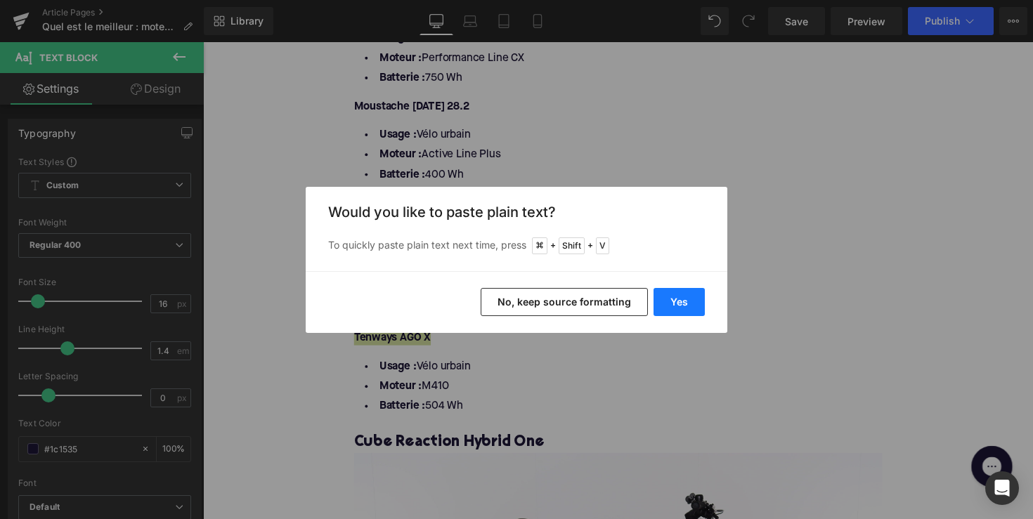
drag, startPoint x: 694, startPoint y: 306, endPoint x: 503, endPoint y: 269, distance: 194.7
click at [694, 306] on button "Yes" at bounding box center [679, 302] width 51 height 28
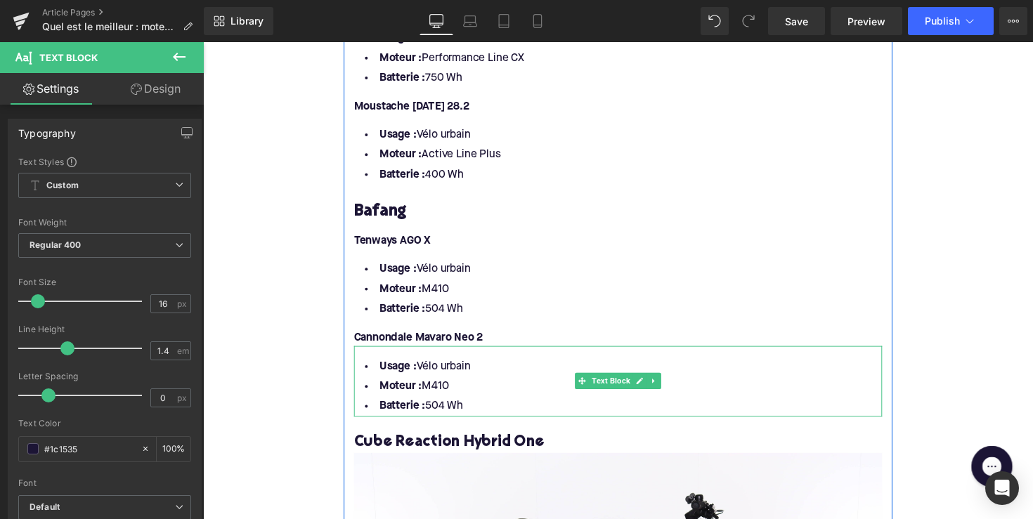
click at [482, 410] on li "Batterie : 504 Wh" at bounding box center [628, 415] width 541 height 20
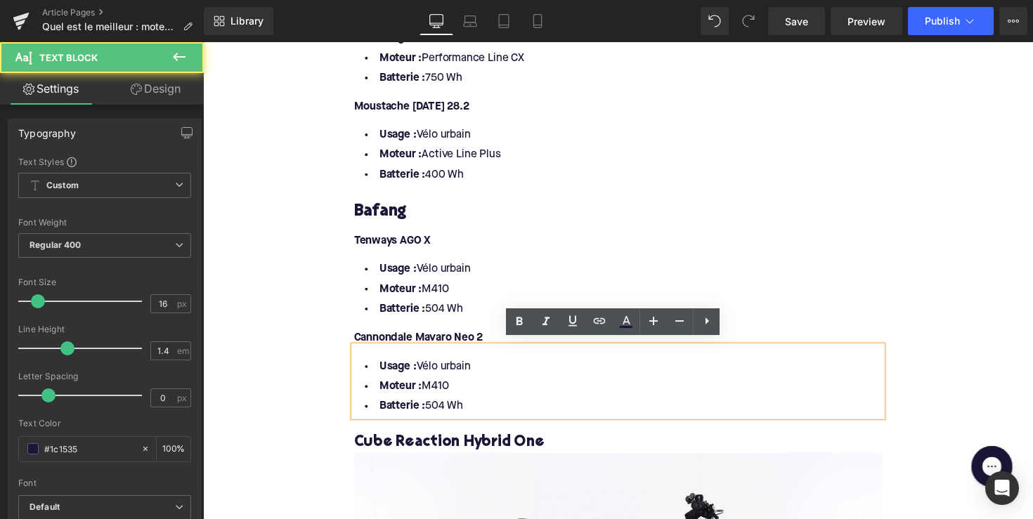
click at [482, 410] on li "Batterie : 504 Wh" at bounding box center [628, 415] width 541 height 20
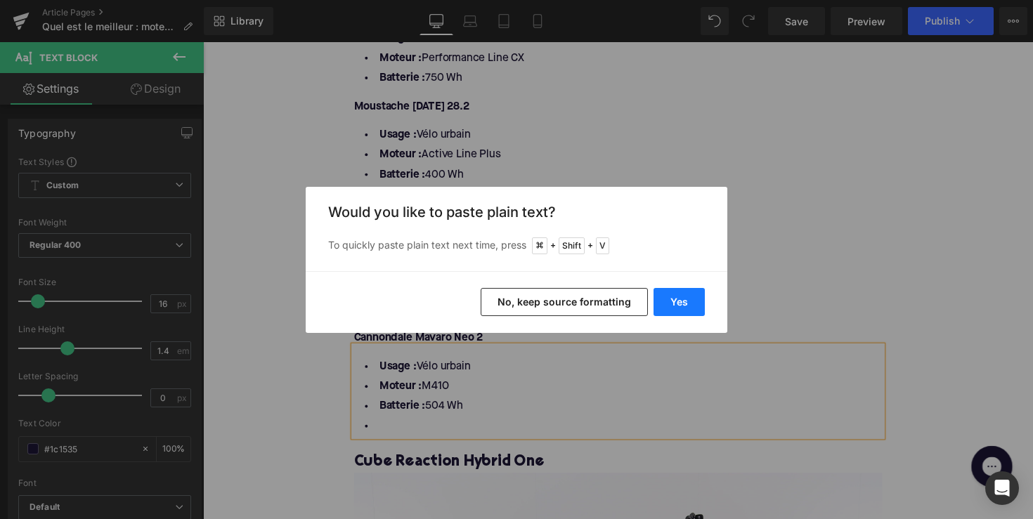
click at [666, 293] on button "Yes" at bounding box center [679, 302] width 51 height 28
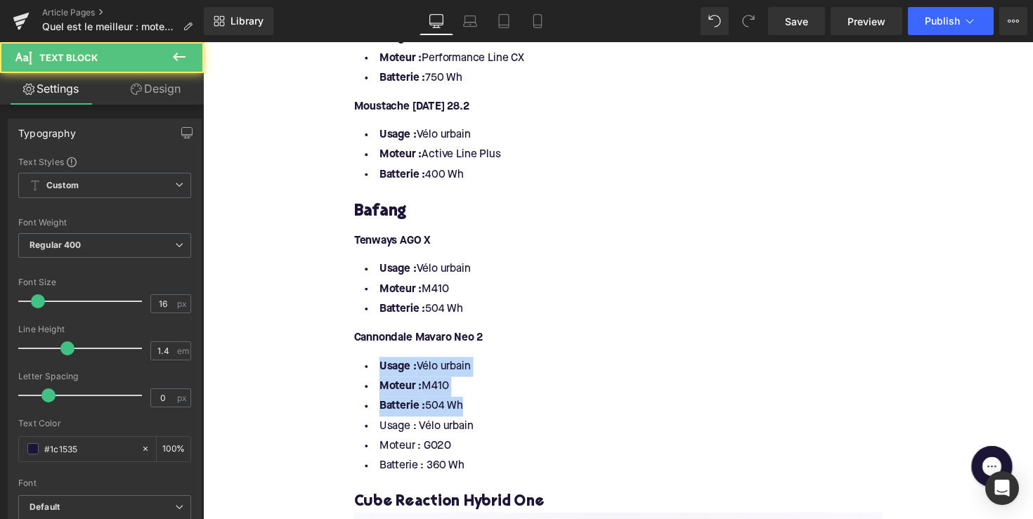
drag, startPoint x: 475, startPoint y: 411, endPoint x: 342, endPoint y: 358, distance: 143.6
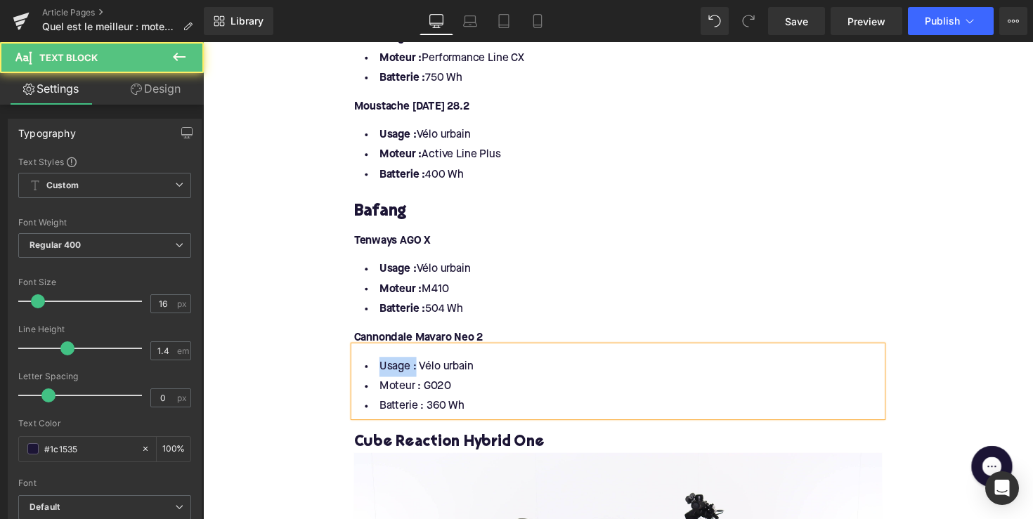
drag, startPoint x: 415, startPoint y: 374, endPoint x: 328, endPoint y: 374, distance: 87.1
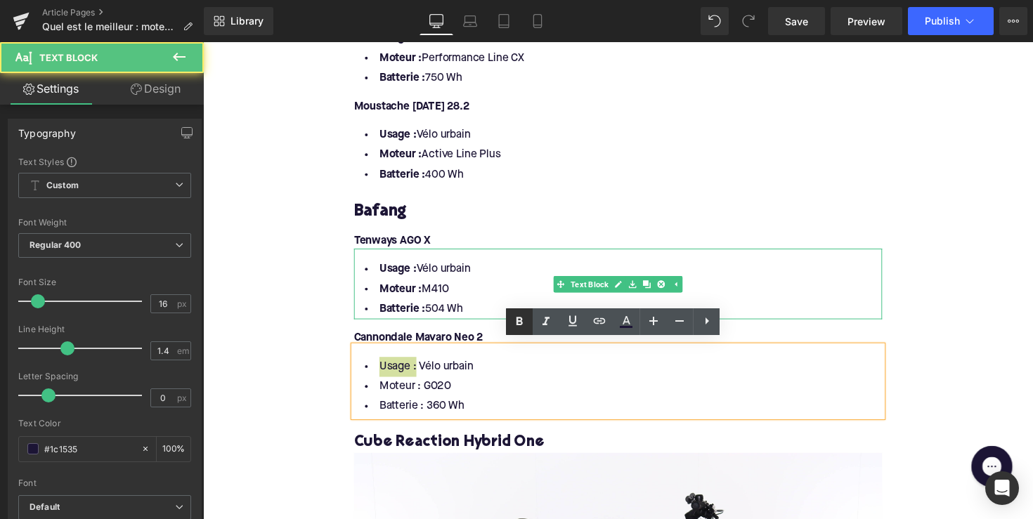
click at [519, 318] on icon at bounding box center [520, 321] width 6 height 8
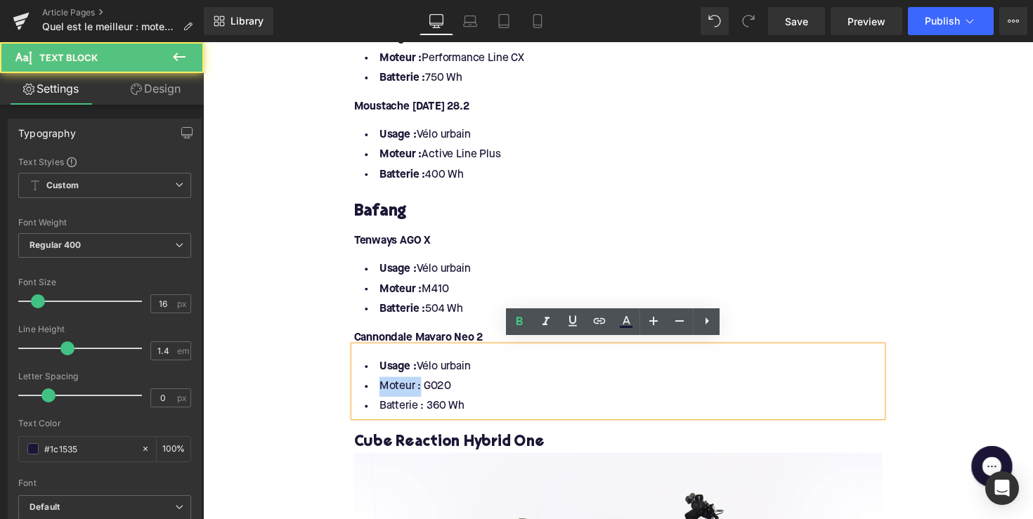
drag, startPoint x: 419, startPoint y: 393, endPoint x: 351, endPoint y: 393, distance: 67.5
click at [358, 393] on div "Usage : Vélo urbain Moteur : G020 Batterie : 360 Wh" at bounding box center [628, 389] width 541 height 72
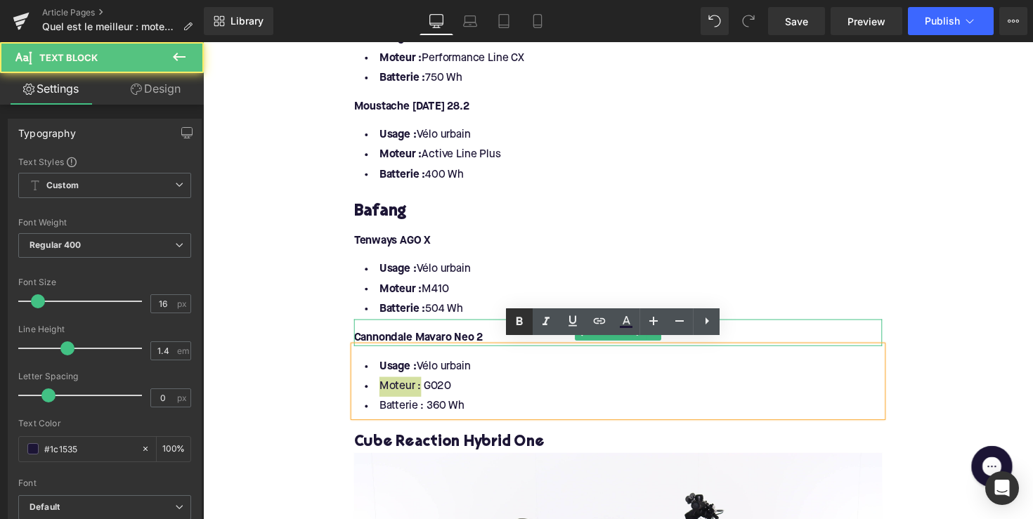
drag, startPoint x: 518, startPoint y: 316, endPoint x: 510, endPoint y: 322, distance: 9.6
click at [518, 316] on icon at bounding box center [519, 321] width 17 height 17
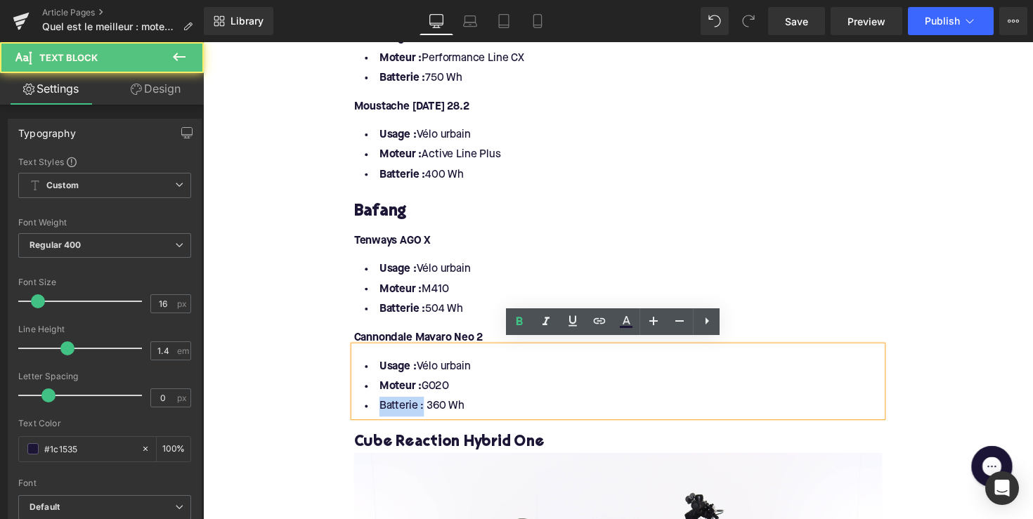
drag, startPoint x: 422, startPoint y: 411, endPoint x: 339, endPoint y: 411, distance: 82.9
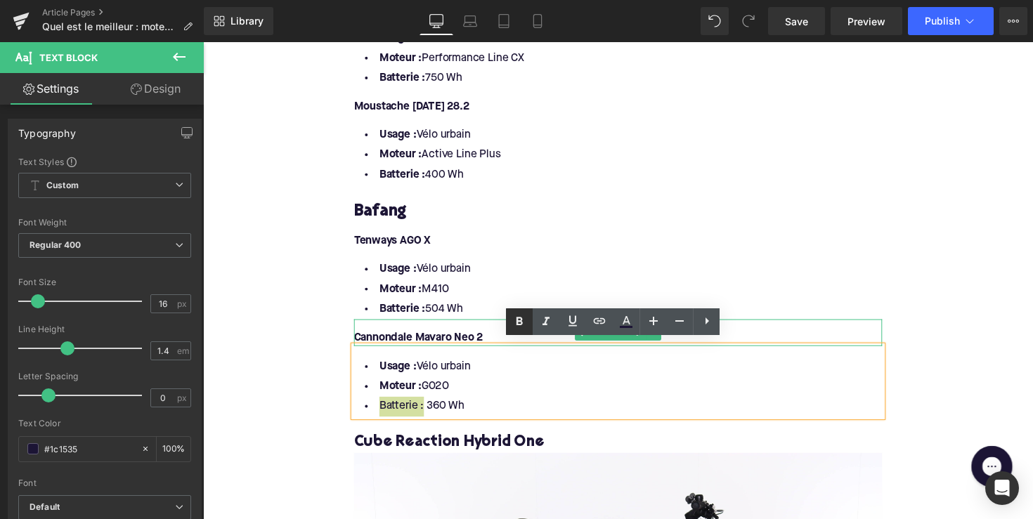
click at [521, 318] on icon at bounding box center [520, 321] width 6 height 8
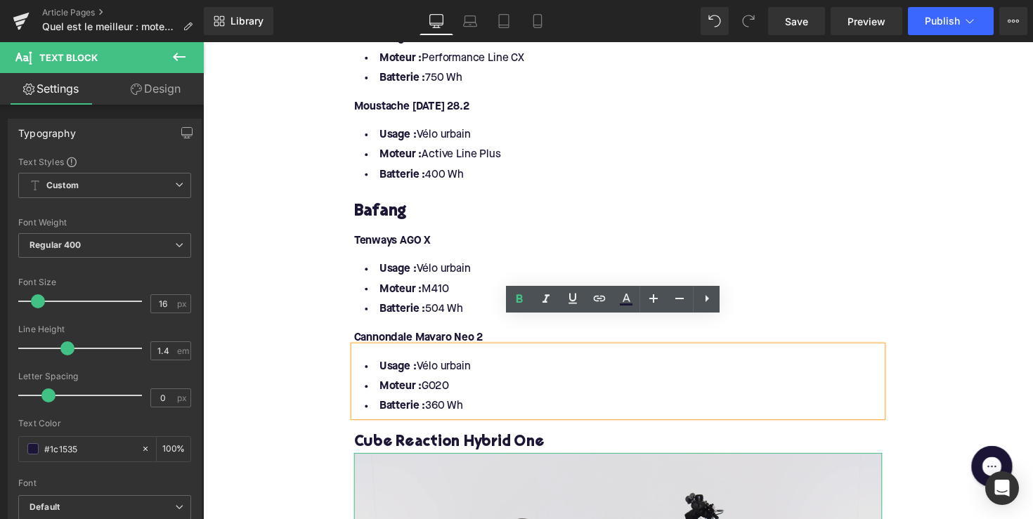
scroll to position [1784, 0]
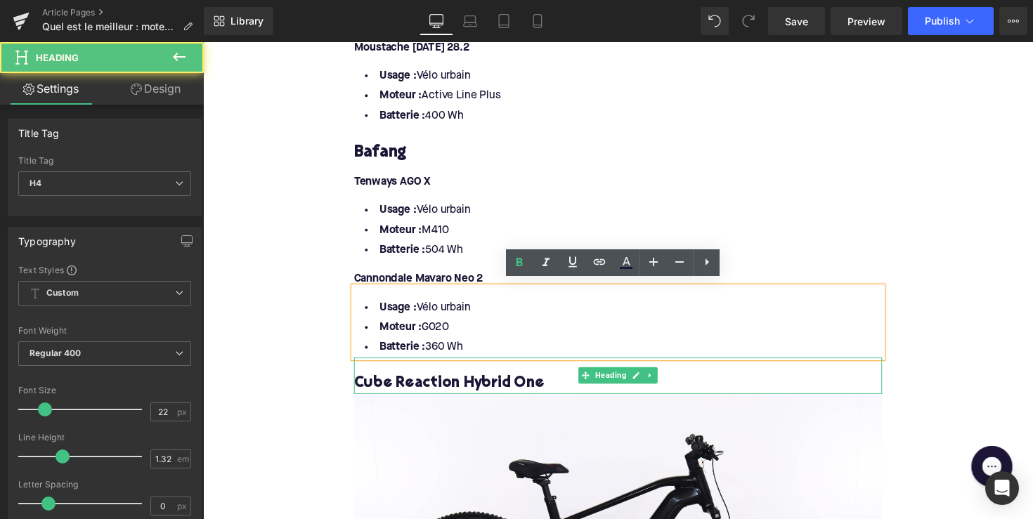
drag, startPoint x: 579, startPoint y: 385, endPoint x: 650, endPoint y: 384, distance: 71.0
click at [579, 385] on h4 "Cube Reaction Hybrid One" at bounding box center [628, 392] width 541 height 20
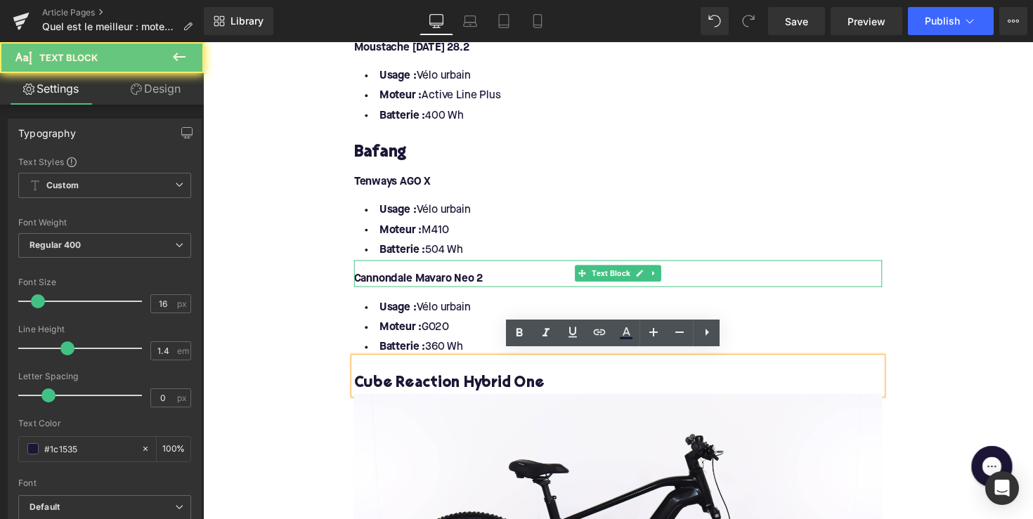
click at [469, 281] on font "Cannondale Mavaro Neo 2" at bounding box center [424, 284] width 132 height 11
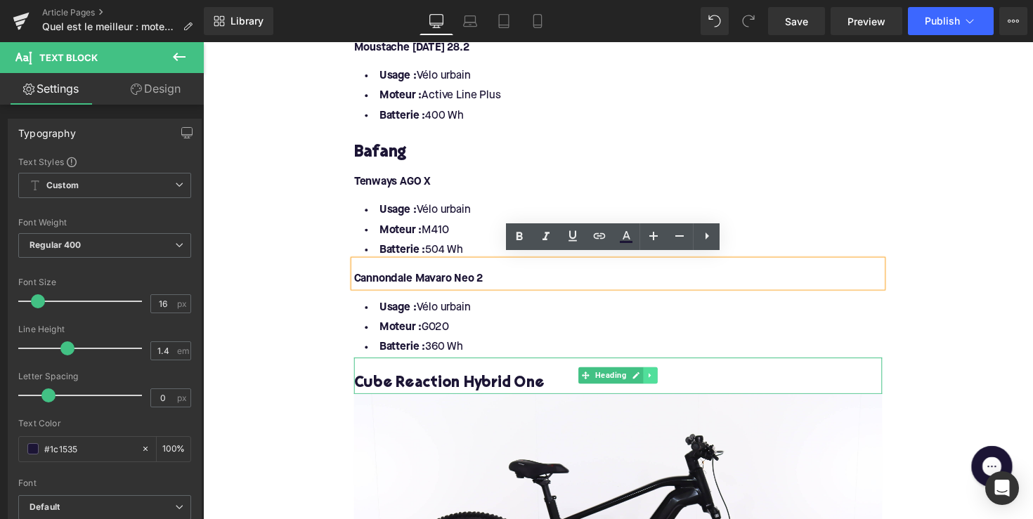
click at [659, 381] on icon at bounding box center [662, 383] width 8 height 8
click at [661, 381] on link at bounding box center [668, 383] width 15 height 17
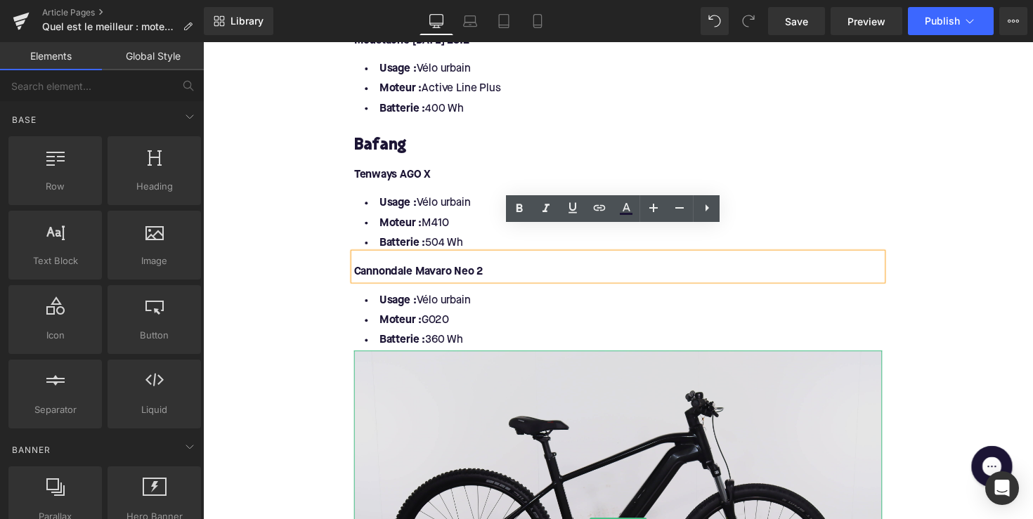
scroll to position [1871, 0]
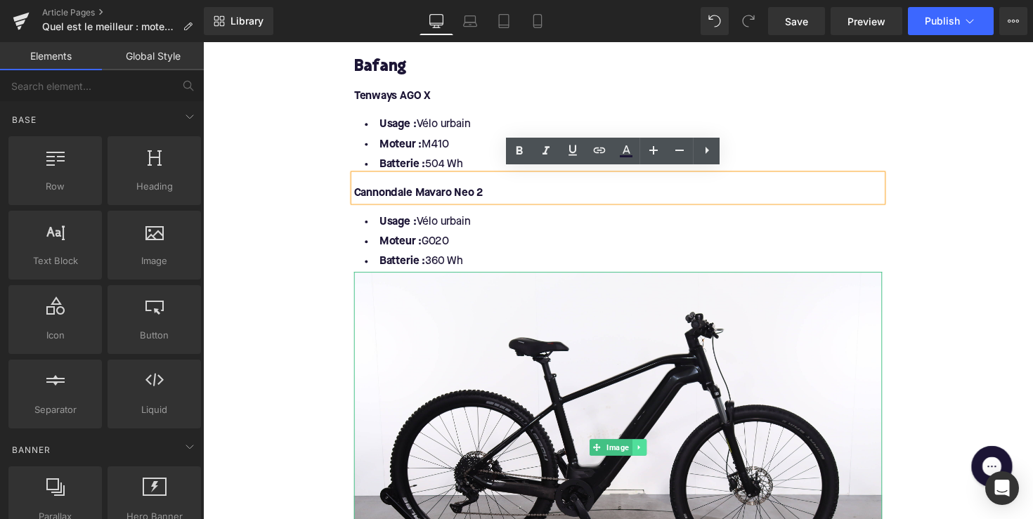
click at [646, 449] on link at bounding box center [650, 457] width 15 height 17
click at [656, 454] on icon at bounding box center [658, 458] width 8 height 8
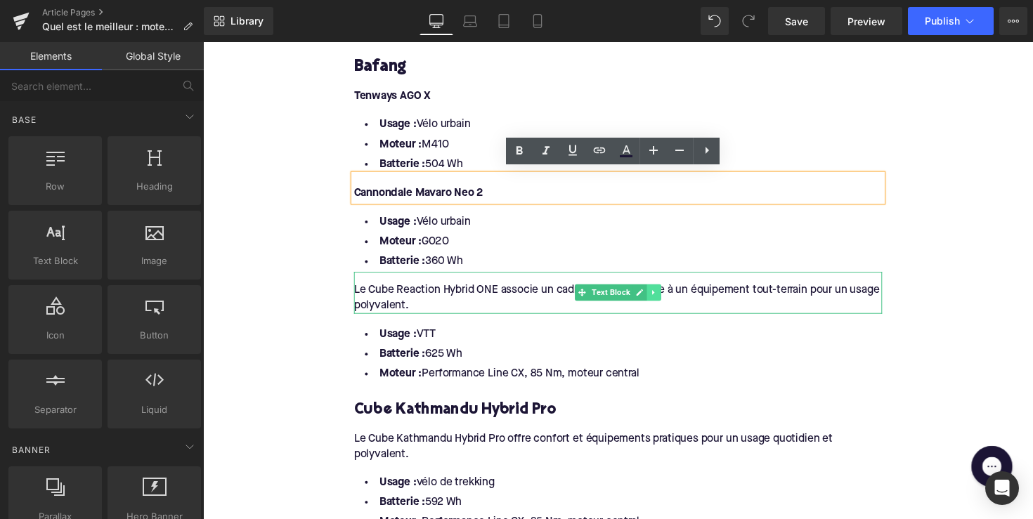
click at [668, 294] on link at bounding box center [665, 298] width 15 height 17
click at [668, 294] on icon at bounding box center [672, 298] width 8 height 8
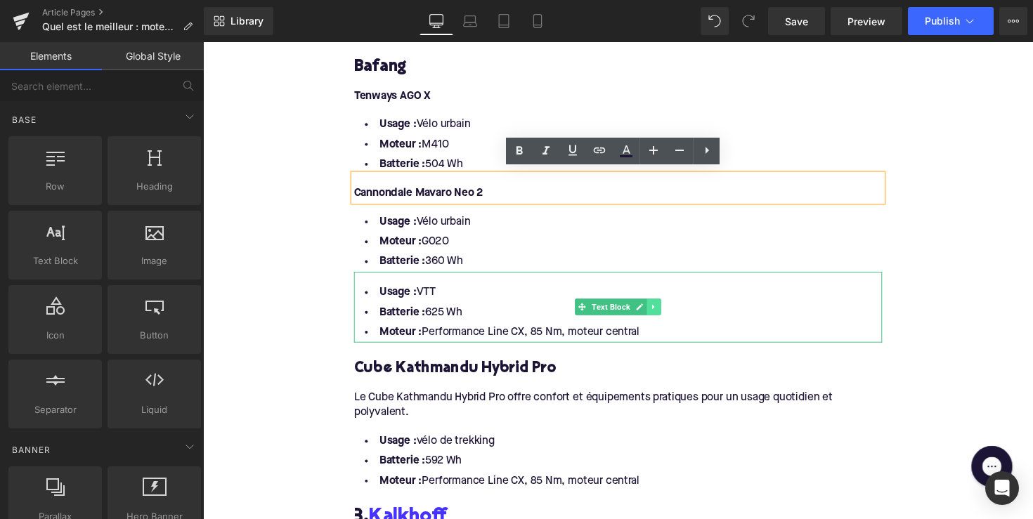
click at [663, 311] on icon at bounding box center [665, 313] width 8 height 8
click at [668, 310] on icon at bounding box center [672, 314] width 8 height 8
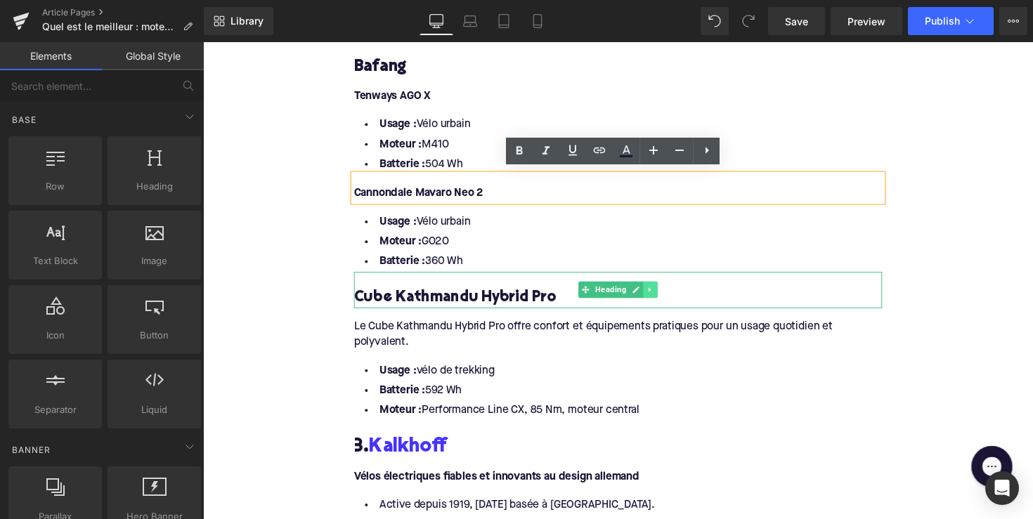
click at [664, 291] on link at bounding box center [661, 295] width 15 height 17
click at [666, 292] on icon at bounding box center [669, 296] width 8 height 8
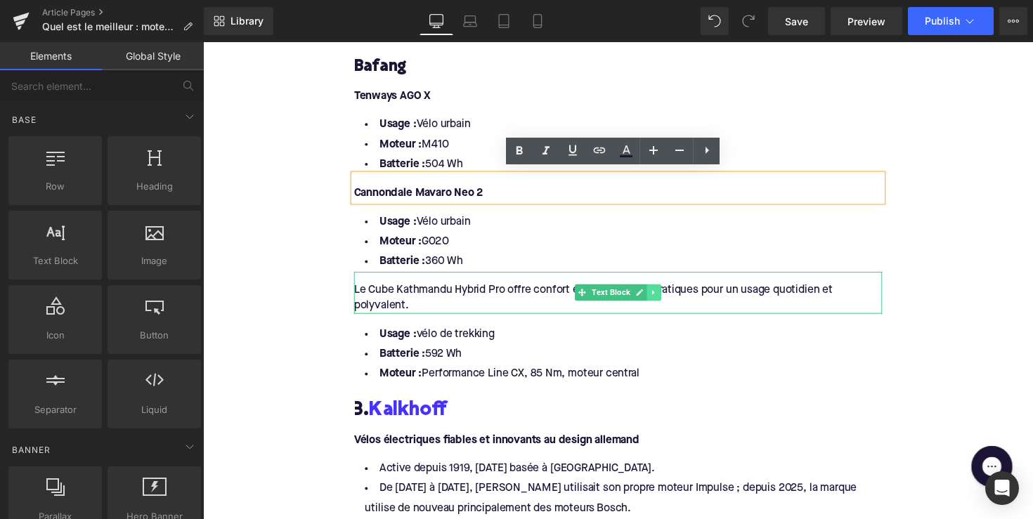
click at [669, 293] on link at bounding box center [665, 298] width 15 height 17
click at [669, 294] on icon at bounding box center [672, 298] width 8 height 8
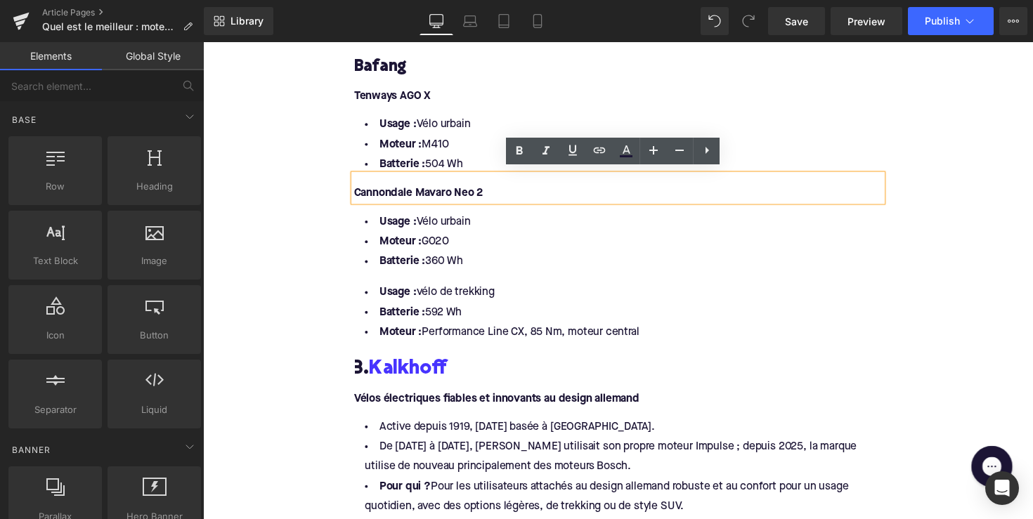
click at [663, 311] on icon at bounding box center [664, 313] width 2 height 5
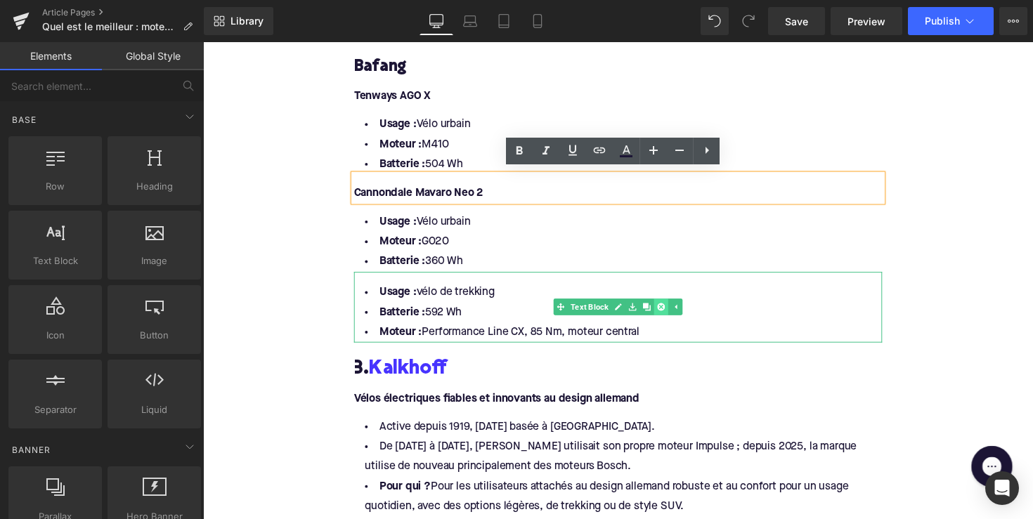
click at [668, 310] on icon at bounding box center [672, 314] width 8 height 8
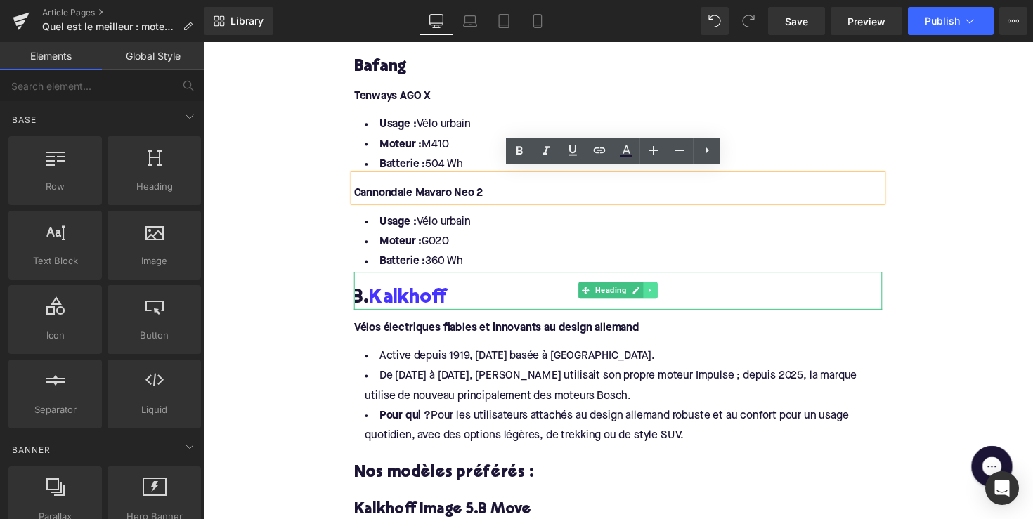
click at [665, 299] on link at bounding box center [661, 296] width 15 height 17
click at [668, 297] on link at bounding box center [668, 296] width 15 height 17
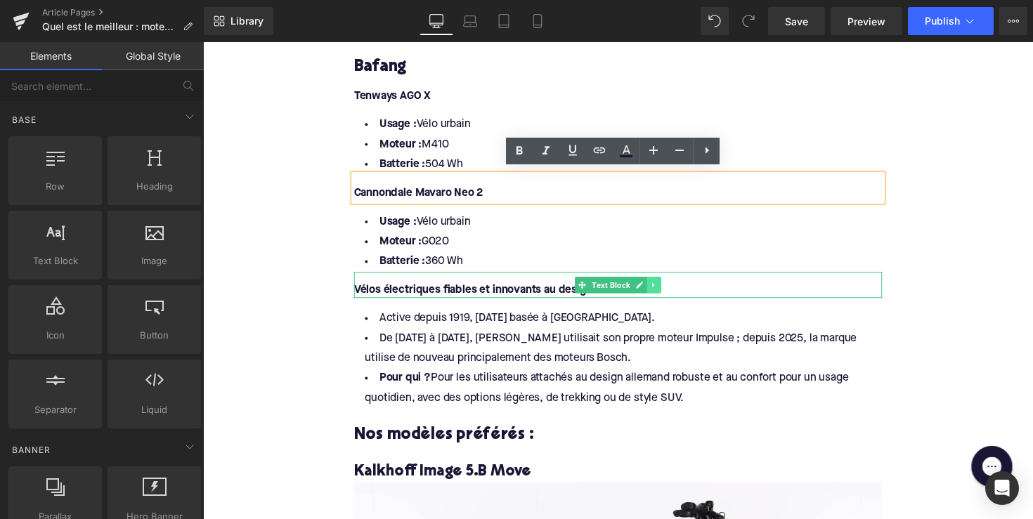
click at [668, 286] on link at bounding box center [665, 291] width 15 height 17
click at [668, 287] on icon at bounding box center [672, 291] width 8 height 8
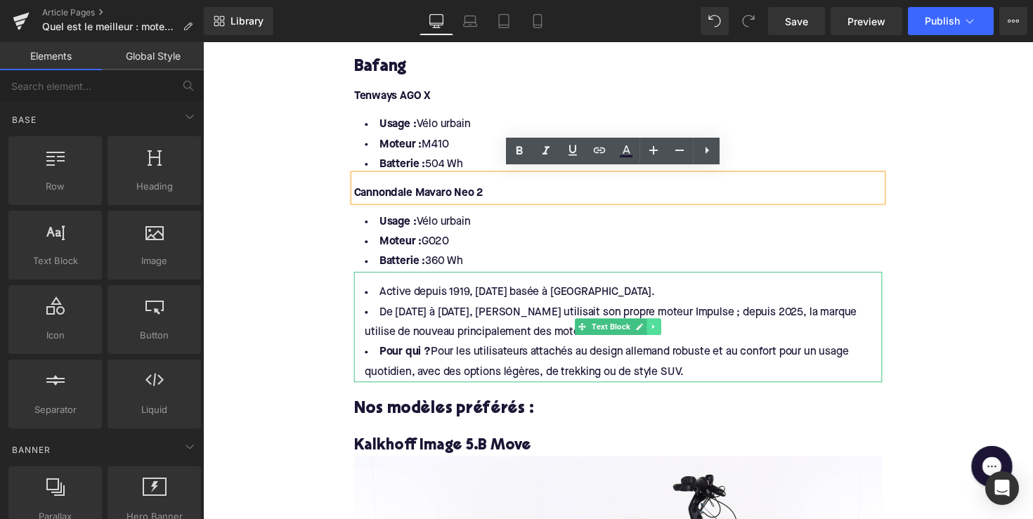
click at [664, 330] on icon at bounding box center [665, 334] width 8 height 8
click at [669, 331] on icon at bounding box center [672, 334] width 8 height 8
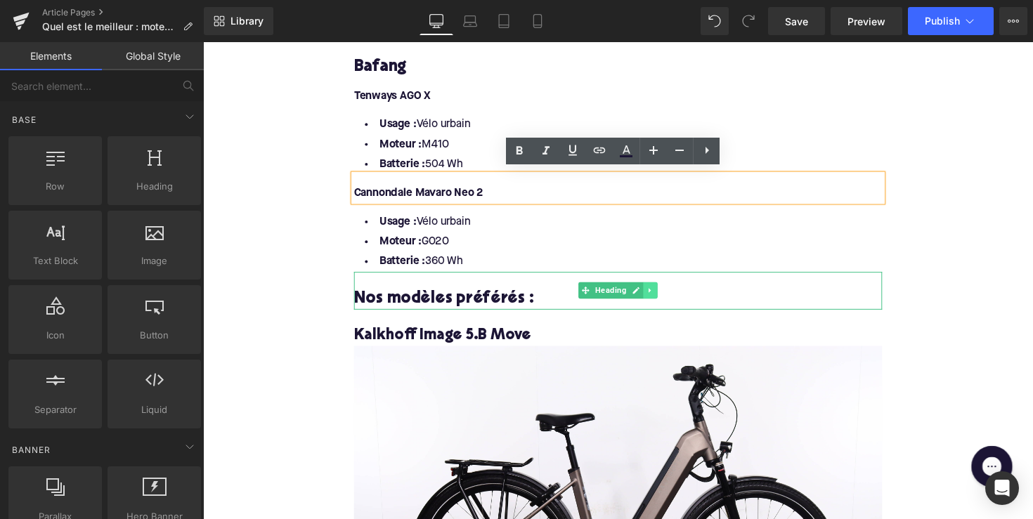
click at [658, 294] on icon at bounding box center [662, 296] width 8 height 8
click at [666, 293] on icon at bounding box center [669, 297] width 8 height 8
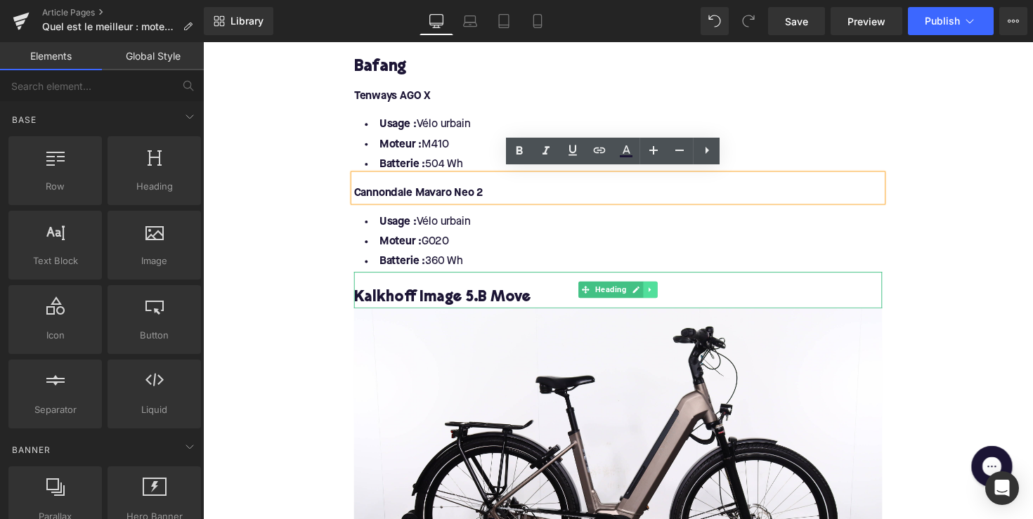
click at [660, 292] on icon at bounding box center [662, 296] width 8 height 8
click at [665, 292] on icon at bounding box center [669, 296] width 8 height 8
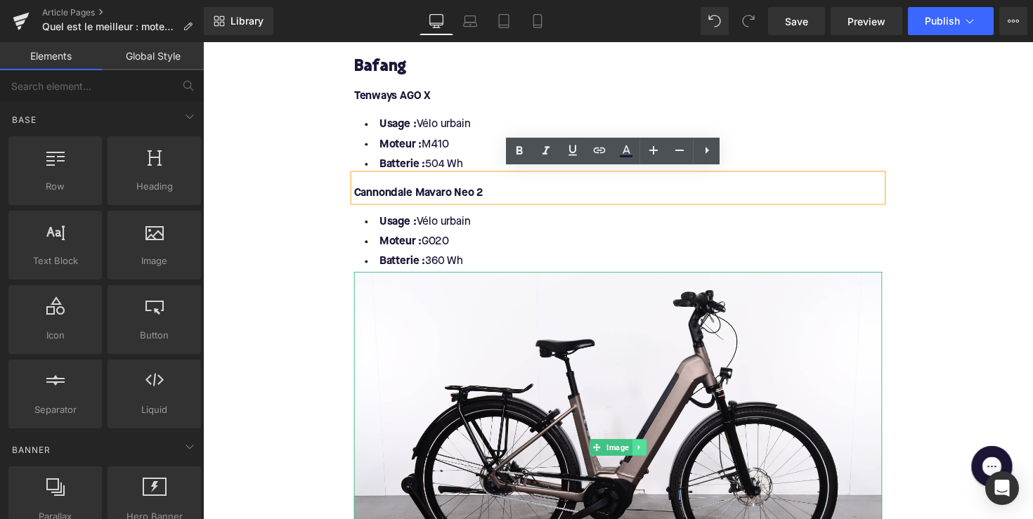
click at [643, 449] on link at bounding box center [650, 457] width 15 height 17
click at [654, 454] on icon at bounding box center [658, 458] width 8 height 8
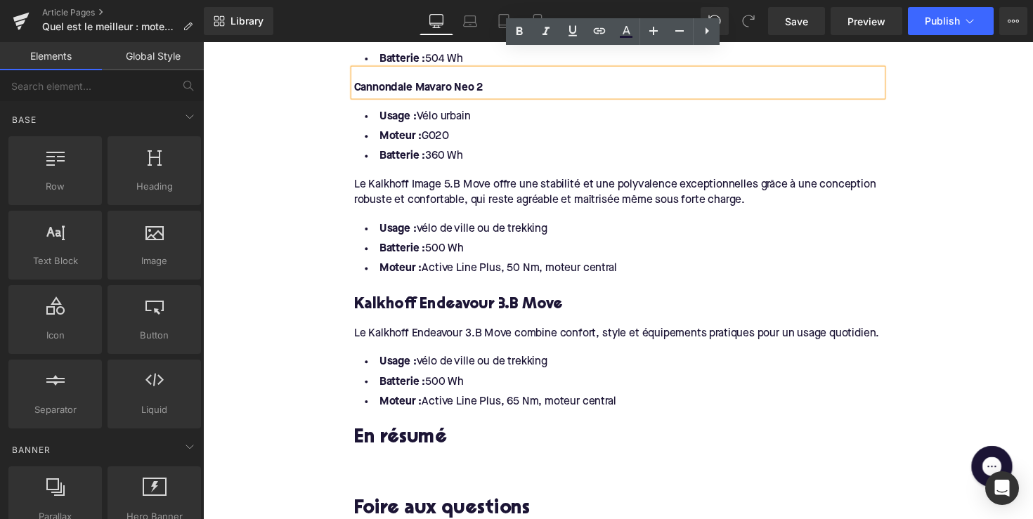
scroll to position [1966, 0]
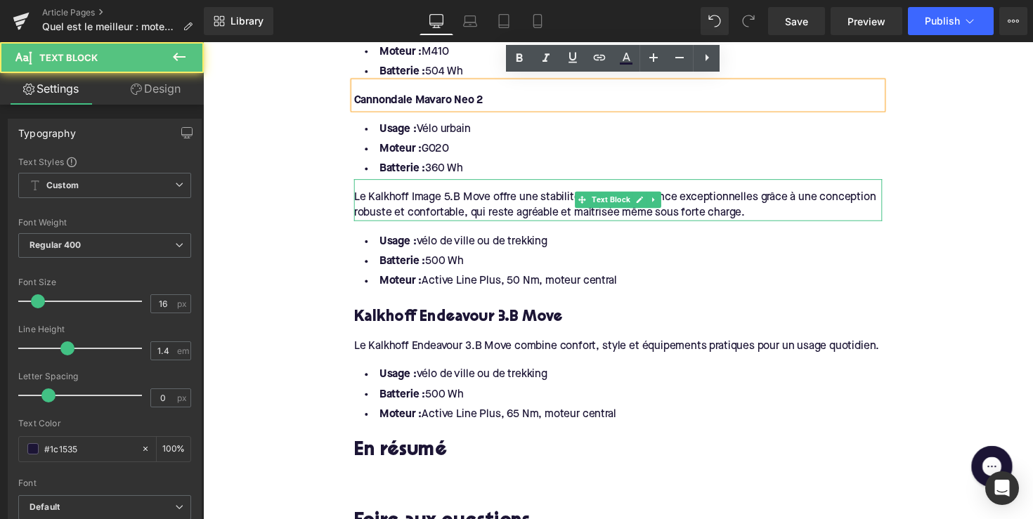
click at [670, 203] on div "Le Kalkhoff Image 5.B Move offre une stabilité et une polyvalence exceptionnell…" at bounding box center [628, 204] width 541 height 43
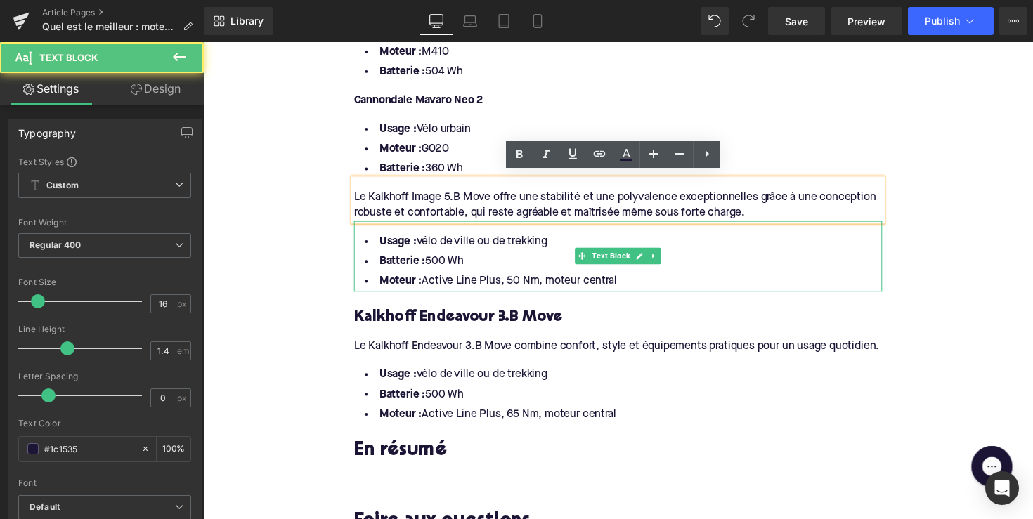
click at [526, 280] on li "Moteur : Active Line Plus, 50 Nm, moteur central" at bounding box center [628, 288] width 541 height 20
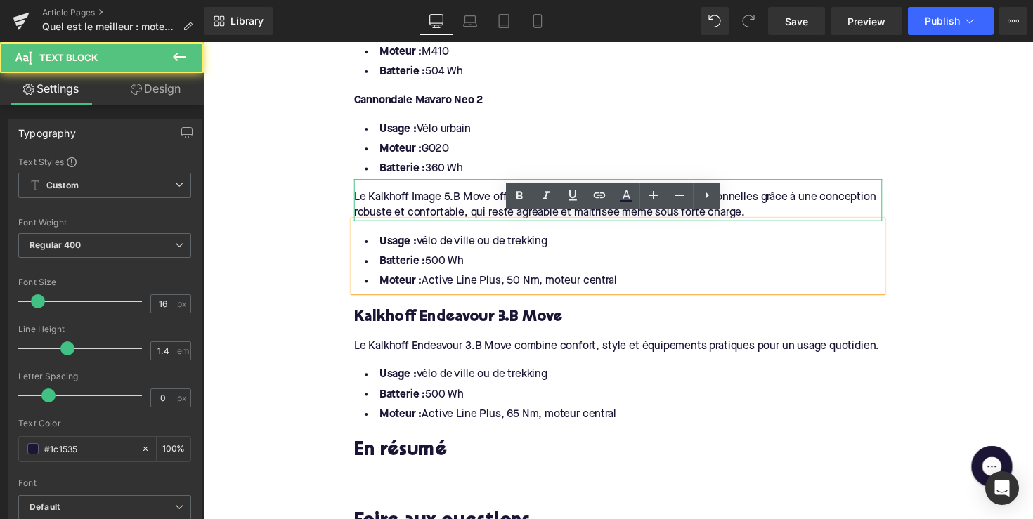
click at [783, 196] on div "Le Kalkhoff Image 5.B Move offre une stabilité et une polyvalence exceptionnell…" at bounding box center [628, 204] width 541 height 43
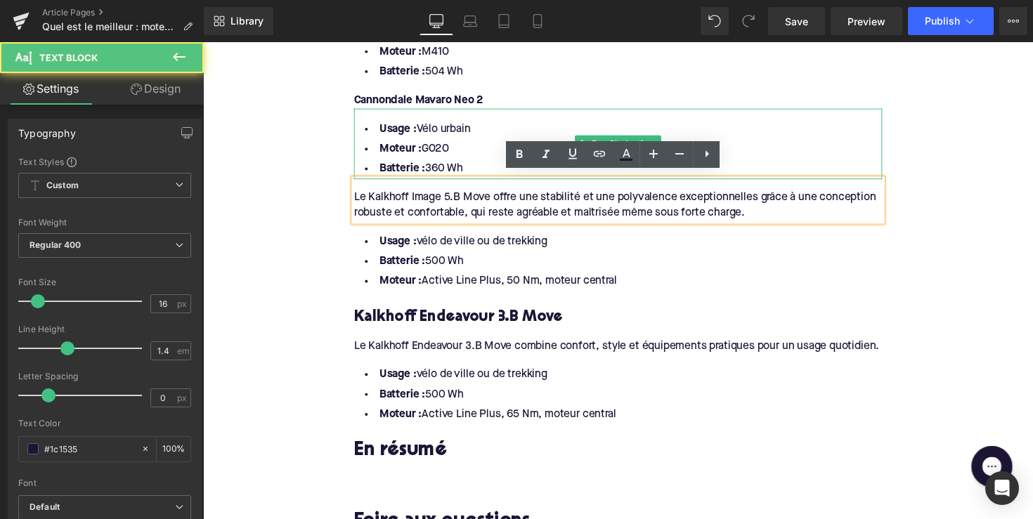
click at [760, 129] on li "Usage : Vélo urbain" at bounding box center [628, 132] width 541 height 20
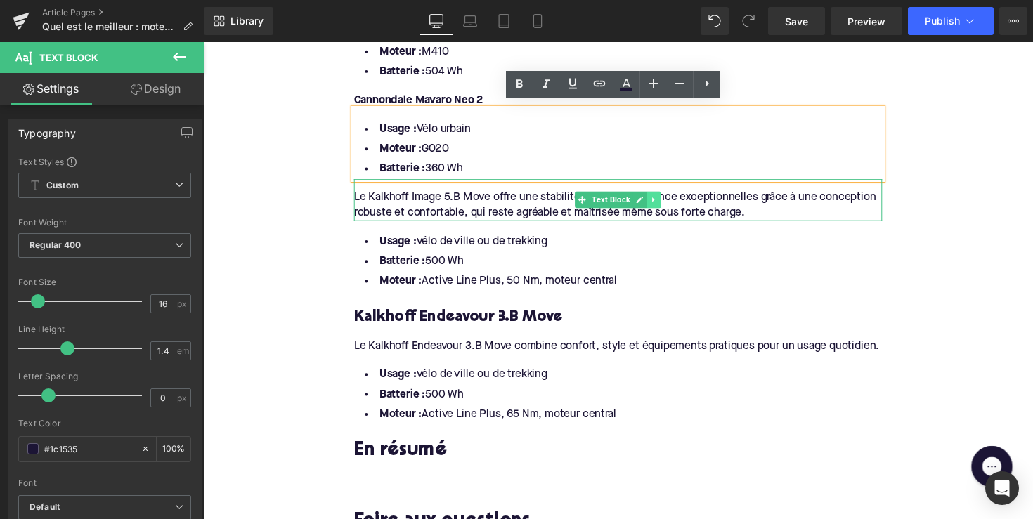
click at [667, 202] on link at bounding box center [665, 203] width 15 height 17
click at [669, 202] on icon at bounding box center [672, 204] width 8 height 8
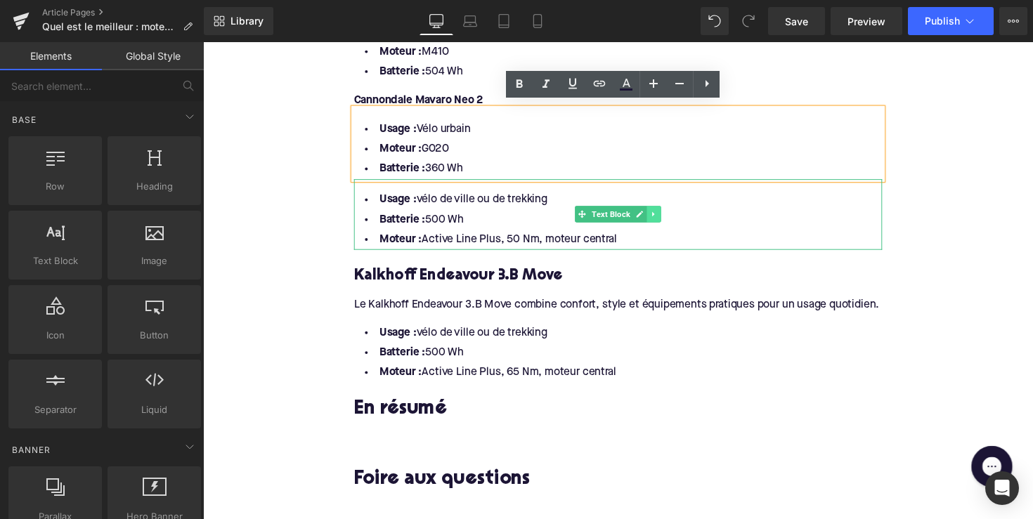
click at [668, 214] on link at bounding box center [665, 218] width 15 height 17
click at [669, 215] on icon at bounding box center [672, 219] width 8 height 8
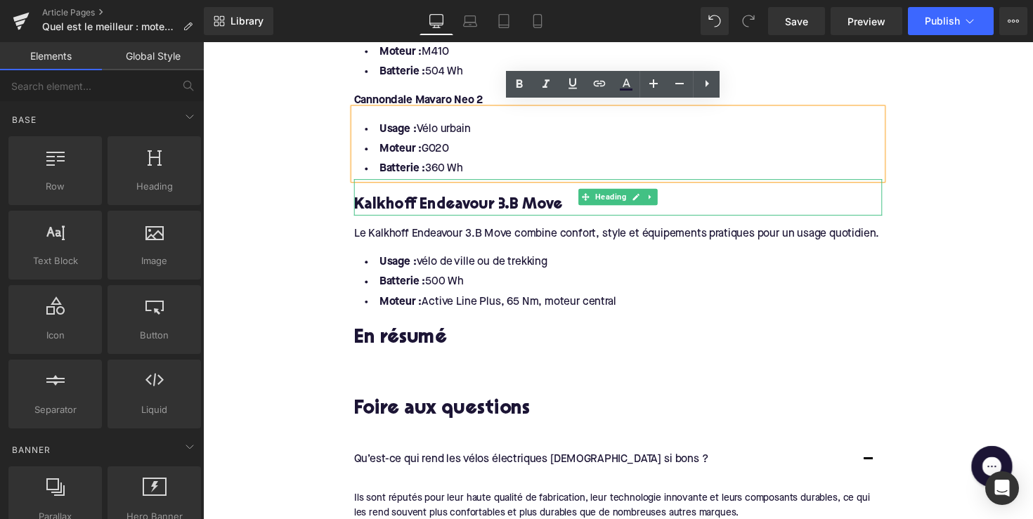
click at [667, 202] on h4 "Kalkhoff Endeavour 3.B Move" at bounding box center [628, 210] width 541 height 20
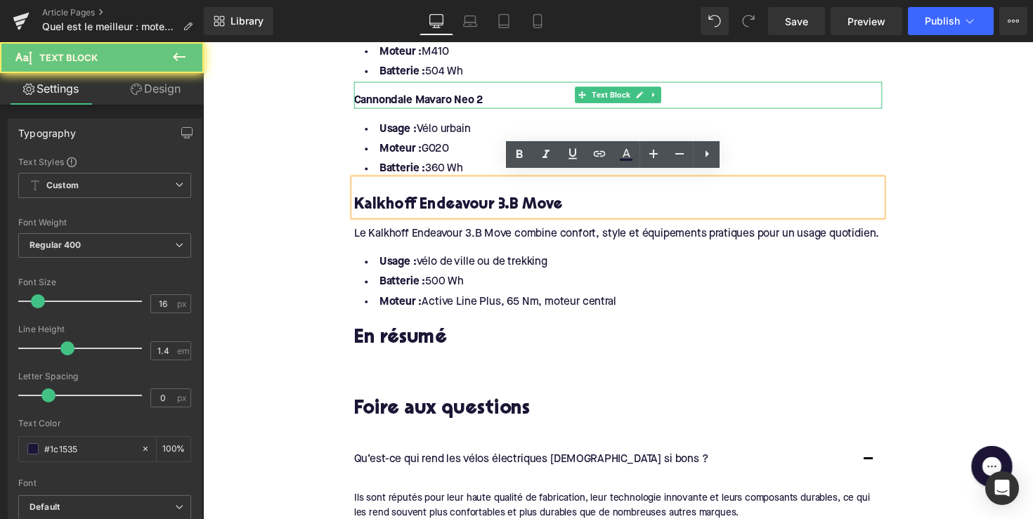
click at [680, 104] on div "Cannondale Mavaro Neo 2 Text Block" at bounding box center [628, 96] width 541 height 27
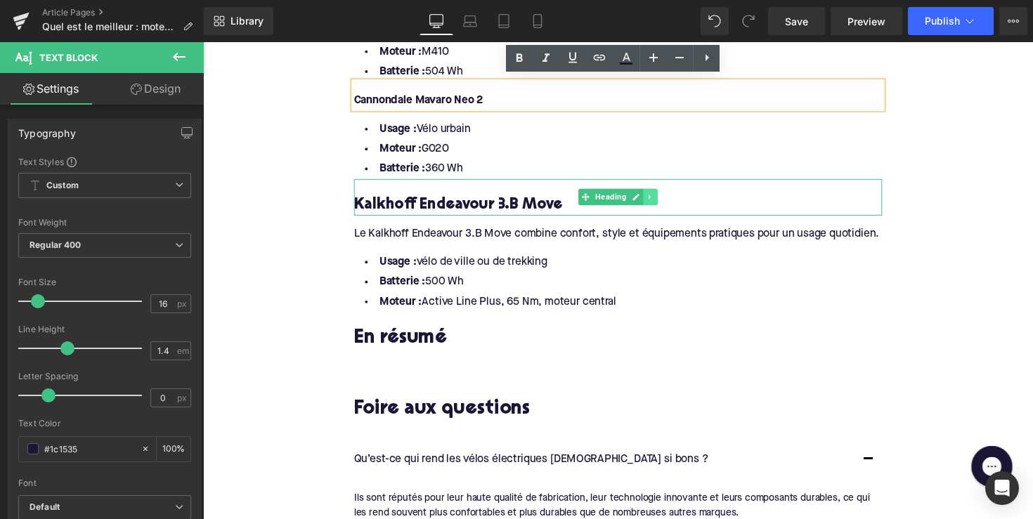
click at [662, 193] on link at bounding box center [661, 201] width 15 height 17
click at [665, 197] on icon at bounding box center [669, 201] width 8 height 8
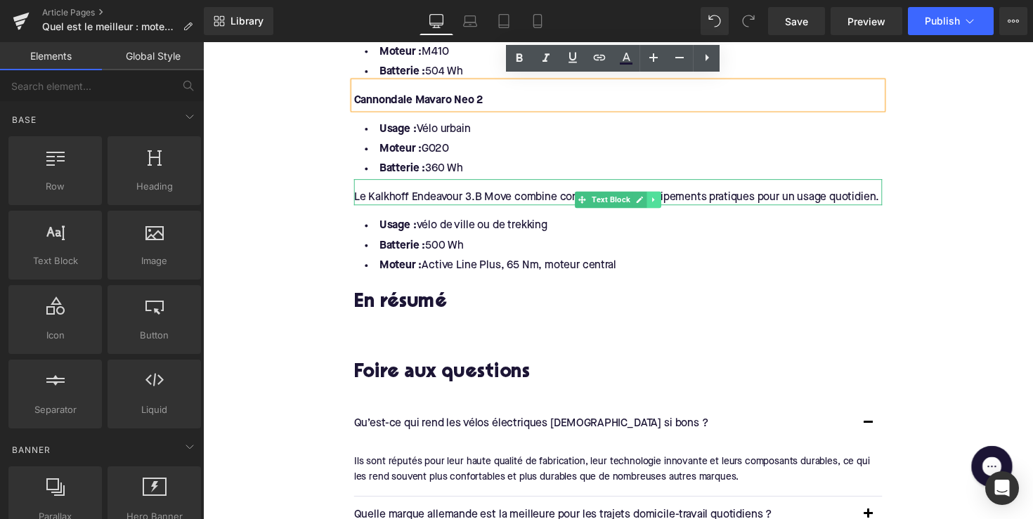
click at [663, 201] on icon at bounding box center [664, 203] width 2 height 5
click at [665, 198] on link at bounding box center [672, 203] width 15 height 17
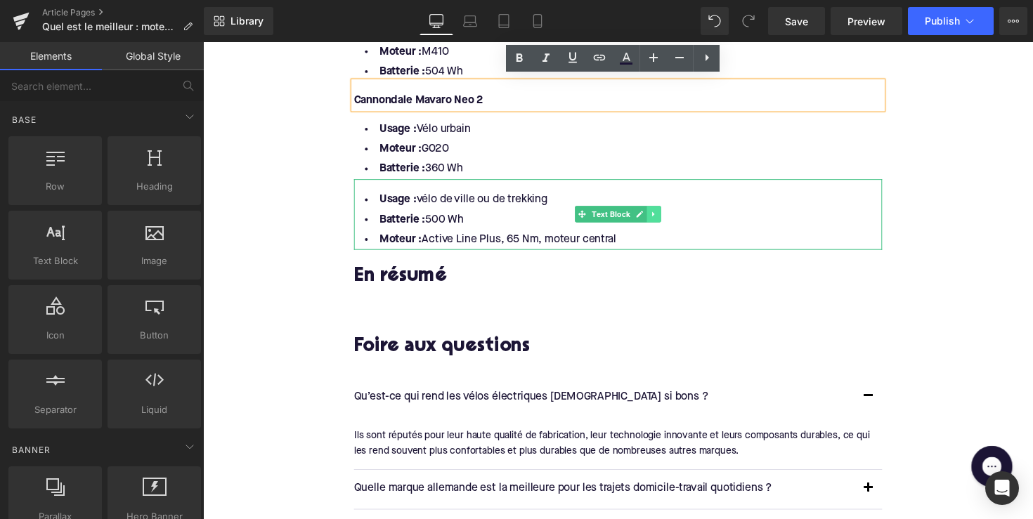
click at [661, 214] on icon at bounding box center [665, 218] width 8 height 8
click at [665, 214] on link at bounding box center [672, 218] width 15 height 17
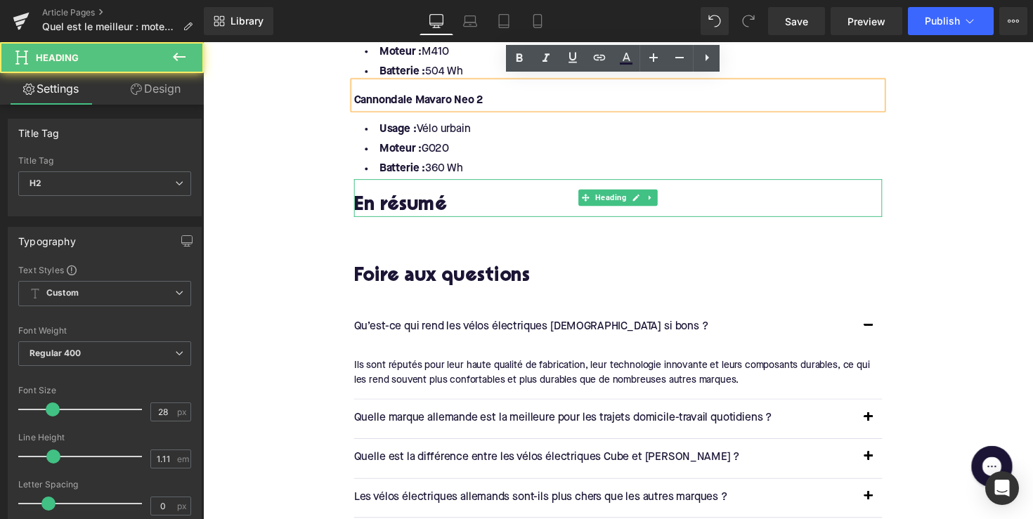
click at [420, 207] on h2 "En résumé" at bounding box center [628, 211] width 541 height 22
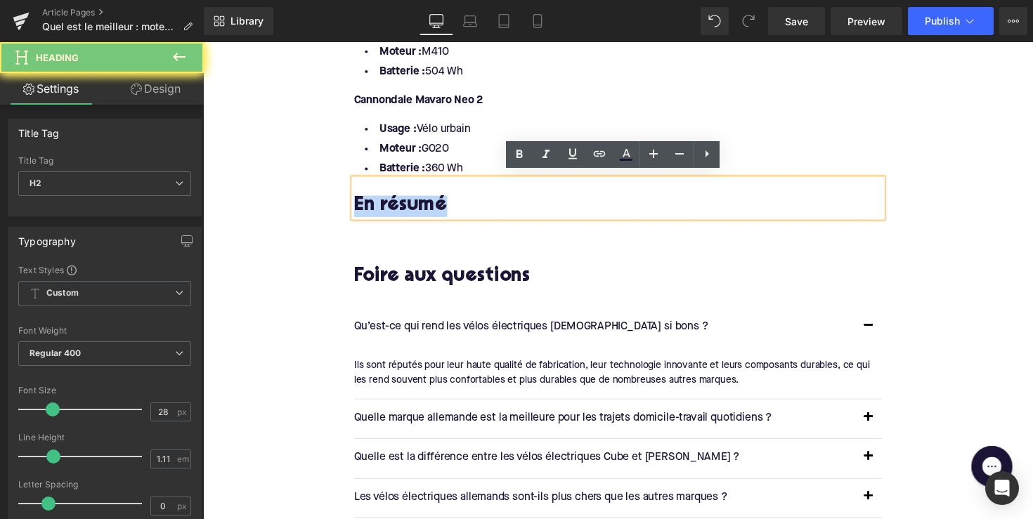
click at [420, 207] on h2 "En résumé" at bounding box center [628, 211] width 541 height 22
paste div
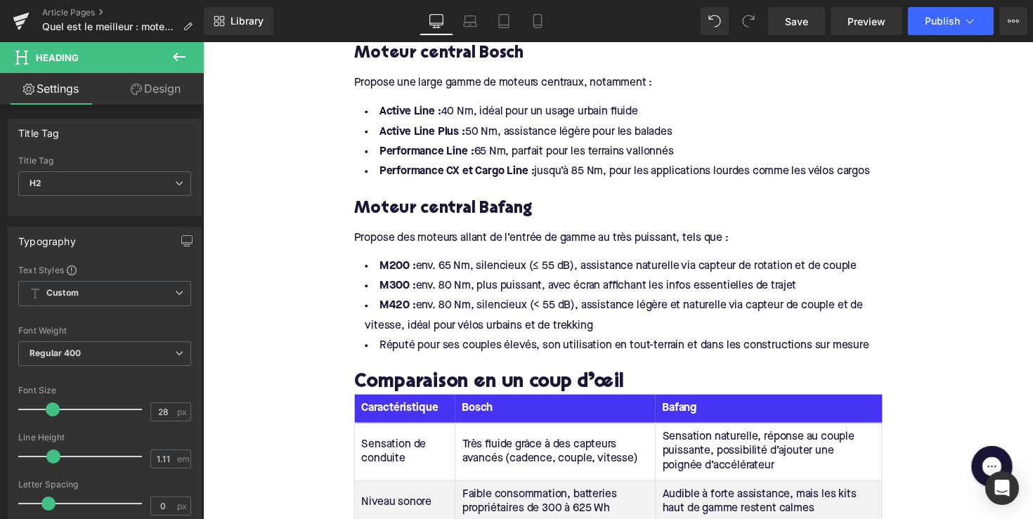
scroll to position [732, 0]
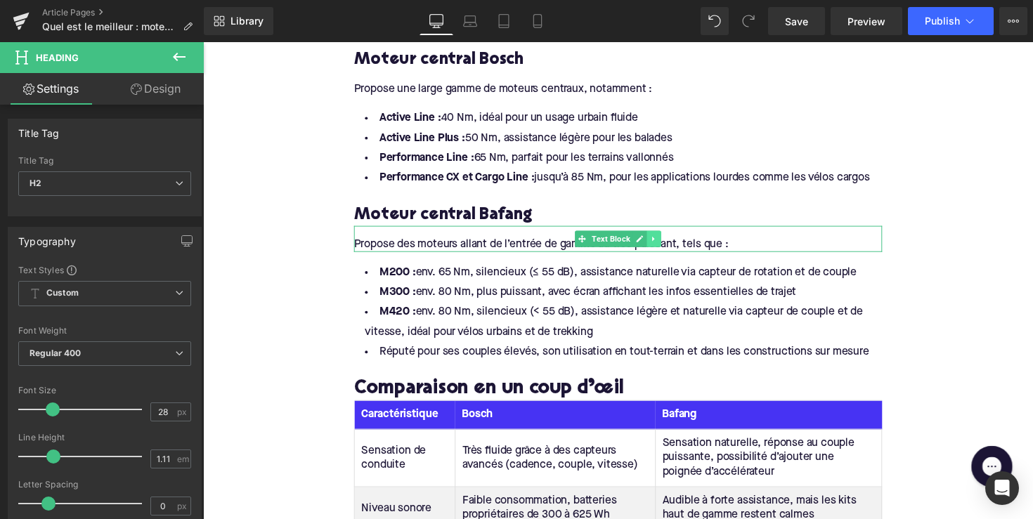
click at [664, 240] on icon at bounding box center [665, 244] width 8 height 8
click at [660, 240] on link at bounding box center [658, 243] width 15 height 17
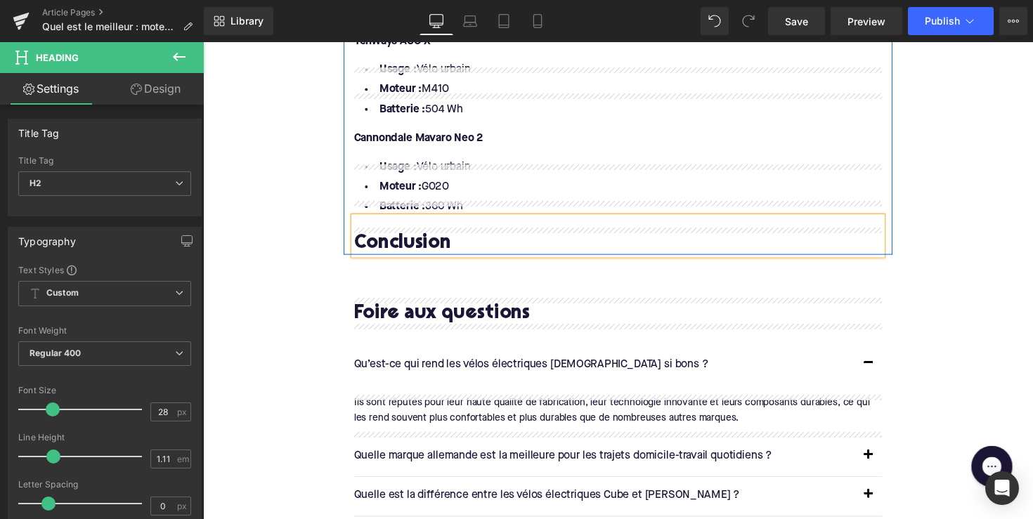
scroll to position [2030, 0]
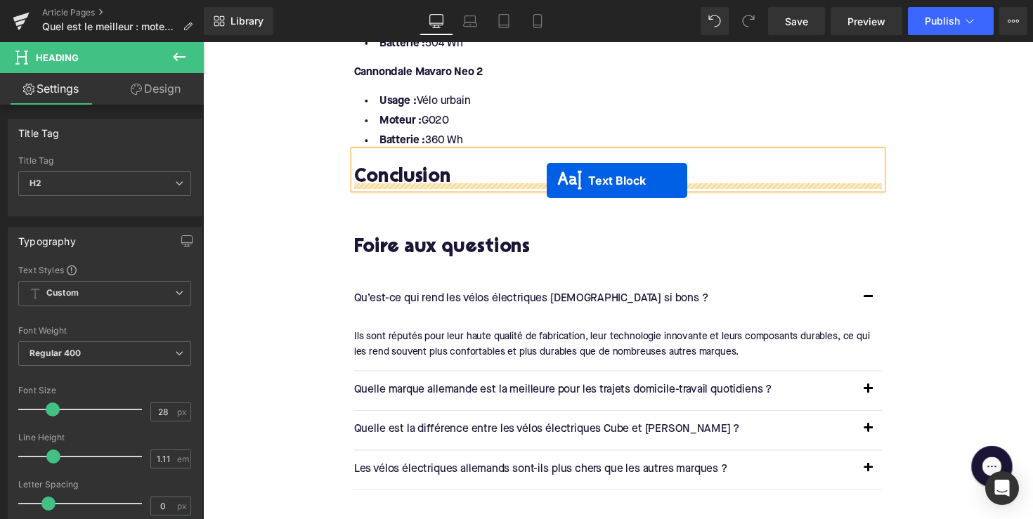
drag, startPoint x: 589, startPoint y: 268, endPoint x: 555, endPoint y: 184, distance: 90.2
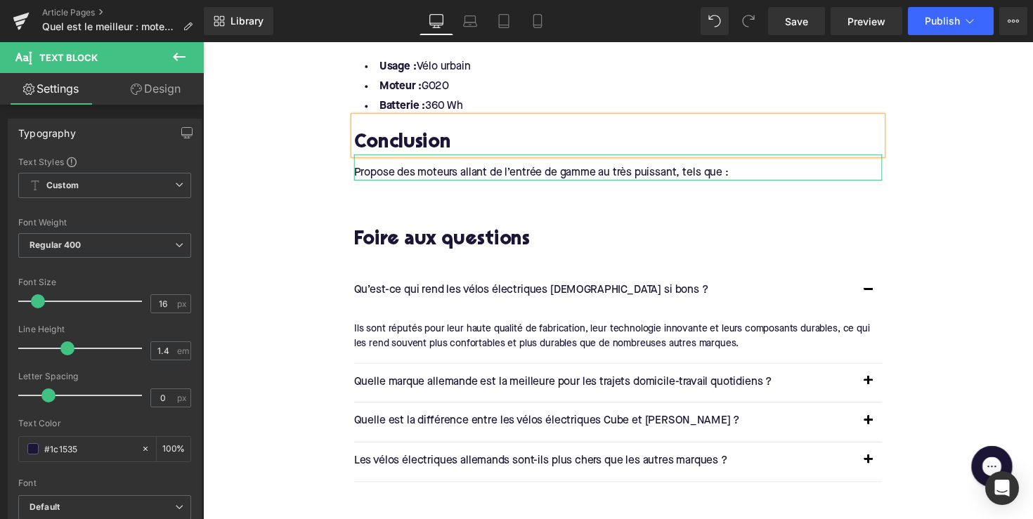
click at [486, 169] on div "Propose des moteurs allant de l’entrée de gamme au très puissant, tels que :" at bounding box center [628, 170] width 541 height 27
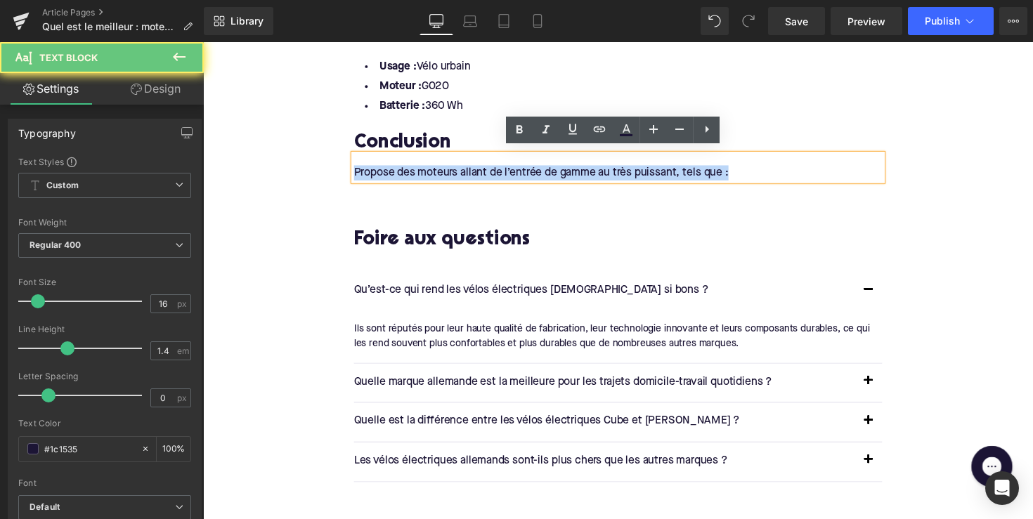
click at [486, 169] on div "Propose des moteurs allant de l’entrée de gamme au très puissant, tels que :" at bounding box center [628, 170] width 541 height 27
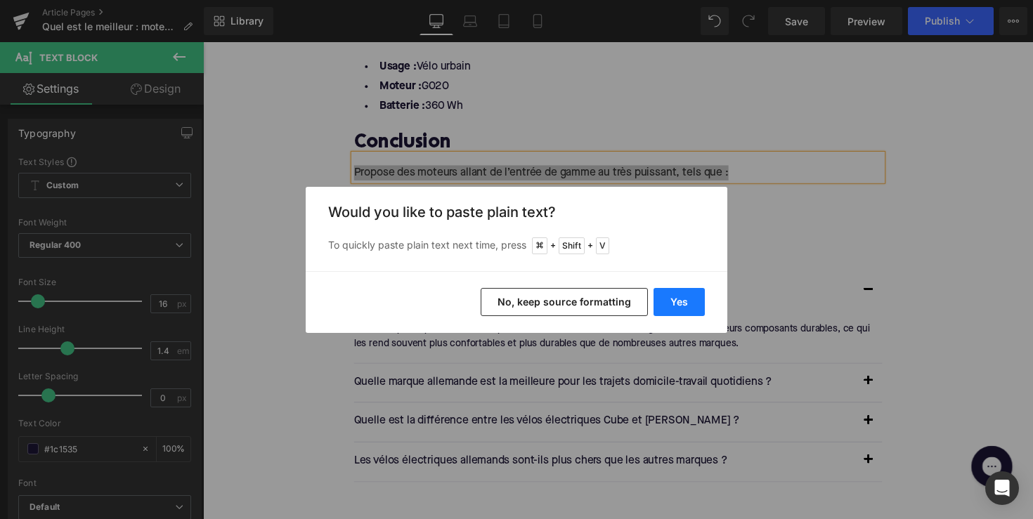
click at [677, 292] on button "Yes" at bounding box center [679, 302] width 51 height 28
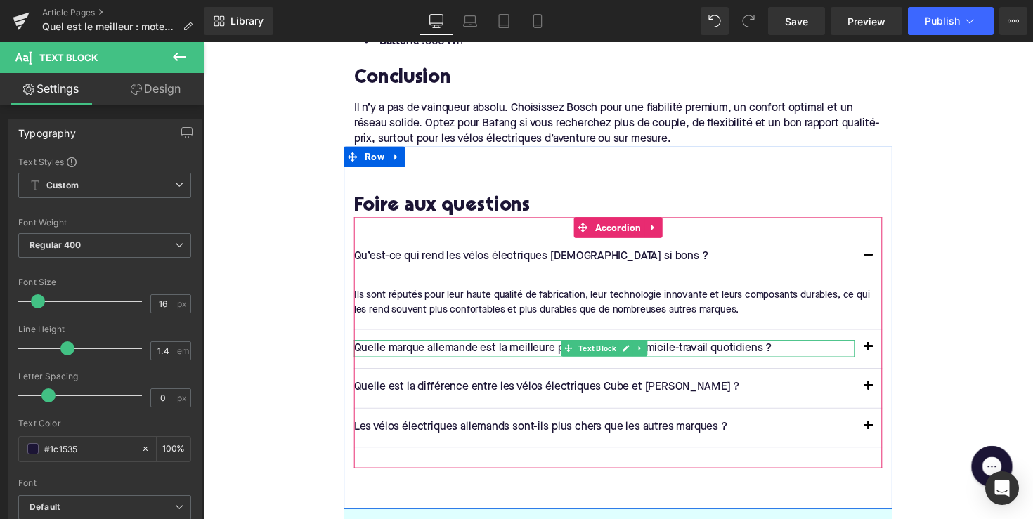
scroll to position [2101, 0]
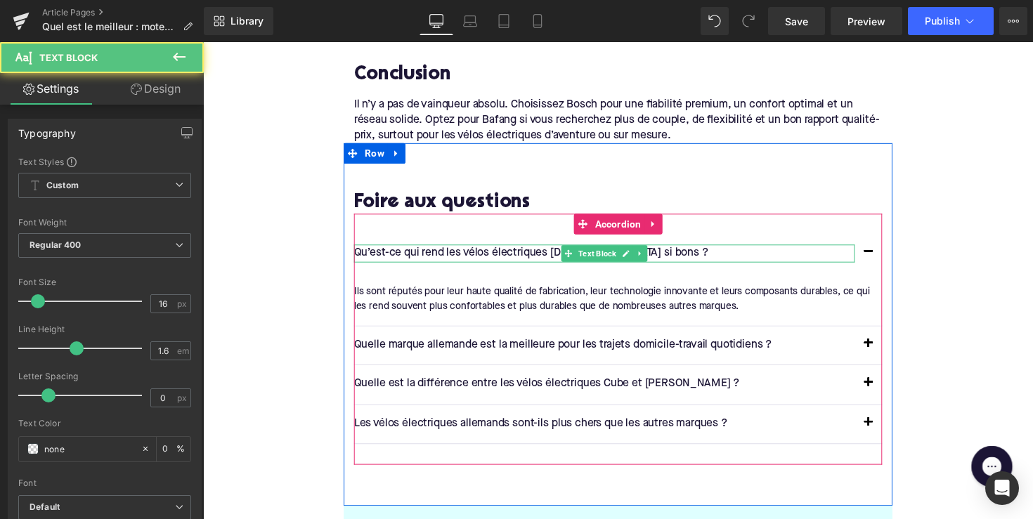
click at [481, 249] on p "Qu’est-ce qui rend les vélos électriques [DEMOGRAPHIC_DATA] si bons ?" at bounding box center [614, 258] width 513 height 18
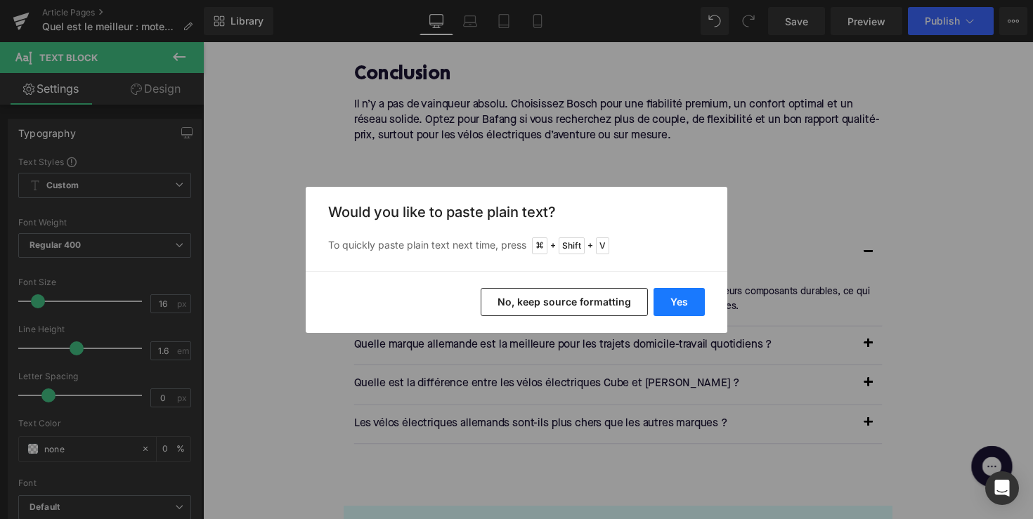
click at [702, 307] on button "Yes" at bounding box center [679, 302] width 51 height 28
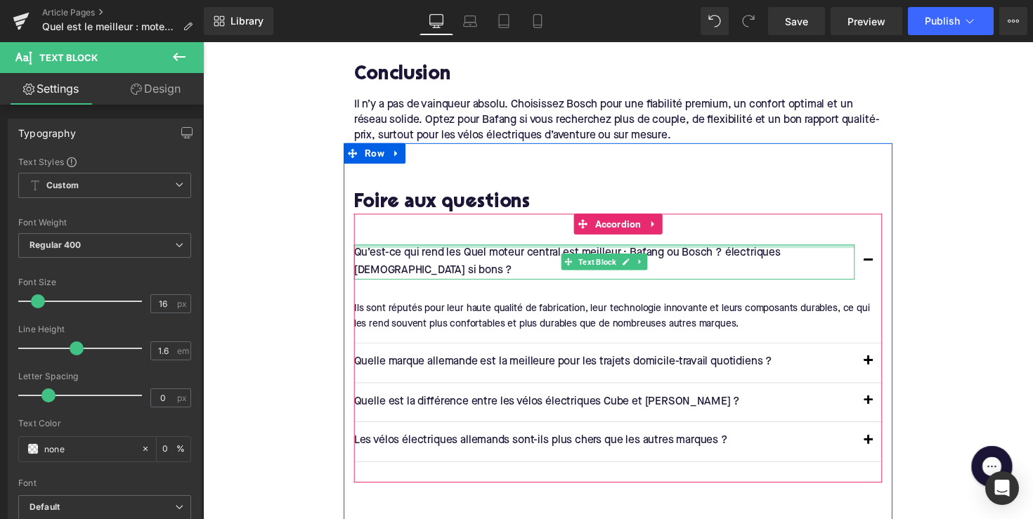
click at [564, 249] on div at bounding box center [614, 251] width 513 height 4
click at [564, 249] on p "Qu’est-ce qui rend les Quel moteur central est meilleur : Bafang ou Bosch ? éle…" at bounding box center [614, 267] width 513 height 36
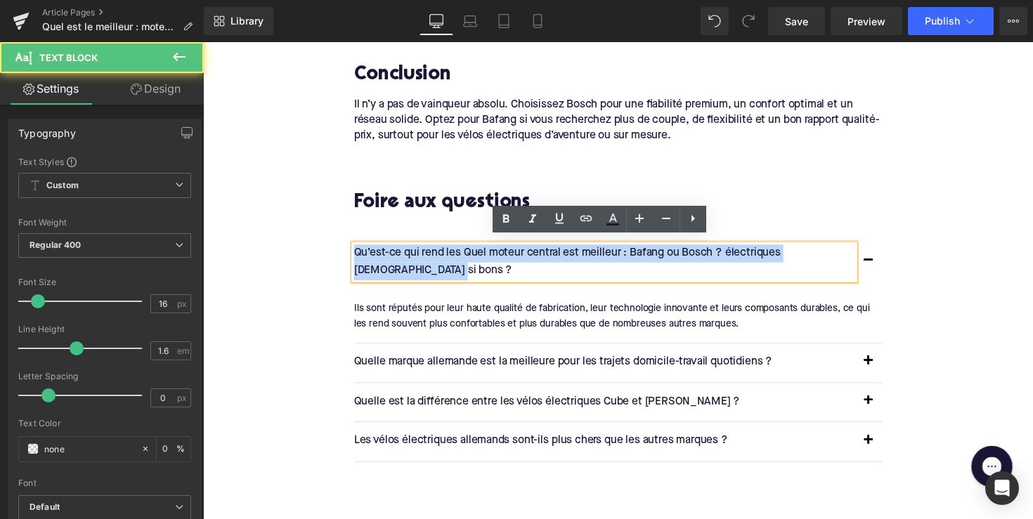
click at [564, 249] on p "Qu’est-ce qui rend les Quel moteur central est meilleur : Bafang ou Bosch ? éle…" at bounding box center [614, 267] width 513 height 36
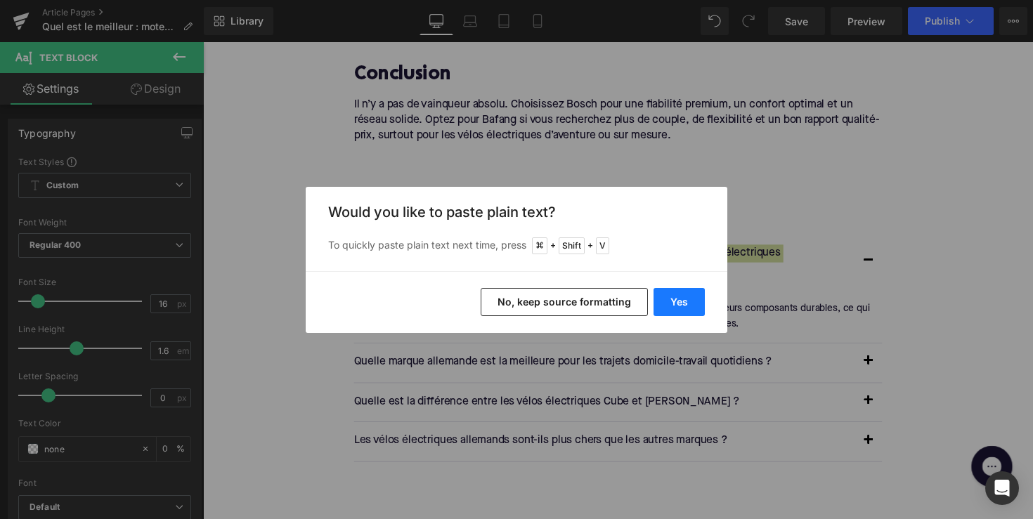
click at [659, 294] on button "Yes" at bounding box center [679, 302] width 51 height 28
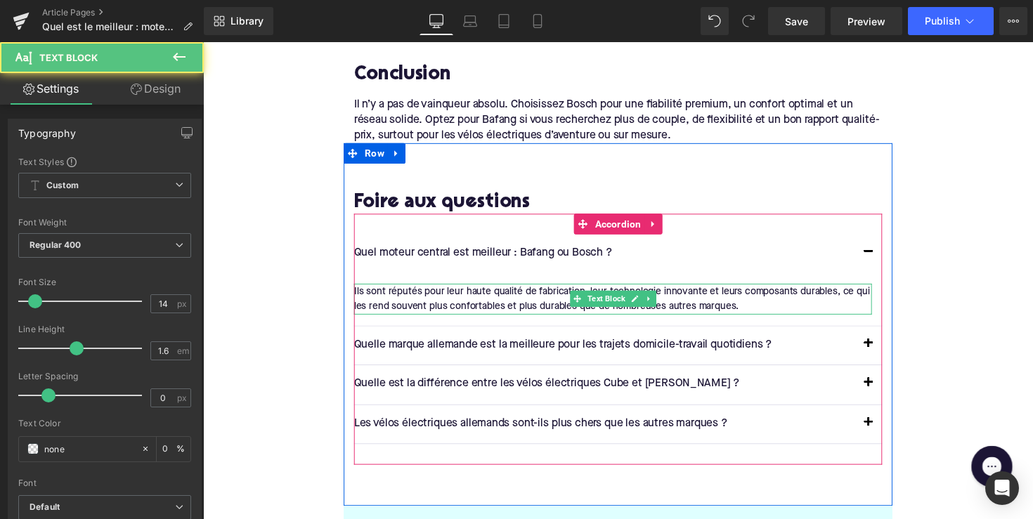
click at [462, 290] on div "Ils sont réputés pour leur haute qualité de fabrication, leur technologie innov…" at bounding box center [623, 306] width 531 height 32
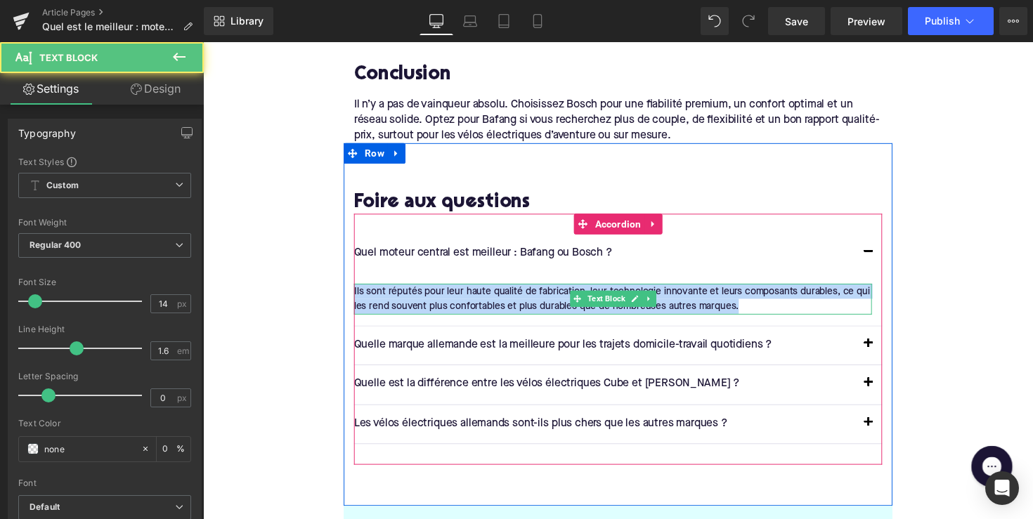
click at [462, 290] on div "Ils sont réputés pour leur haute qualité de fabrication, leur technologie innov…" at bounding box center [623, 306] width 531 height 32
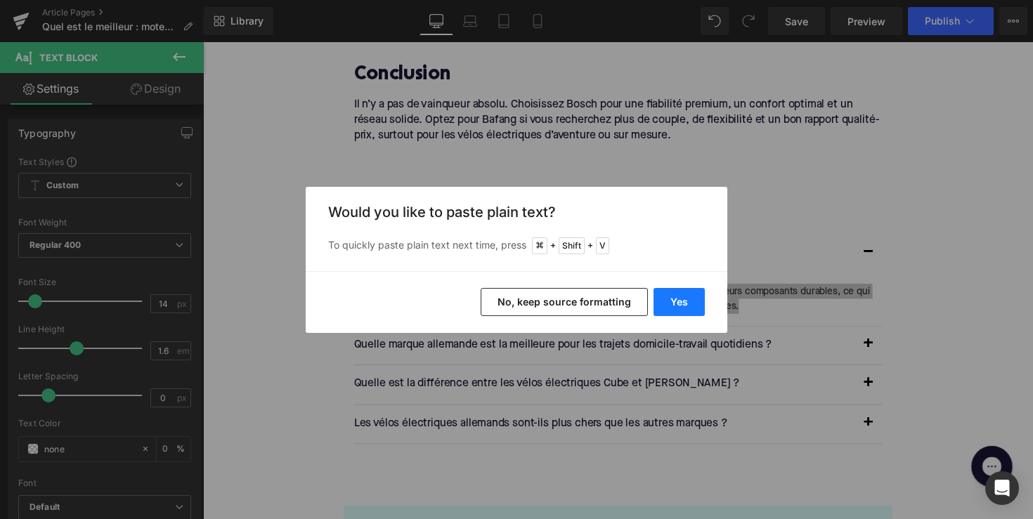
click at [688, 295] on button "Yes" at bounding box center [679, 302] width 51 height 28
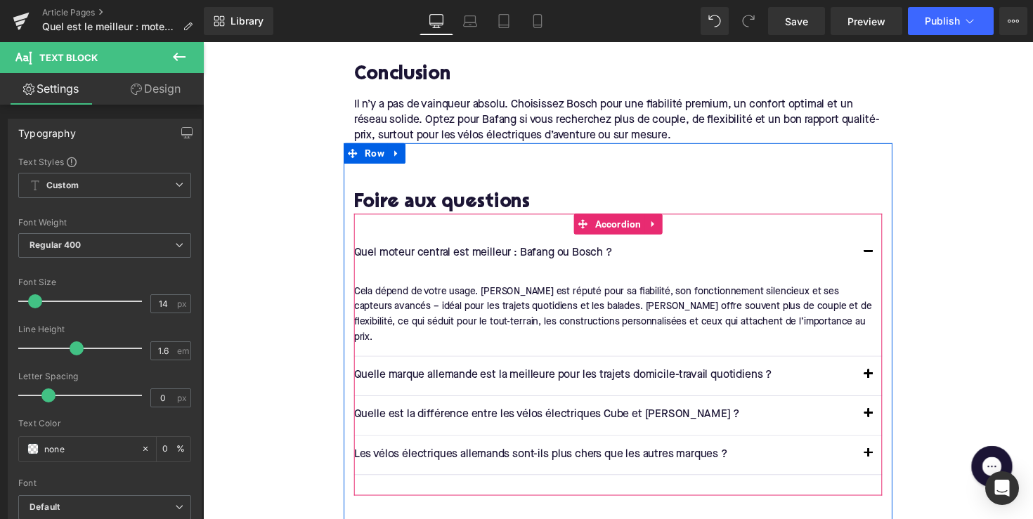
click at [432, 279] on article "Cela dépend de votre usage. [PERSON_NAME] est réputé pour sa fiabilité, son fon…" at bounding box center [628, 321] width 541 height 85
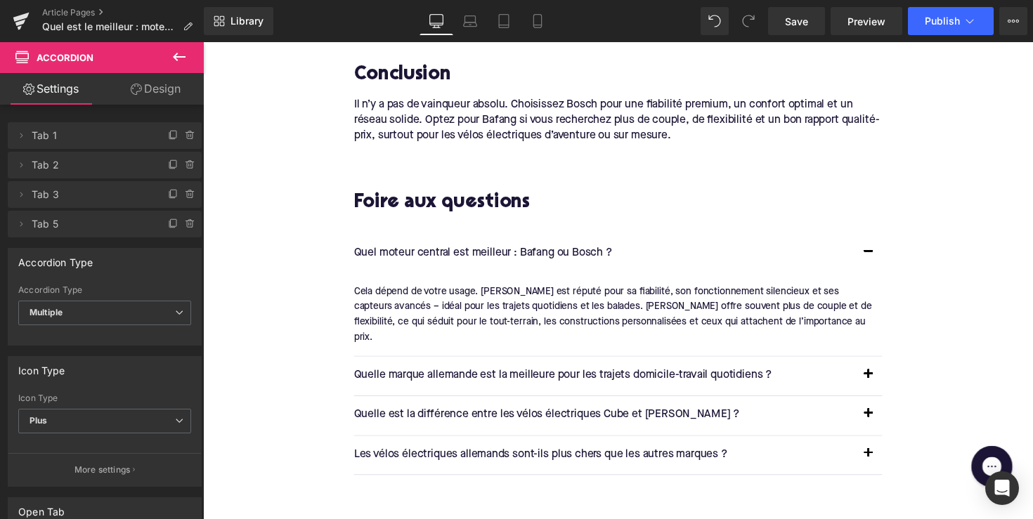
click at [203, 42] on div at bounding box center [203, 42] width 0 height 0
click at [457, 375] on p "Quelle marque allemande est la meilleure pour les trajets domicile-travail quot…" at bounding box center [614, 384] width 513 height 18
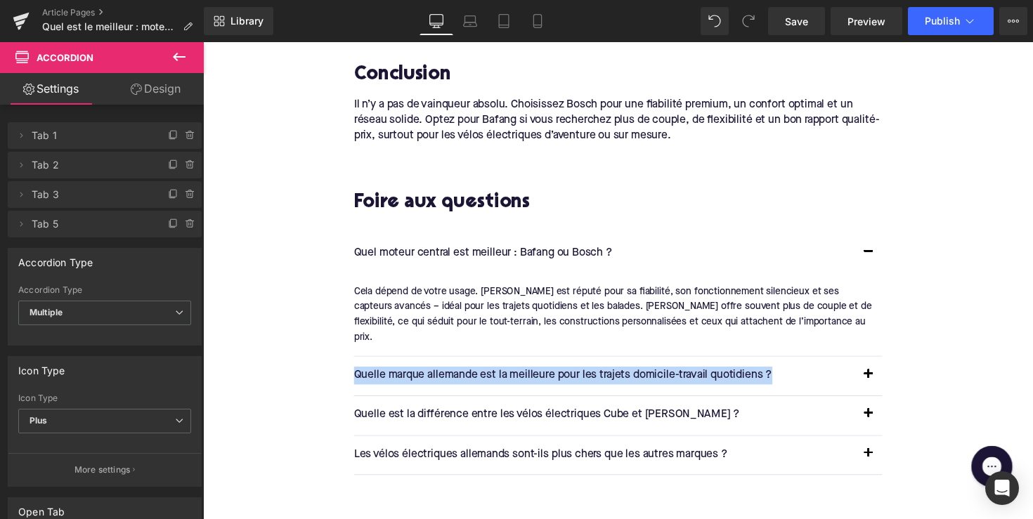
click at [457, 375] on p "Quelle marque allemande est la meilleure pour les trajets domicile-travail quot…" at bounding box center [614, 384] width 513 height 18
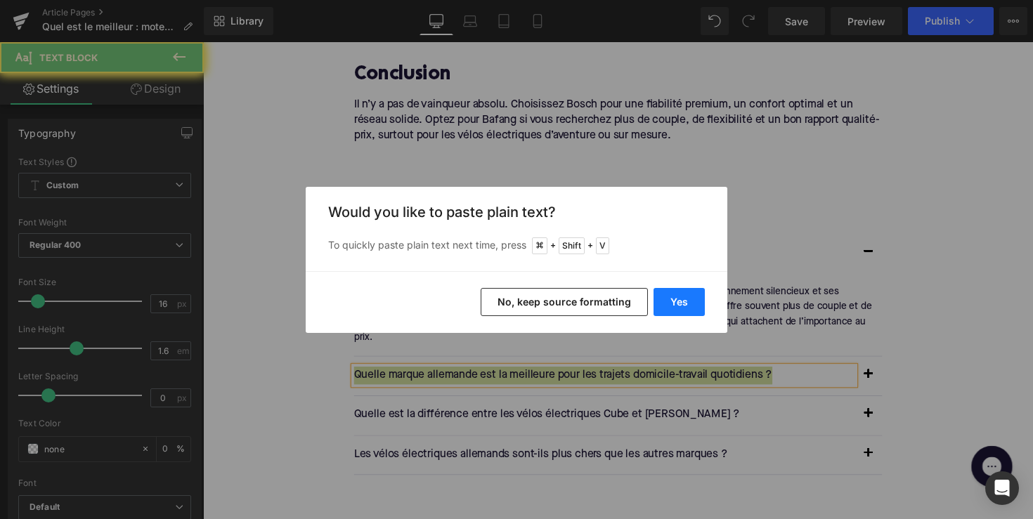
click at [674, 307] on button "Yes" at bounding box center [679, 302] width 51 height 28
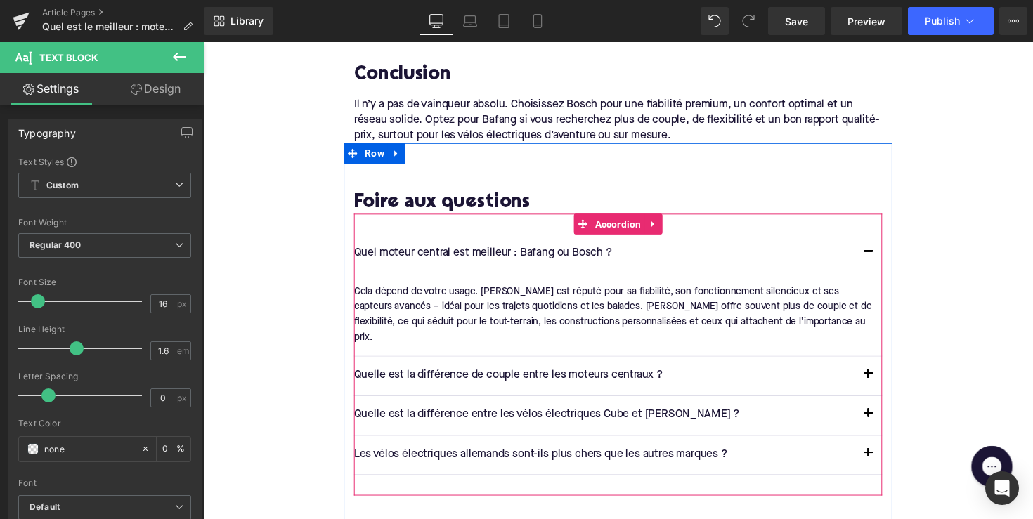
click at [878, 364] on button "button" at bounding box center [885, 383] width 28 height 39
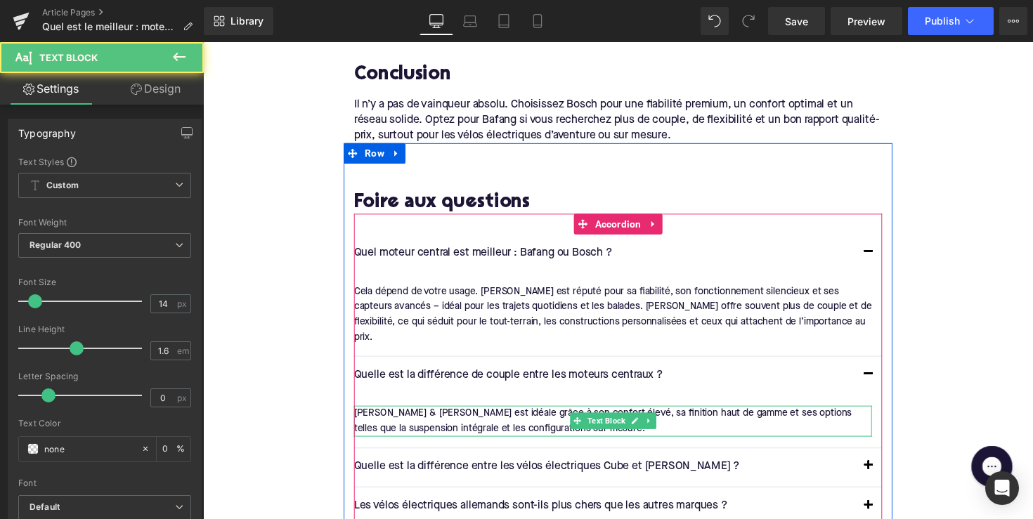
click at [391, 415] on div "[PERSON_NAME] & [PERSON_NAME] est idéale grâce à son confort élevé, sa finition…" at bounding box center [623, 431] width 531 height 32
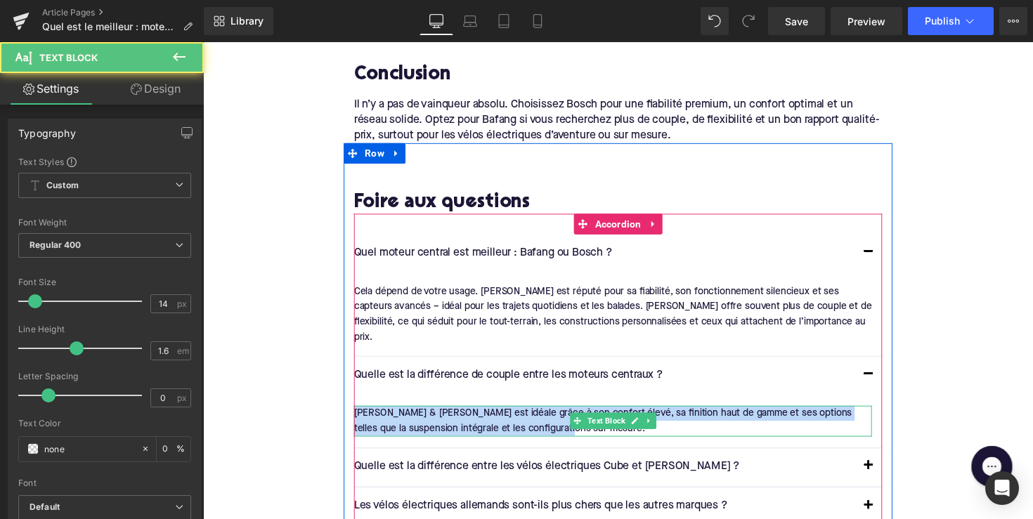
click at [391, 415] on div "[PERSON_NAME] & [PERSON_NAME] est idéale grâce à son confort élevé, sa finition…" at bounding box center [623, 431] width 531 height 32
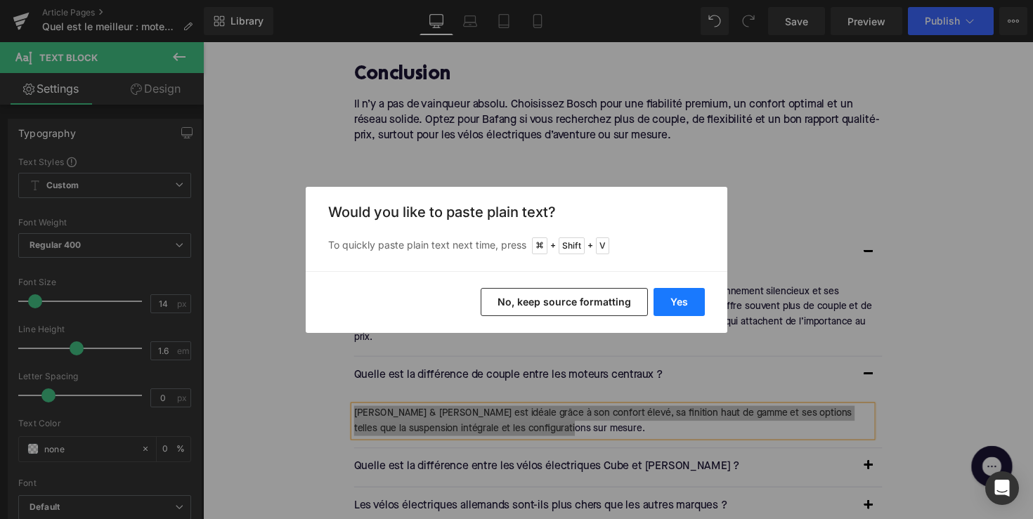
click at [677, 312] on button "Yes" at bounding box center [679, 302] width 51 height 28
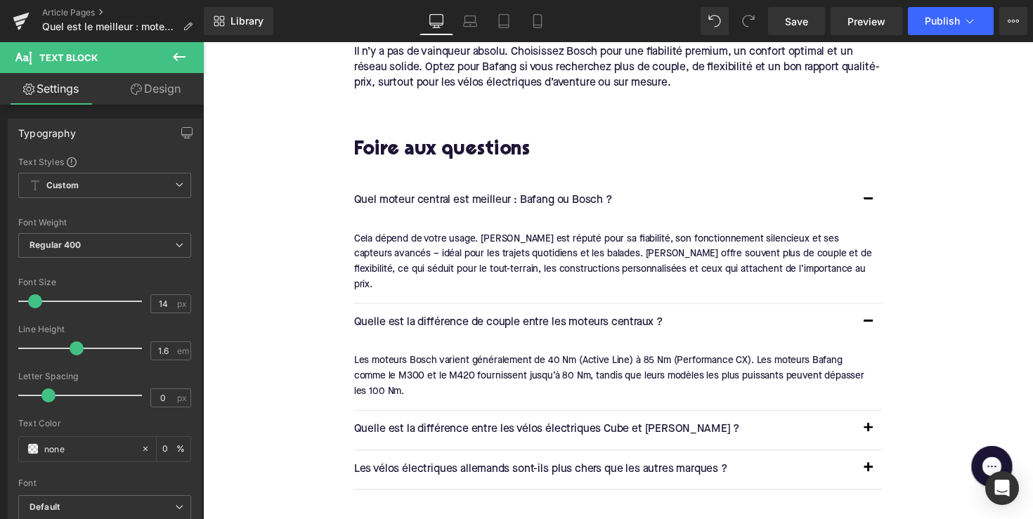
scroll to position [2204, 0]
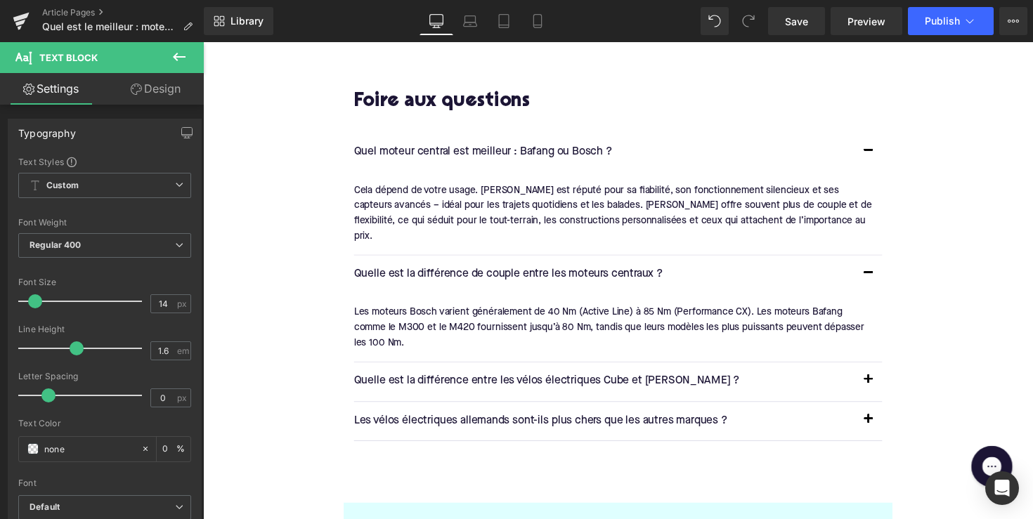
click at [512, 381] on p "Quelle est la différence entre les vélos électriques Cube et [PERSON_NAME] ?" at bounding box center [614, 390] width 513 height 18
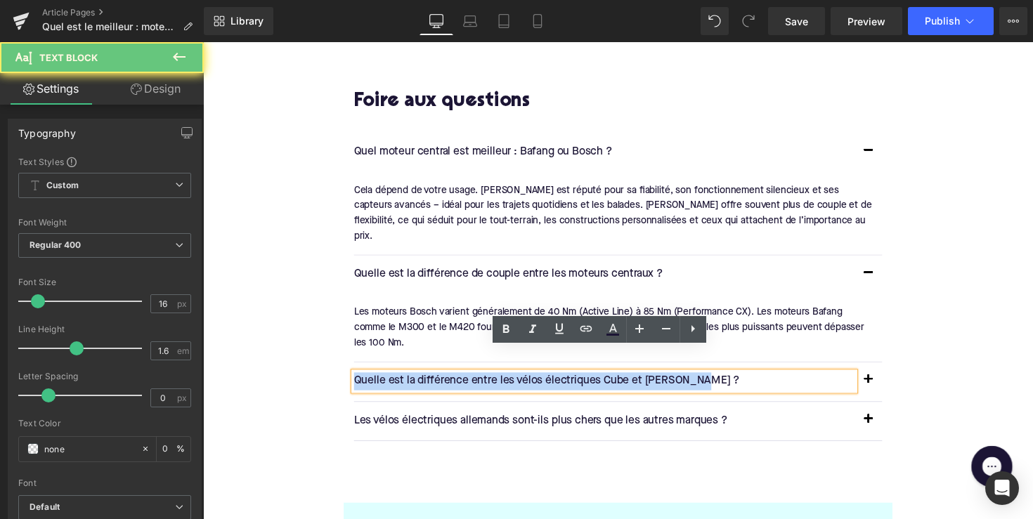
click at [512, 381] on p "Quelle est la différence entre les vélos électriques Cube et [PERSON_NAME] ?" at bounding box center [614, 390] width 513 height 18
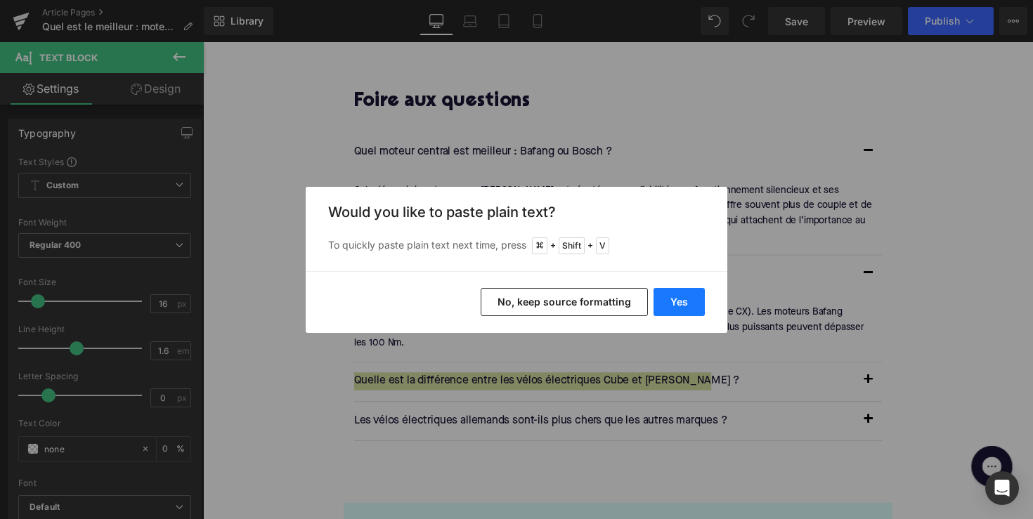
click at [681, 303] on button "Yes" at bounding box center [679, 302] width 51 height 28
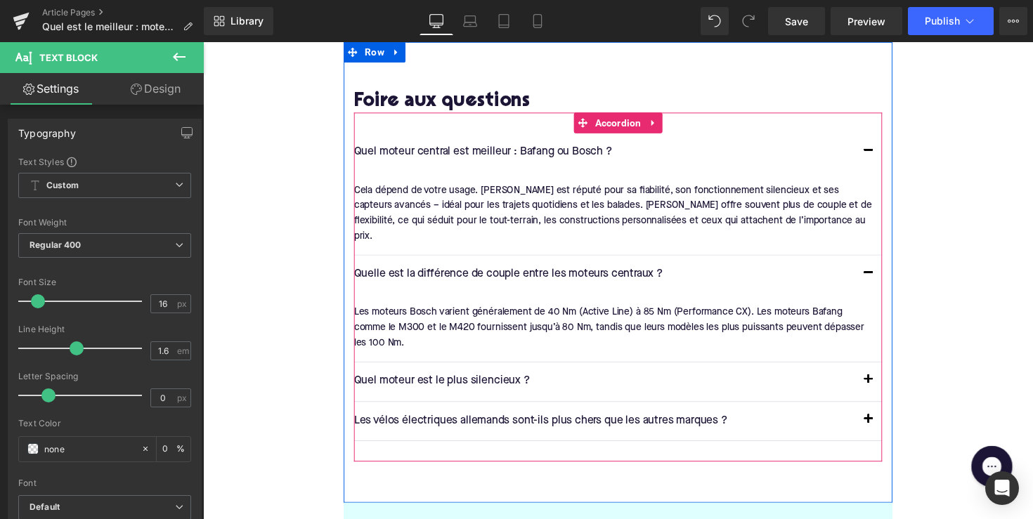
click at [885, 392] on span "button" at bounding box center [885, 392] width 0 height 0
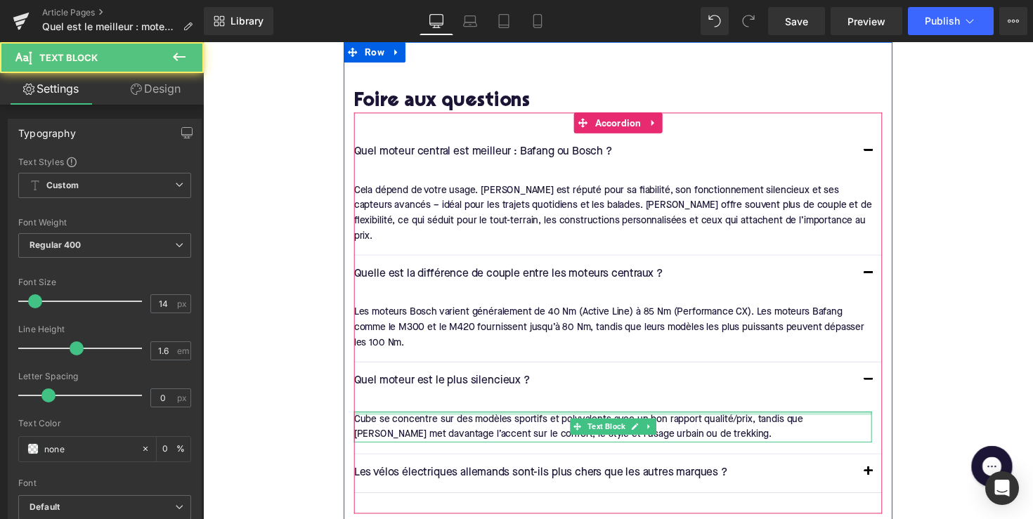
click at [588, 421] on div at bounding box center [623, 423] width 531 height 4
click at [588, 421] on div "Cube se concentre sur des modèles sportifs et polyvalents avec un bon rapport q…" at bounding box center [623, 437] width 531 height 32
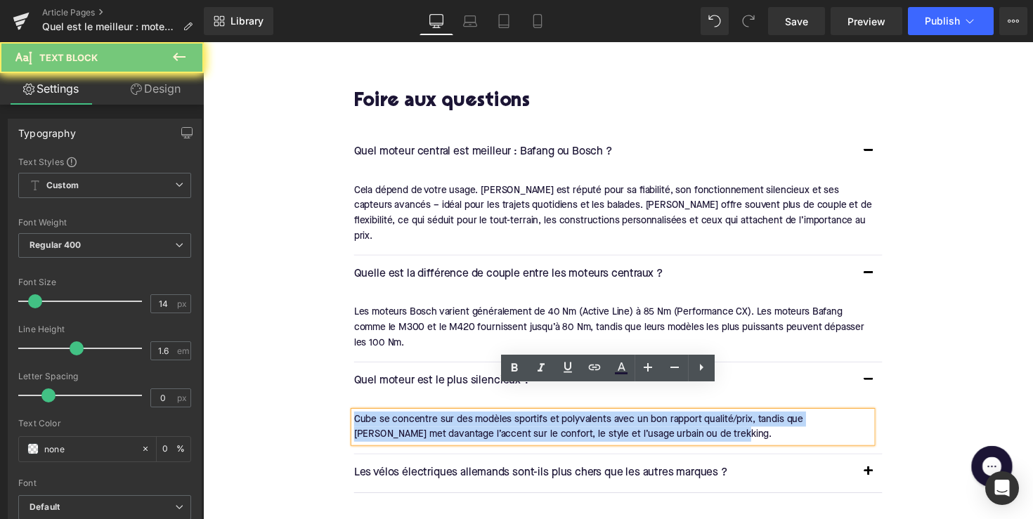
click at [588, 421] on div "Cube se concentre sur des modèles sportifs et polyvalents avec un bon rapport q…" at bounding box center [623, 437] width 531 height 32
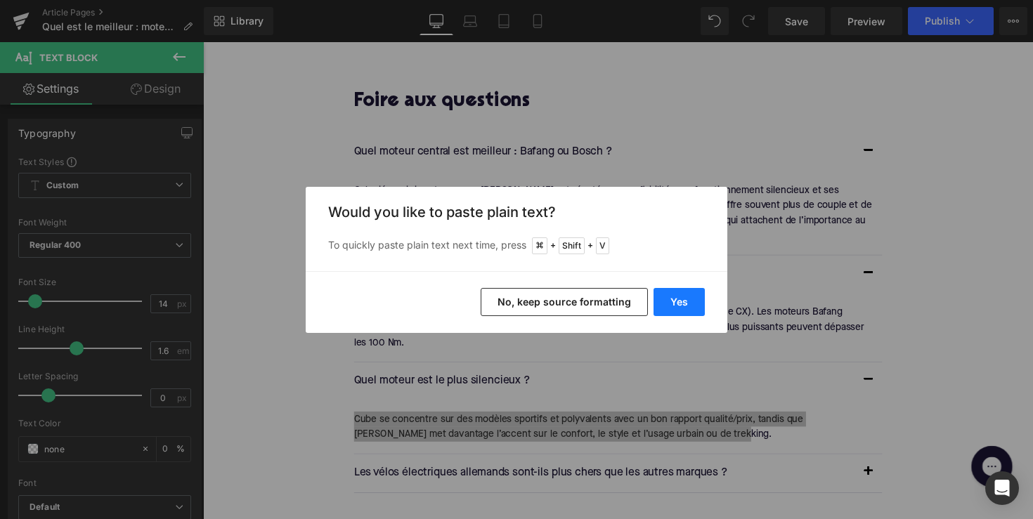
click at [680, 307] on button "Yes" at bounding box center [679, 302] width 51 height 28
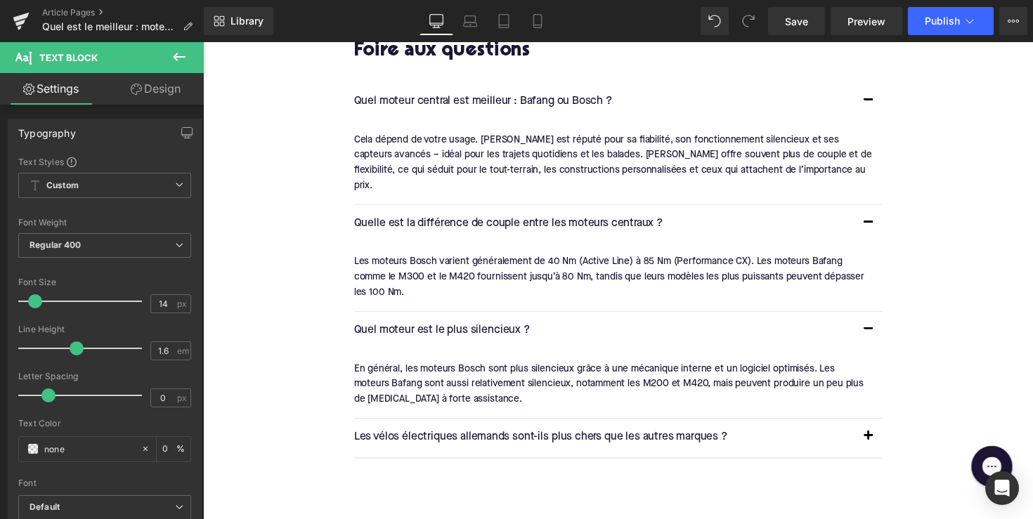
scroll to position [2297, 0]
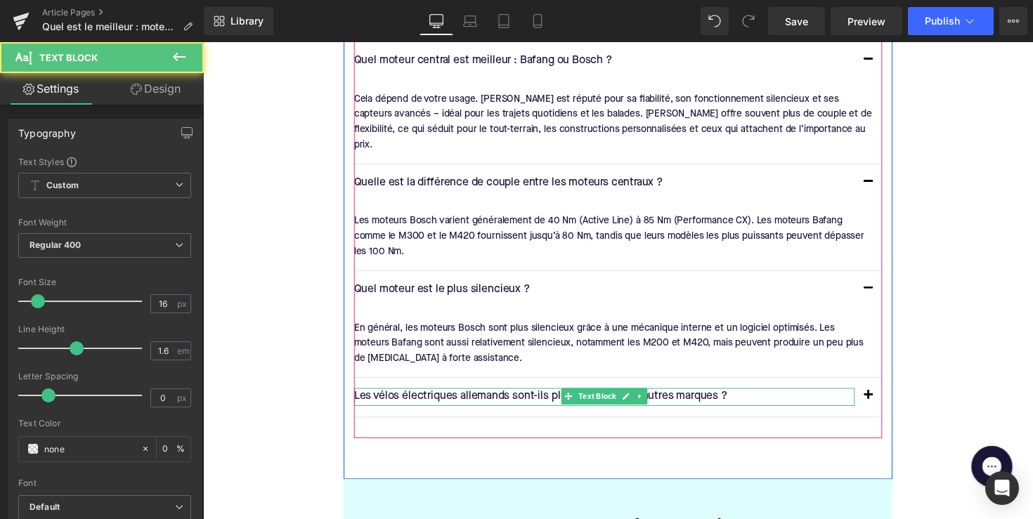
click at [557, 397] on p "Les vélos électriques allemands sont-ils plus chers que les autres marques ?" at bounding box center [614, 406] width 513 height 18
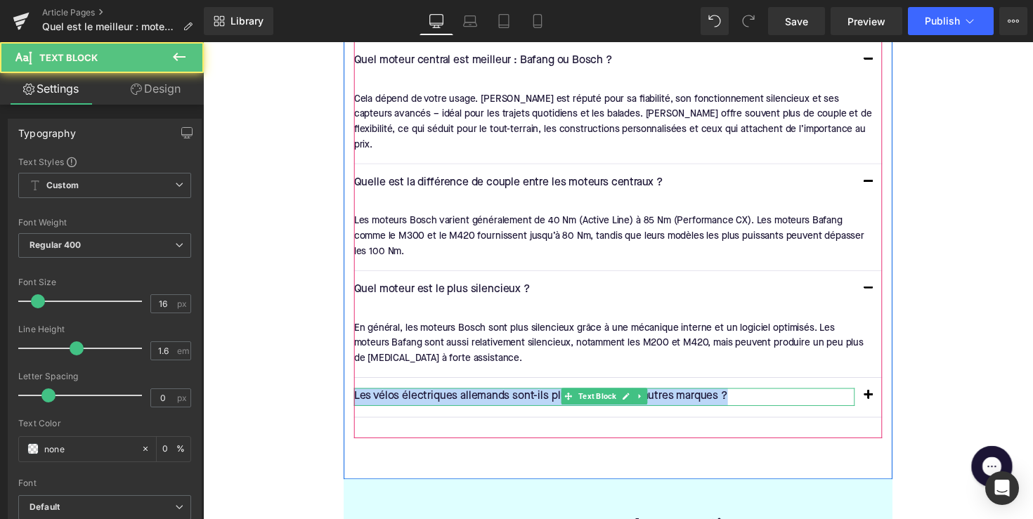
click at [557, 397] on p "Les vélos électriques allemands sont-ils plus chers que les autres marques ?" at bounding box center [614, 406] width 513 height 18
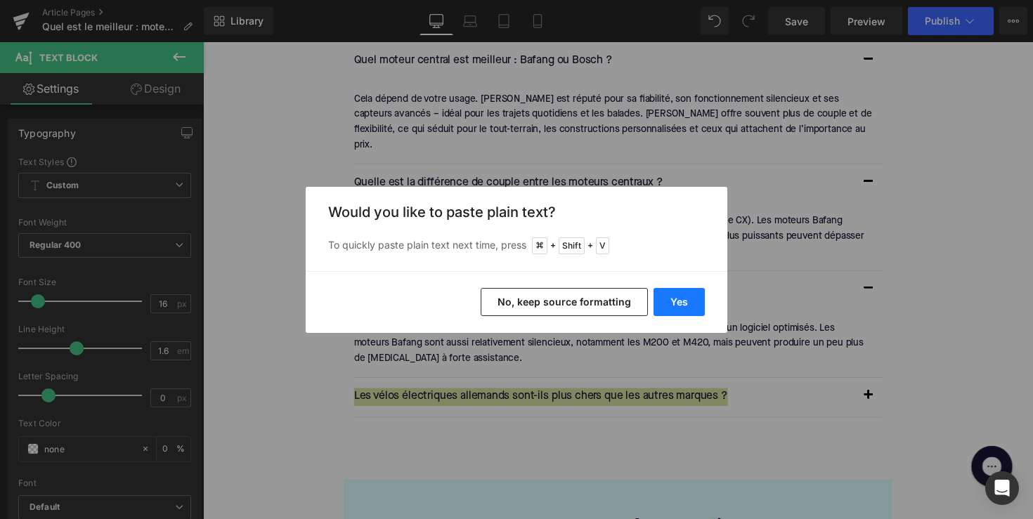
click at [684, 304] on button "Yes" at bounding box center [679, 302] width 51 height 28
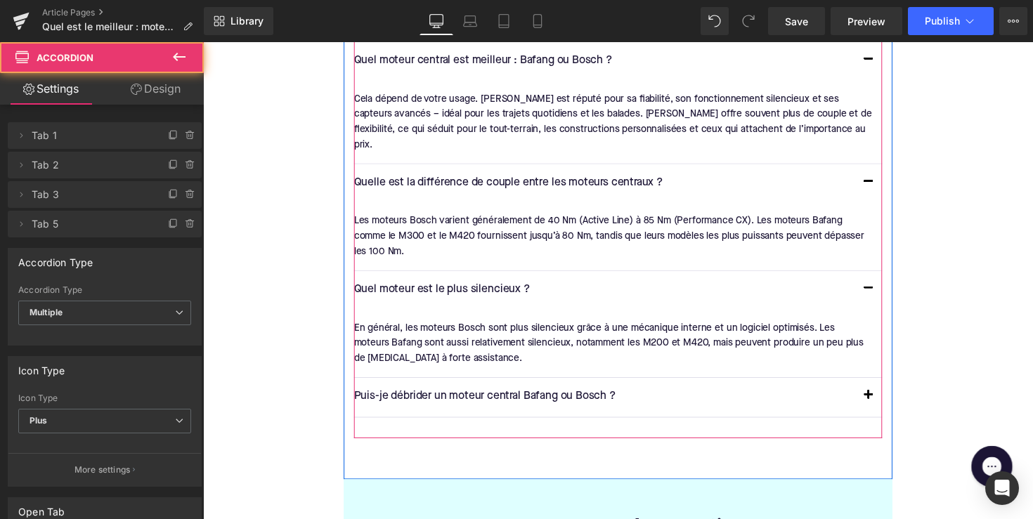
click at [885, 408] on span "button" at bounding box center [885, 408] width 0 height 0
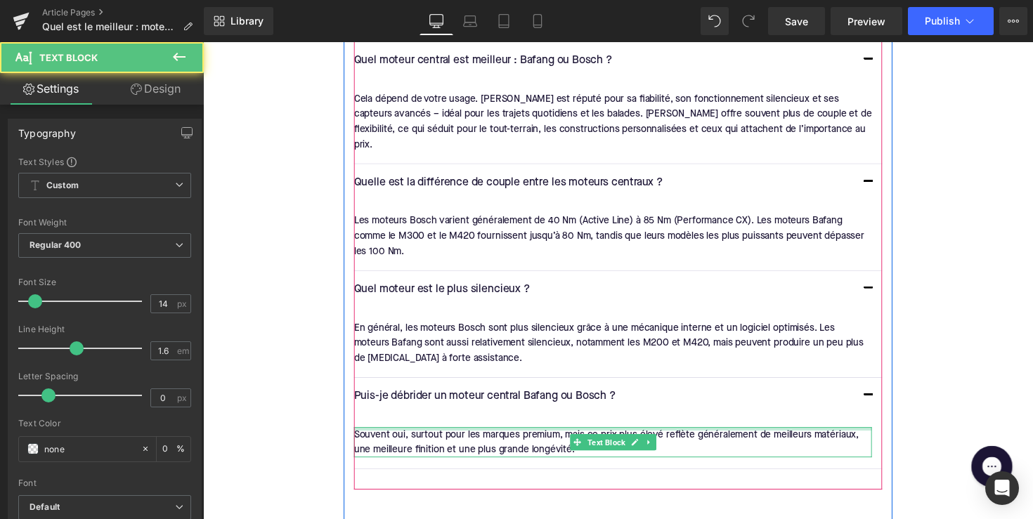
click at [703, 437] on div at bounding box center [623, 439] width 531 height 4
click at [703, 437] on div "Souvent oui, surtout pour les marques premium, mais ce prix plus élevé reflète …" at bounding box center [623, 453] width 531 height 32
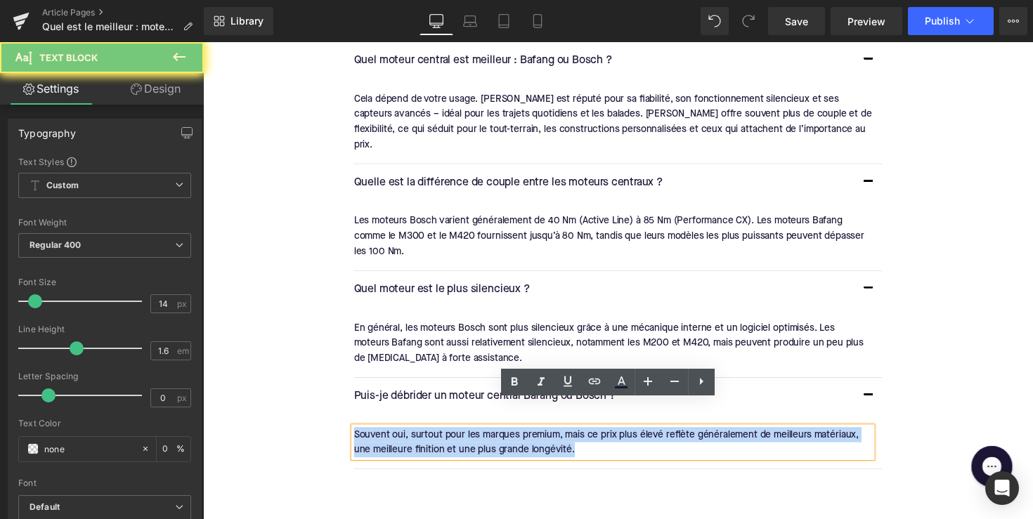
click at [703, 437] on div "Souvent oui, surtout pour les marques premium, mais ce prix plus élevé reflète …" at bounding box center [623, 453] width 531 height 32
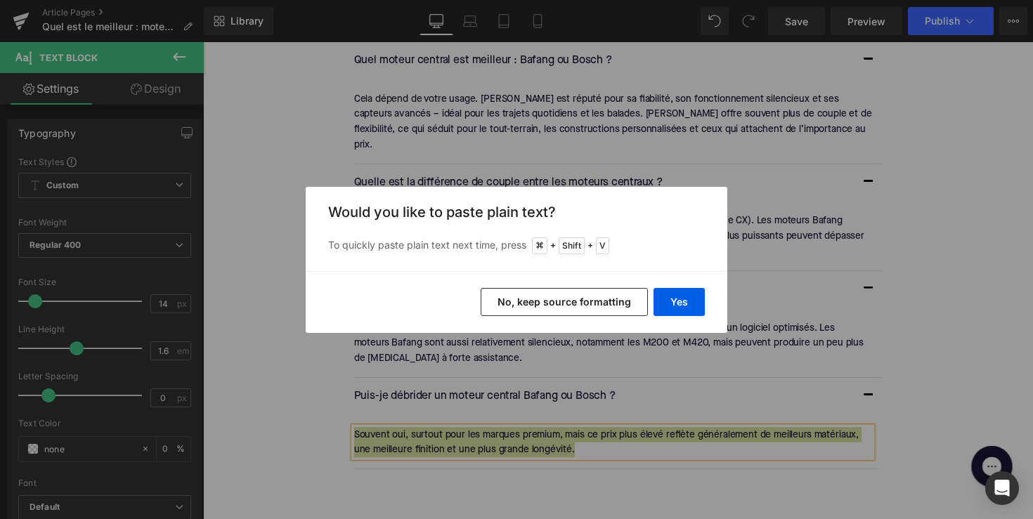
click at [689, 286] on div "Yes No, keep source formatting" at bounding box center [517, 302] width 422 height 62
click at [689, 306] on button "Yes" at bounding box center [679, 302] width 51 height 28
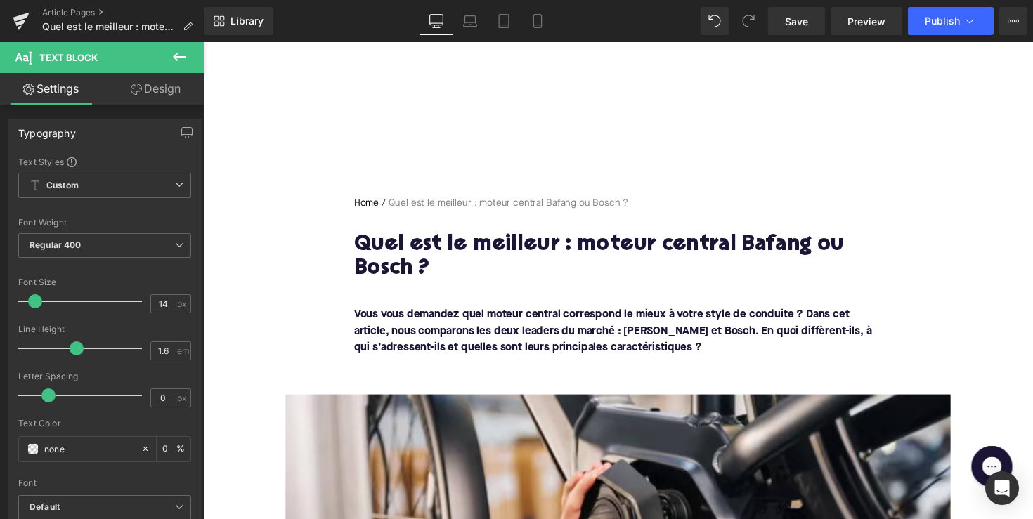
scroll to position [0, 0]
click at [647, 338] on div "Vous vous demandez quel moteur central correspond le mieux à votre style de con…" at bounding box center [628, 338] width 541 height 73
click at [647, 338] on font "Vous vous demandez quel moteur central correspond le mieux à votre style de con…" at bounding box center [623, 338] width 531 height 45
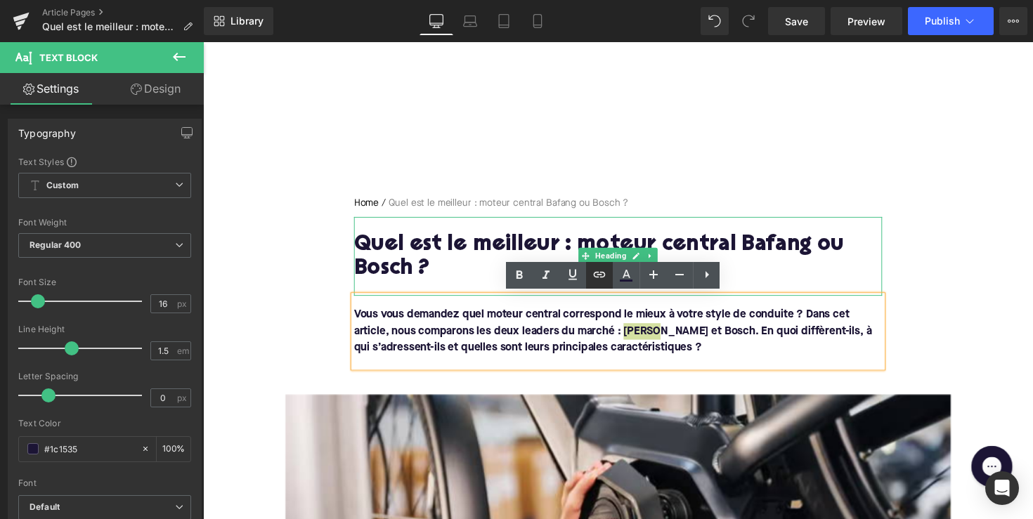
click at [599, 275] on icon at bounding box center [599, 274] width 17 height 17
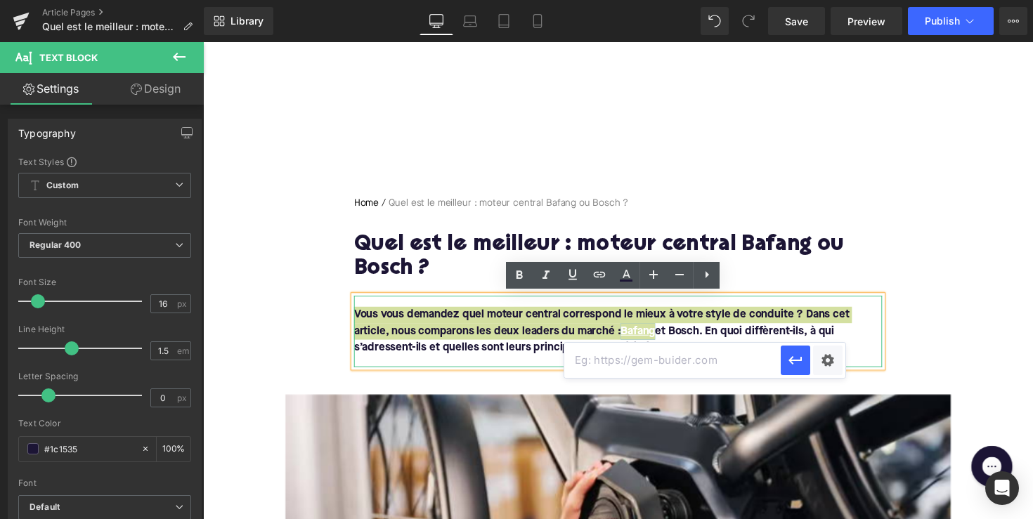
click at [595, 362] on input "text" at bounding box center [672, 360] width 216 height 35
paste input "[URL][DOMAIN_NAME]"
type input "[URL][DOMAIN_NAME]"
drag, startPoint x: 796, startPoint y: 358, endPoint x: 607, endPoint y: 323, distance: 191.5
click at [796, 358] on icon "button" at bounding box center [795, 360] width 17 height 17
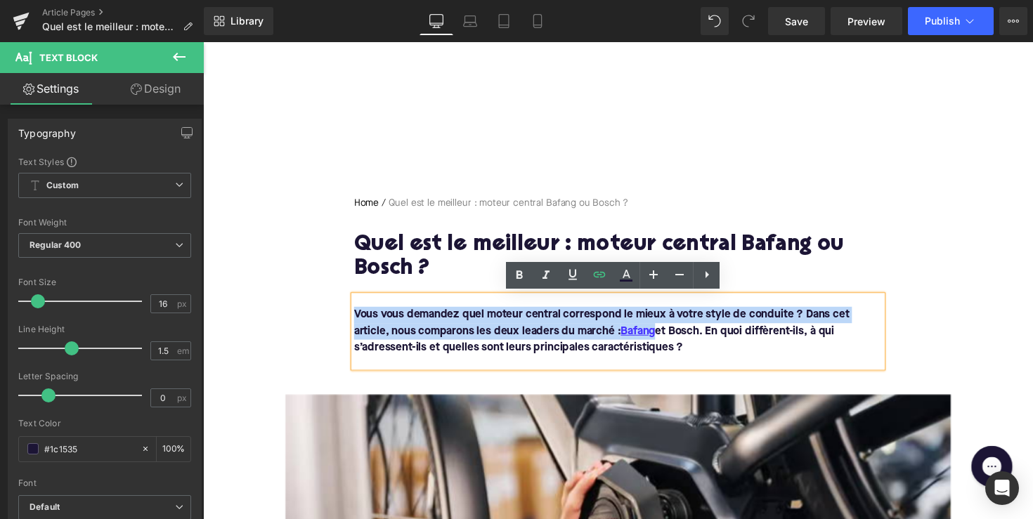
click at [694, 339] on font "Vous vous demandez quel moteur central correspond le mieux à votre style de con…" at bounding box center [611, 338] width 507 height 45
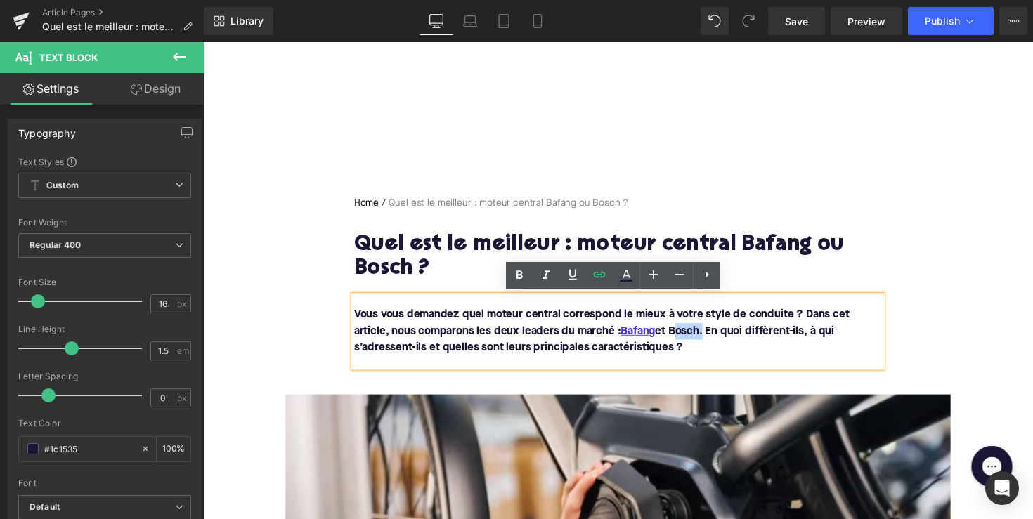
click at [694, 339] on font "Vous vous demandez quel moteur central correspond le mieux à votre style de con…" at bounding box center [611, 338] width 507 height 45
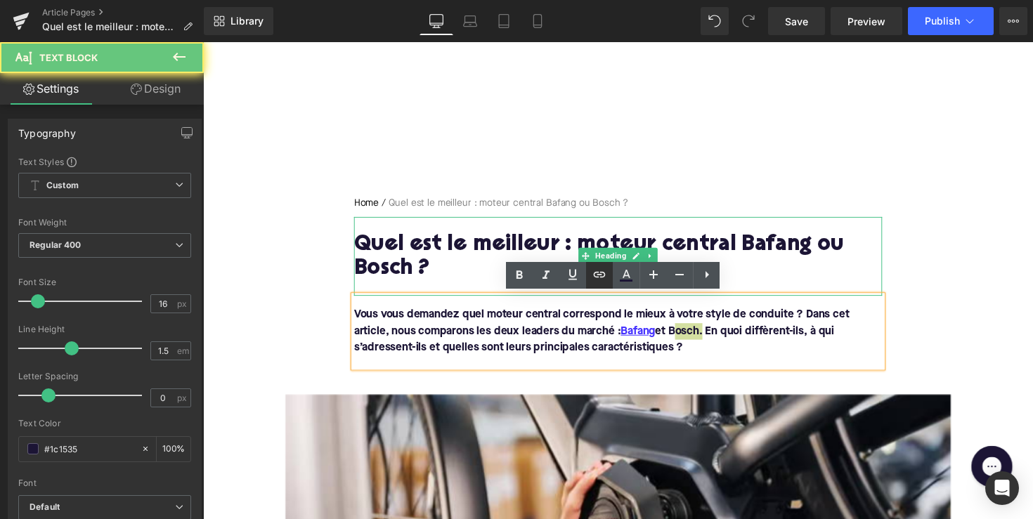
click at [597, 275] on icon at bounding box center [599, 274] width 17 height 17
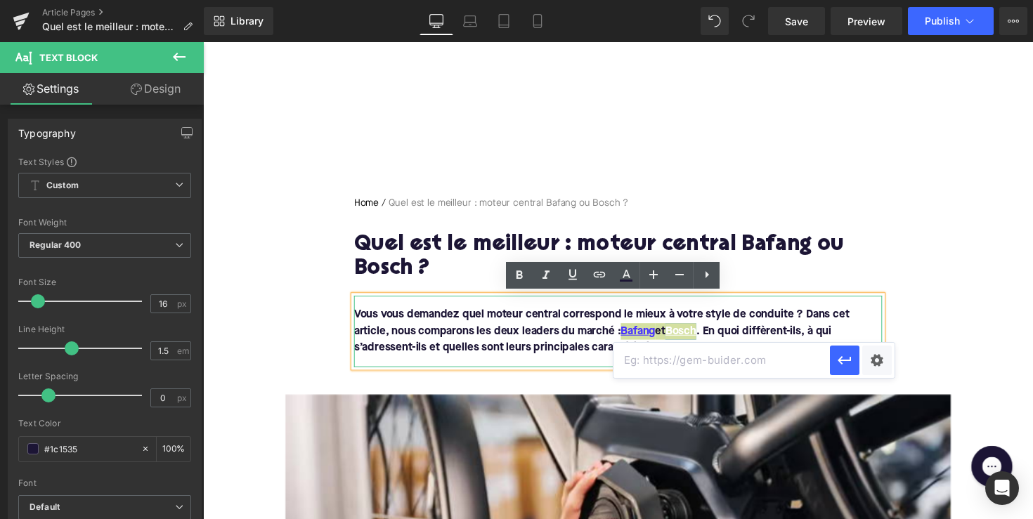
click at [656, 374] on input "text" at bounding box center [722, 360] width 216 height 35
paste input "[URL][DOMAIN_NAME]"
click at [842, 359] on icon "button" at bounding box center [844, 360] width 17 height 17
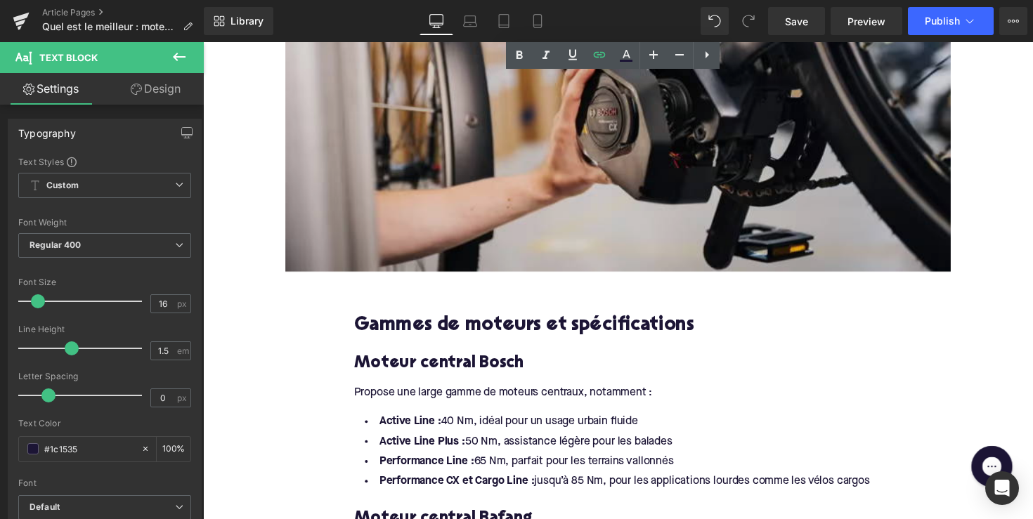
scroll to position [455, 0]
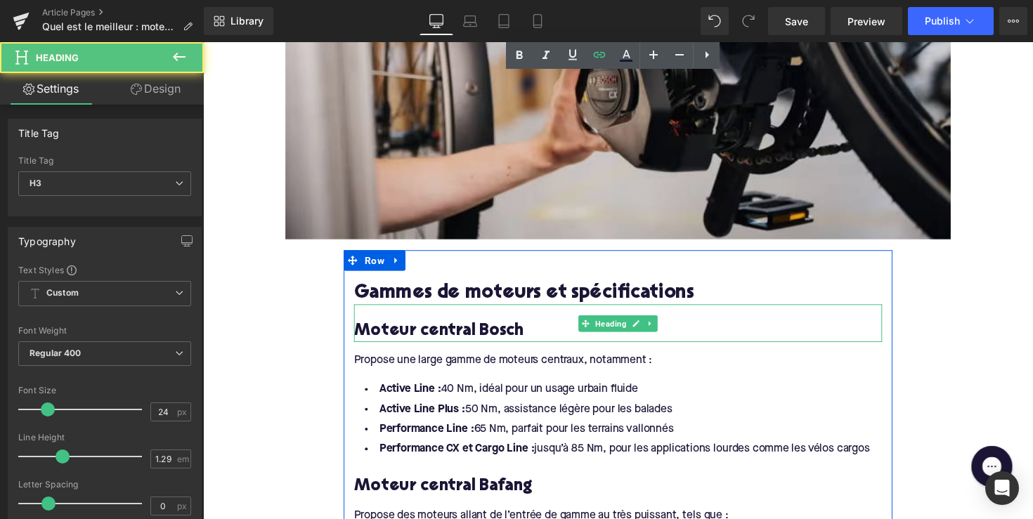
click at [441, 332] on h3 "Moteur central Bosch" at bounding box center [628, 338] width 541 height 22
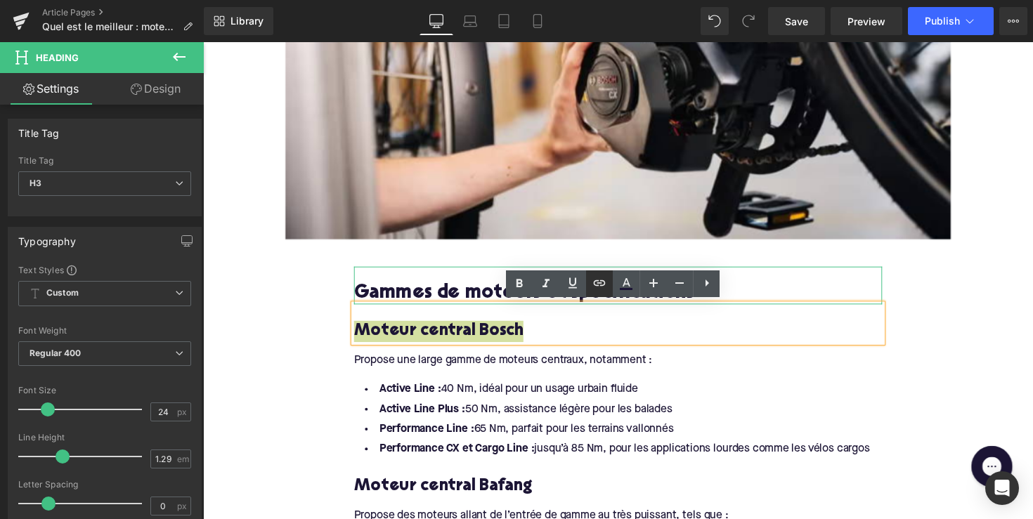
click at [602, 285] on icon at bounding box center [600, 283] width 12 height 6
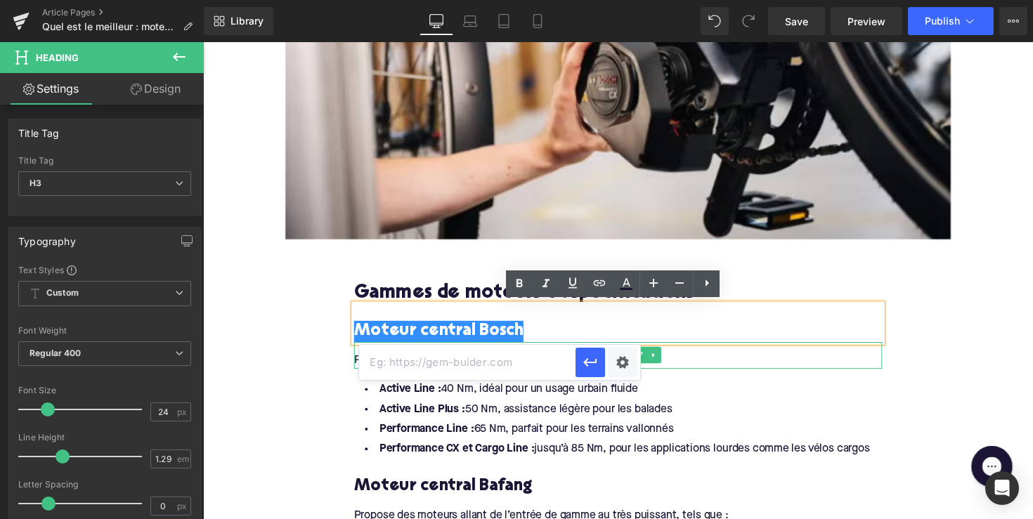
click at [498, 361] on input "text" at bounding box center [467, 362] width 216 height 35
paste input "[URL][DOMAIN_NAME]"
click at [599, 362] on icon "button" at bounding box center [590, 362] width 17 height 17
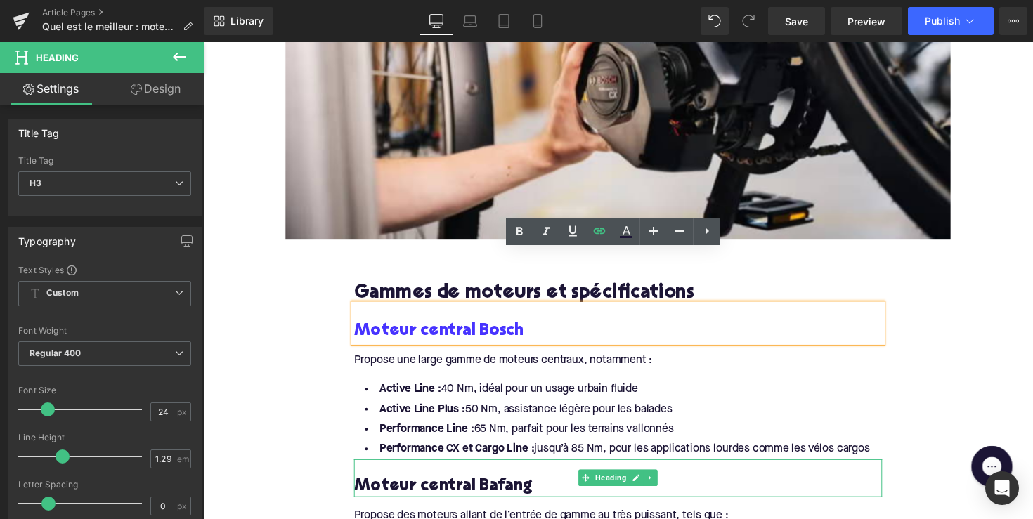
scroll to position [572, 0]
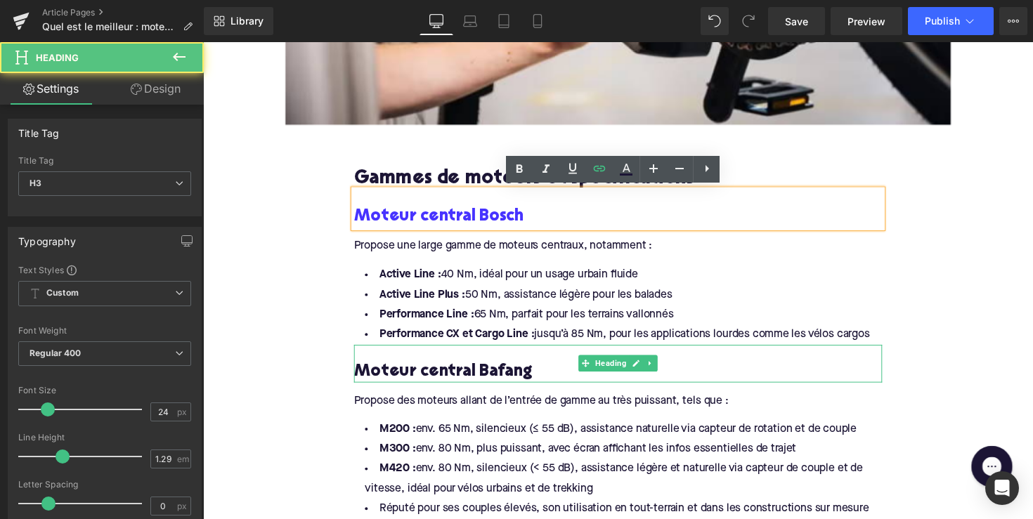
click at [451, 380] on h3 "Moteur central Bafang" at bounding box center [628, 380] width 541 height 22
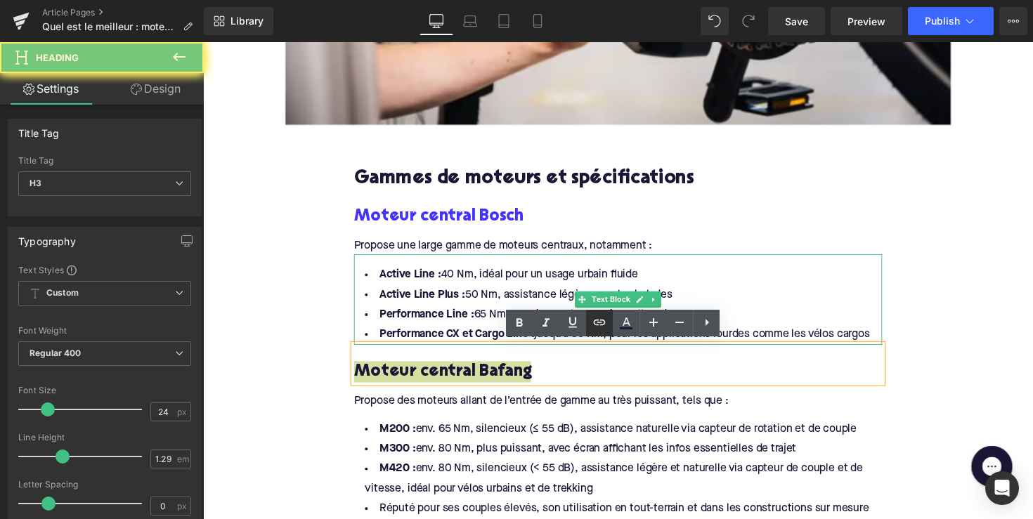
click at [609, 320] on link at bounding box center [599, 323] width 27 height 27
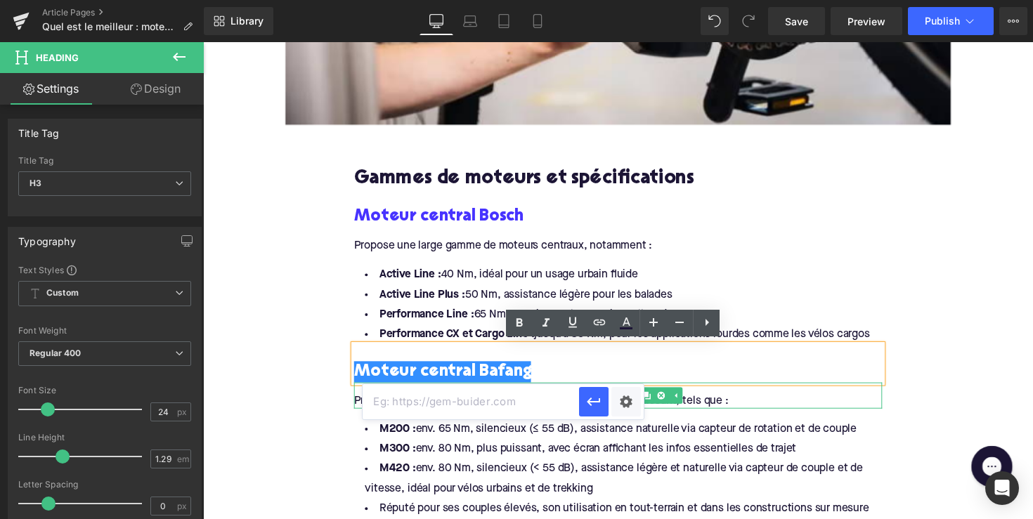
click at [542, 398] on input "text" at bounding box center [471, 401] width 216 height 35
paste input "[URL][DOMAIN_NAME]"
type input "[URL][DOMAIN_NAME]"
click at [588, 400] on icon "button" at bounding box center [593, 402] width 17 height 17
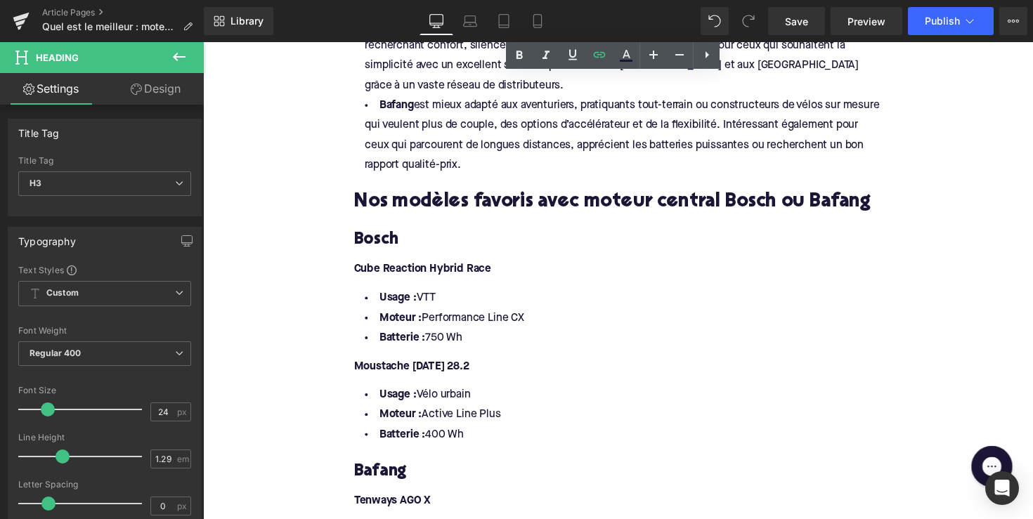
scroll to position [1458, 0]
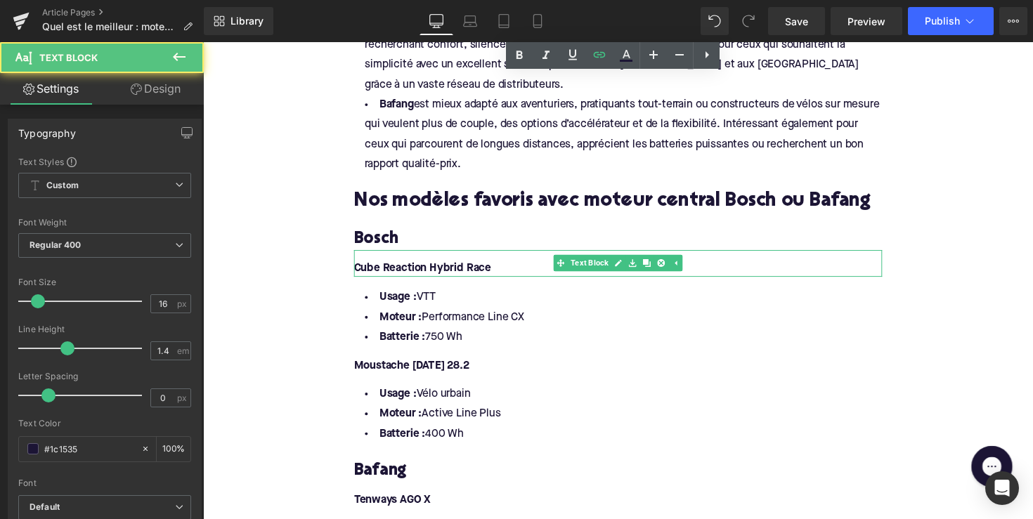
click at [374, 270] on font "Cube Reaction Hybrid Race" at bounding box center [428, 273] width 141 height 11
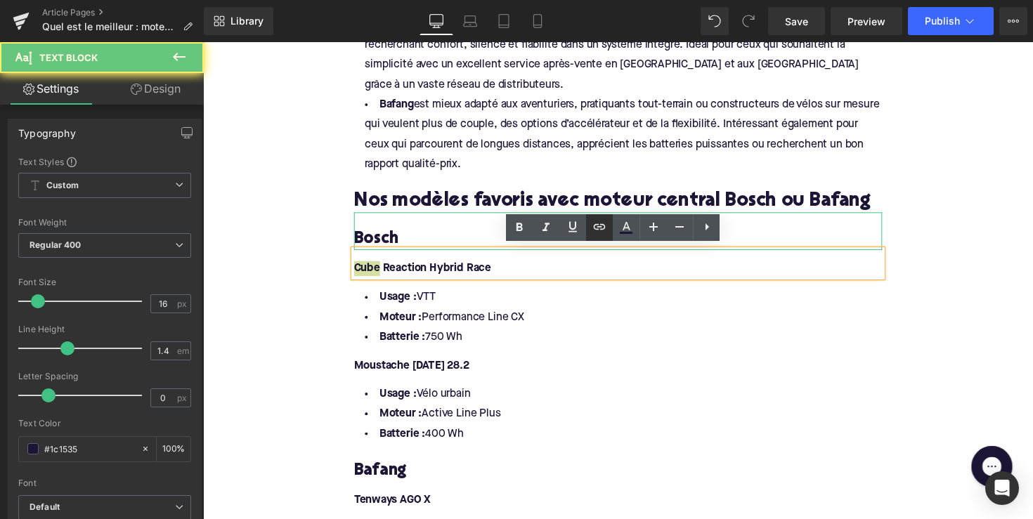
click at [604, 224] on icon at bounding box center [600, 227] width 12 height 6
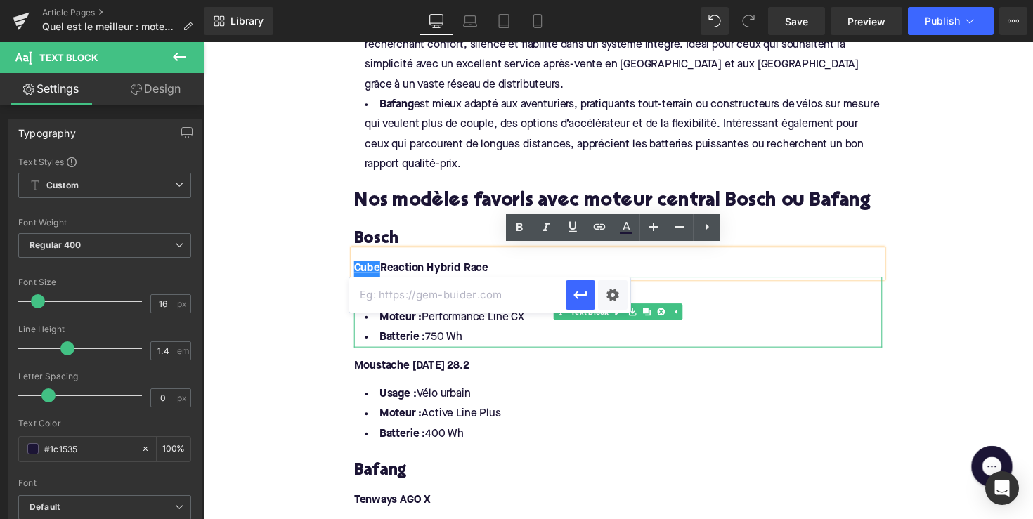
click at [507, 306] on input "text" at bounding box center [457, 295] width 216 height 35
paste input "[URL][DOMAIN_NAME]"
click at [583, 292] on icon "button" at bounding box center [580, 295] width 17 height 17
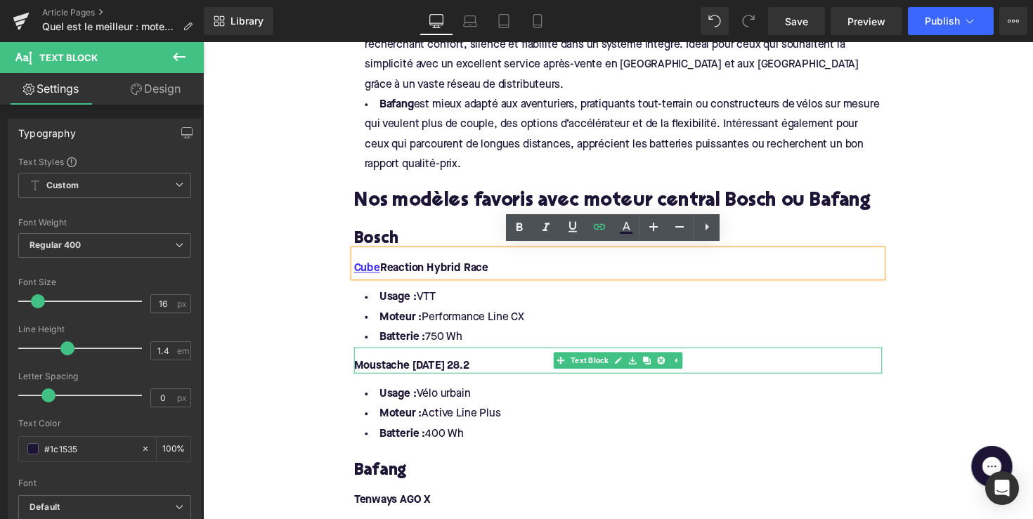
click at [366, 368] on font "Moustache [DATE] 28.2" at bounding box center [417, 373] width 118 height 11
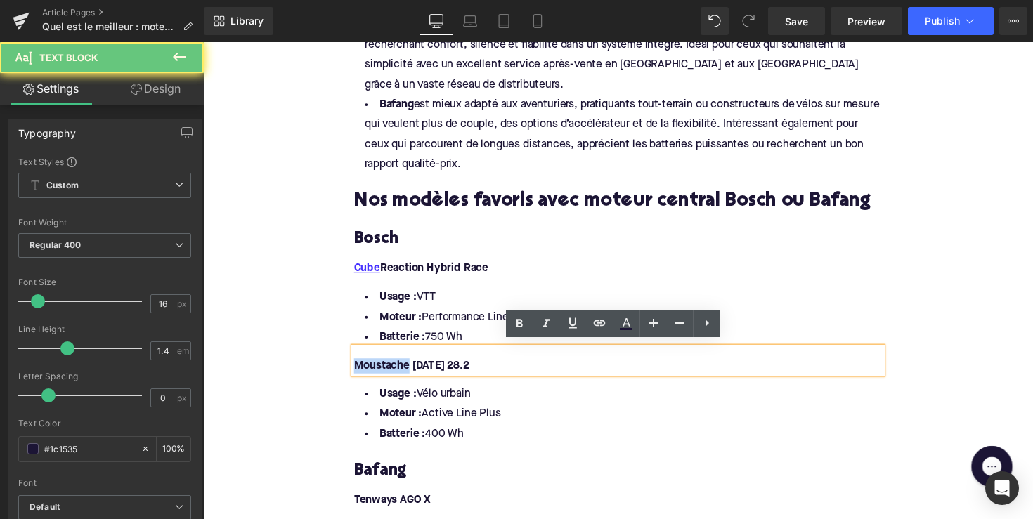
click at [366, 368] on font "Moustache [DATE] 28.2" at bounding box center [417, 373] width 118 height 11
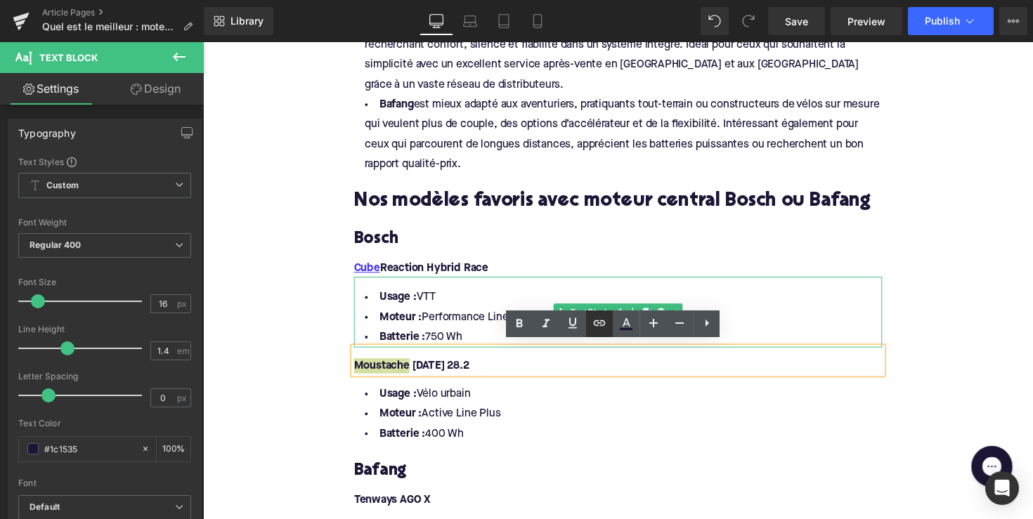
click at [600, 329] on icon at bounding box center [599, 323] width 17 height 17
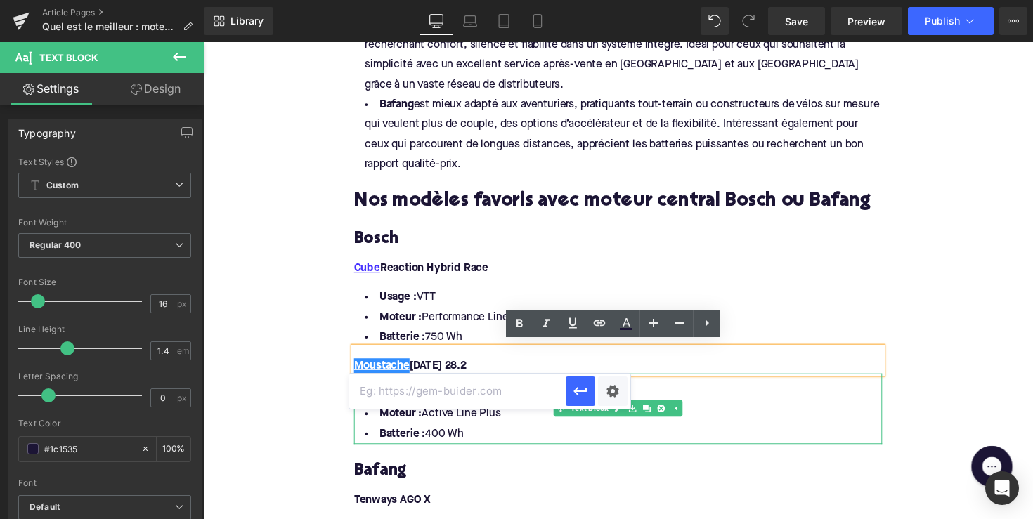
click at [466, 396] on input "text" at bounding box center [457, 391] width 216 height 35
paste input "[URL][DOMAIN_NAME]"
type input "[URL][DOMAIN_NAME]"
click at [580, 387] on icon "button" at bounding box center [580, 391] width 17 height 17
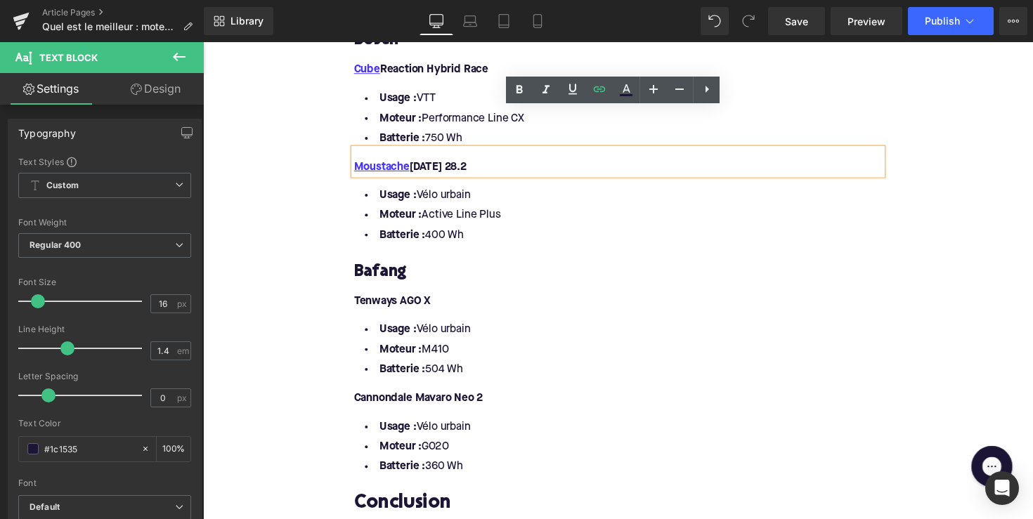
scroll to position [1698, 0]
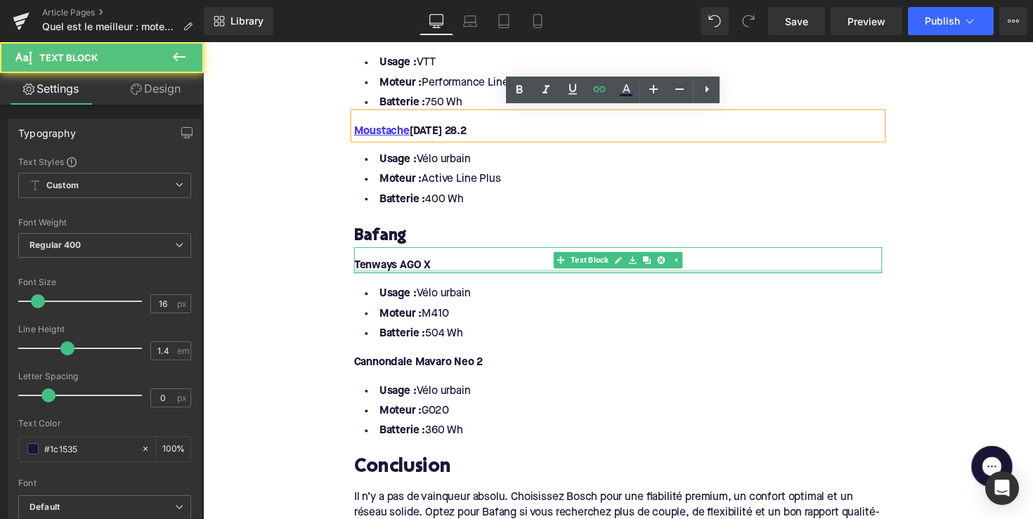
click at [380, 275] on div at bounding box center [628, 277] width 541 height 4
click at [380, 271] on font "Tenways AGO X" at bounding box center [397, 271] width 79 height 11
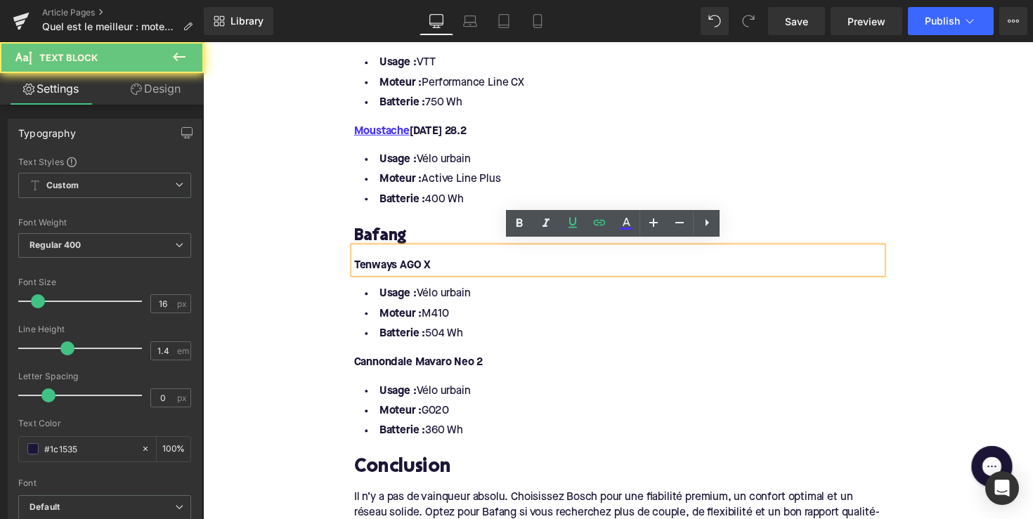
click at [380, 266] on font "Tenways AGO X" at bounding box center [397, 271] width 79 height 11
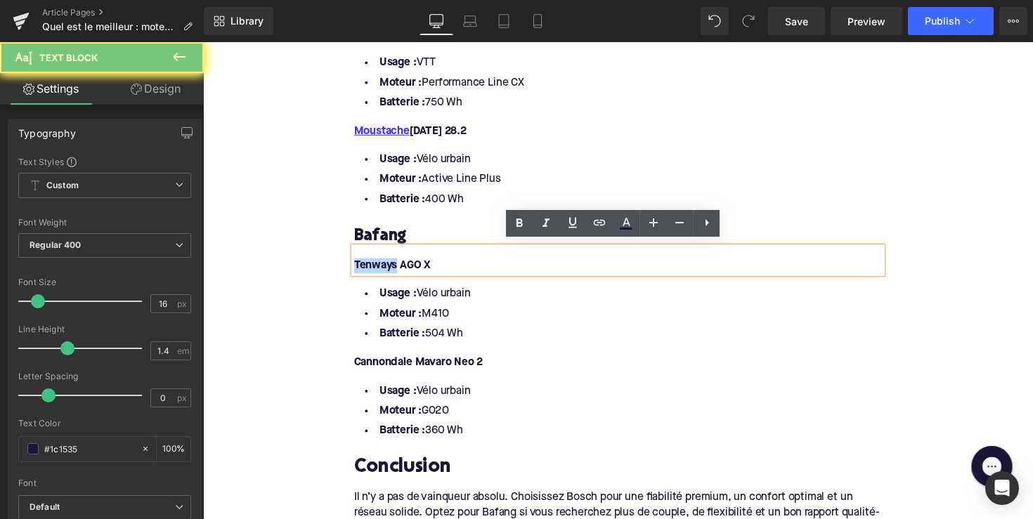
click at [380, 266] on font "Tenways AGO X" at bounding box center [397, 271] width 79 height 11
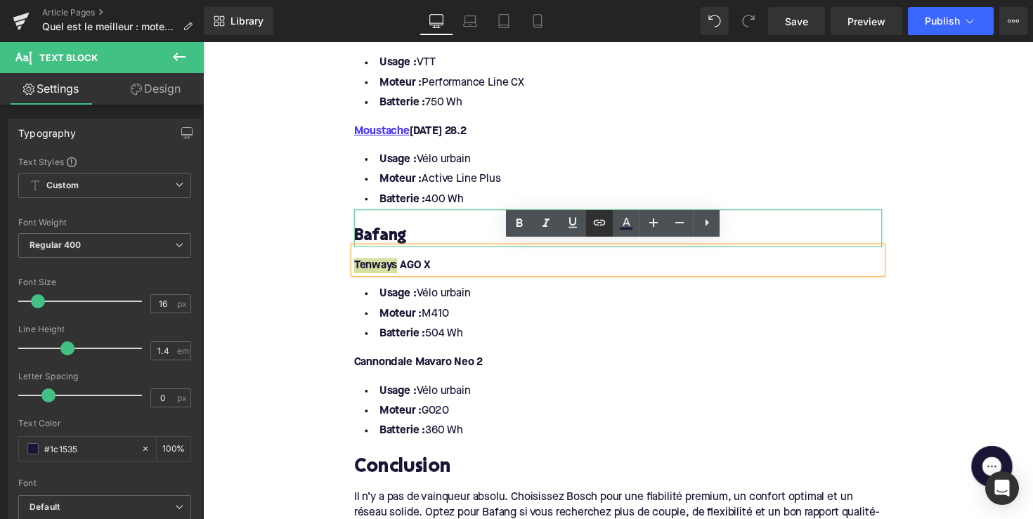
click at [597, 223] on icon at bounding box center [599, 222] width 17 height 17
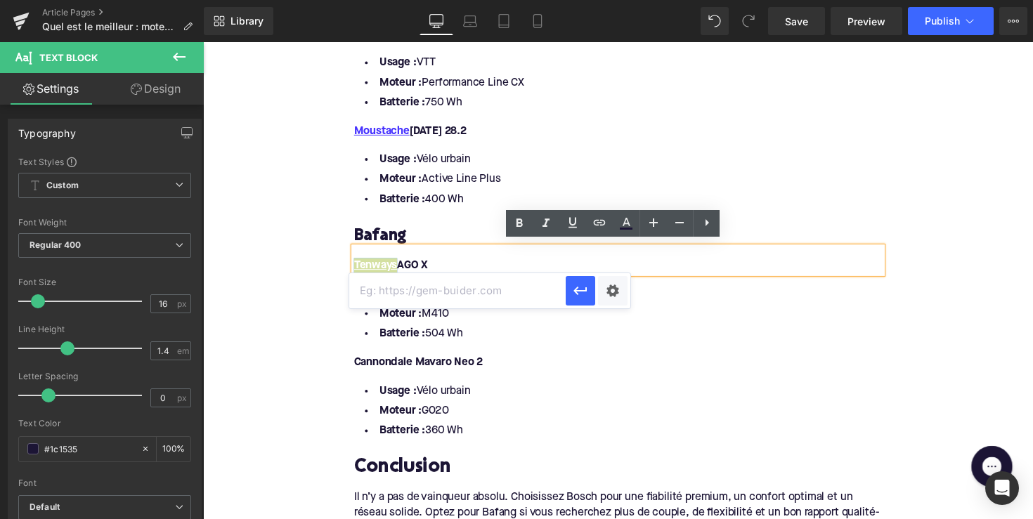
click at [465, 295] on input "text" at bounding box center [457, 290] width 216 height 35
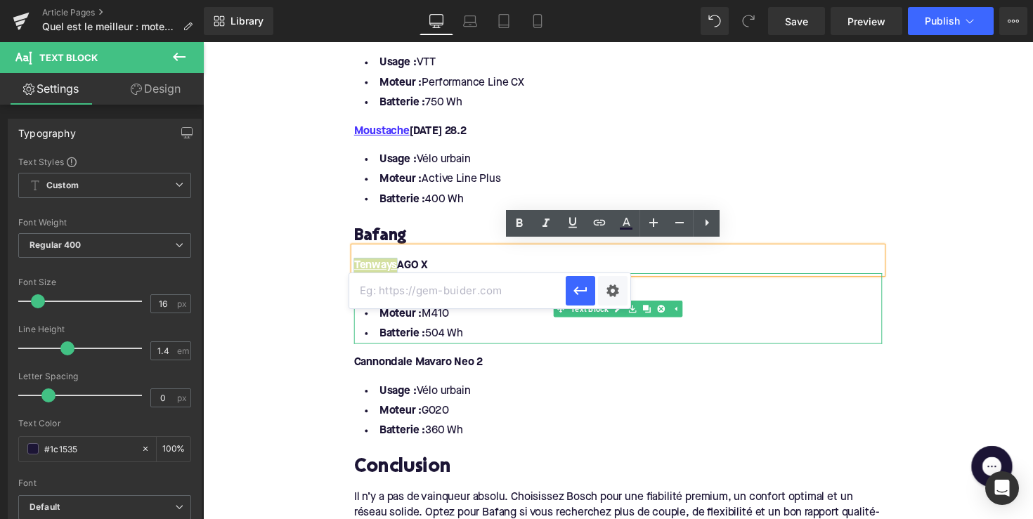
paste input "[URL][DOMAIN_NAME]"
click at [575, 294] on icon "button" at bounding box center [580, 291] width 17 height 17
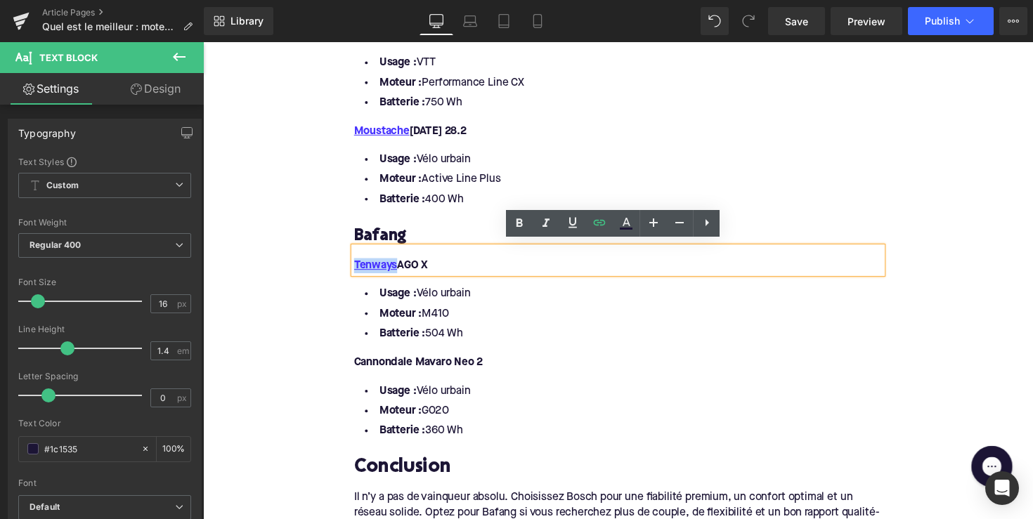
click at [371, 365] on font "Cannondale Mavaro Neo 2" at bounding box center [424, 370] width 132 height 11
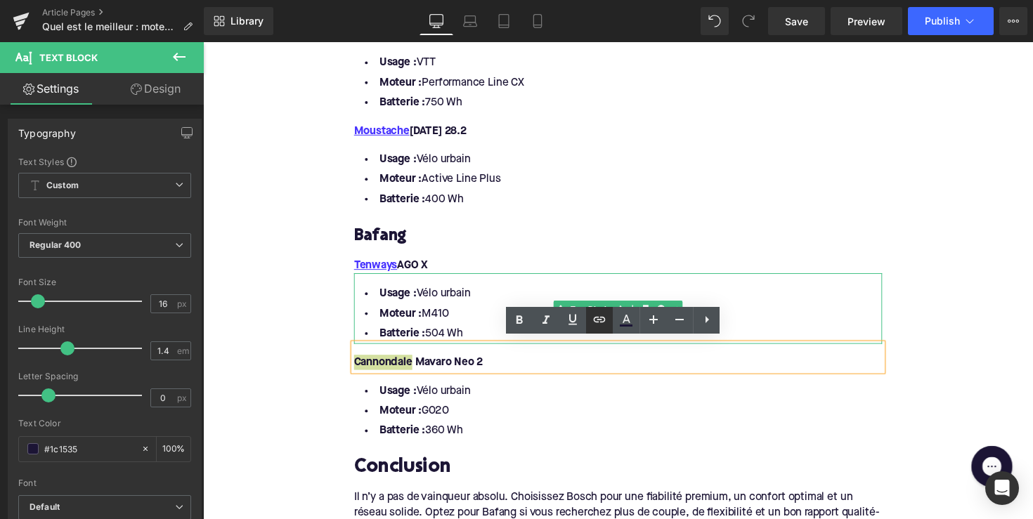
click at [597, 322] on icon at bounding box center [600, 319] width 12 height 6
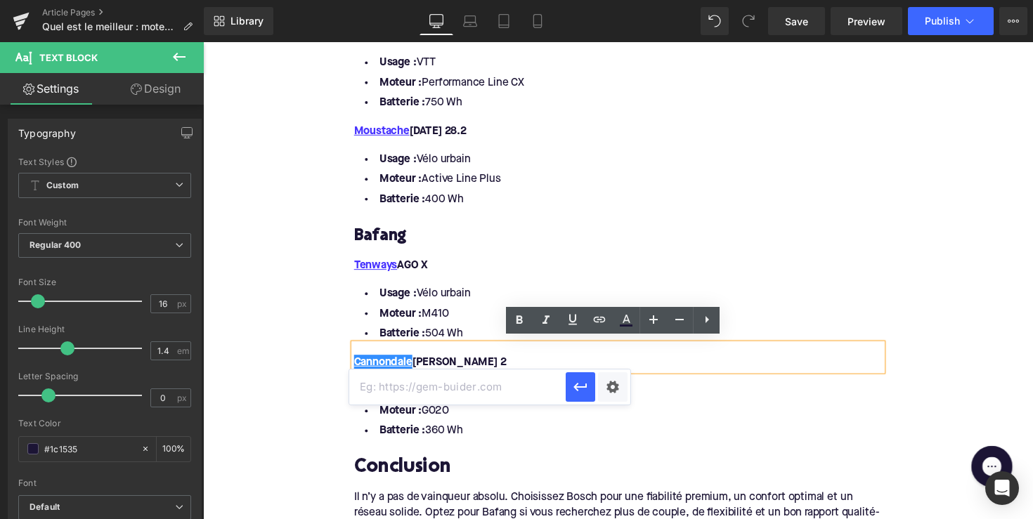
click at [474, 388] on input "text" at bounding box center [457, 387] width 216 height 35
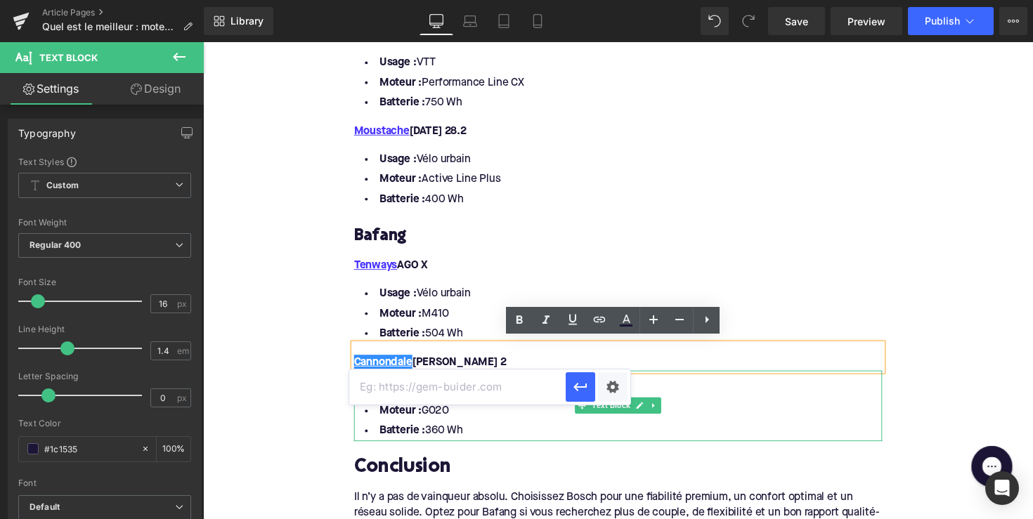
paste input "[URL][DOMAIN_NAME]"
type input "[URL][DOMAIN_NAME]"
click at [571, 384] on button "button" at bounding box center [581, 387] width 30 height 30
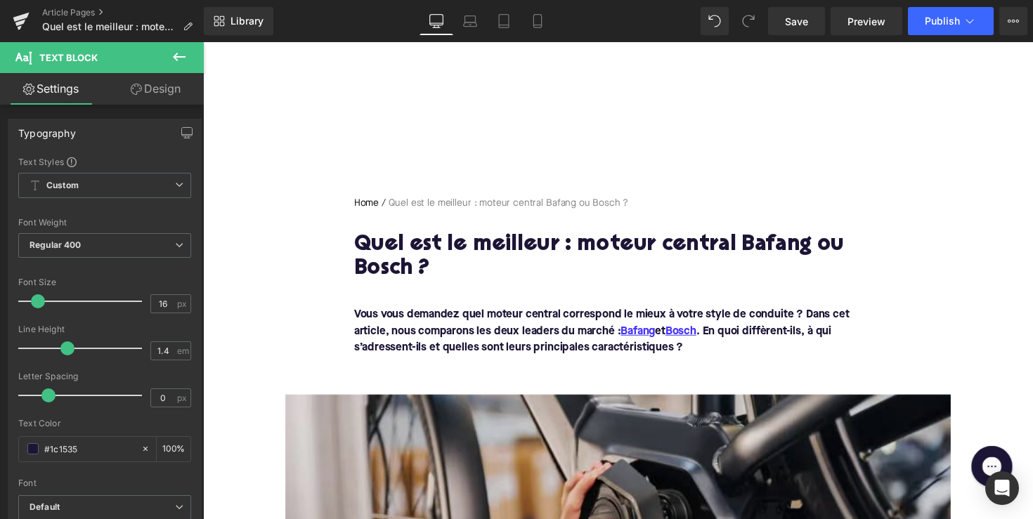
scroll to position [0, 0]
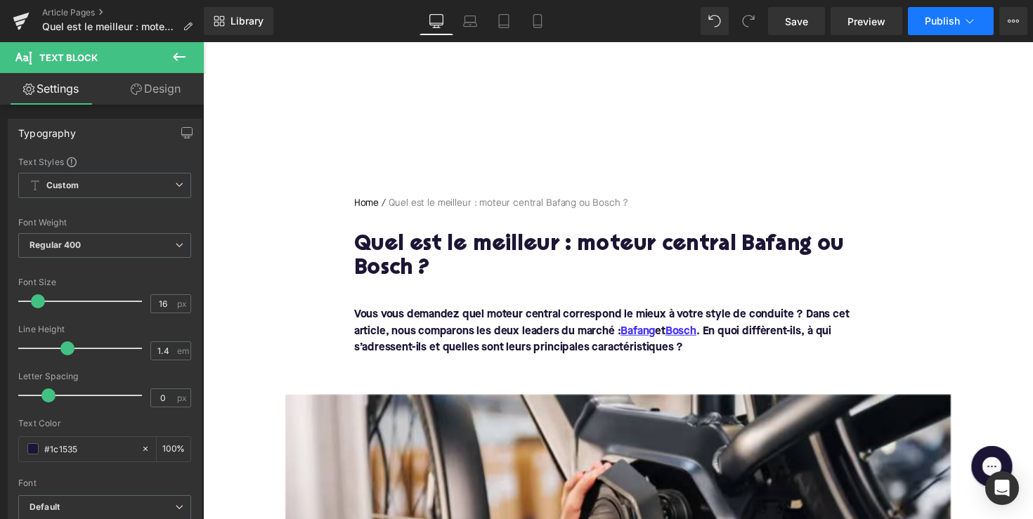
click at [934, 24] on span "Publish" at bounding box center [942, 20] width 35 height 11
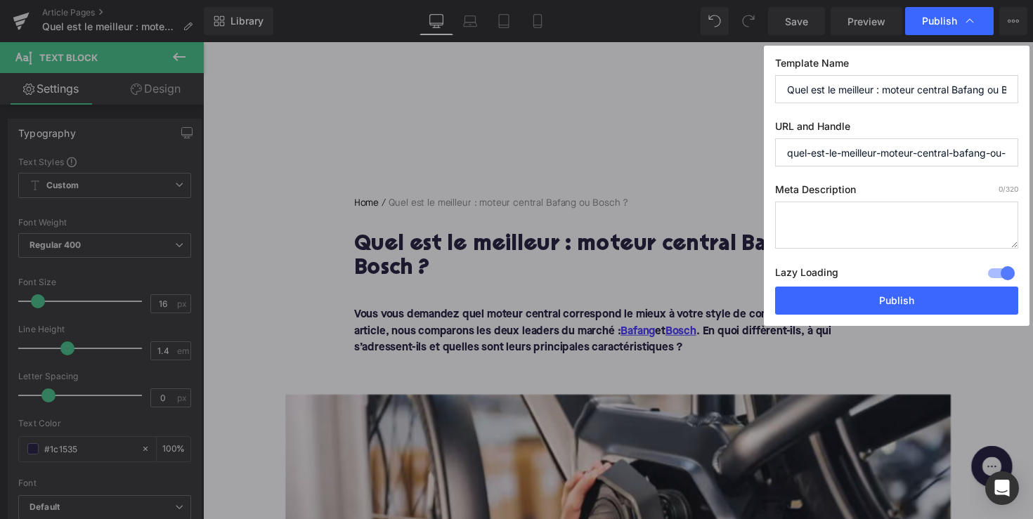
click at [835, 223] on textarea at bounding box center [896, 225] width 243 height 47
paste textarea "Comparez les moteurs centraux Bafang et Bosch. Découvrez leurs différences, spé…"
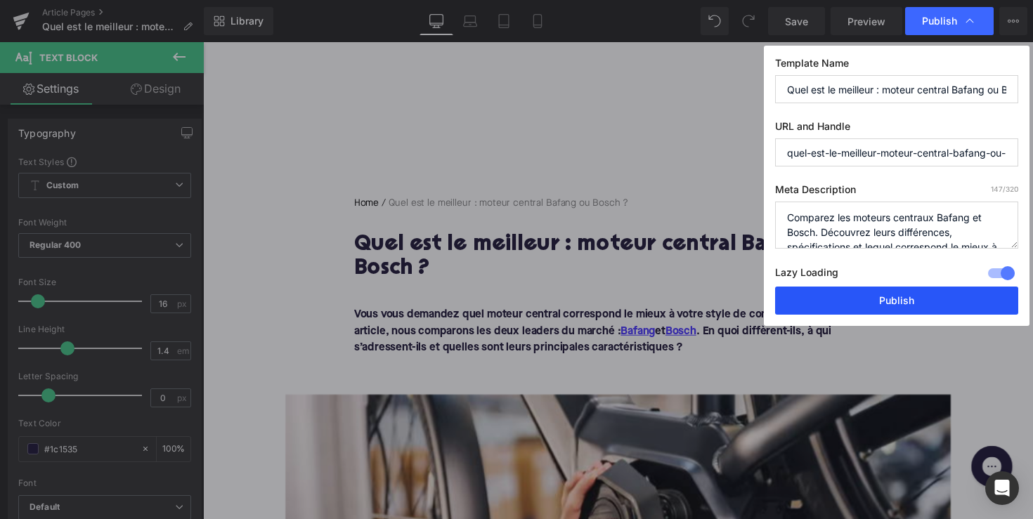
type textarea "Comparez les moteurs centraux Bafang et Bosch. Découvrez leurs différences, spé…"
click at [857, 307] on button "Publish" at bounding box center [896, 301] width 243 height 28
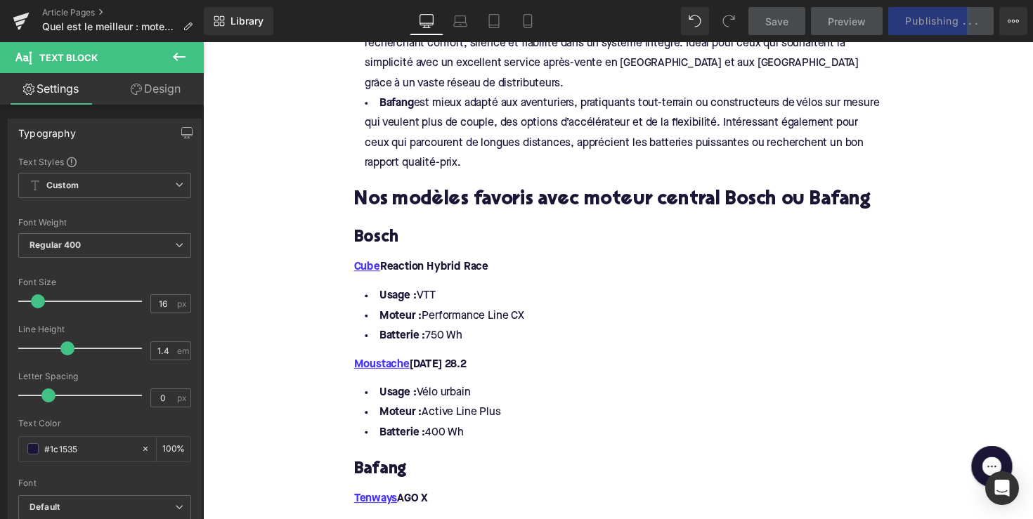
scroll to position [1499, 0]
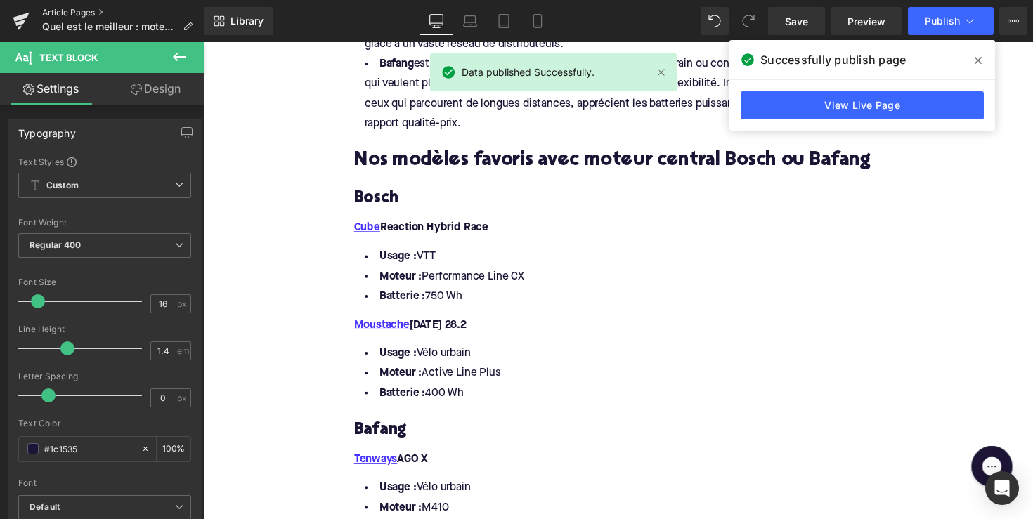
click at [76, 15] on link "Article Pages" at bounding box center [123, 12] width 162 height 11
